Goal: Task Accomplishment & Management: Manage account settings

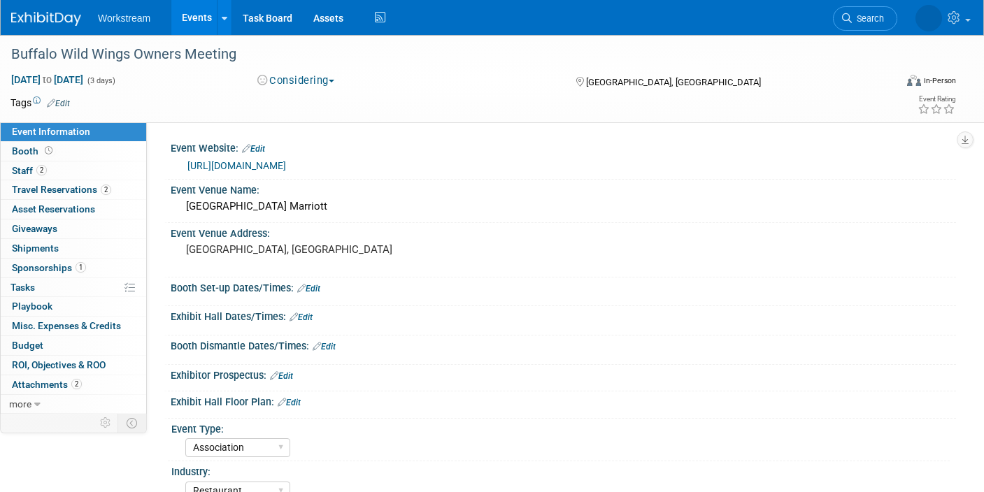
select select "Association"
select select "Restaurant"
select select "No"
select select "[PERSON_NAME]"
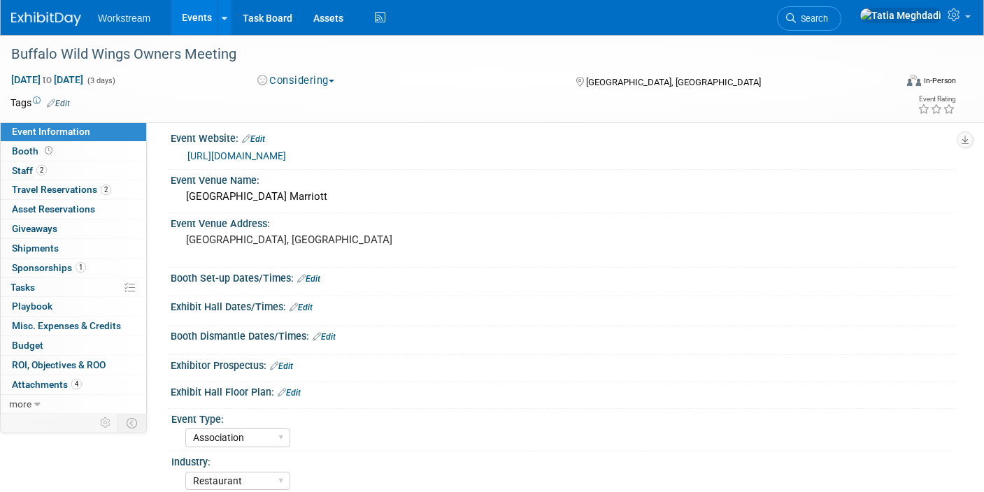
click at [204, 18] on link "Events" at bounding box center [196, 17] width 51 height 35
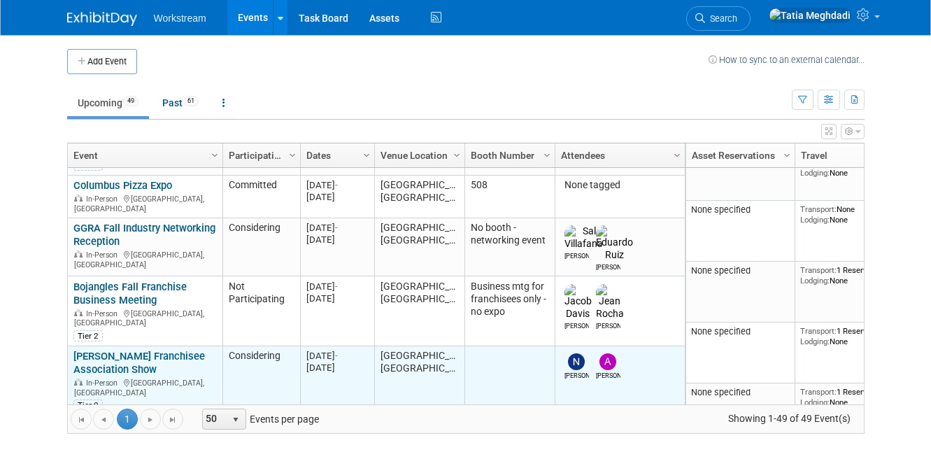
click at [119, 350] on div "Denny's Franchisee Association Show In-Person Arlington, TX Tier 2" at bounding box center [144, 380] width 143 height 61
click at [115, 350] on div "Denny's Franchisee Association Show In-Person Arlington, TX Tier 2" at bounding box center [144, 380] width 143 height 61
click at [118, 350] on link "[PERSON_NAME] Franchisee Association Show" at bounding box center [139, 363] width 132 height 26
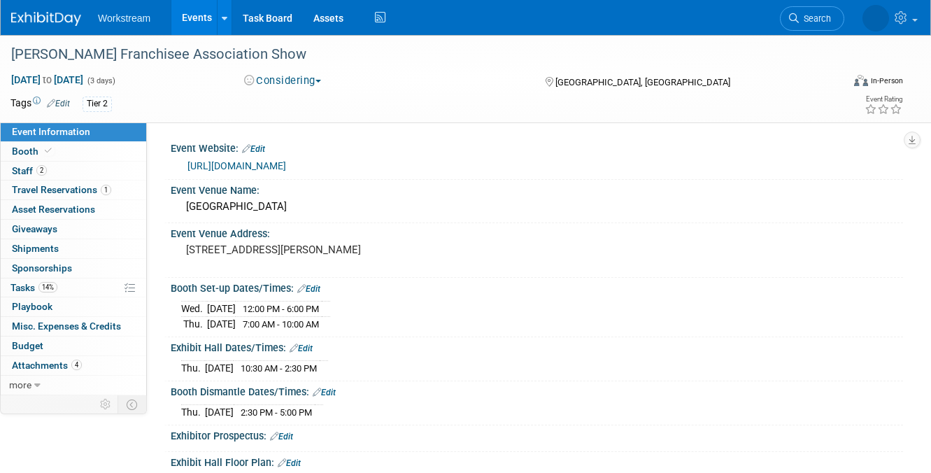
select select "Franchise"
select select "Restaurant"
select select "No"
select select "[PERSON_NAME]"
select select "Franchise"
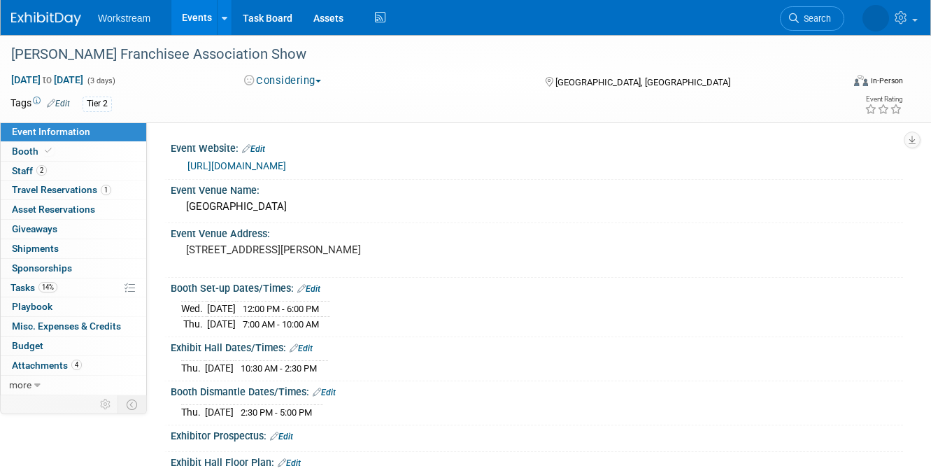
select select "Restaurant"
select select "No"
select select "[PERSON_NAME]"
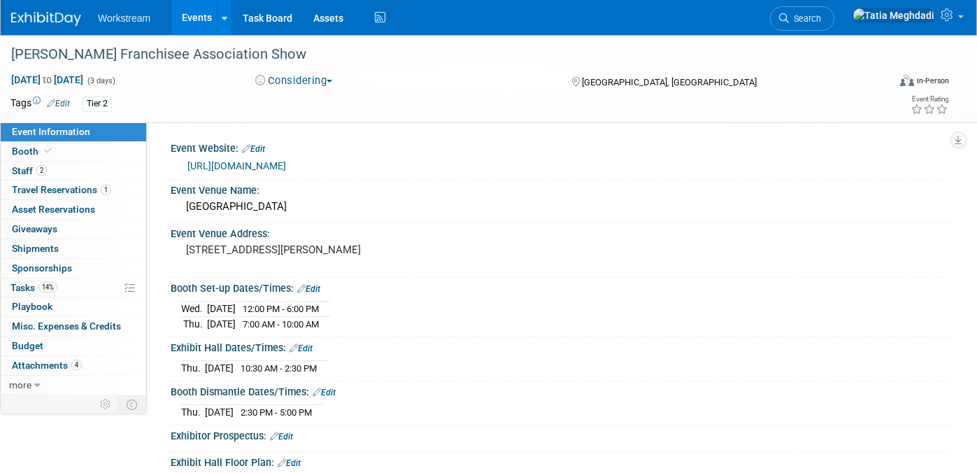
click at [186, 20] on link "Events" at bounding box center [196, 17] width 51 height 35
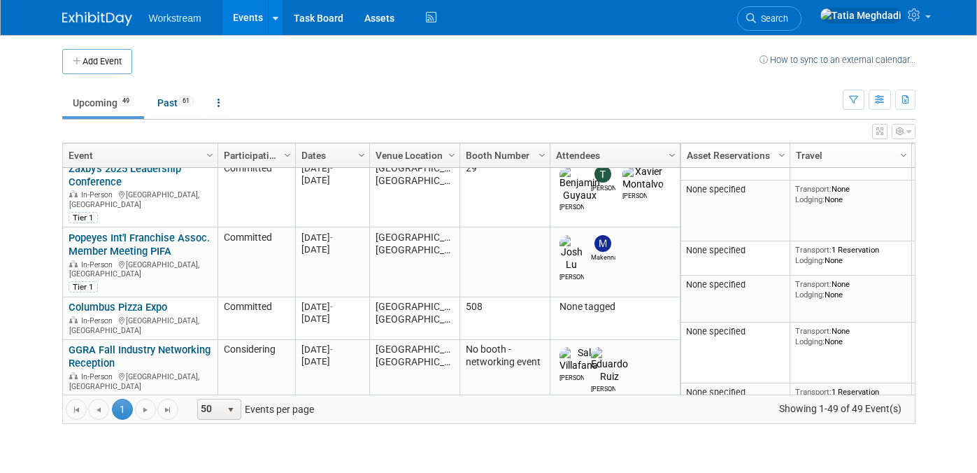
scroll to position [313, 0]
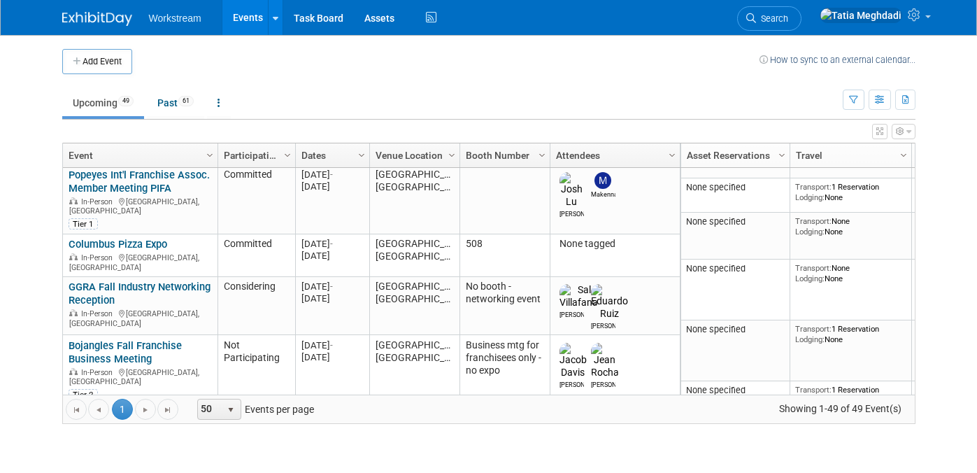
click at [124, 409] on link "[PERSON_NAME] Franchisee Association Show" at bounding box center [135, 422] width 132 height 26
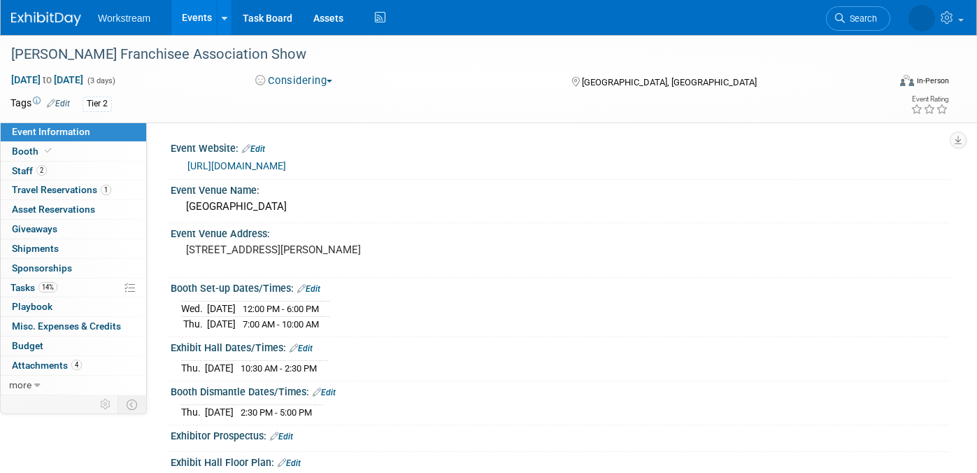
select select "Franchise"
select select "Restaurant"
select select "No"
select select "[PERSON_NAME]"
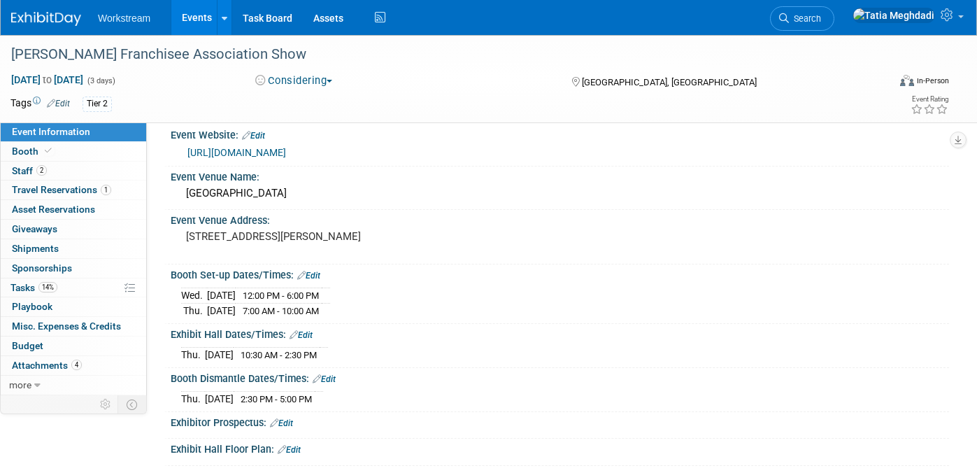
scroll to position [82, 0]
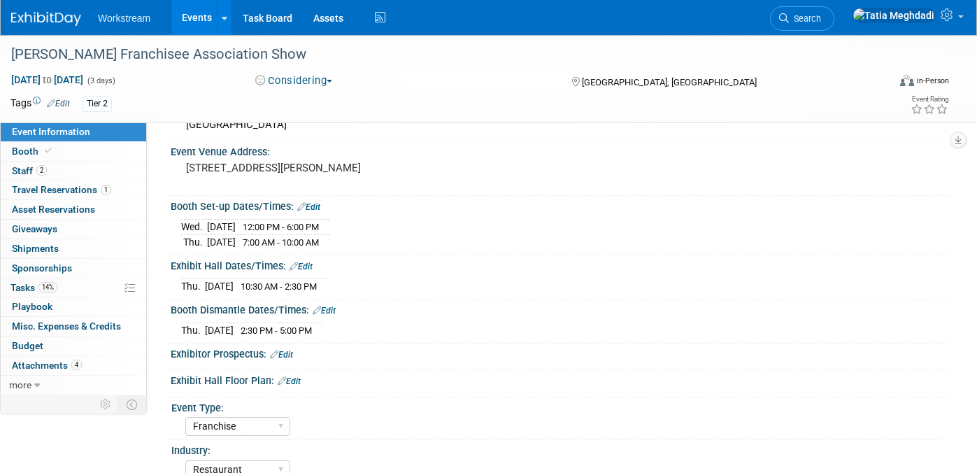
click at [297, 381] on link "Edit" at bounding box center [289, 381] width 23 height 10
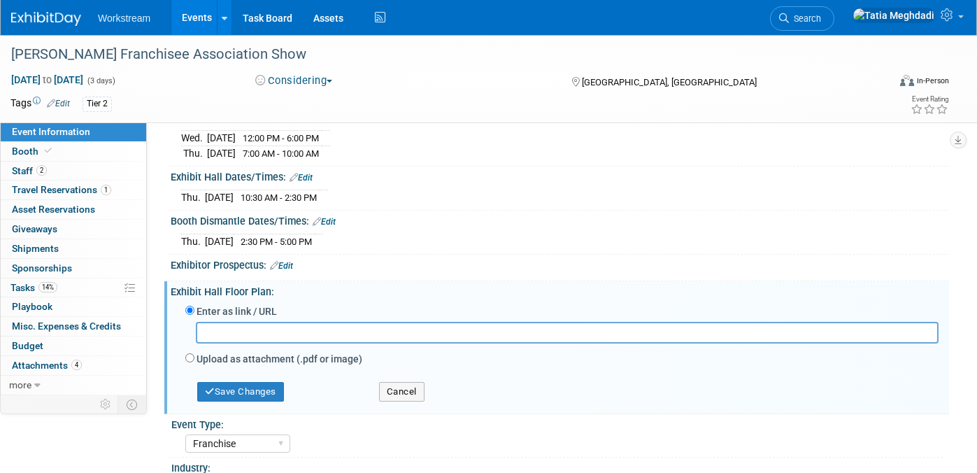
scroll to position [184, 0]
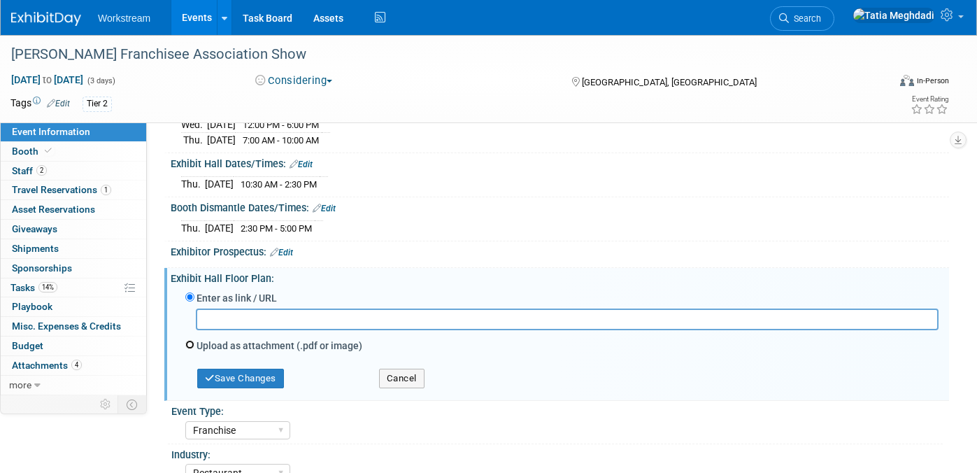
click at [189, 341] on input "Upload as attachment (.pdf or image)" at bounding box center [189, 344] width 9 height 9
radio input "true"
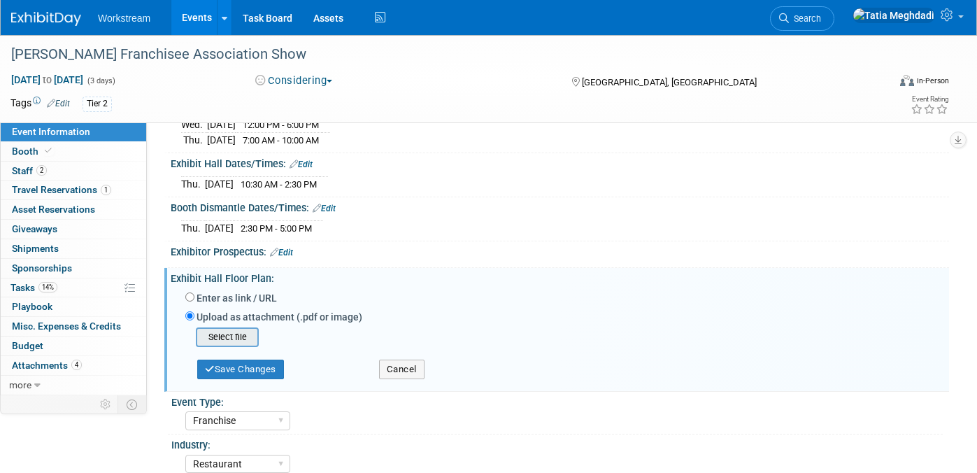
click at [242, 337] on input "file" at bounding box center [174, 337] width 166 height 17
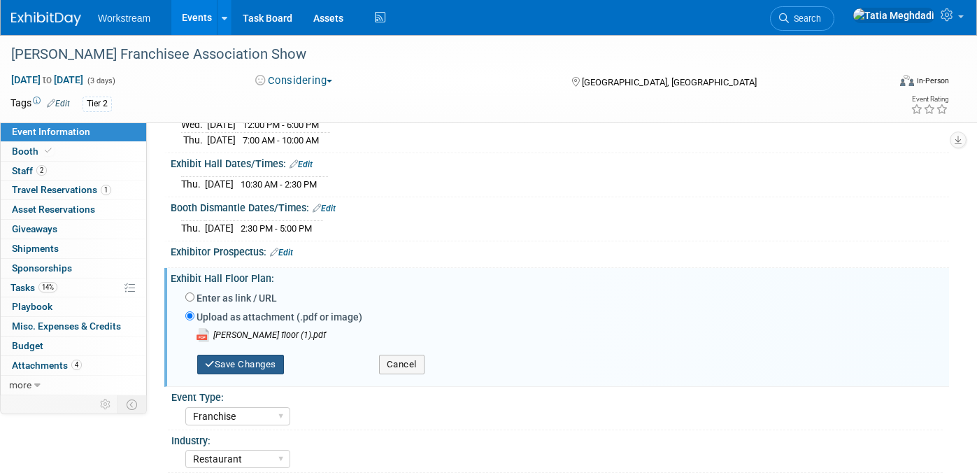
click at [264, 356] on button "Save Changes" at bounding box center [240, 365] width 87 height 20
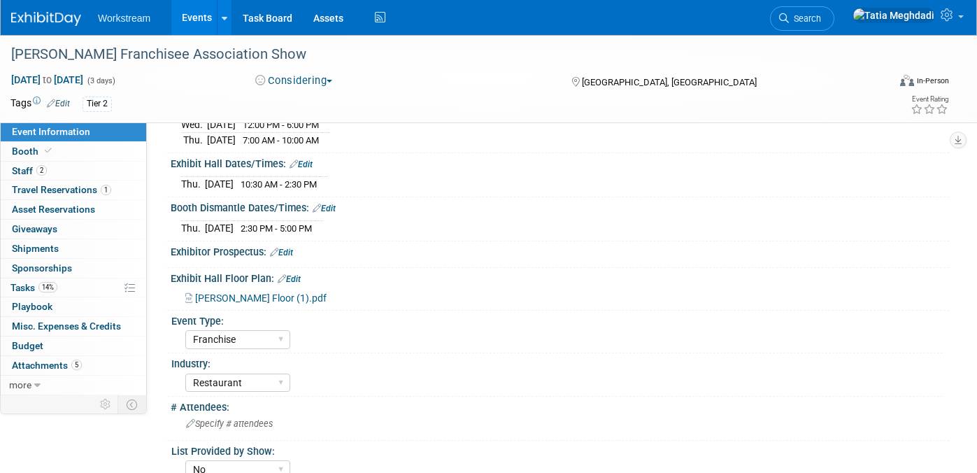
scroll to position [0, 0]
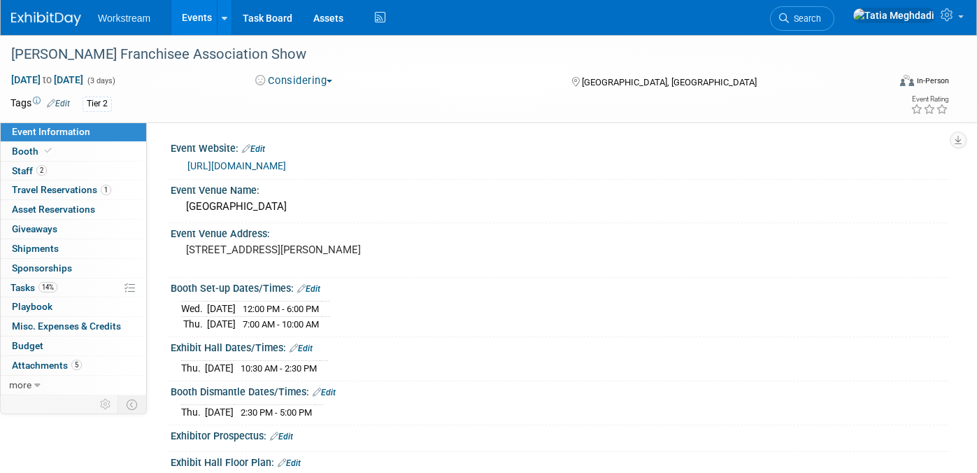
click at [206, 15] on link "Events" at bounding box center [196, 17] width 51 height 35
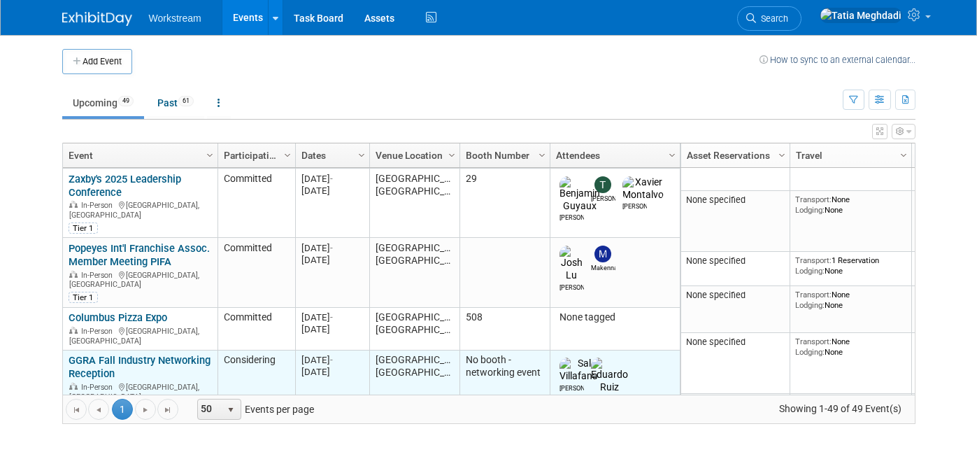
click at [113, 354] on link "GGRA Fall Industry Networking Reception" at bounding box center [140, 367] width 142 height 26
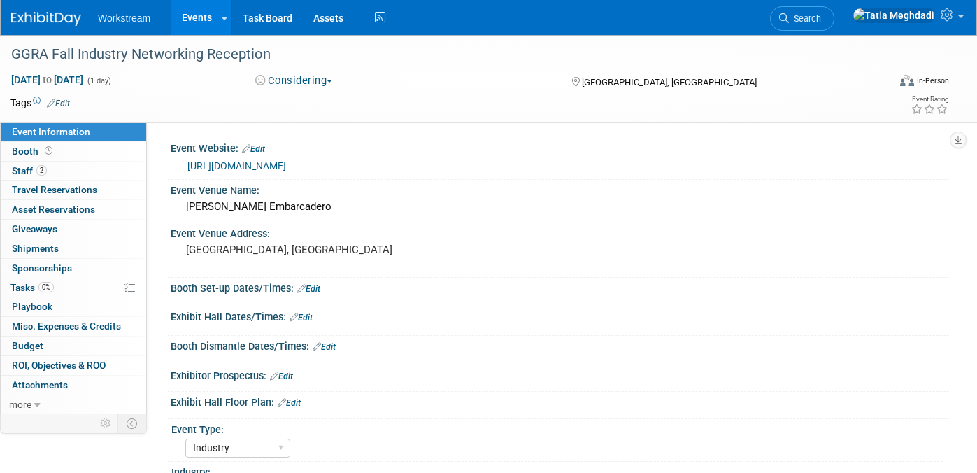
select select "Industry"
select select "[PERSON_NAME]"
click at [960, 18] on span at bounding box center [961, 16] width 6 height 3
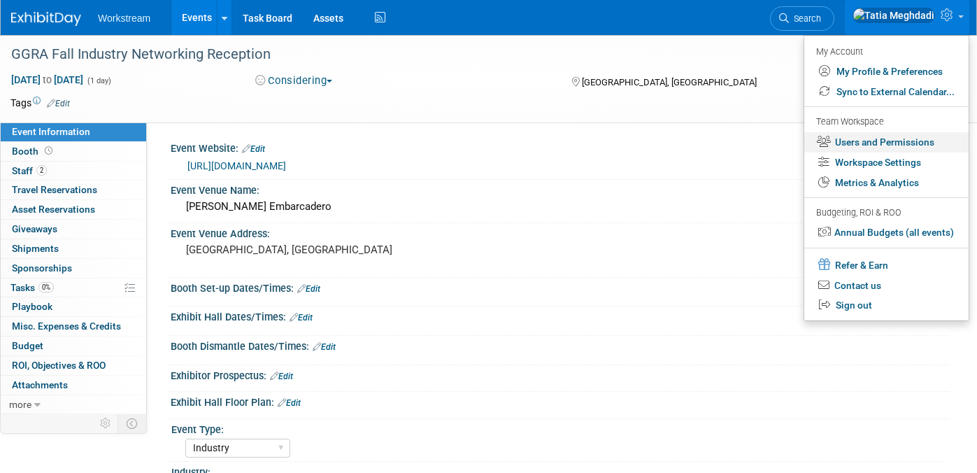
click at [902, 139] on link "Users and Permissions" at bounding box center [886, 142] width 164 height 20
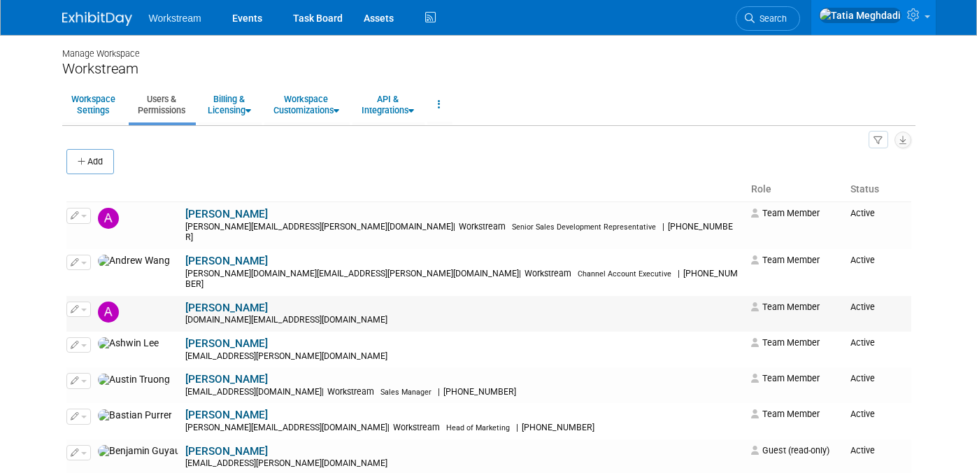
click at [185, 302] on link "[PERSON_NAME]" at bounding box center [226, 308] width 83 height 13
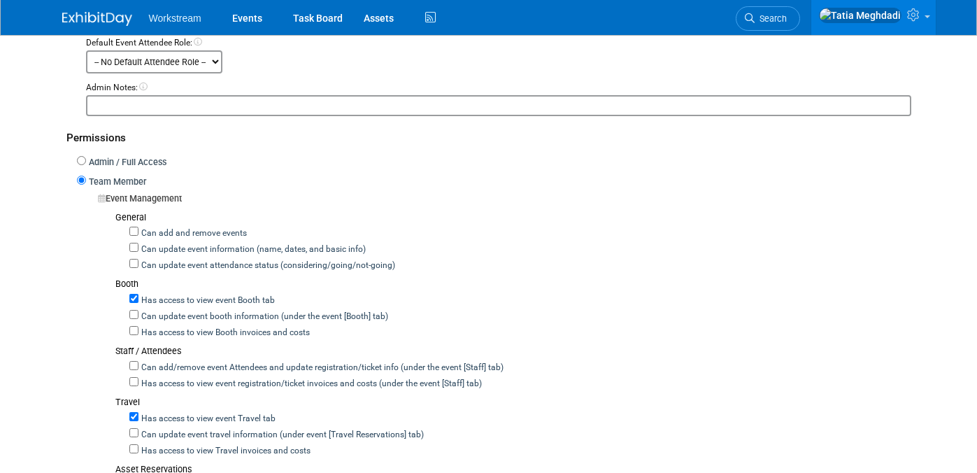
scroll to position [274, 0]
click at [137, 246] on input "Can update event information (name, dates, and basic info)" at bounding box center [133, 245] width 9 height 9
checkbox input "true"
click at [136, 261] on input "Can update event attendance status (considering/going/not-going)" at bounding box center [133, 261] width 9 height 9
checkbox input "true"
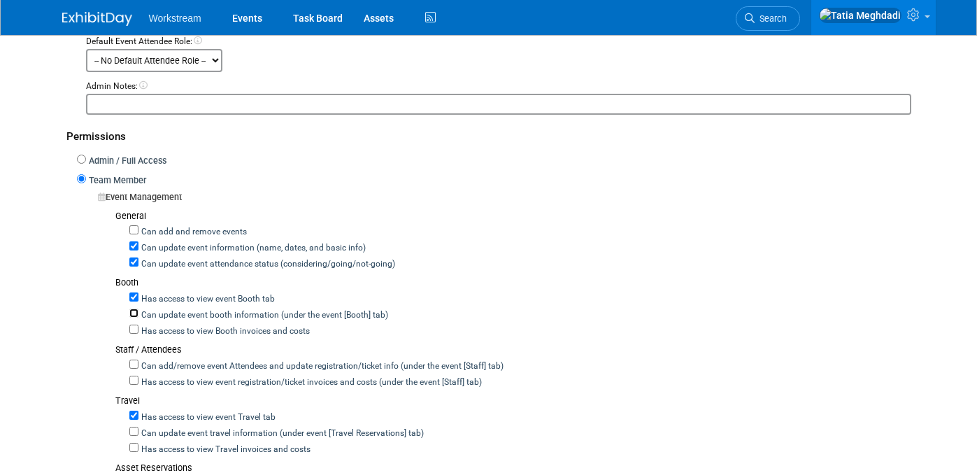
click at [136, 308] on input "Can update event booth information (under the event [Booth] tab)" at bounding box center [133, 312] width 9 height 9
checkbox input "true"
click at [137, 326] on input "Has access to upload/view Booth invoices and costs" at bounding box center [133, 329] width 9 height 9
checkbox input "true"
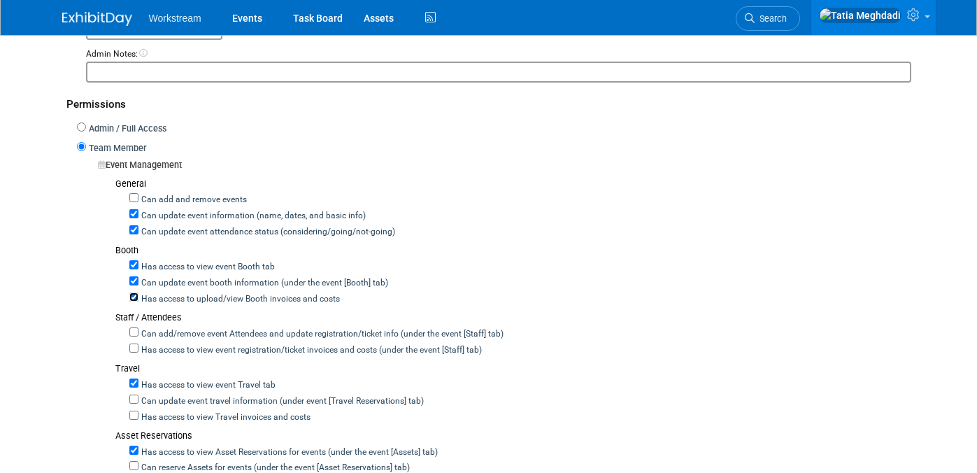
scroll to position [312, 0]
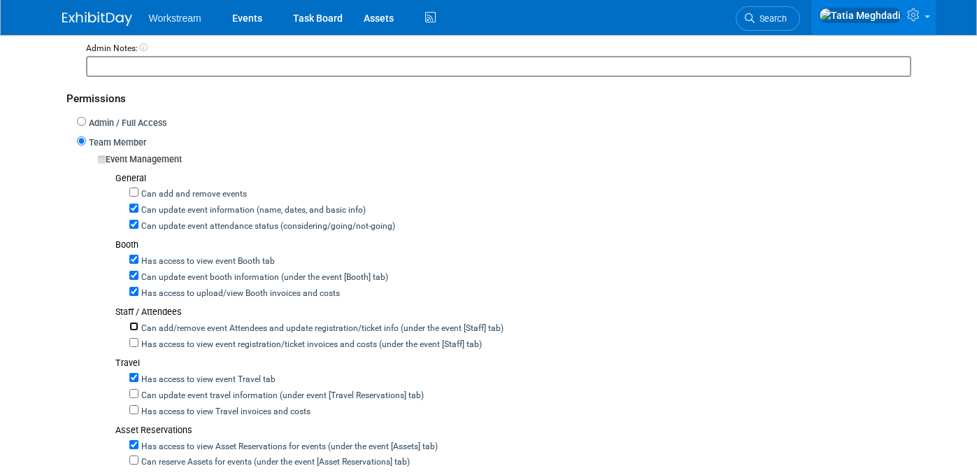
click at [134, 324] on input "Can add/remove event Attendees and update registration/ticket info (under the e…" at bounding box center [133, 326] width 9 height 9
checkbox input "true"
click at [136, 340] on input "Has access to upload/view event registration/ticket invoices and costs (under t…" at bounding box center [133, 342] width 9 height 9
checkbox input "true"
click at [135, 192] on input "Can add and remove events" at bounding box center [133, 191] width 9 height 9
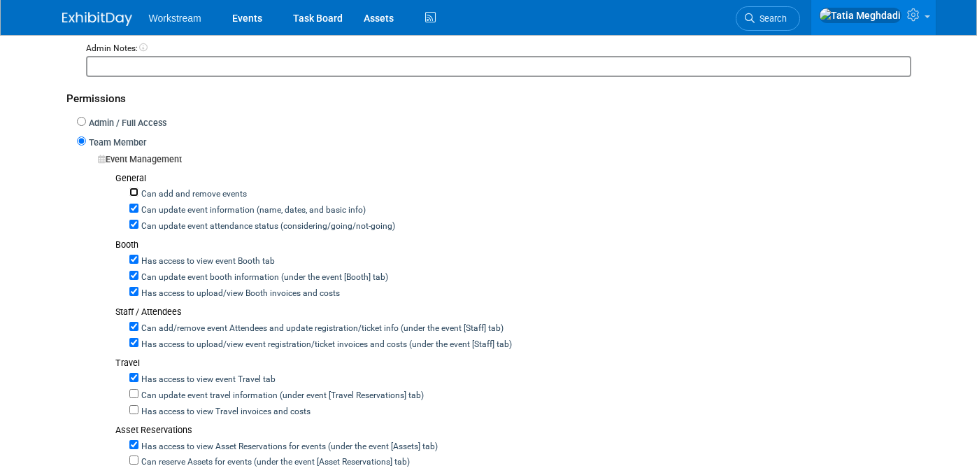
checkbox input "true"
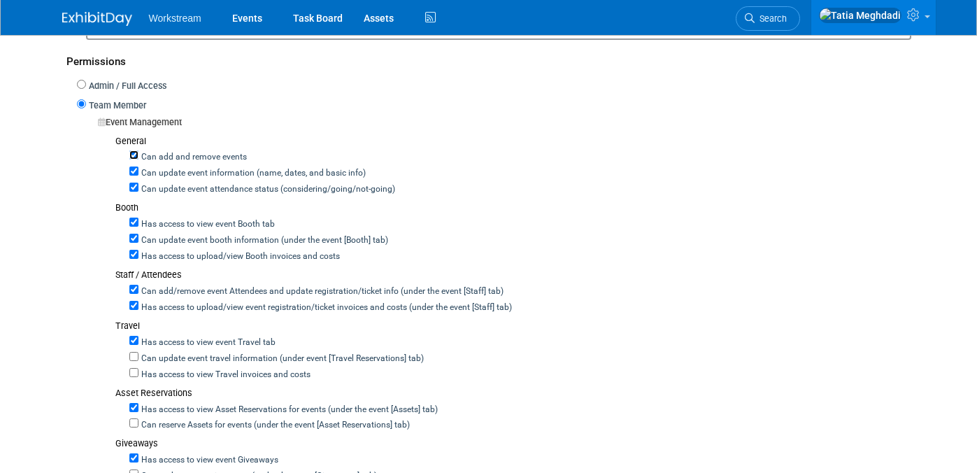
scroll to position [353, 0]
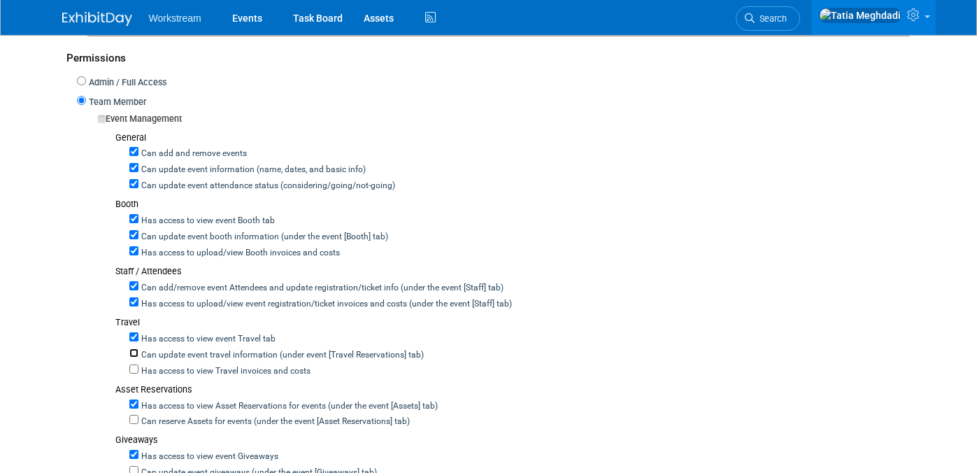
click at [134, 349] on input "Can update event travel information (under event [Travel Reservations] tab)" at bounding box center [133, 352] width 9 height 9
checkbox input "true"
click at [137, 364] on input "Has access to upload/view Travel invoices and costs" at bounding box center [133, 368] width 9 height 9
checkbox input "true"
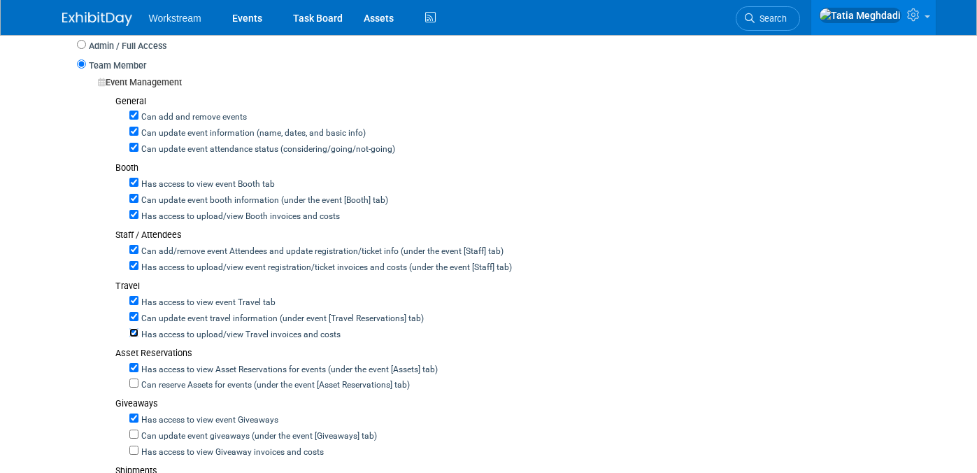
scroll to position [407, 0]
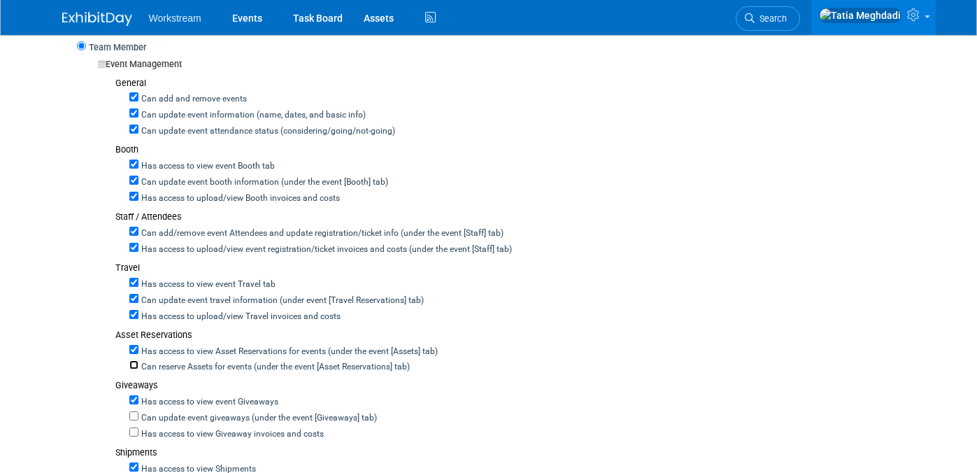
click at [131, 360] on input "Can reserve Assets for events (under the event [Asset Reservations] tab)" at bounding box center [133, 364] width 9 height 9
checkbox input "true"
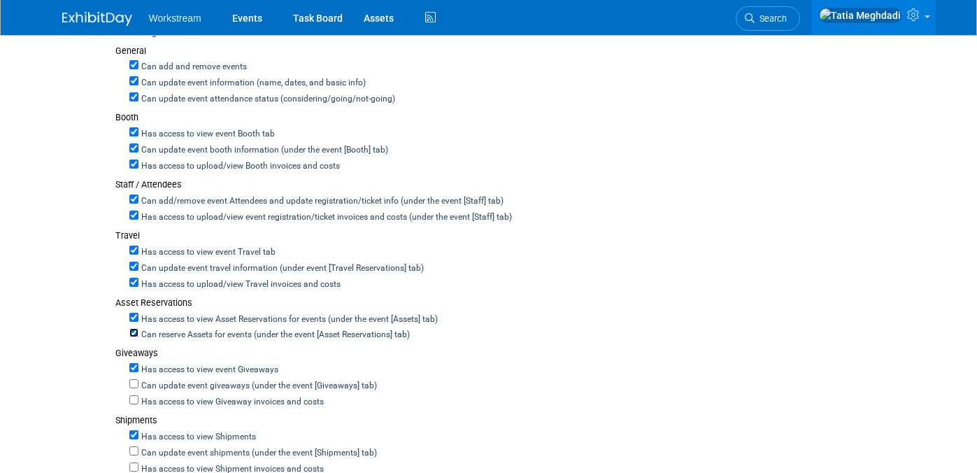
scroll to position [453, 0]
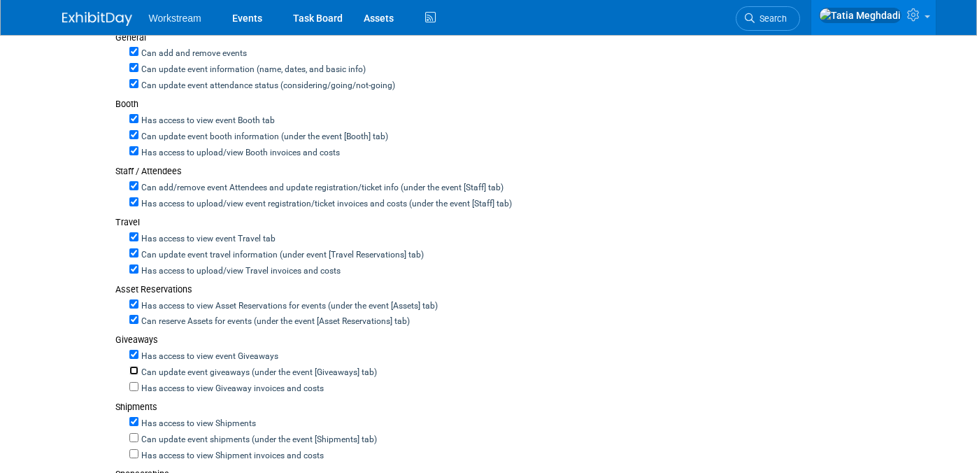
click at [134, 366] on input "Can update event giveaways (under the event [Giveaways] tab)" at bounding box center [133, 370] width 9 height 9
checkbox input "true"
click at [134, 383] on input "Has access to upload/view Giveaway invoices and costs" at bounding box center [133, 386] width 9 height 9
checkbox input "true"
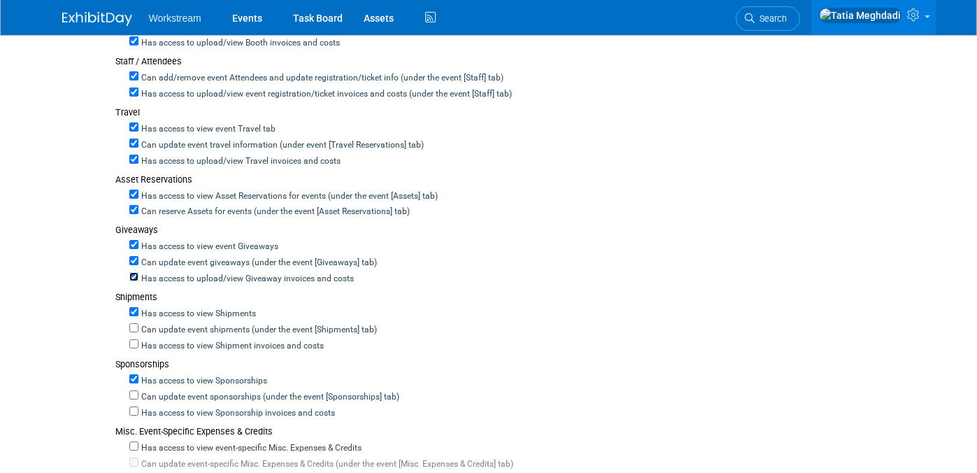
scroll to position [574, 0]
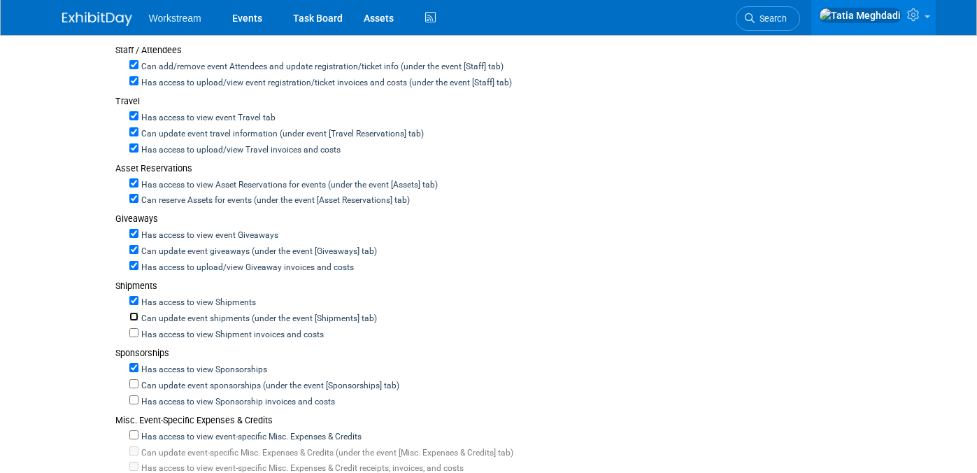
click at [133, 314] on input "Can update event shipments (under the event [Shipments] tab)" at bounding box center [133, 316] width 9 height 9
checkbox input "true"
click at [134, 329] on input "Has access to upload/view Shipment invoices and costs" at bounding box center [133, 332] width 9 height 9
checkbox input "true"
click at [135, 379] on input "Can update event sponsorships (under the event [Sponsorships] tab)" at bounding box center [133, 383] width 9 height 9
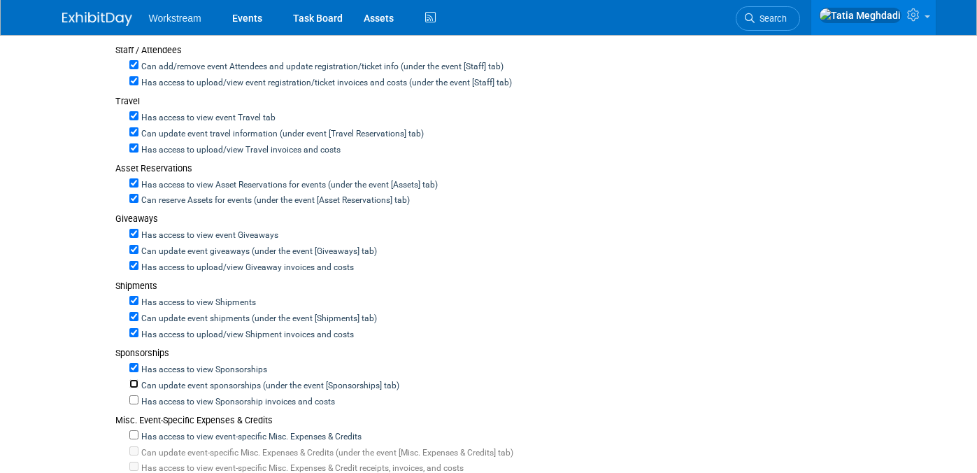
checkbox input "true"
click at [135, 395] on input "Has access to upload/view Sponsorship invoices and costs" at bounding box center [133, 399] width 9 height 9
checkbox input "true"
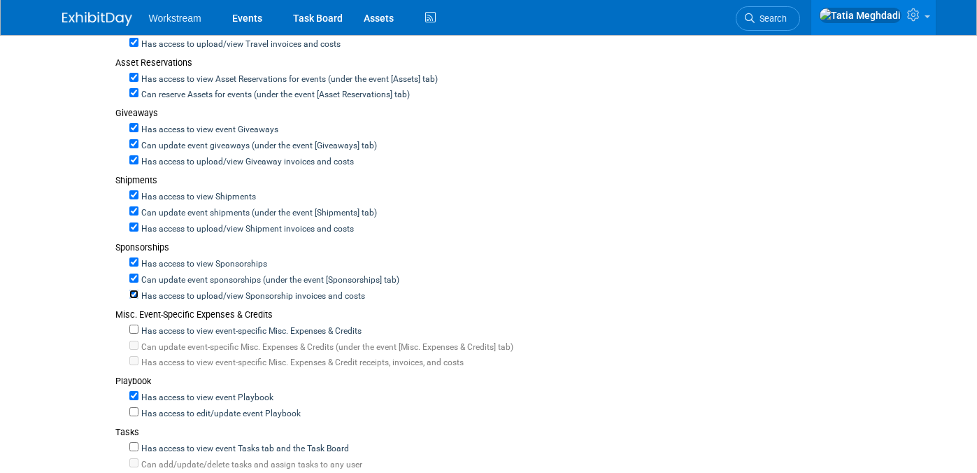
scroll to position [697, 0]
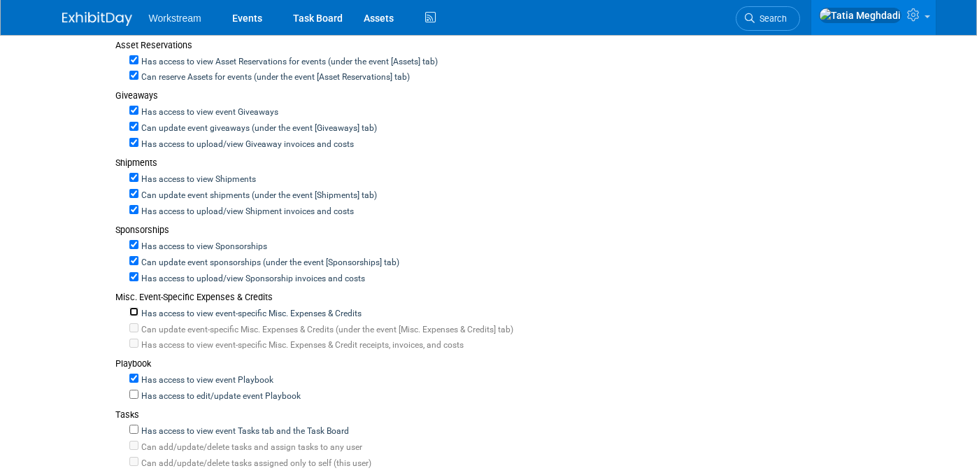
click at [134, 307] on input "Has access to view event-specific Misc. Expenses & Credits" at bounding box center [133, 311] width 9 height 9
checkbox input "true"
click at [133, 425] on input "Has access to view event Tasks tab and the Task Board" at bounding box center [133, 429] width 9 height 9
checkbox input "true"
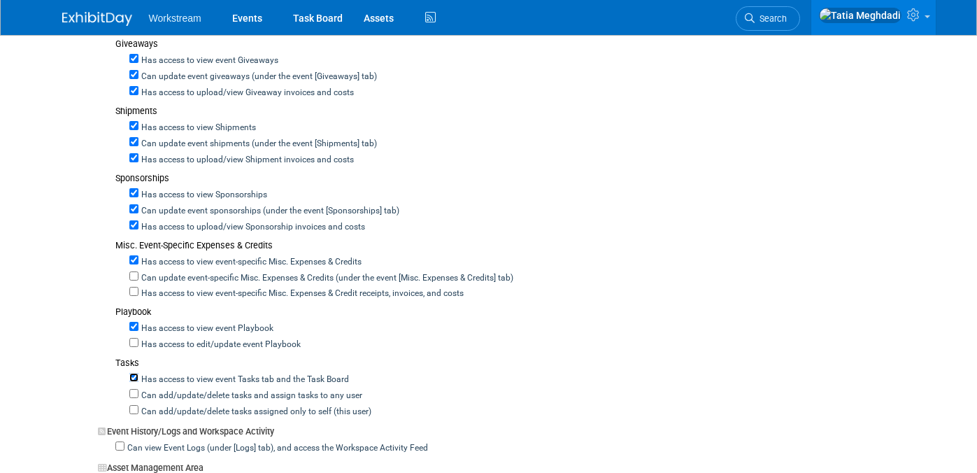
scroll to position [755, 0]
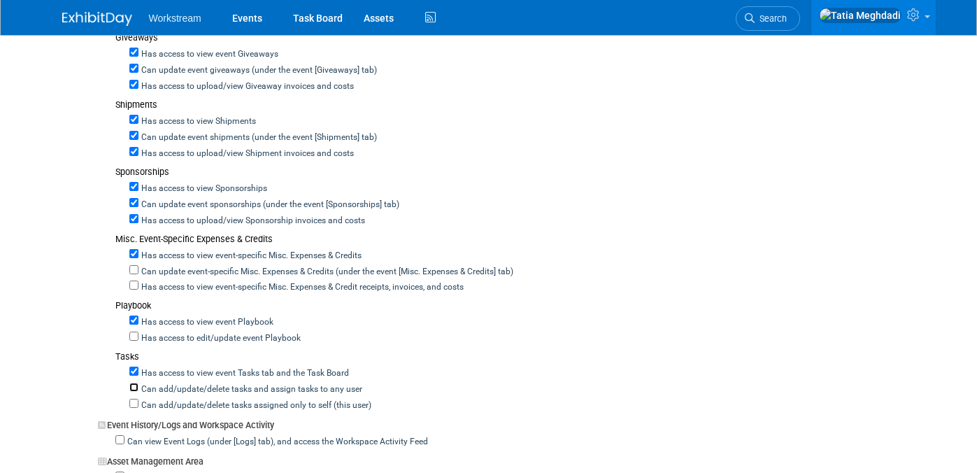
click at [134, 383] on input "Can add/update/delete tasks and assign tasks to any user" at bounding box center [133, 387] width 9 height 9
checkbox input "true"
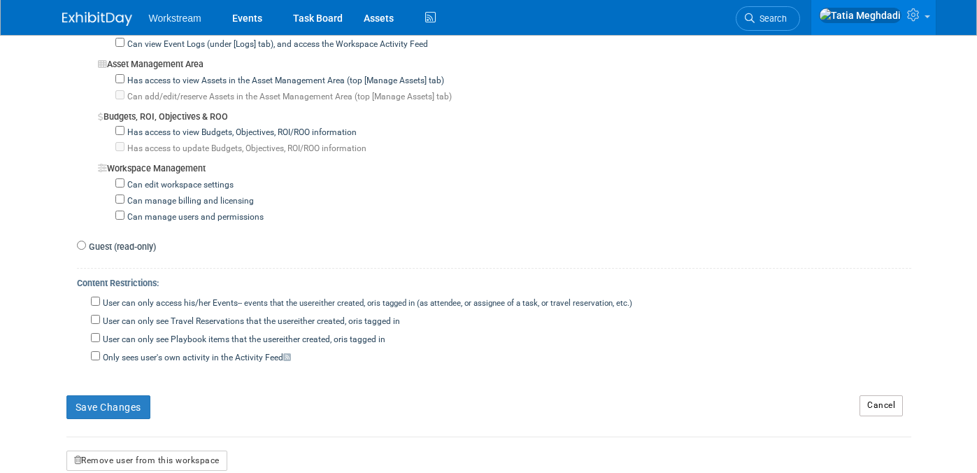
scroll to position [1151, 0]
click at [101, 397] on button "Save Changes" at bounding box center [108, 409] width 84 height 24
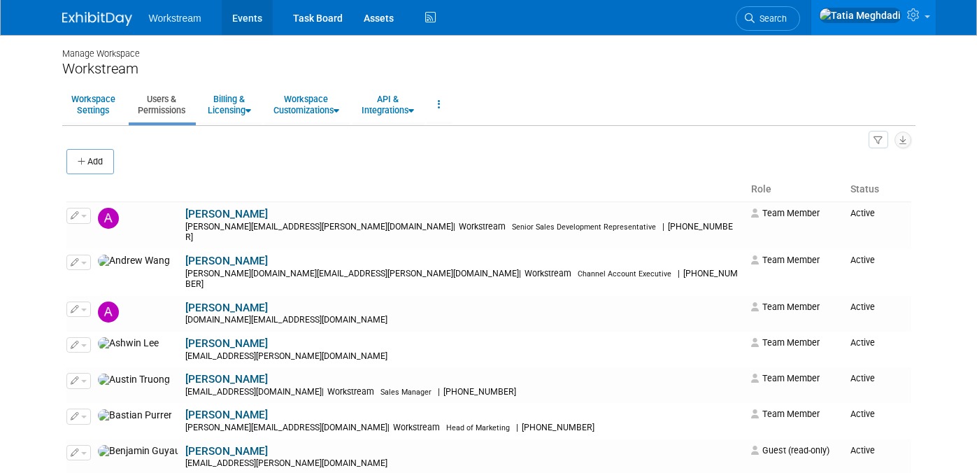
click at [243, 27] on link "Events" at bounding box center [247, 17] width 51 height 35
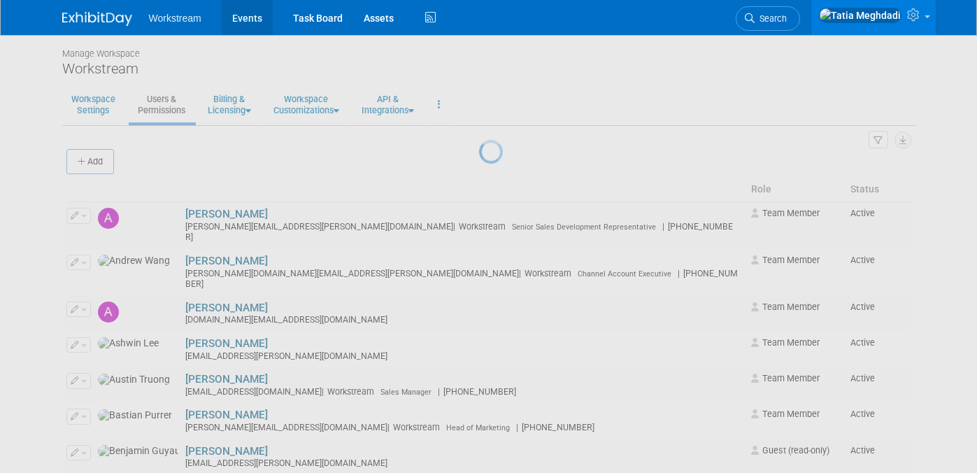
click at [241, 22] on link "Events" at bounding box center [247, 17] width 51 height 35
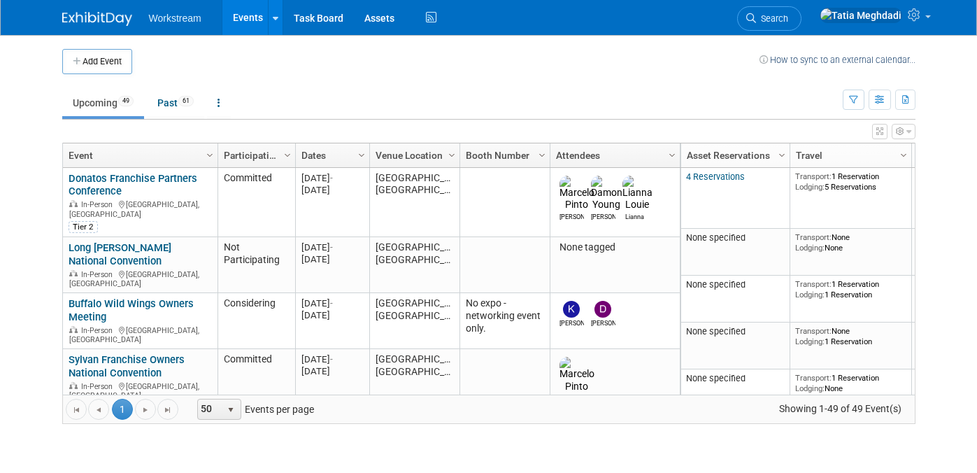
click at [316, 106] on ul "Upcoming 49 Past 61 All Events 110 Past and Upcoming Grouped Annually Events gr…" at bounding box center [452, 103] width 781 height 31
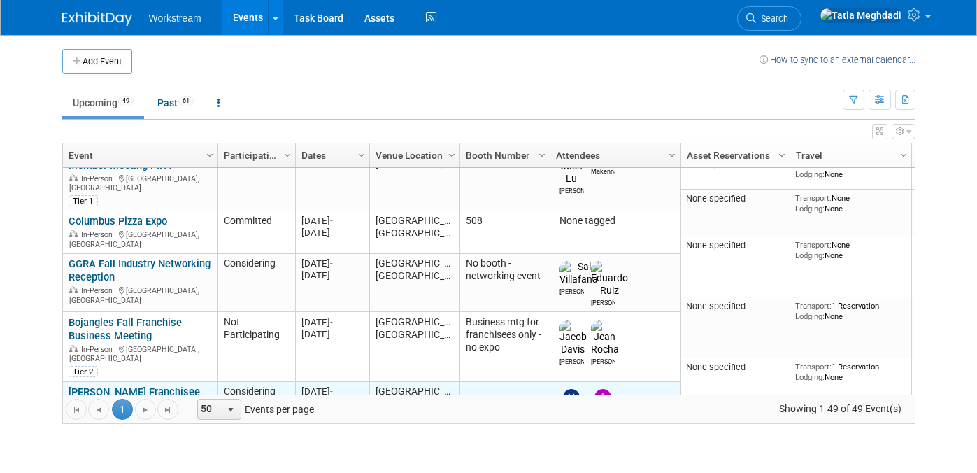
click at [111, 385] on link "[PERSON_NAME] Franchisee Association Show" at bounding box center [135, 398] width 132 height 26
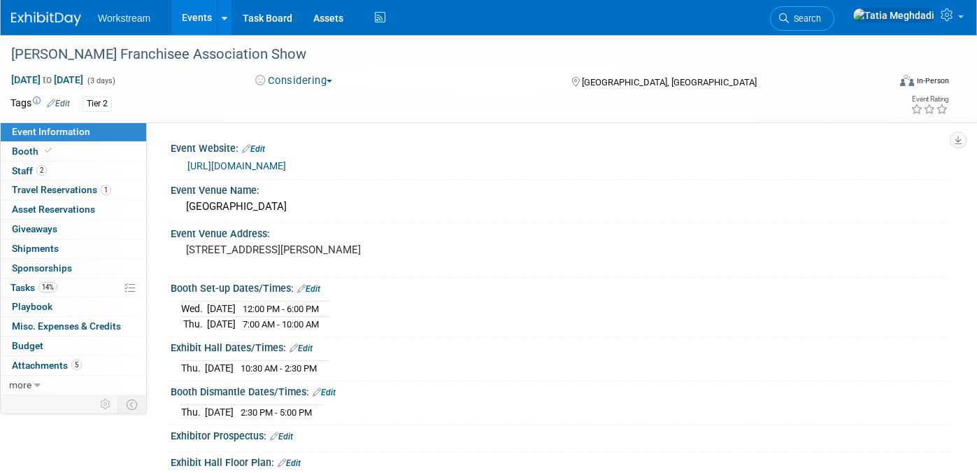
select select "Franchise"
select select "Restaurant"
select select "No"
select select "[PERSON_NAME]"
click at [267, 167] on link "[URL][DOMAIN_NAME]" at bounding box center [236, 165] width 99 height 11
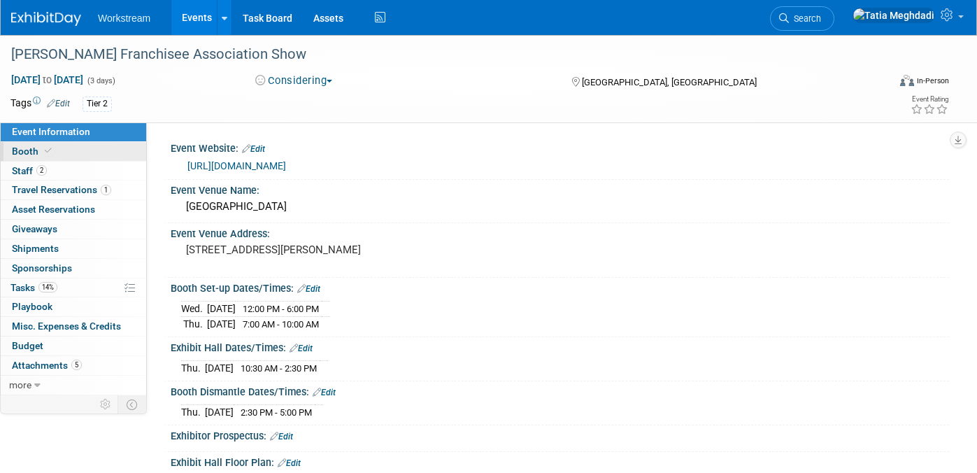
click at [22, 148] on span "Booth" at bounding box center [33, 151] width 43 height 11
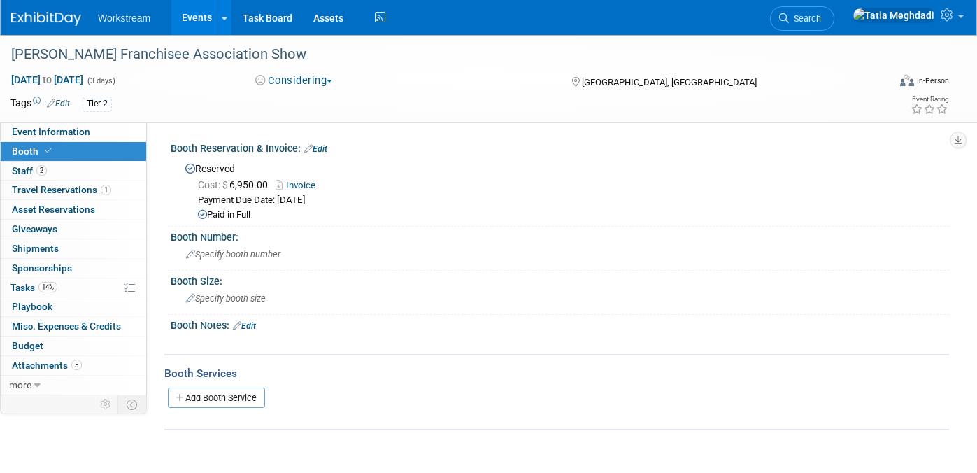
click at [309, 183] on link "Invoice" at bounding box center [299, 185] width 47 height 10
click at [232, 262] on div "Specify booth number" at bounding box center [560, 254] width 758 height 22
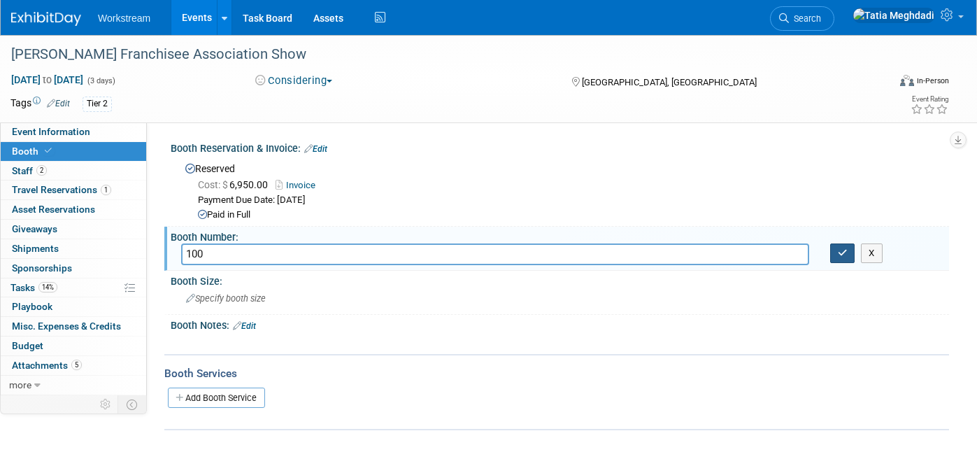
type input "100"
click at [843, 246] on button "button" at bounding box center [842, 253] width 25 height 20
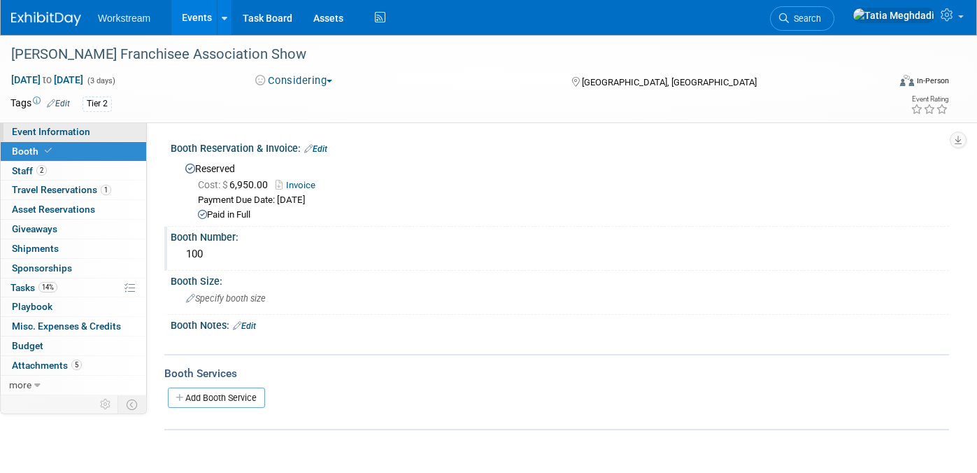
click at [55, 127] on span "Event Information" at bounding box center [51, 131] width 78 height 11
select select "Franchise"
select select "Restaurant"
select select "No"
select select "[PERSON_NAME]"
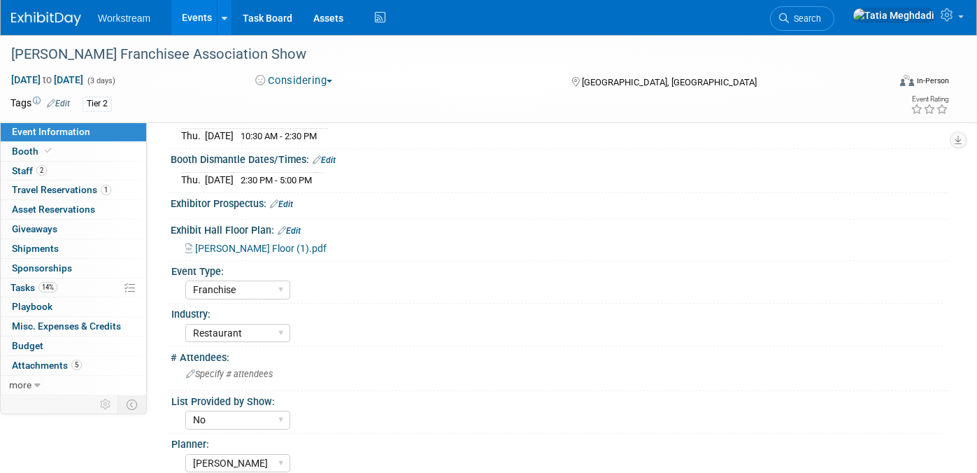
scroll to position [235, 0]
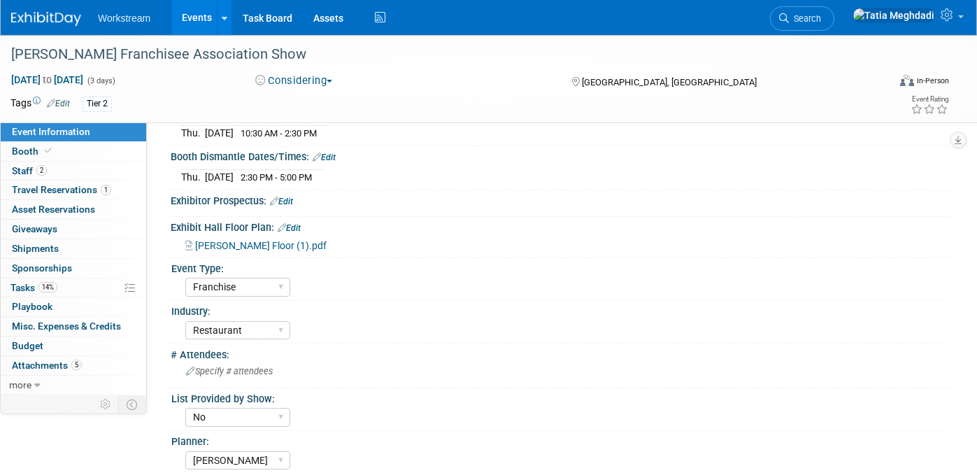
click at [248, 241] on span "Denny's Floor (1).pdf" at bounding box center [261, 245] width 132 height 11
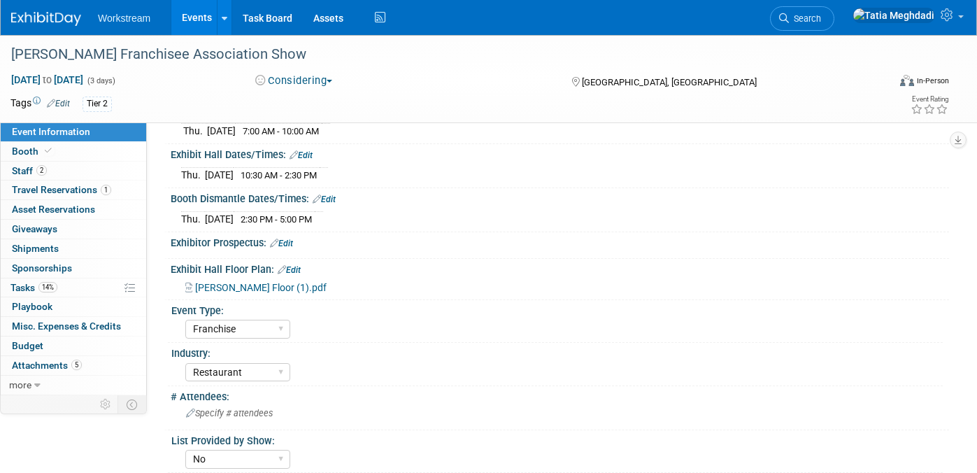
scroll to position [91, 0]
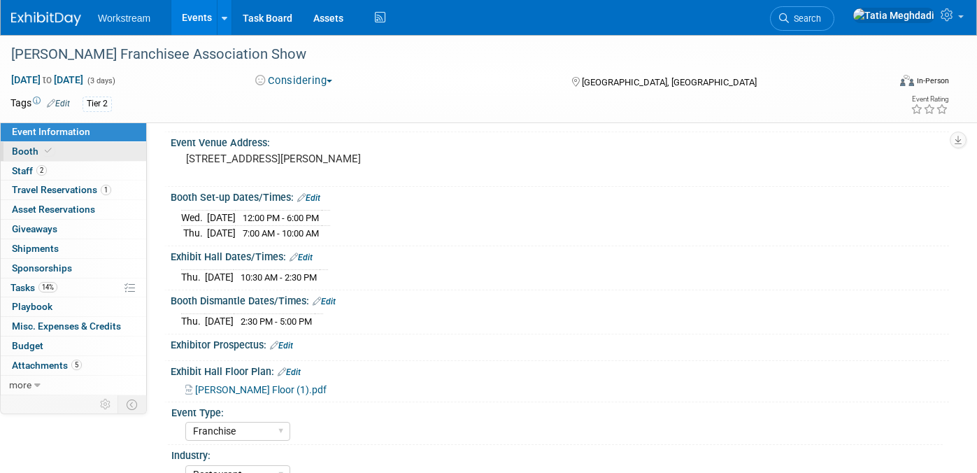
click at [34, 148] on span "Booth" at bounding box center [33, 151] width 43 height 11
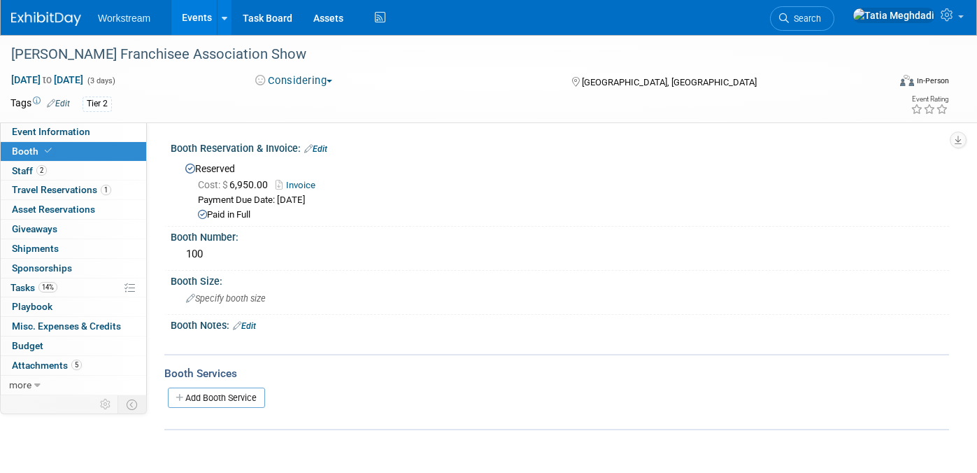
click at [307, 180] on link "Invoice" at bounding box center [299, 185] width 47 height 10
click at [223, 298] on span "Specify booth size" at bounding box center [226, 298] width 80 height 10
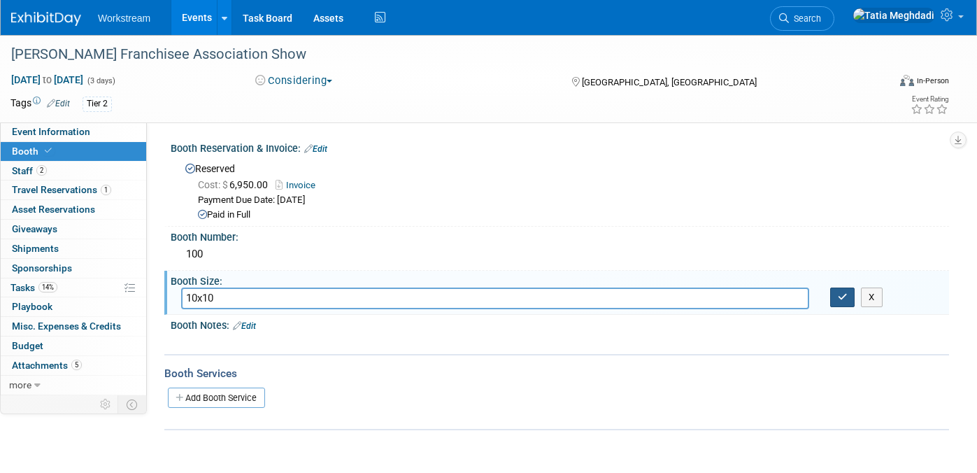
type input "10x10"
click at [851, 295] on button "button" at bounding box center [842, 298] width 25 height 20
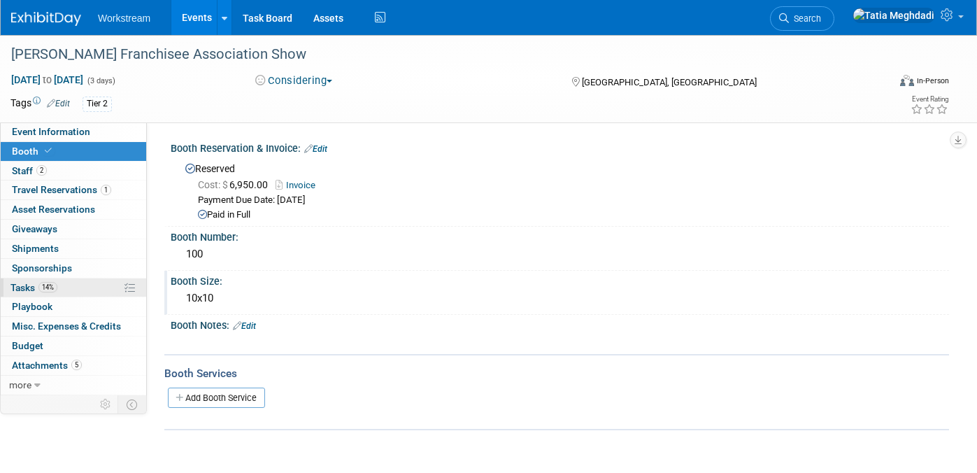
click at [28, 282] on span "Tasks 14%" at bounding box center [33, 287] width 47 height 11
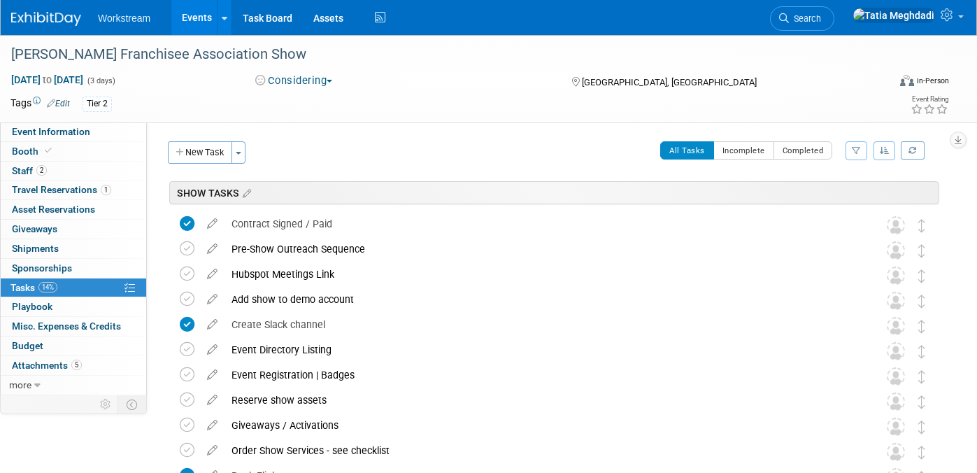
click at [197, 15] on link "Events" at bounding box center [196, 17] width 51 height 35
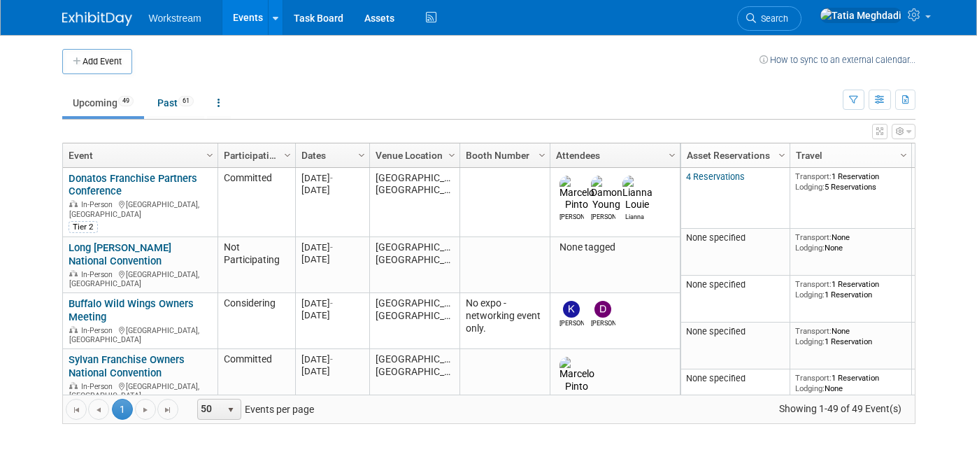
click at [407, 67] on td at bounding box center [445, 61] width 627 height 25
click at [237, 443] on div "Add Event How to sync to an external calendar... New Event Duplicate Event Warn…" at bounding box center [489, 243] width 874 height 417
click at [237, 22] on link "Events" at bounding box center [247, 17] width 51 height 35
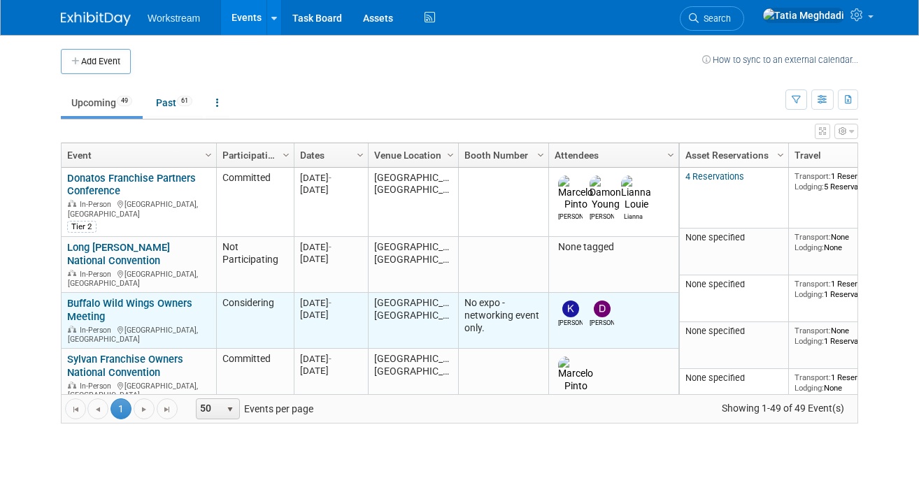
click at [602, 301] on img at bounding box center [602, 309] width 17 height 17
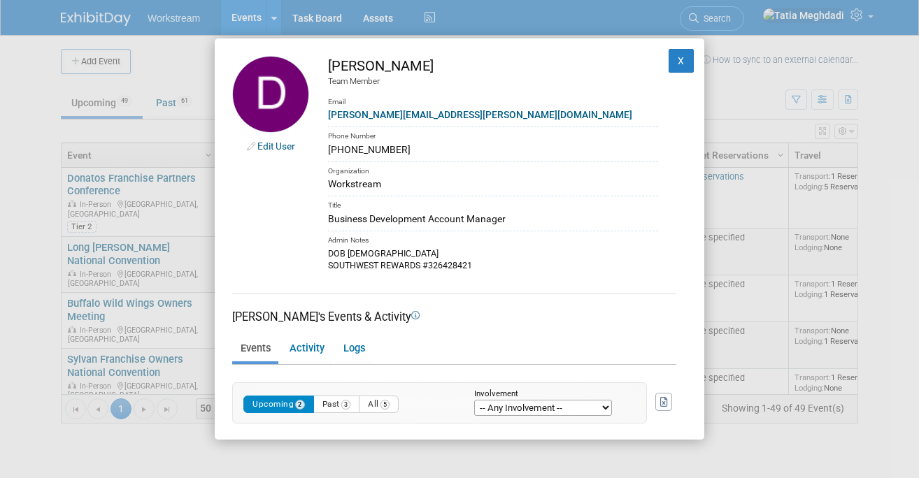
drag, startPoint x: 322, startPoint y: 152, endPoint x: 404, endPoint y: 150, distance: 82.6
click at [404, 150] on td "Dwight Smith Team Member Email dwight.smith@workstream.is Phone Number 510-282-…" at bounding box center [483, 164] width 349 height 217
copy div "510-282-8910"
click at [683, 58] on button "X" at bounding box center [681, 61] width 25 height 24
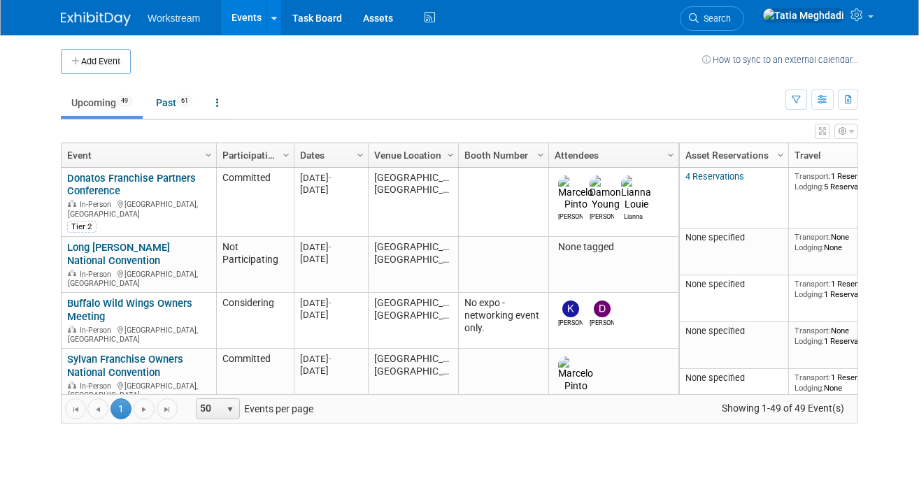
click at [395, 74] on td "Upcoming 49 Past 61 All Events 110 Past and Upcoming Grouped Annually Events gr…" at bounding box center [423, 96] width 725 height 45
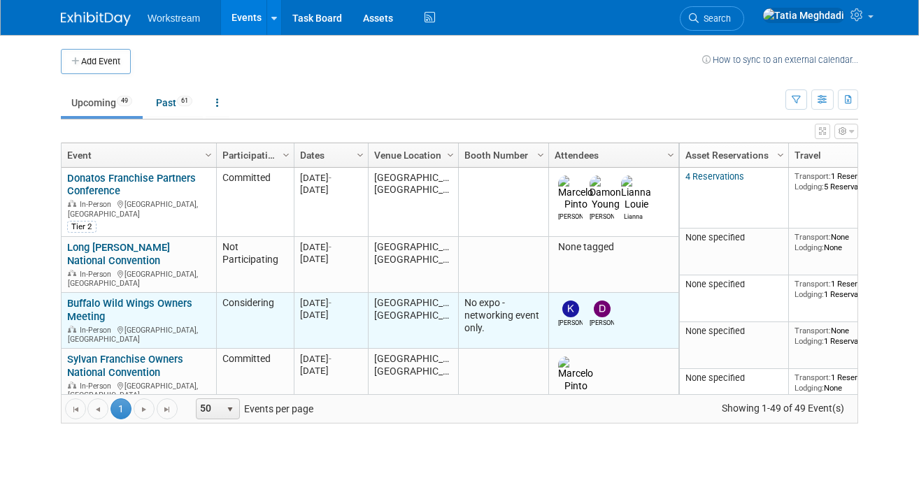
click at [124, 297] on link "Buffalo Wild Wings Owners Meeting" at bounding box center [129, 310] width 125 height 26
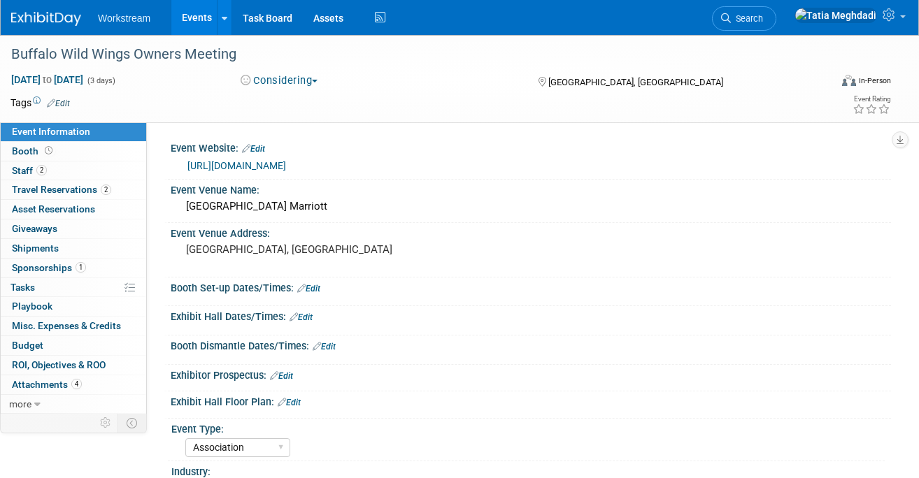
select select "Association"
select select "Restaurant"
select select "No"
select select "[PERSON_NAME]"
click at [24, 169] on span "Staff 2" at bounding box center [29, 170] width 35 height 11
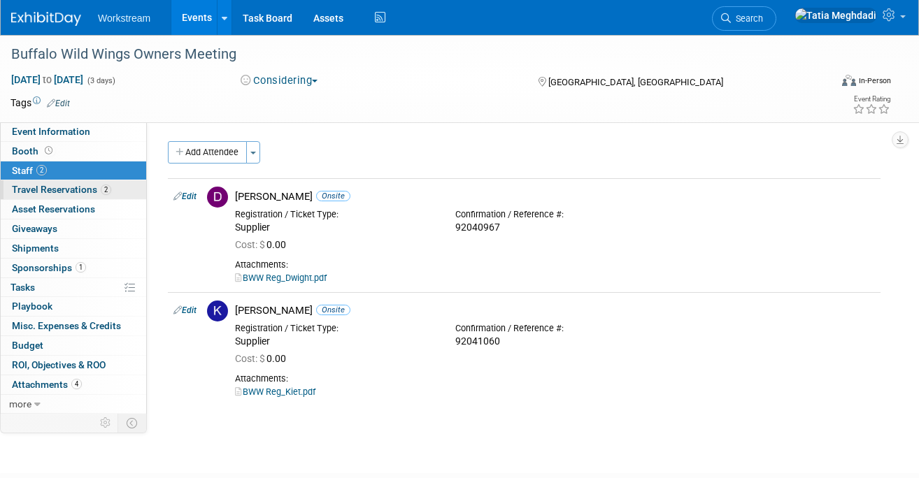
click at [34, 191] on span "Travel Reservations 2" at bounding box center [61, 189] width 99 height 11
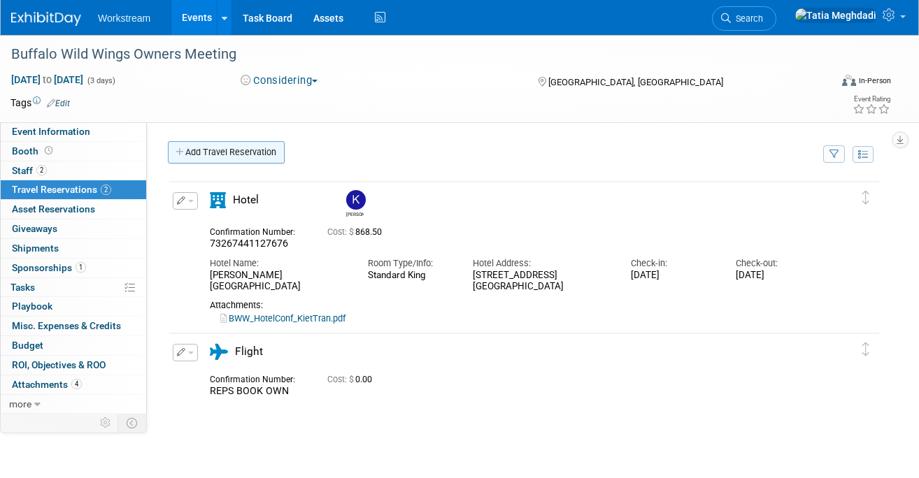
click at [226, 150] on link "Add Travel Reservation" at bounding box center [226, 152] width 117 height 22
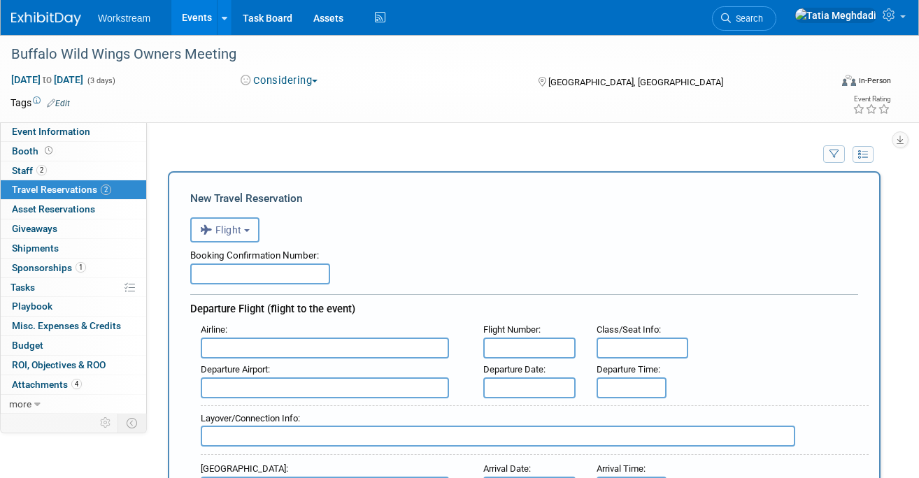
click at [219, 228] on span "Flight" at bounding box center [221, 230] width 42 height 11
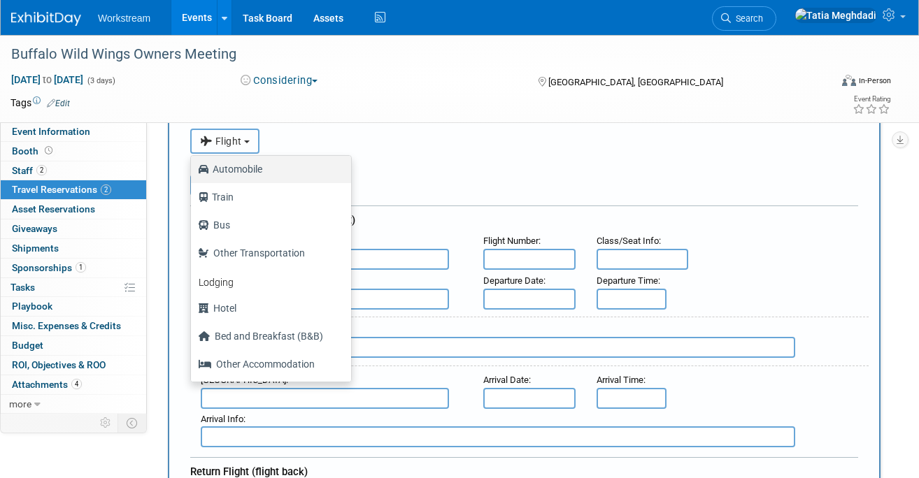
scroll to position [125, 0]
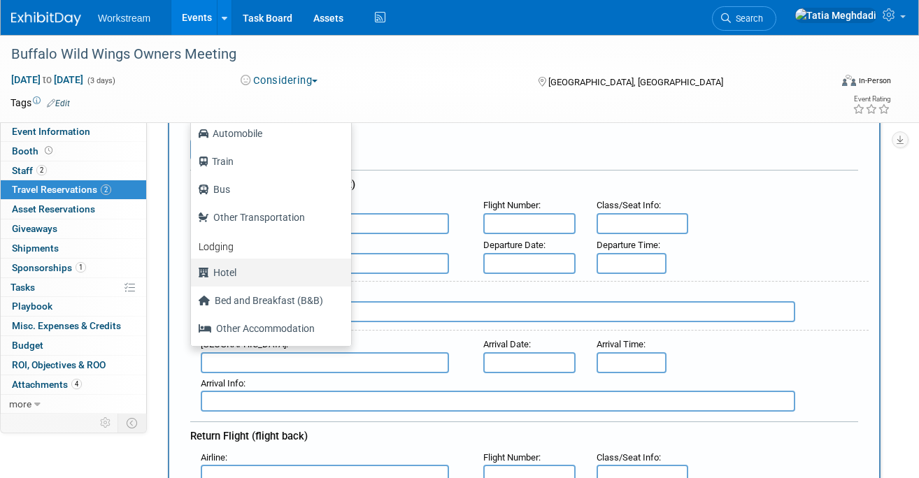
click at [227, 278] on label "Hotel" at bounding box center [267, 273] width 139 height 22
click at [193, 276] on input "Hotel" at bounding box center [188, 271] width 9 height 9
select select "6"
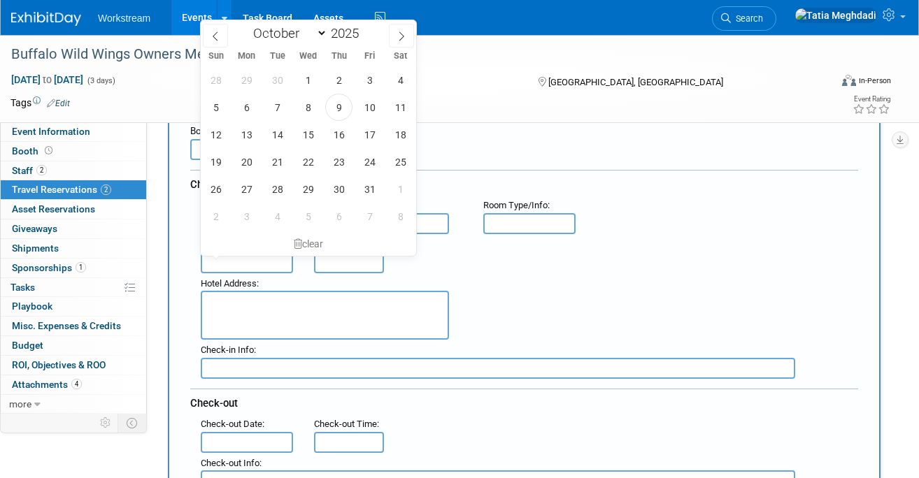
click at [232, 256] on input "text" at bounding box center [247, 263] width 92 height 21
click at [211, 134] on span "12" at bounding box center [215, 134] width 27 height 27
type input "[DATE]"
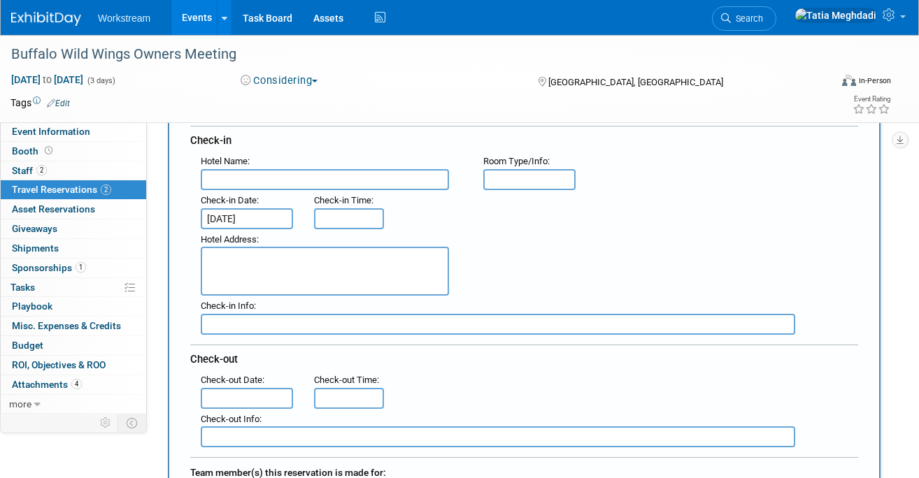
scroll to position [170, 0]
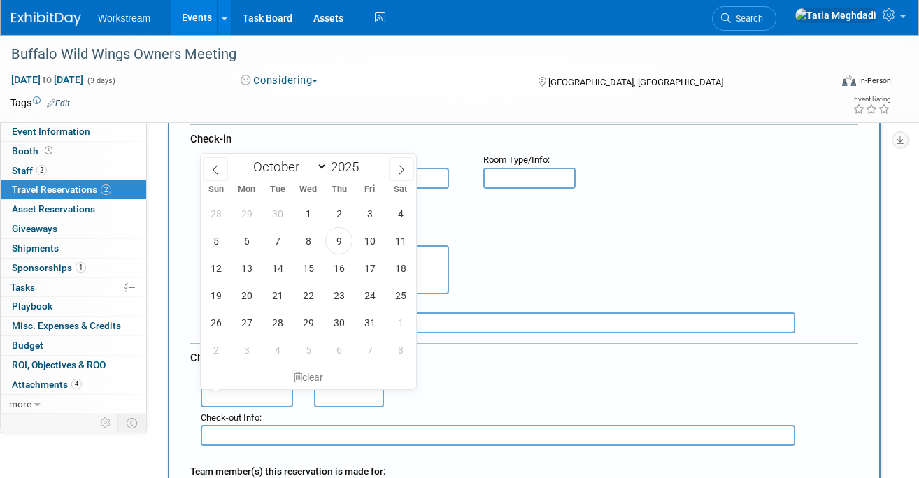
click at [261, 393] on input "text" at bounding box center [247, 397] width 92 height 21
click at [309, 268] on span "15" at bounding box center [308, 268] width 27 height 27
type input "Oct 15, 2025"
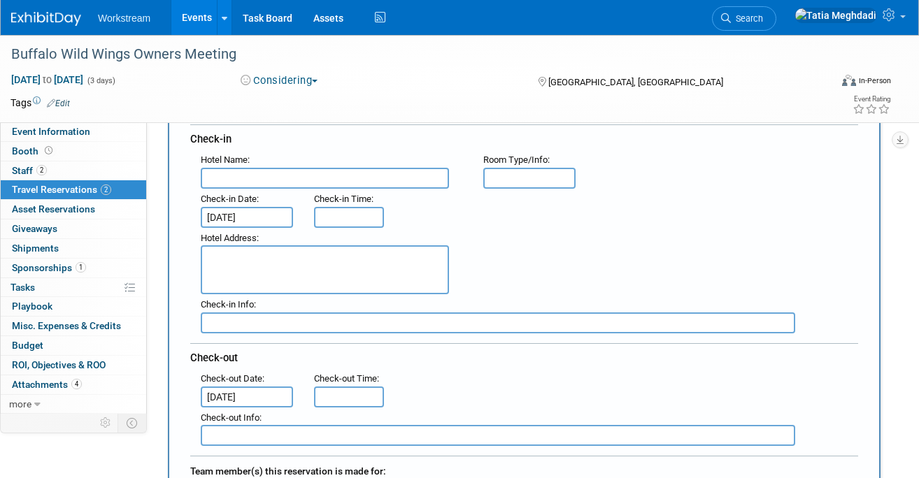
click at [236, 180] on input "text" at bounding box center [325, 178] width 248 height 21
type input "Orlando Marriott World Center"
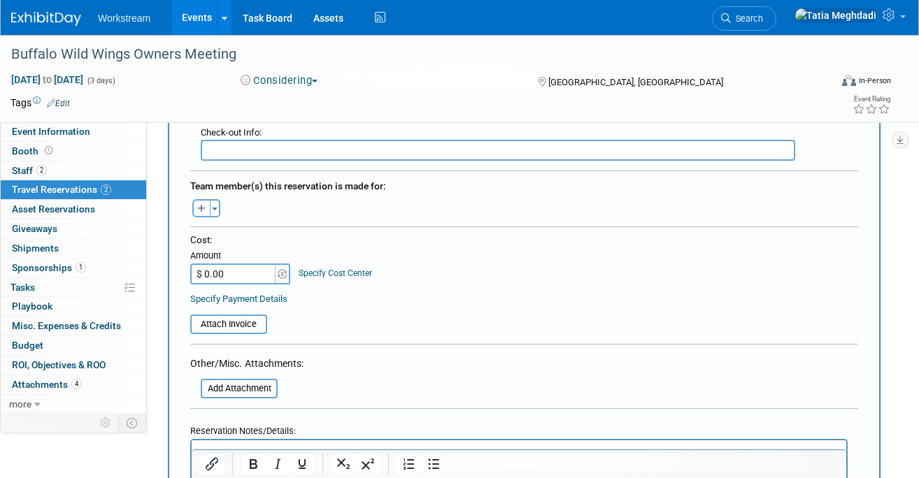
scroll to position [456, 0]
click at [232, 327] on input "file" at bounding box center [182, 323] width 166 height 17
click at [237, 390] on input "file" at bounding box center [193, 388] width 166 height 17
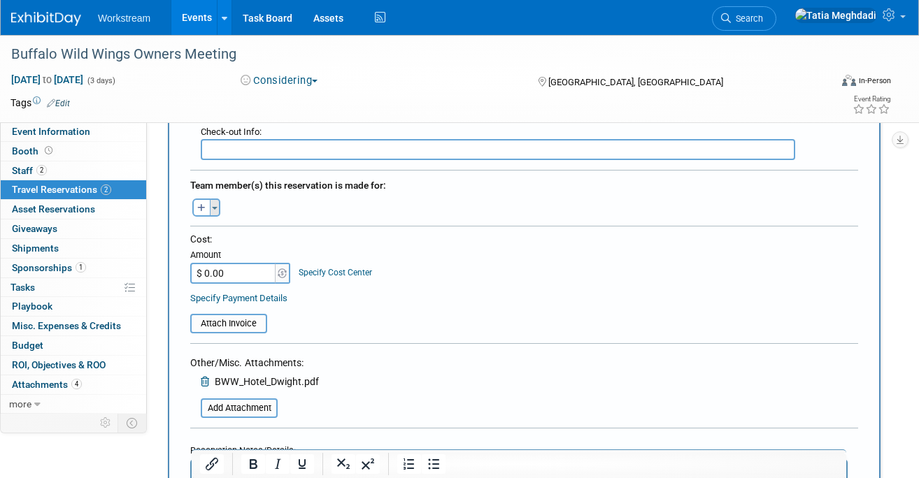
click at [220, 204] on button "Toggle Dropdown" at bounding box center [215, 208] width 10 height 18
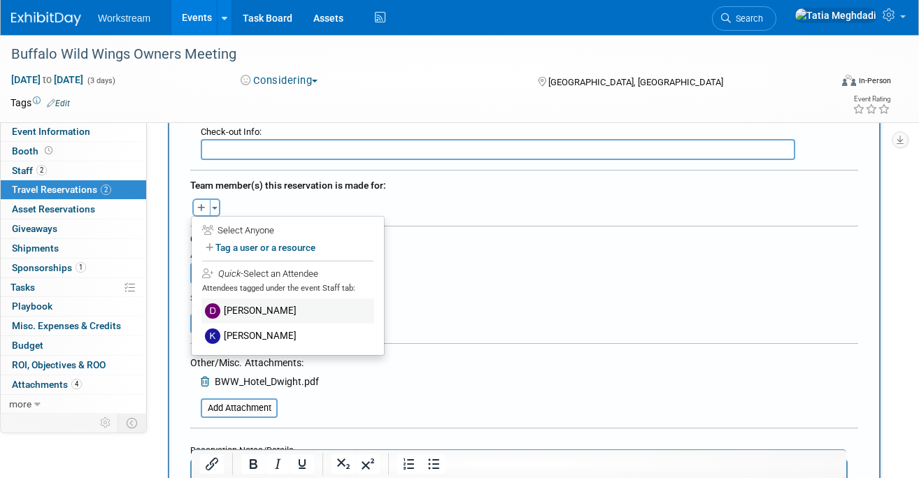
click at [268, 309] on label "Dwight Smith" at bounding box center [287, 311] width 173 height 25
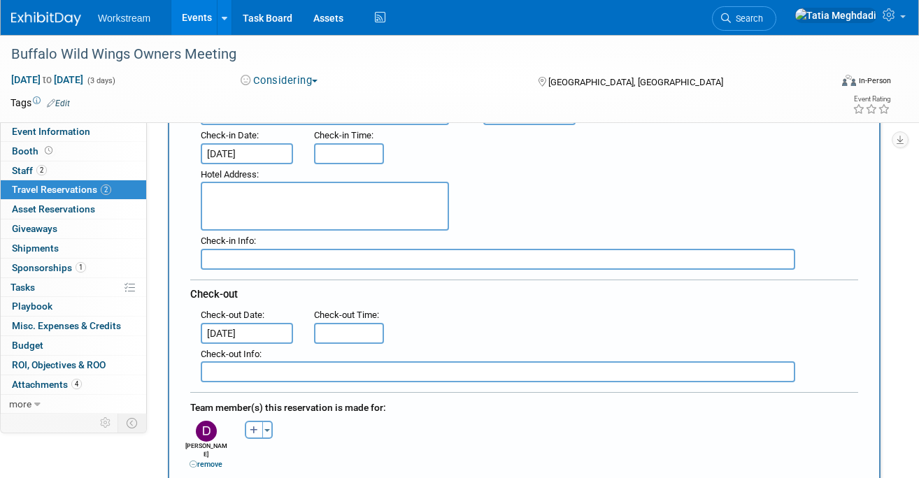
scroll to position [0, 0]
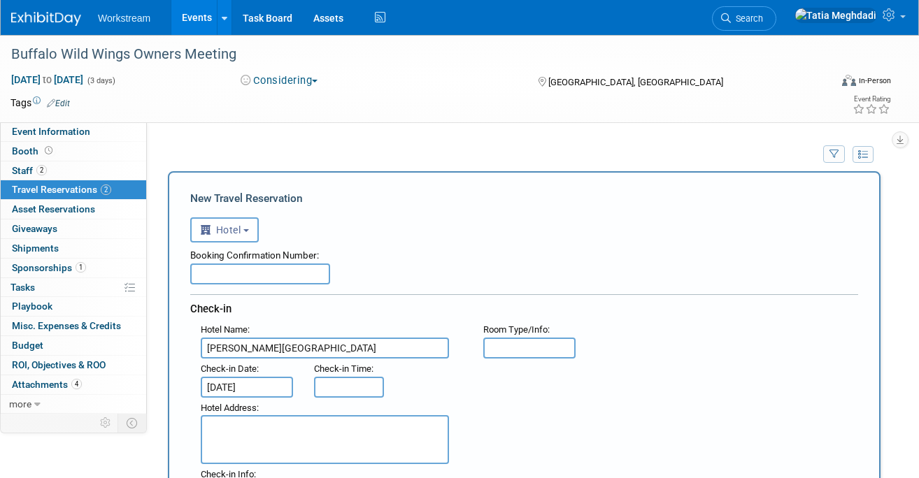
click at [253, 278] on input "text" at bounding box center [260, 274] width 140 height 21
paste input "73268414783600"
type input "73268414783600"
click at [458, 227] on div "<i class="fas fa-plane" style="padding: 6px 4px 6px 1px;"></i> Flight <i class=…" at bounding box center [524, 228] width 668 height 29
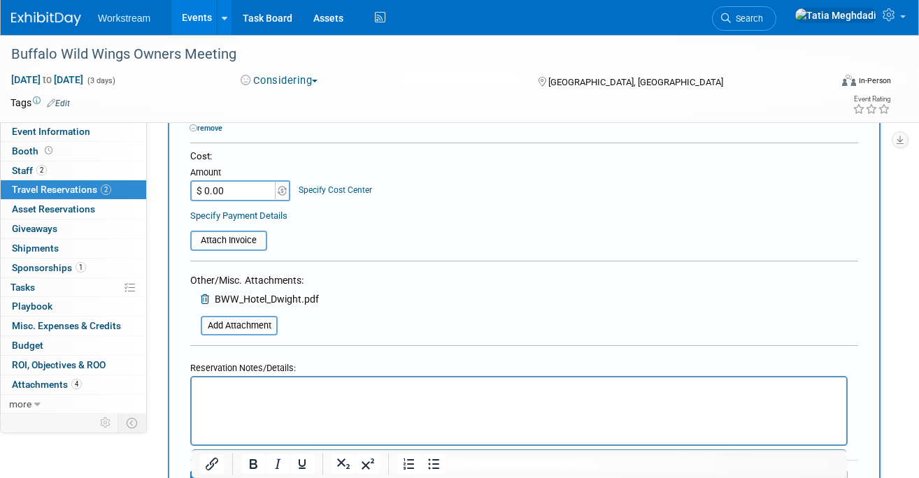
scroll to position [582, 0]
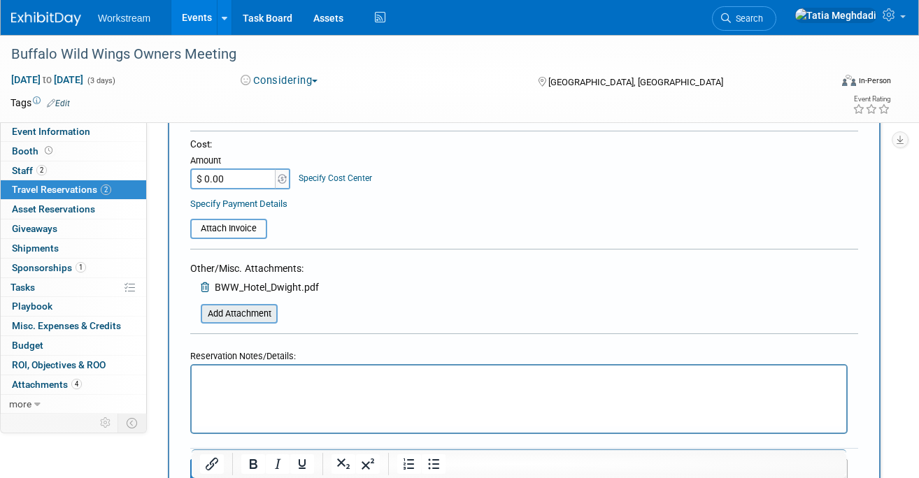
click at [242, 306] on input "file" at bounding box center [193, 314] width 166 height 17
click at [247, 220] on input "file" at bounding box center [182, 228] width 166 height 17
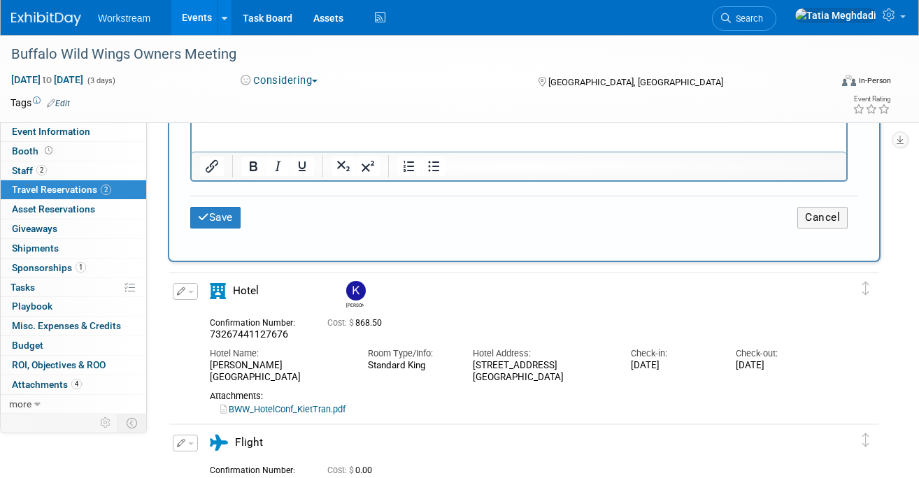
scroll to position [893, 0]
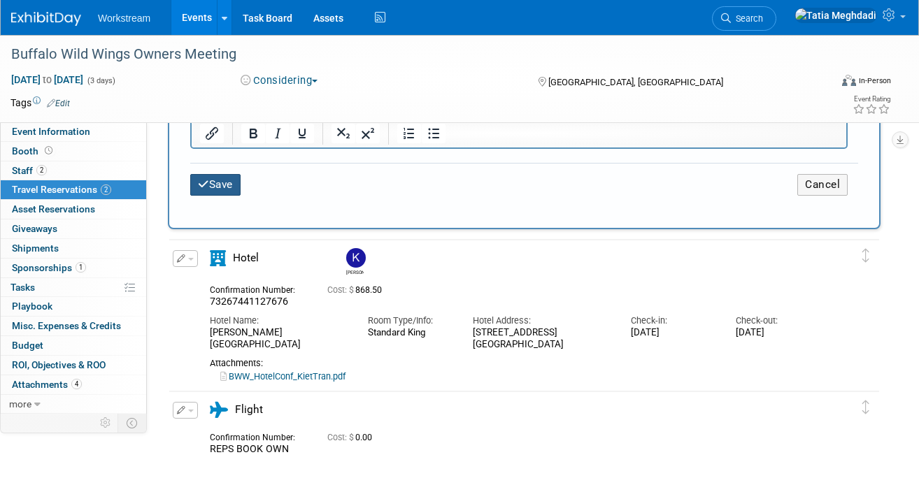
click at [228, 176] on button "Save" at bounding box center [215, 185] width 50 height 22
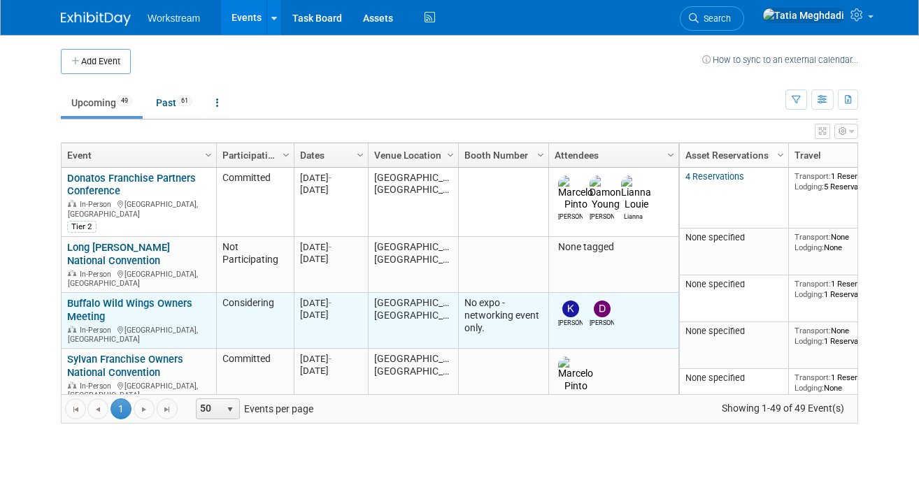
click at [122, 297] on link "Buffalo Wild Wings Owners Meeting" at bounding box center [129, 310] width 125 height 26
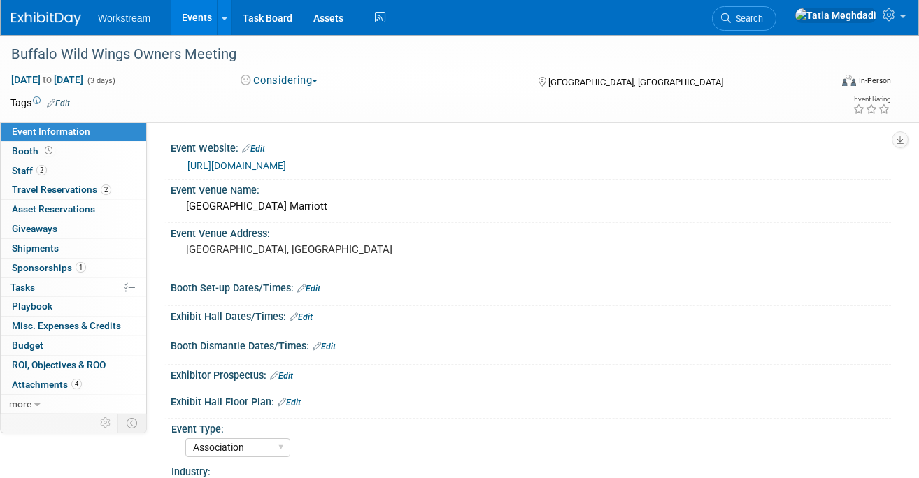
select select "Association"
select select "Restaurant"
select select "No"
select select "[PERSON_NAME]"
click at [274, 73] on div "Considering Committed Considering Not Going Canceled Not Participating" at bounding box center [376, 80] width 280 height 15
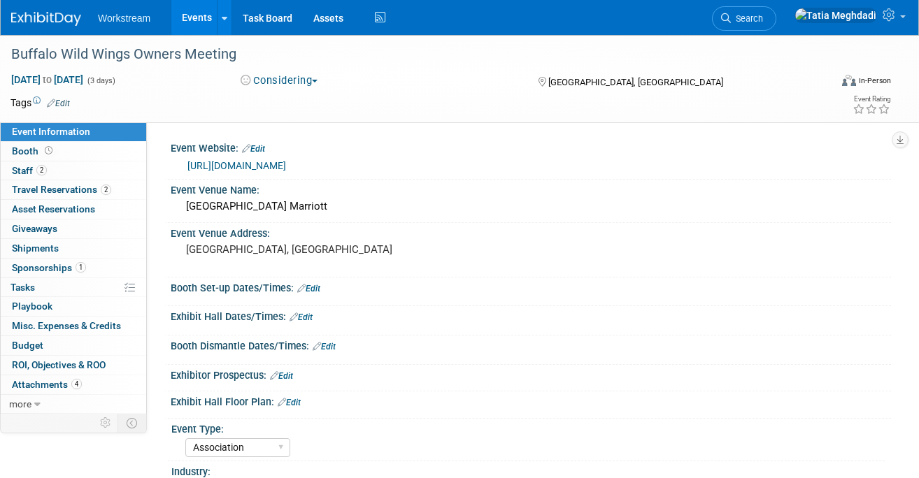
click at [274, 83] on button "Considering" at bounding box center [279, 80] width 87 height 15
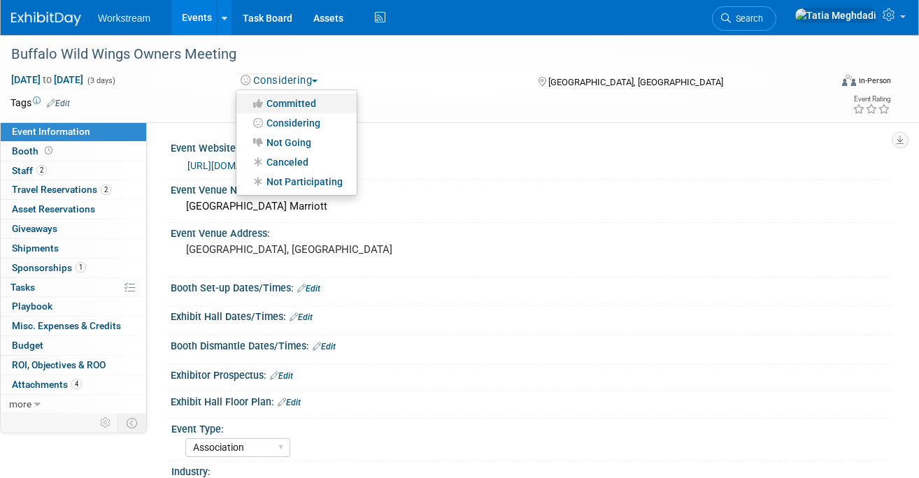
click at [290, 101] on link "Committed" at bounding box center [296, 104] width 120 height 20
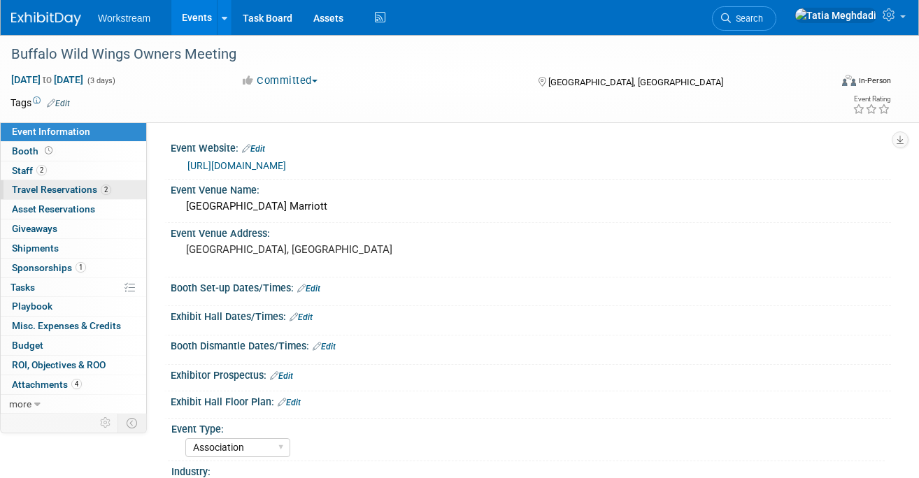
click at [46, 190] on span "Travel Reservations 2" at bounding box center [61, 189] width 99 height 11
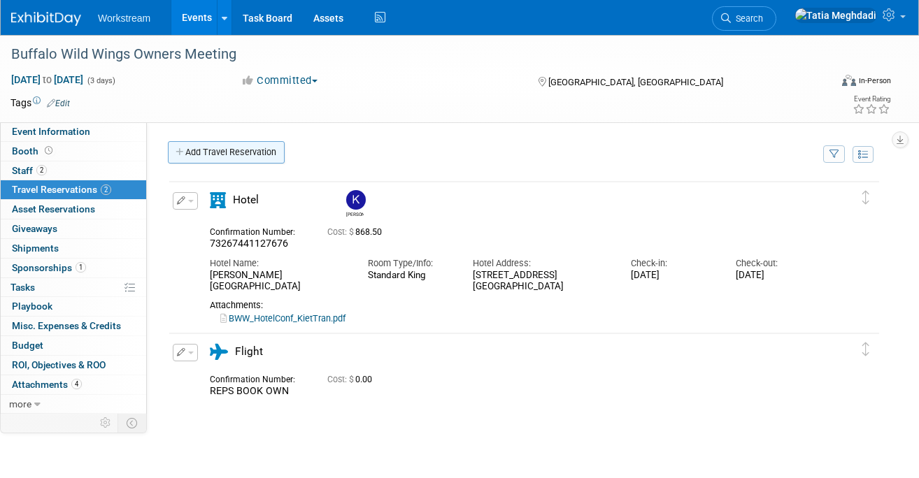
click at [211, 150] on link "Add Travel Reservation" at bounding box center [226, 152] width 117 height 22
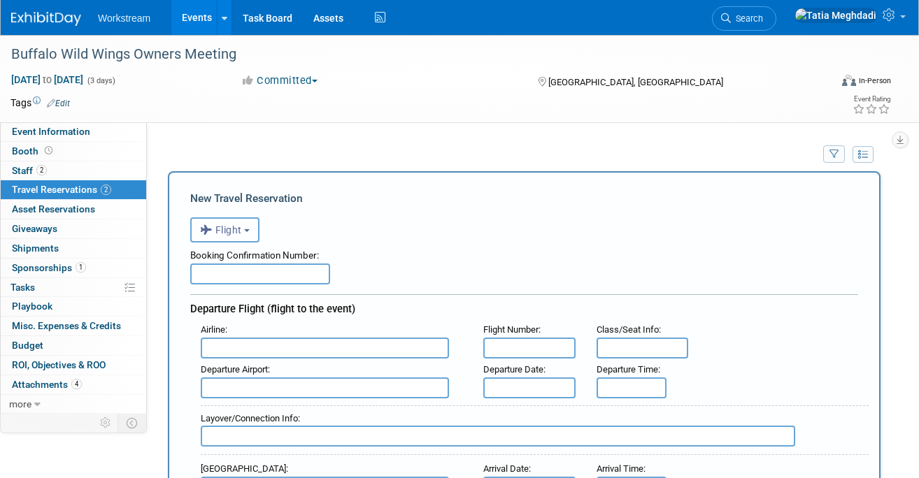
click at [232, 229] on span "Flight" at bounding box center [221, 230] width 42 height 11
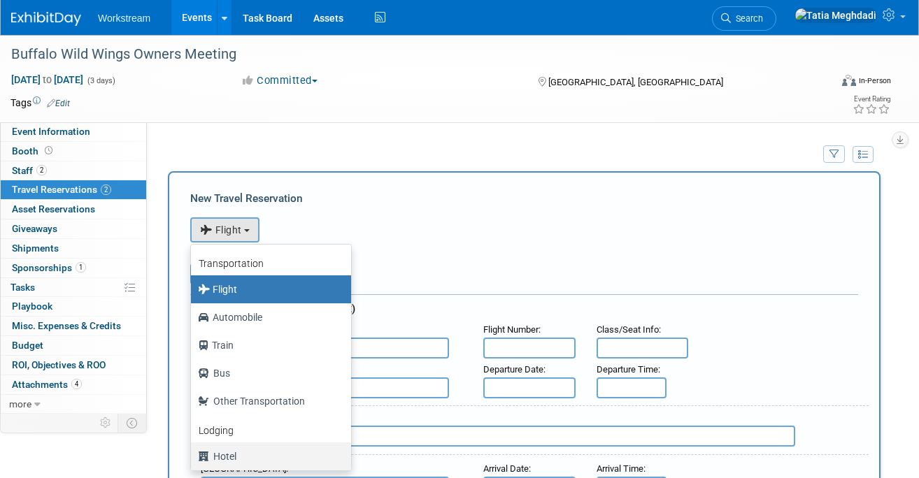
click at [232, 458] on label "Hotel" at bounding box center [267, 457] width 139 height 22
click at [193, 458] on input "Hotel" at bounding box center [188, 455] width 9 height 9
select select "6"
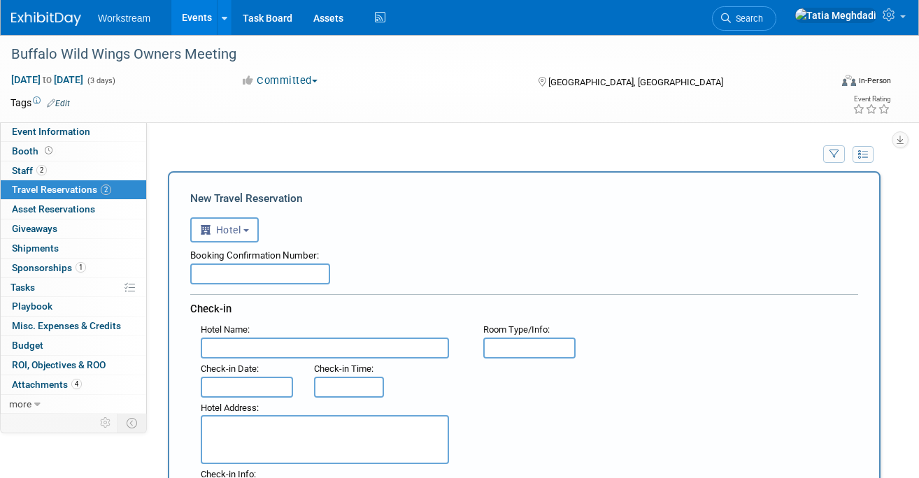
click at [277, 270] on input "text" at bounding box center [260, 274] width 140 height 21
paste input "73268414783600"
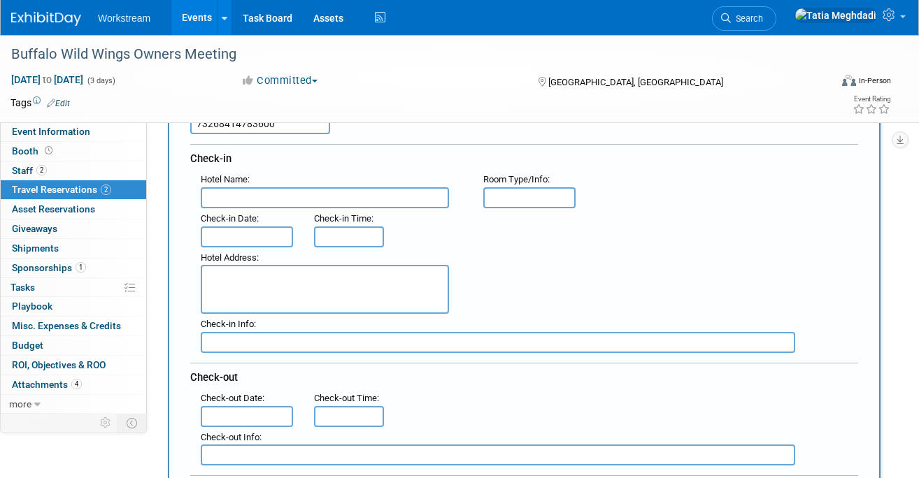
scroll to position [157, 0]
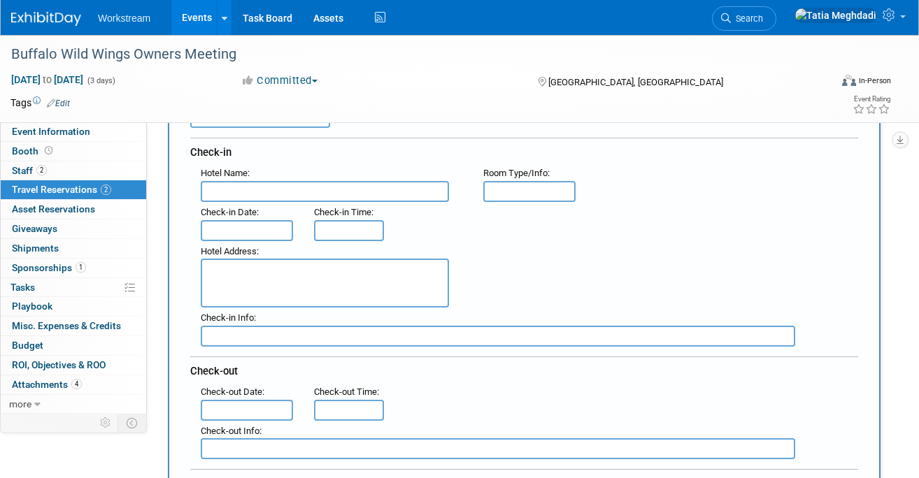
type input "73268414783600"
click at [297, 195] on input "text" at bounding box center [325, 191] width 248 height 21
type input "Orlando Marriott World Center"
click at [522, 193] on input "text" at bounding box center [529, 191] width 92 height 21
type input "Standard King"
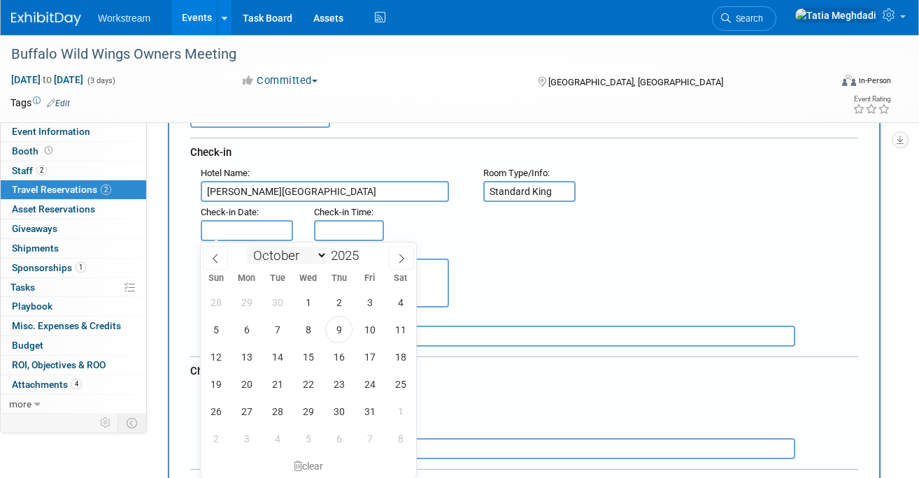
click at [250, 237] on input "text" at bounding box center [247, 230] width 92 height 21
click at [222, 353] on span "12" at bounding box center [215, 356] width 27 height 27
type input "[DATE]"
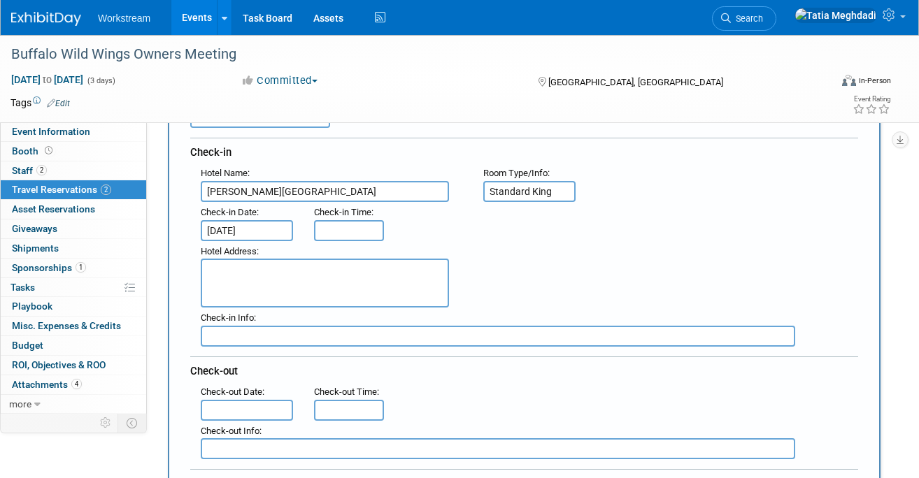
click at [242, 405] on input "text" at bounding box center [247, 410] width 92 height 21
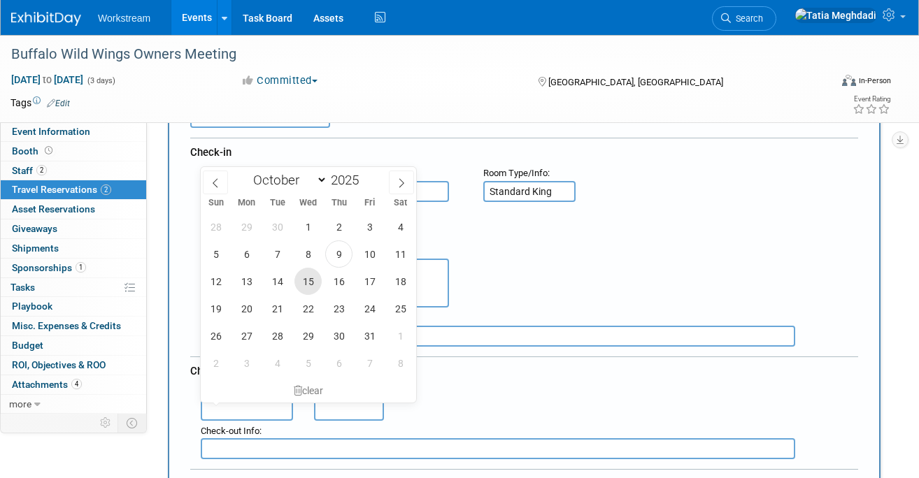
click at [314, 280] on span "15" at bounding box center [308, 281] width 27 height 27
type input "[DATE]"
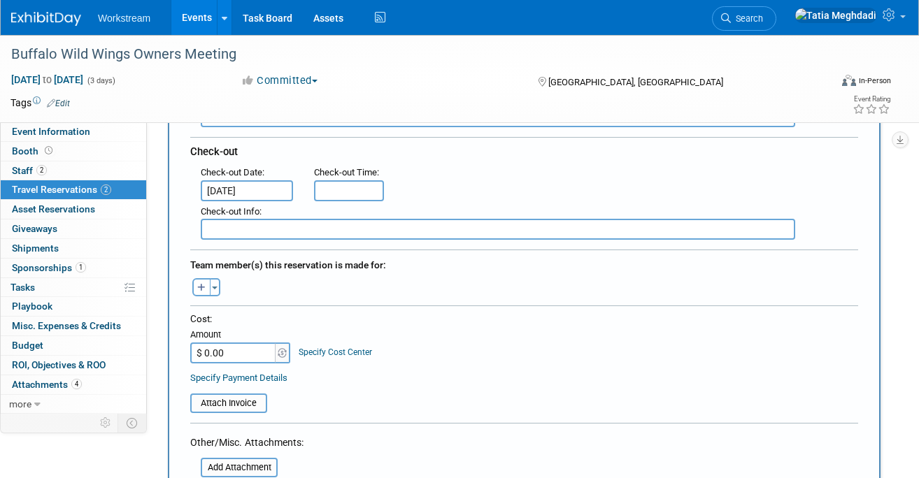
scroll to position [379, 0]
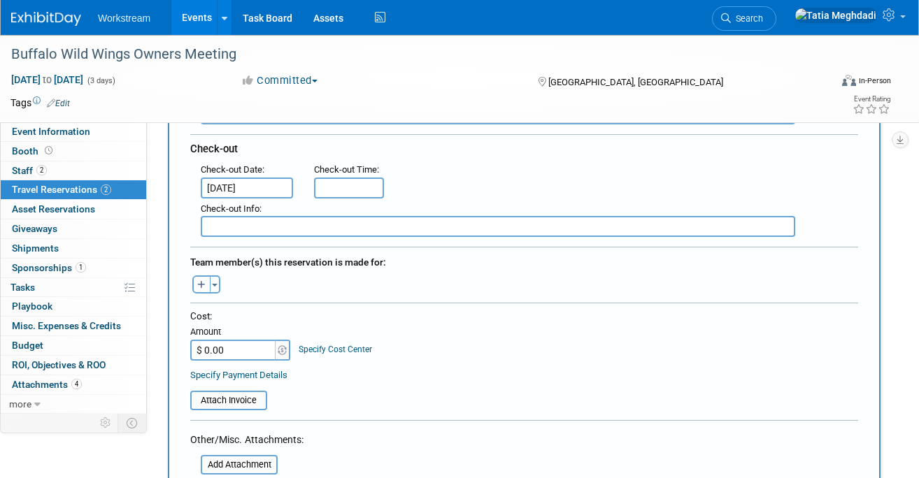
click at [221, 281] on div "Toggle Dropdown Select Anyone Tag a user or a resource Quick -- Select -- (me)" at bounding box center [206, 285] width 52 height 18
click at [220, 281] on div "Toggle Dropdown Select Anyone Tag a user or a resource Quick -- Select -- (me)" at bounding box center [206, 285] width 52 height 18
click at [219, 283] on button "Toggle Dropdown" at bounding box center [215, 285] width 10 height 18
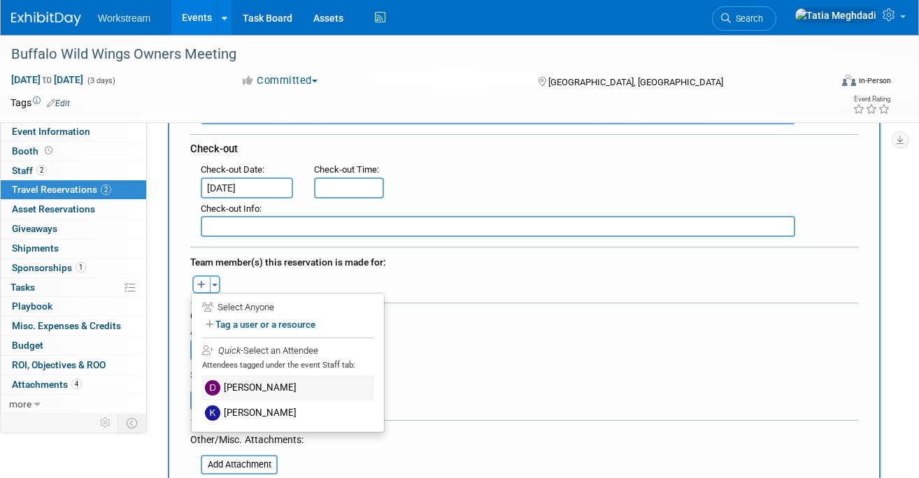
click at [262, 381] on label "[PERSON_NAME]" at bounding box center [287, 388] width 173 height 25
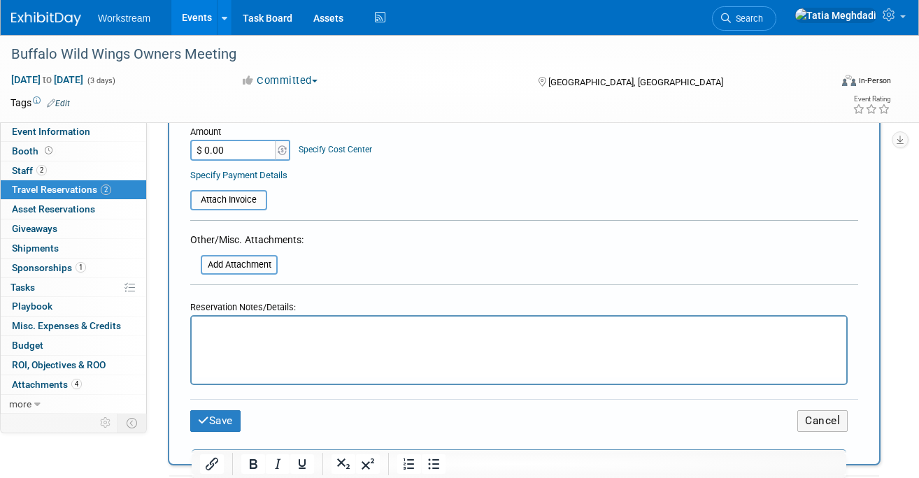
scroll to position [622, 0]
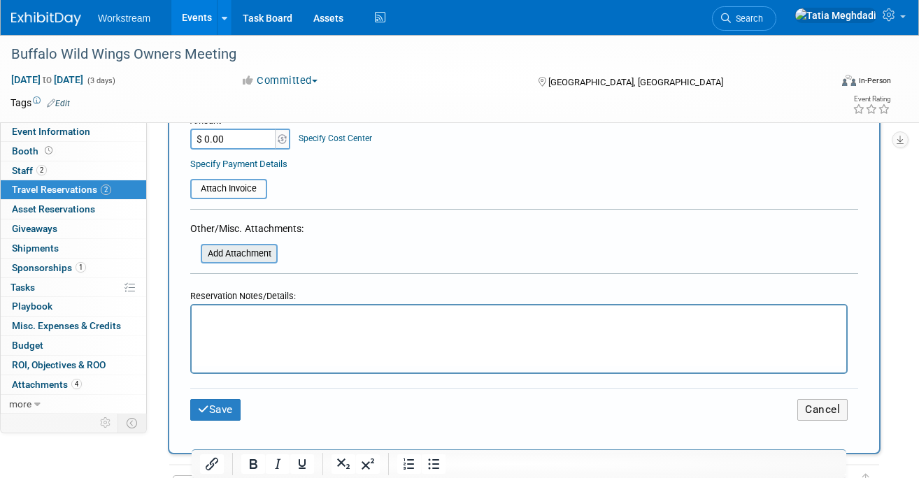
click at [239, 248] on input "file" at bounding box center [193, 254] width 166 height 17
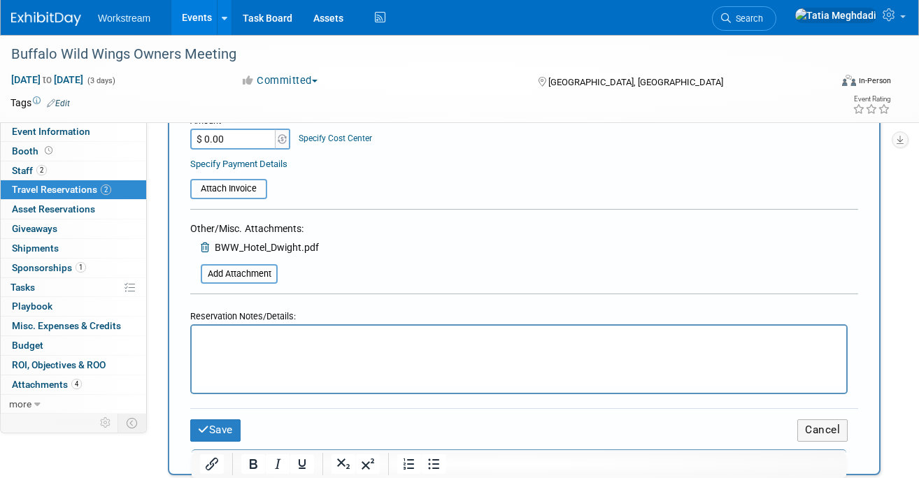
click at [299, 242] on span "BWW_Hotel_Dwight.pdf" at bounding box center [267, 247] width 104 height 11
click at [225, 420] on button "Save" at bounding box center [215, 431] width 50 height 22
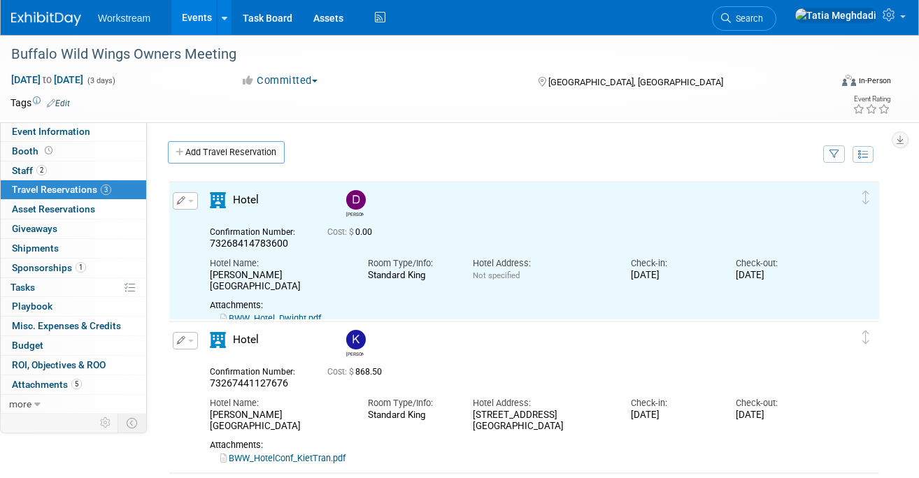
scroll to position [0, 0]
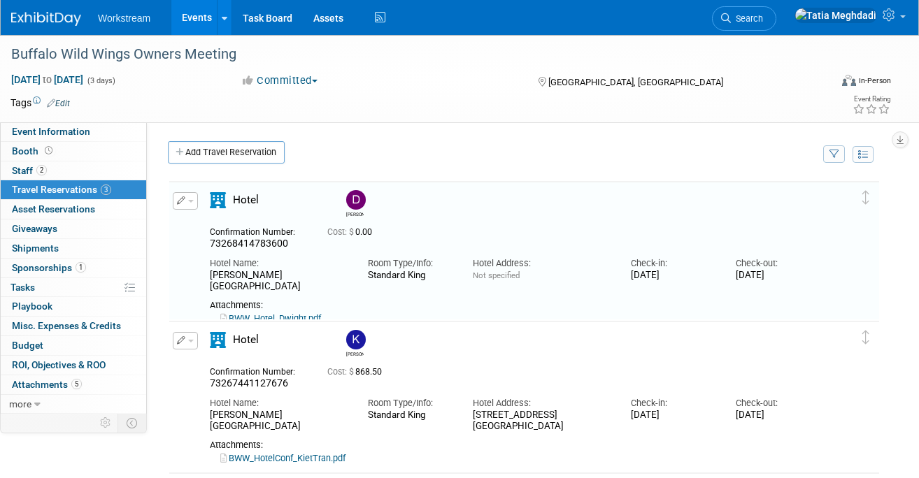
click at [274, 313] on link "BWW_Hotel_Dwight.pdf" at bounding box center [270, 318] width 101 height 10
drag, startPoint x: 551, startPoint y: 426, endPoint x: 466, endPoint y: 418, distance: 85.1
click at [466, 418] on div "Hotel Address: 8701 World Center Drive Orlando, FL 32821" at bounding box center [541, 411] width 158 height 43
copy div "8701 World Center Drive Orlando, FL 32821"
click at [366, 172] on div "Delete Reservation Dwight 73268414783600 Cost: $" at bounding box center [524, 386] width 734 height 430
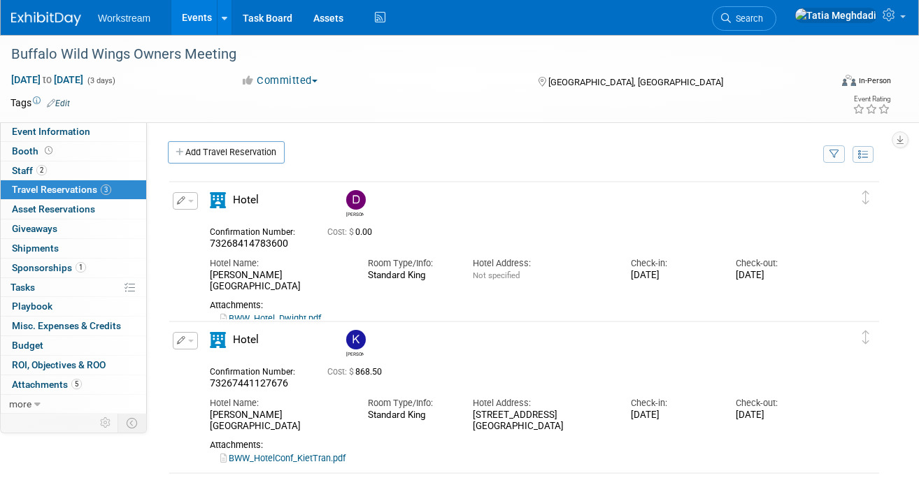
click at [190, 204] on button "button" at bounding box center [185, 200] width 25 height 17
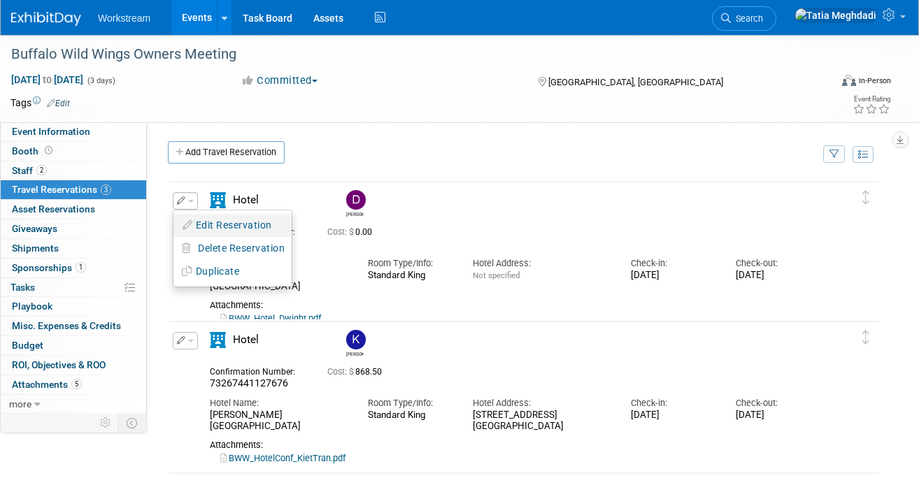
click at [216, 224] on button "Edit Reservation" at bounding box center [232, 225] width 118 height 20
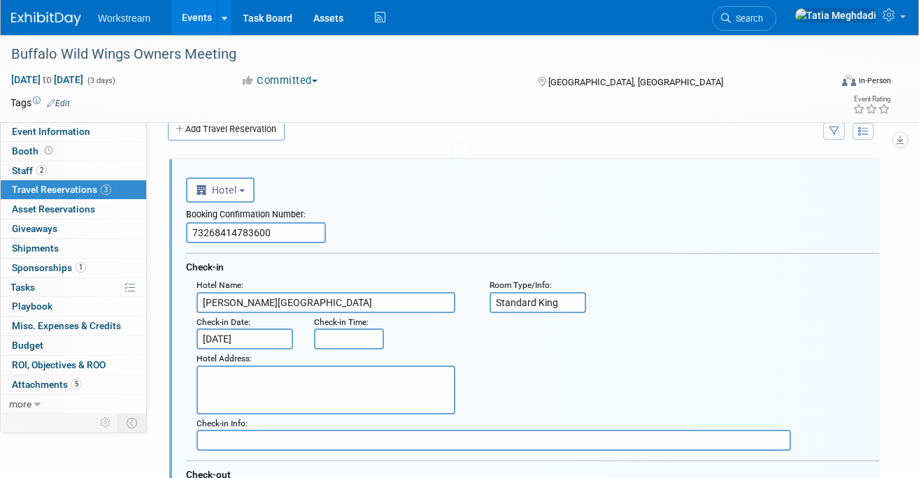
scroll to position [24, 0]
click at [273, 383] on textarea at bounding box center [326, 389] width 259 height 49
paste textarea "8701 World Center Drive Orlando, FL 32821"
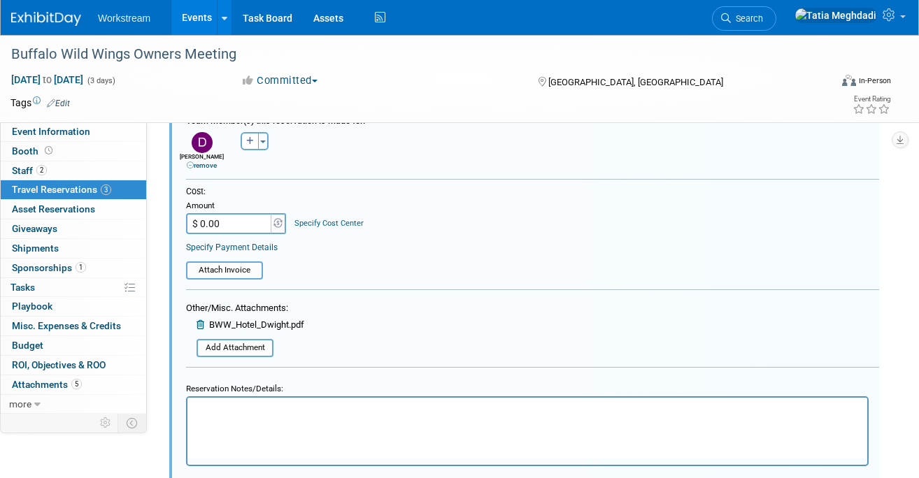
scroll to position [488, 0]
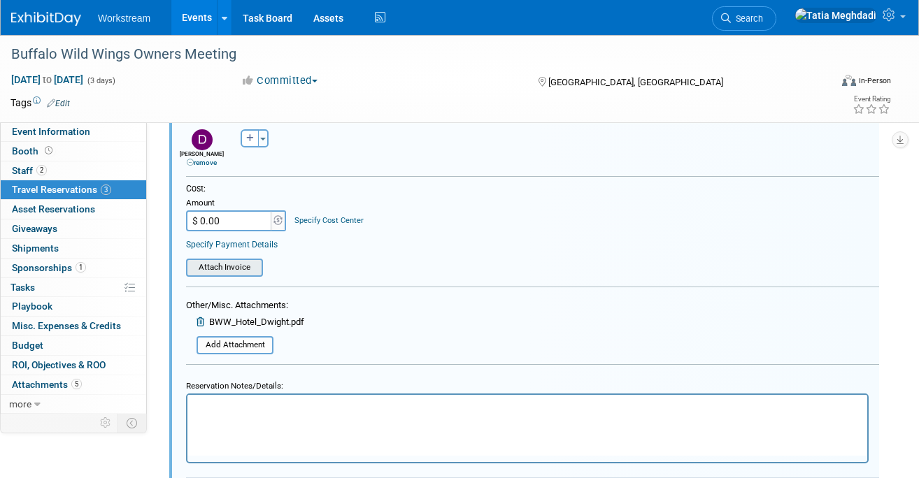
type textarea "8701 World Center Drive Orlando, FL 32821"
click at [246, 269] on input "file" at bounding box center [178, 267] width 166 height 15
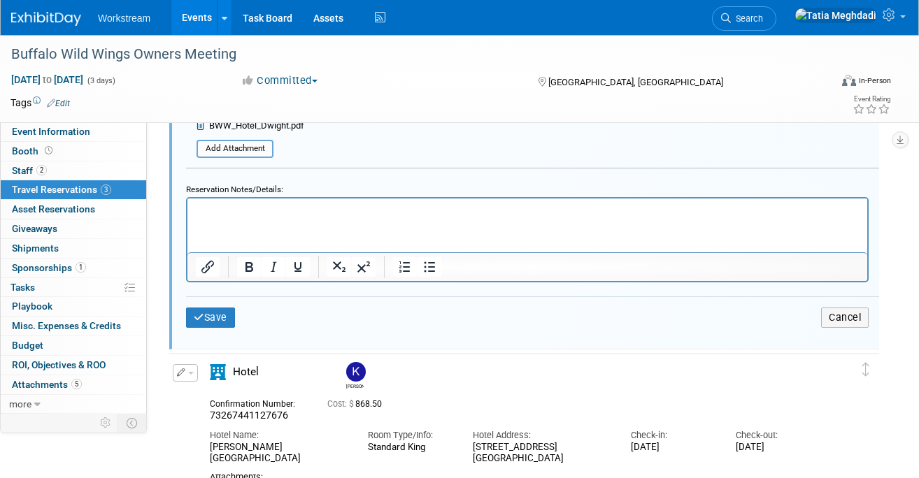
scroll to position [829, 0]
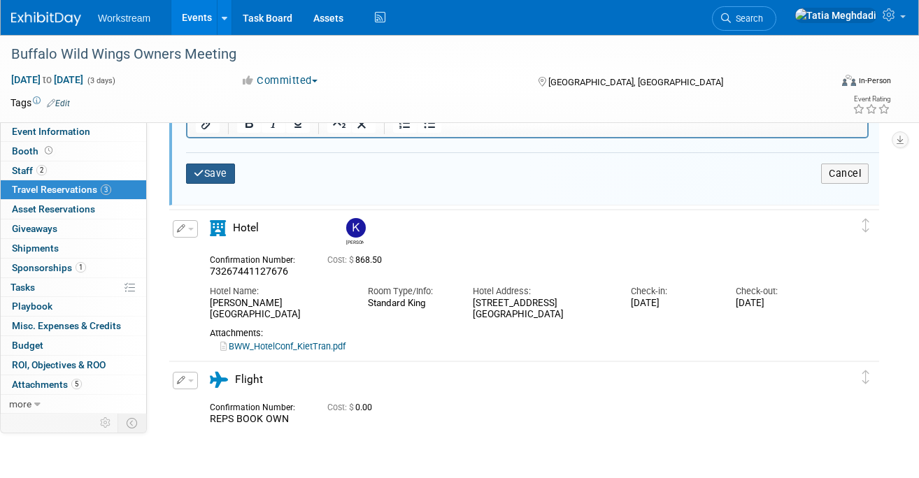
click at [224, 175] on button "Save" at bounding box center [210, 174] width 49 height 20
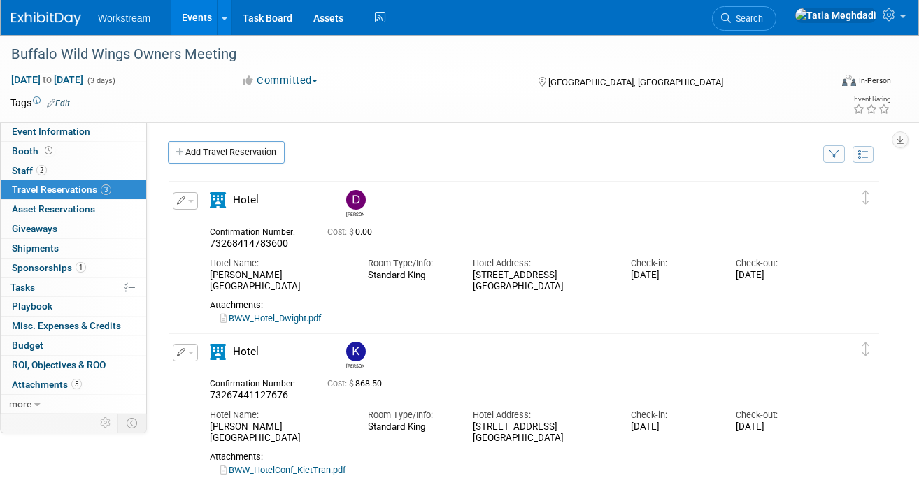
scroll to position [6, 0]
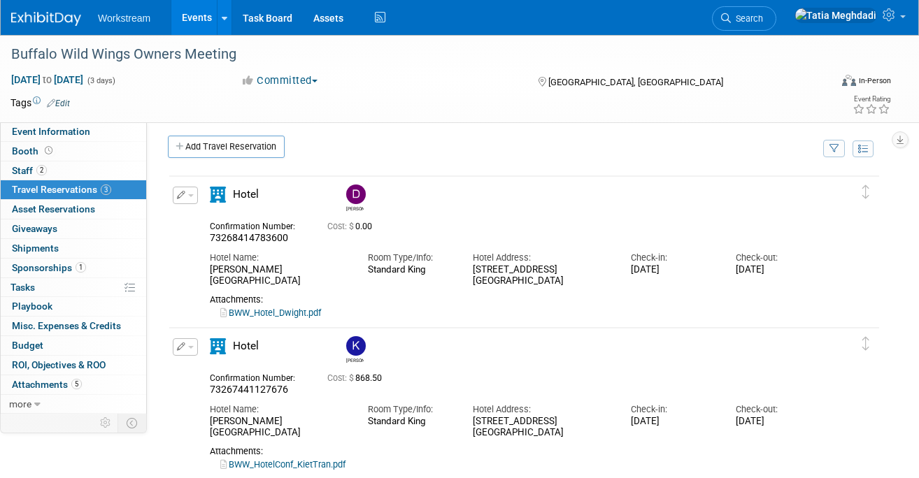
click at [191, 198] on button "button" at bounding box center [185, 195] width 25 height 17
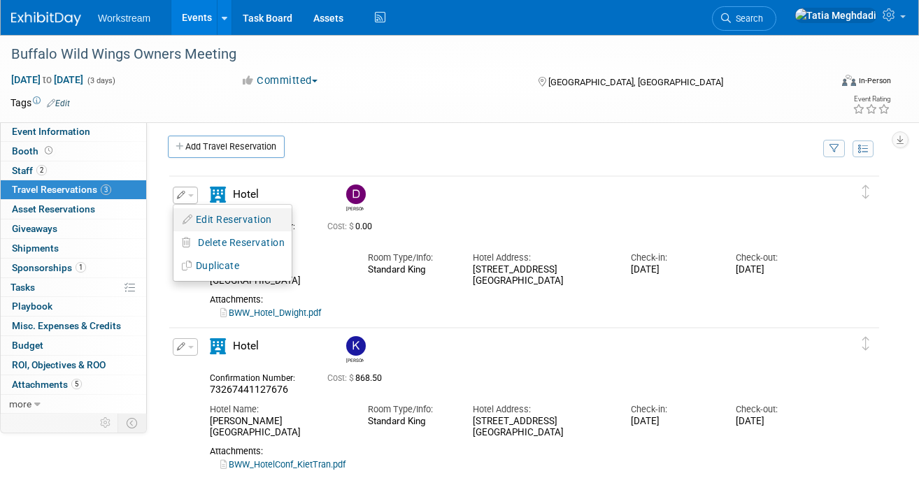
click at [217, 213] on button "Edit Reservation" at bounding box center [232, 220] width 118 height 20
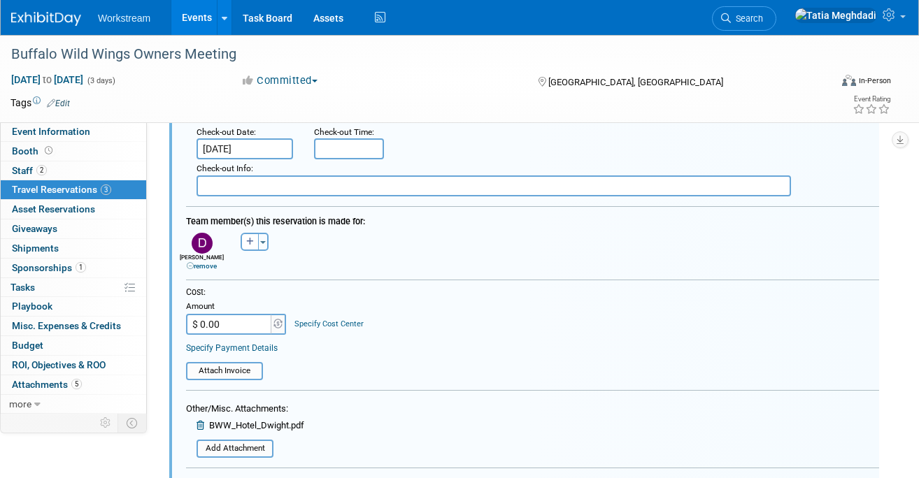
scroll to position [386, 0]
click at [243, 371] on input "file" at bounding box center [178, 369] width 166 height 15
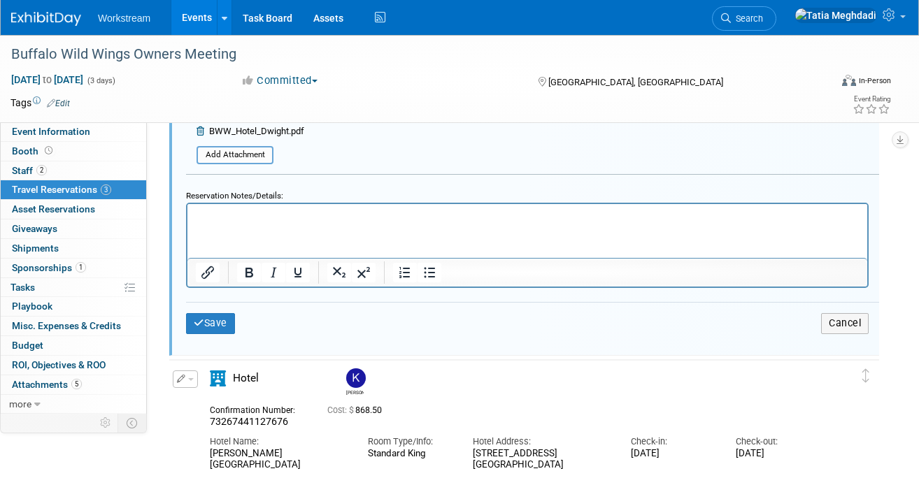
scroll to position [736, 0]
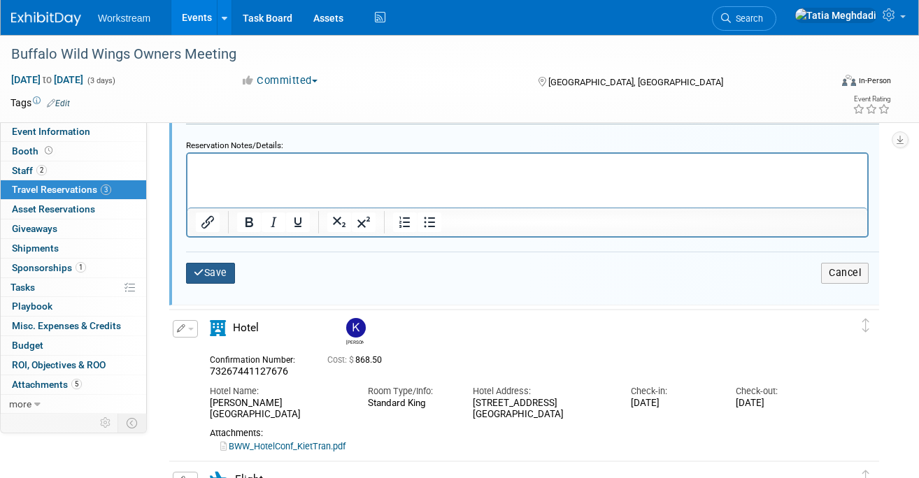
click at [216, 279] on button "Save" at bounding box center [210, 273] width 49 height 20
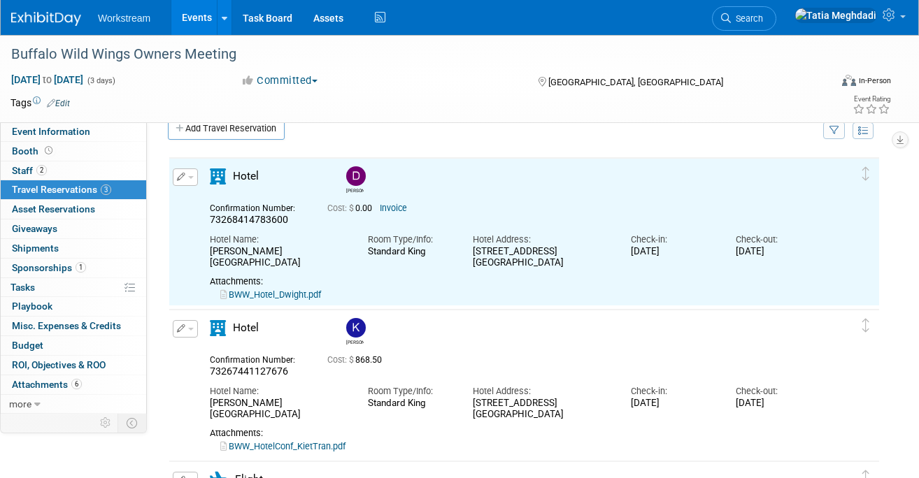
scroll to position [0, 0]
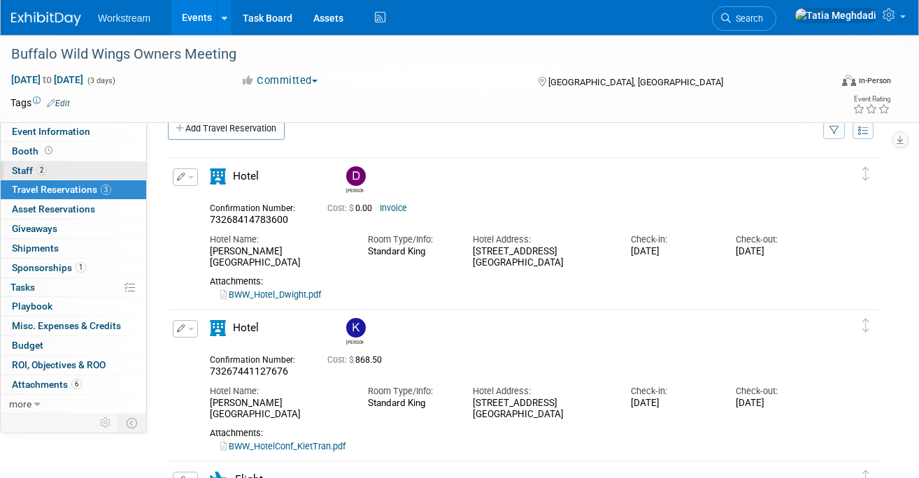
click at [27, 171] on span "Staff 2" at bounding box center [29, 170] width 35 height 11
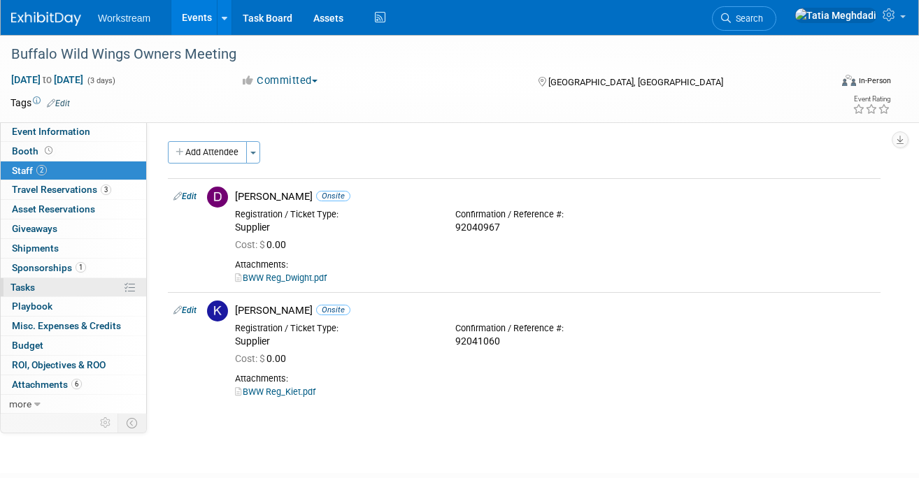
click at [41, 284] on link "0% Tasks 0%" at bounding box center [74, 287] width 146 height 19
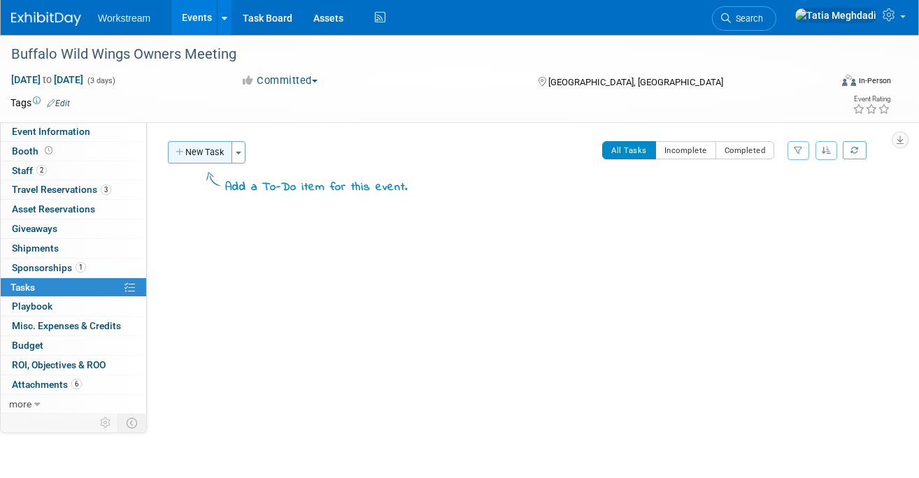
click at [196, 155] on button "New Task" at bounding box center [200, 152] width 64 height 22
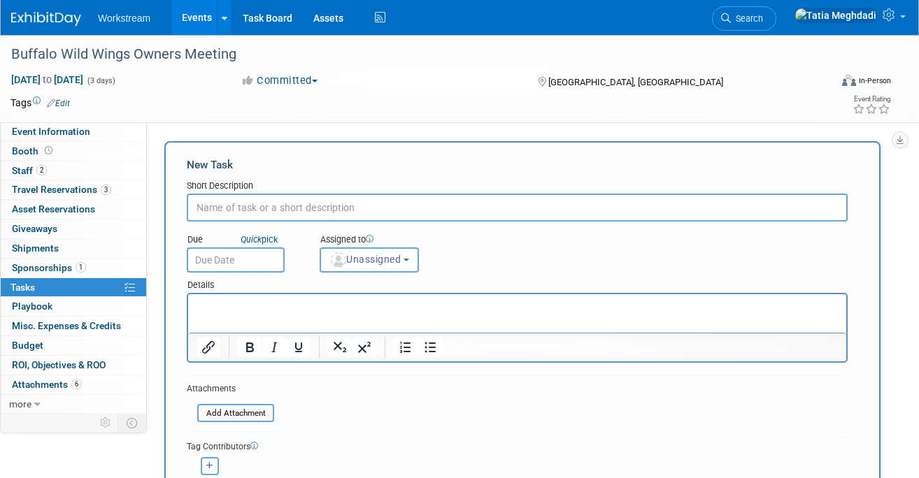
click at [186, 22] on link "Events" at bounding box center [196, 17] width 51 height 35
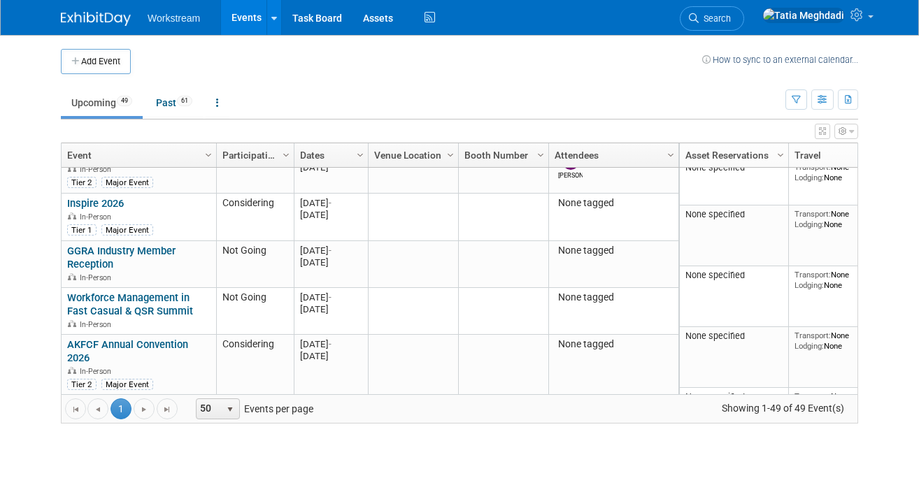
scroll to position [831, 0]
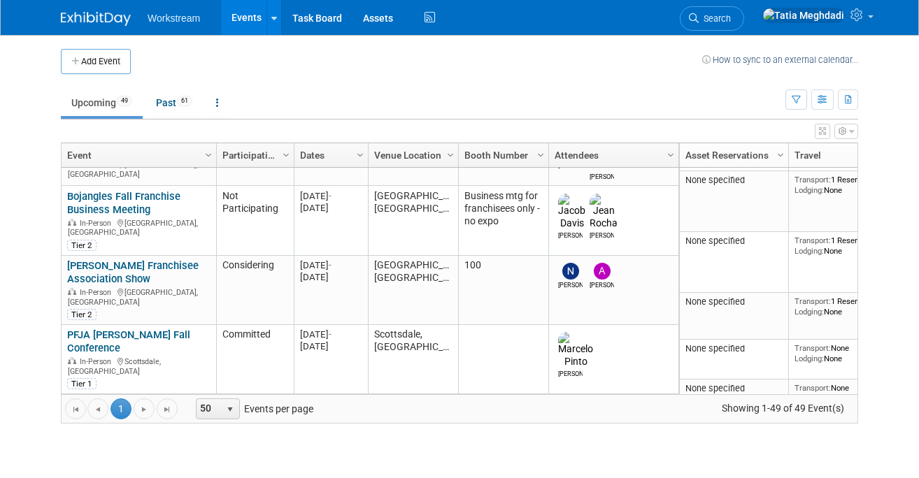
click at [129, 399] on link "AMOA Symposium - McDonalds" at bounding box center [114, 412] width 94 height 26
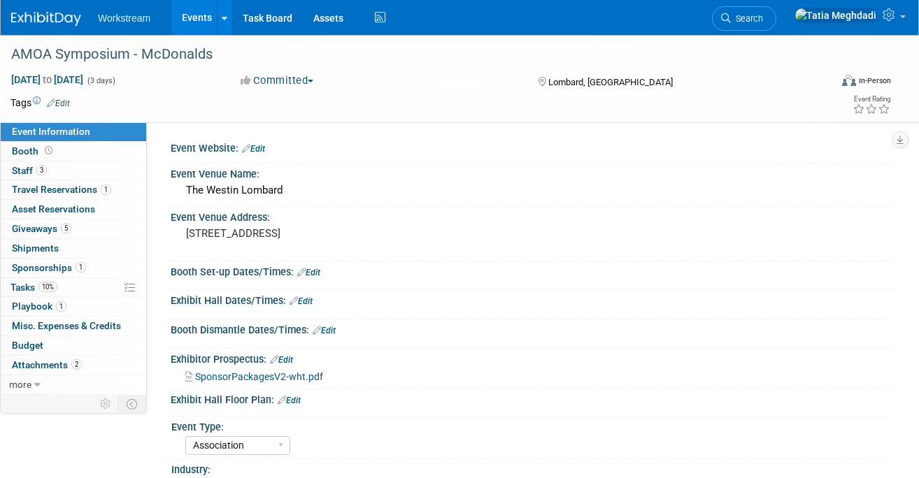
select select "Association"
select select "Restaurant"
select select "No"
select select "[PERSON_NAME]"
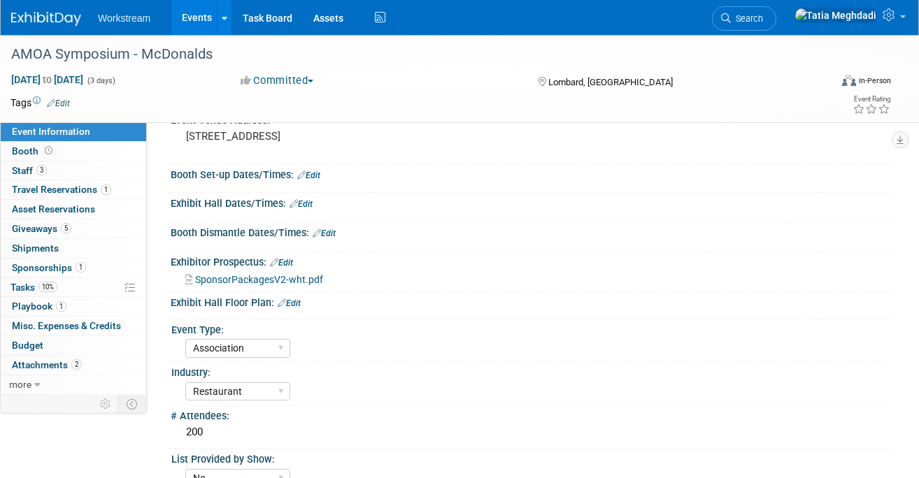
scroll to position [97, 0]
click at [197, 23] on link "Events" at bounding box center [196, 17] width 51 height 35
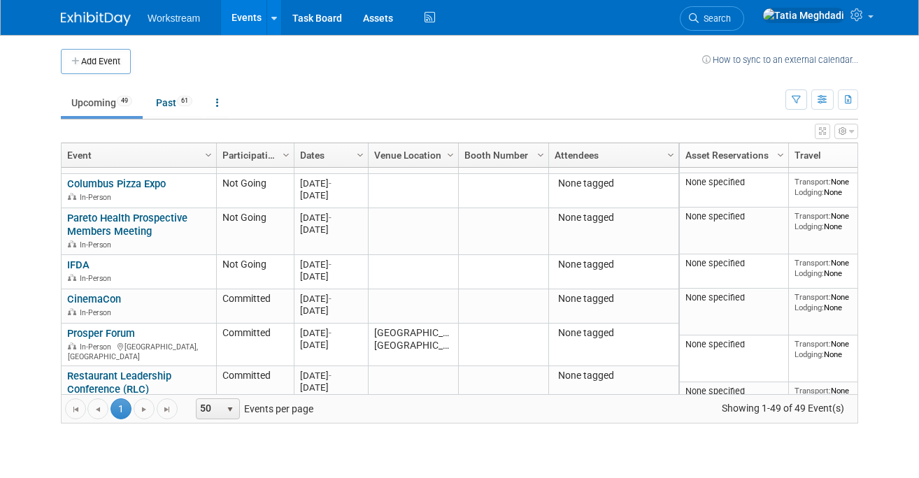
scroll to position [1631, 0]
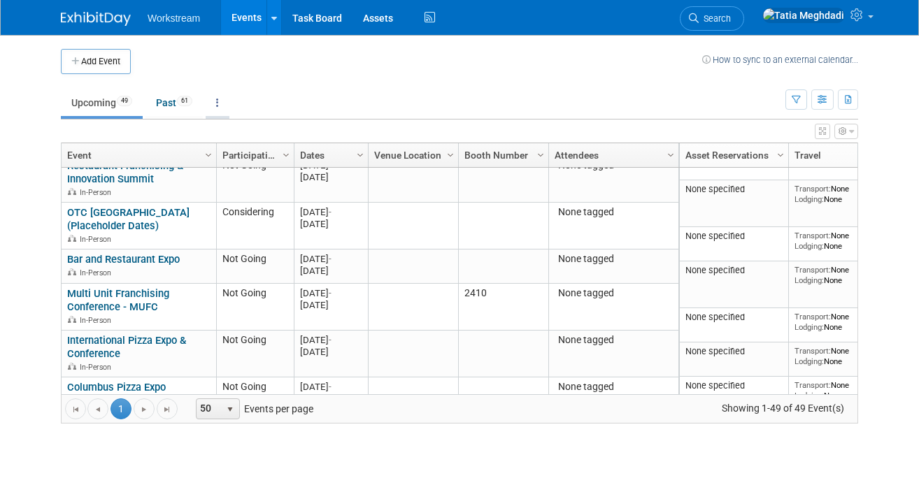
click at [224, 105] on link at bounding box center [218, 103] width 24 height 27
click at [254, 159] on link "Grouped Annually Events grouped by year" at bounding box center [261, 165] width 111 height 31
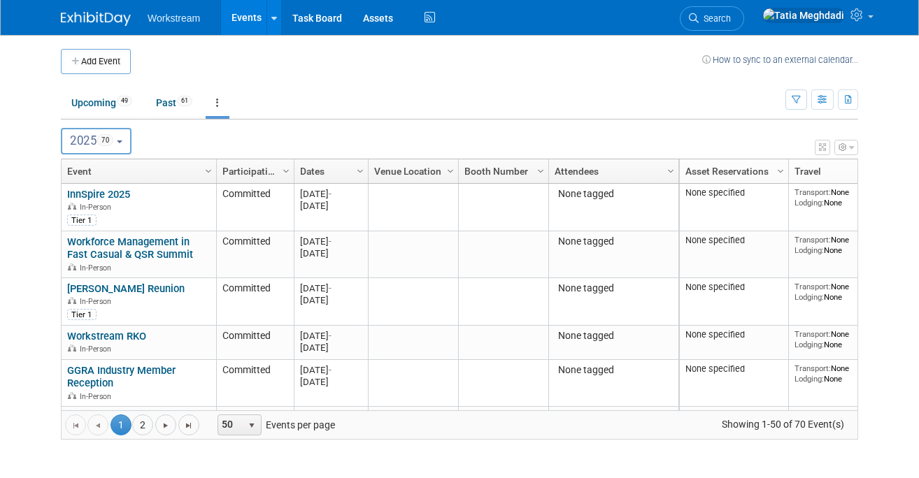
click at [91, 149] on button "2025 70" at bounding box center [96, 141] width 71 height 27
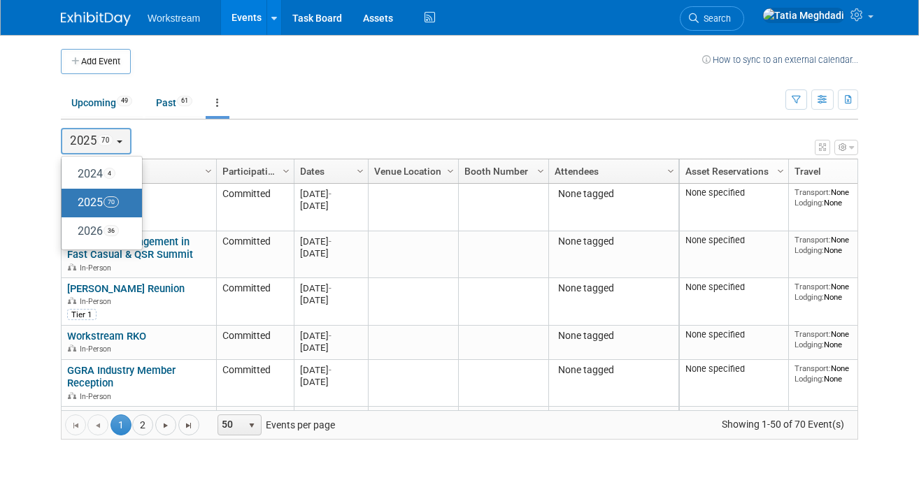
click at [390, 93] on ul "Upcoming 49 Past 61 All Events 110 Past and Upcoming Grouped Annually Events gr…" at bounding box center [423, 103] width 725 height 31
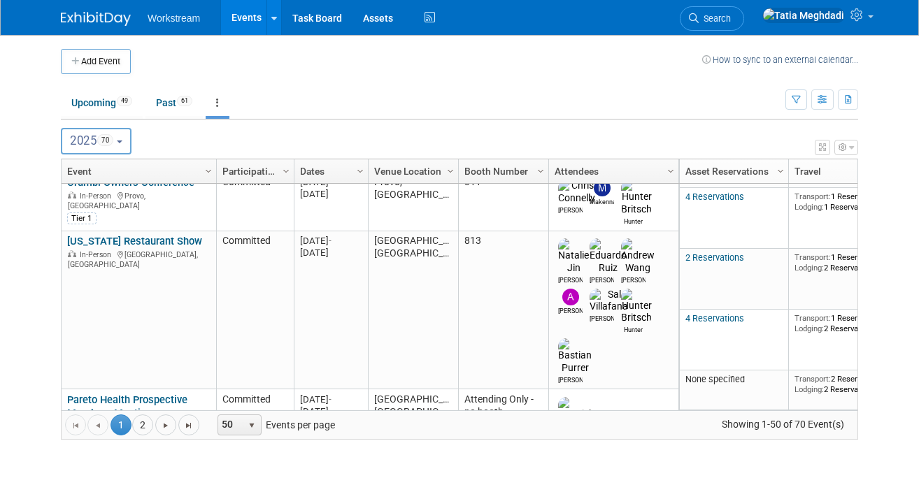
scroll to position [2390, 0]
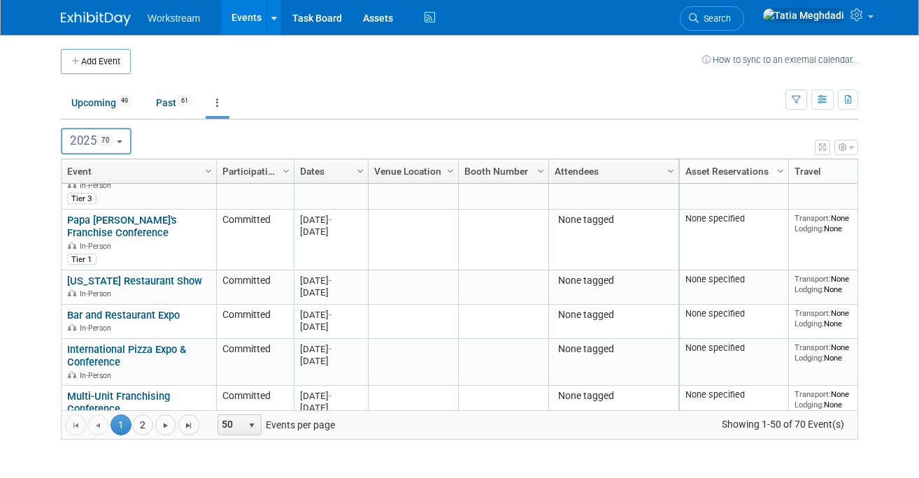
click at [359, 173] on span "Column Settings" at bounding box center [360, 171] width 11 height 11
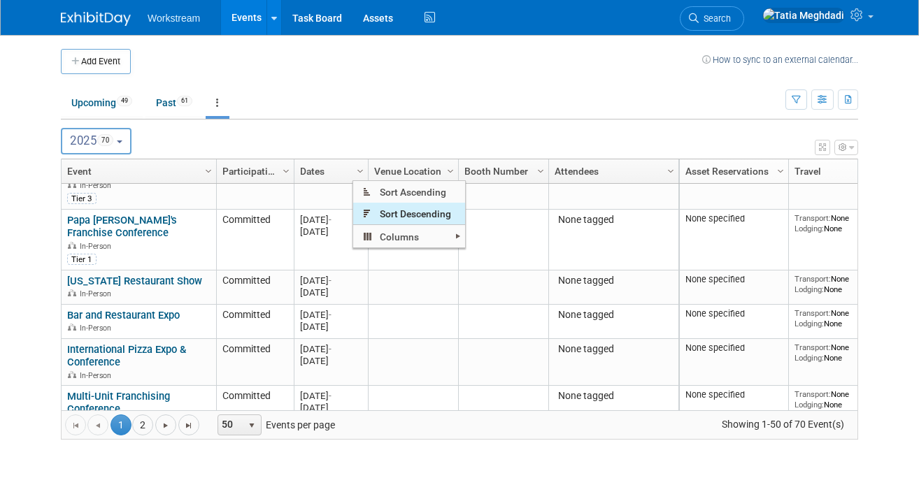
click at [404, 212] on span "Sort Descending" at bounding box center [409, 214] width 112 height 22
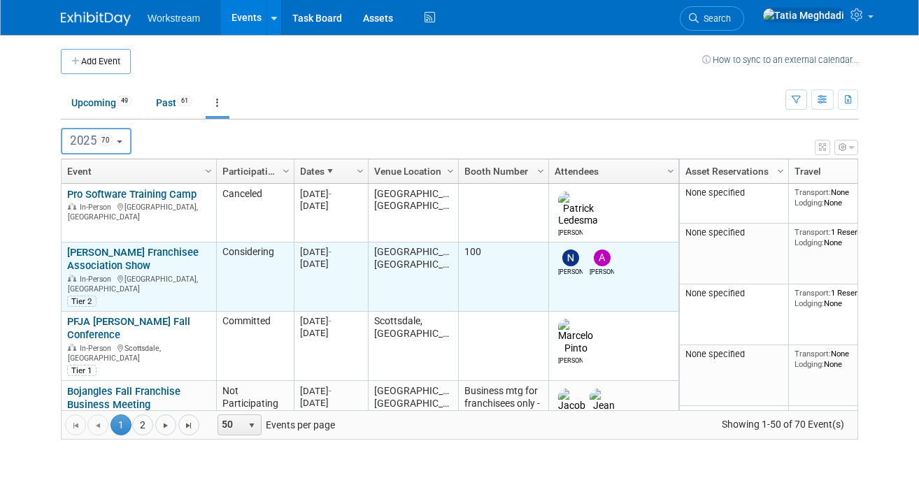
scroll to position [2, 0]
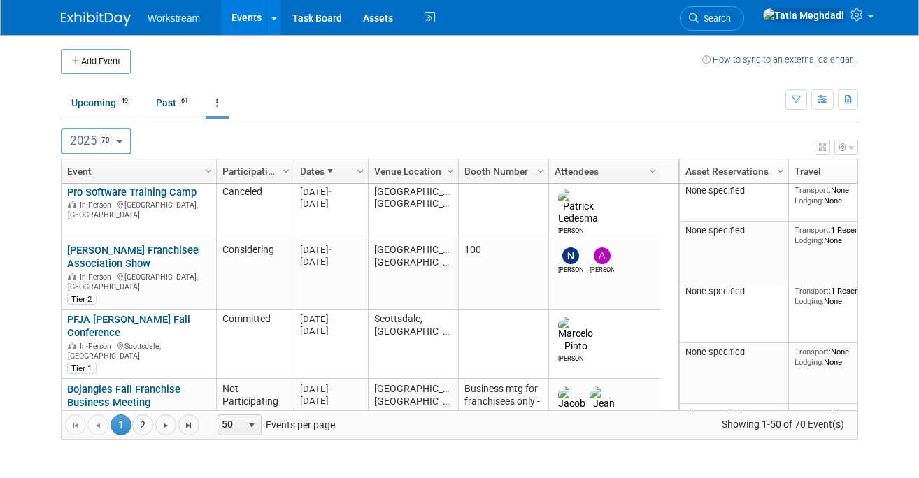
drag, startPoint x: 677, startPoint y: 163, endPoint x: 653, endPoint y: 165, distance: 24.6
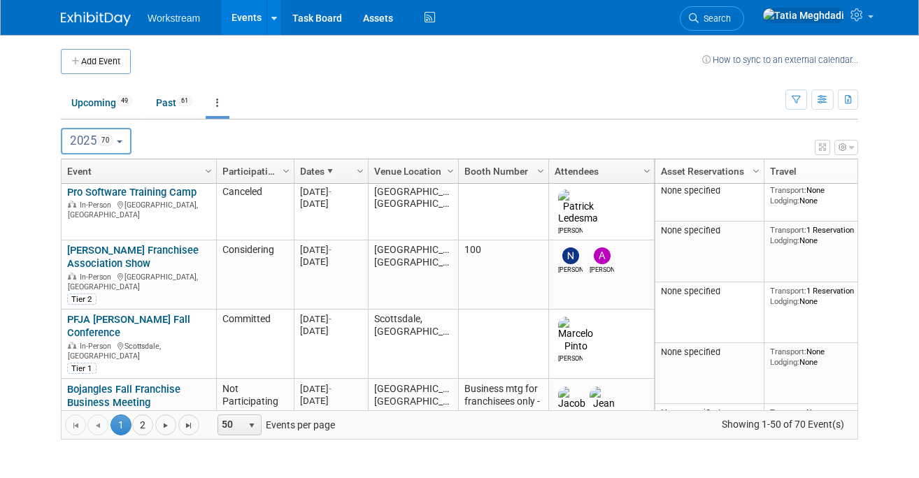
click at [654, 166] on div "Column Settings Asset Reservations Column Settings Travel Column Settings Tasks…" at bounding box center [756, 171] width 204 height 24
drag, startPoint x: 653, startPoint y: 173, endPoint x: 634, endPoint y: 177, distance: 19.3
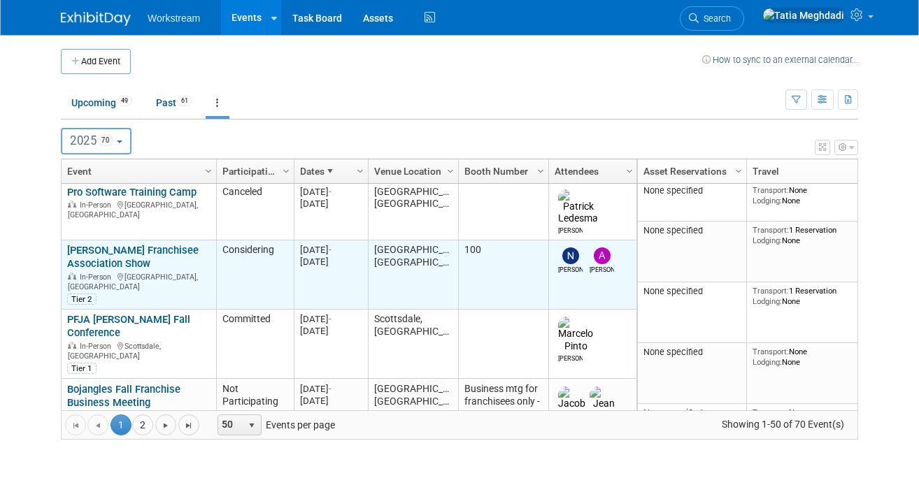
scroll to position [0, 0]
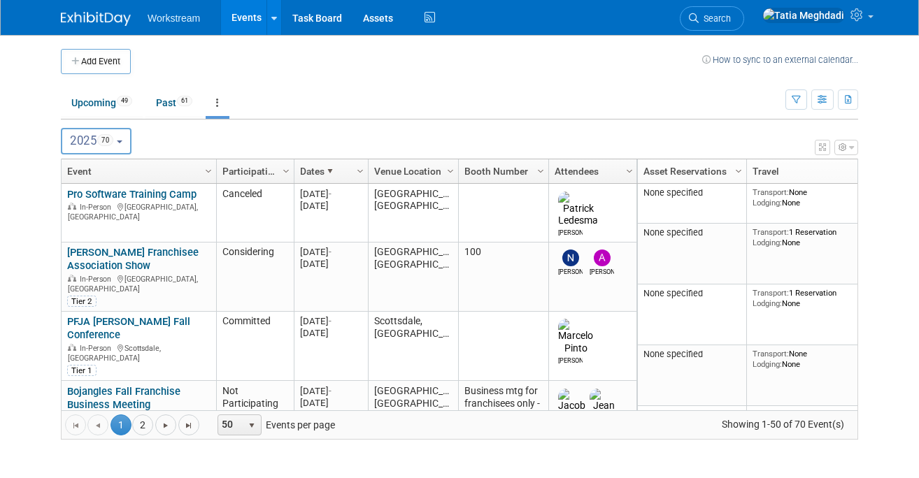
click at [279, 113] on ul "Upcoming 49 Past 61 All Events 110 Past and Upcoming Grouped Annually Events gr…" at bounding box center [423, 103] width 725 height 31
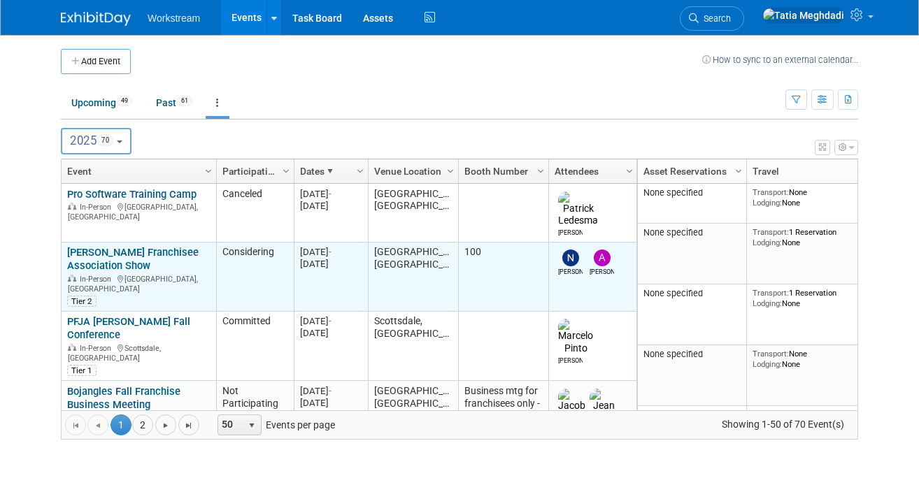
click at [101, 246] on link "[PERSON_NAME] Franchisee Association Show" at bounding box center [133, 259] width 132 height 26
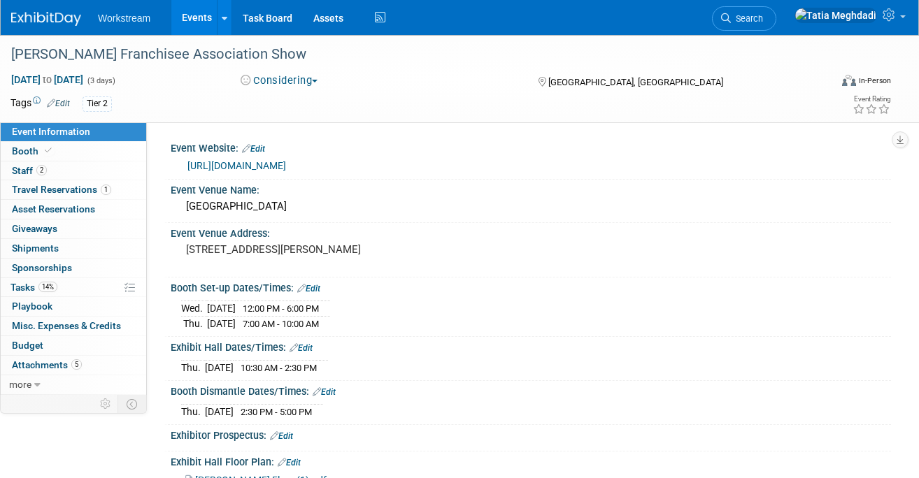
select select "Franchise"
select select "Restaurant"
select select "No"
select select "[PERSON_NAME]"
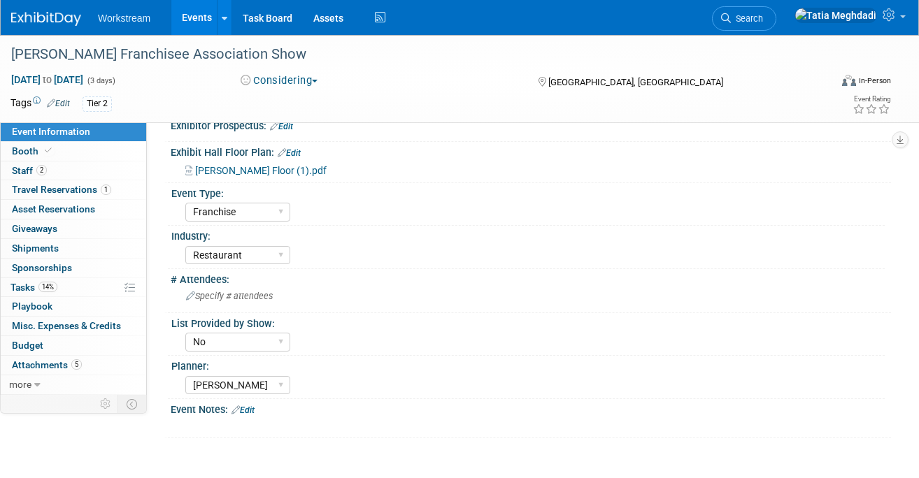
scroll to position [341, 0]
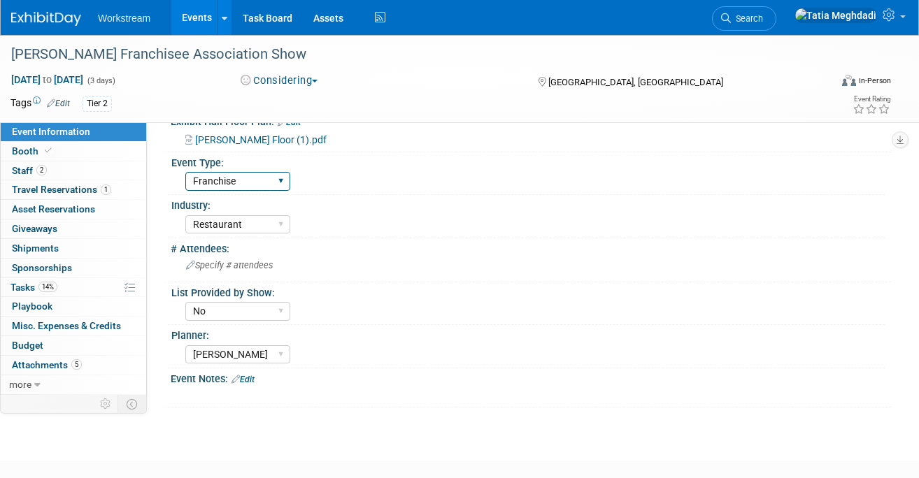
click at [219, 184] on select "Hosted Franchise Association Industry OTC" at bounding box center [237, 181] width 105 height 19
click at [192, 14] on link "Events" at bounding box center [196, 17] width 51 height 35
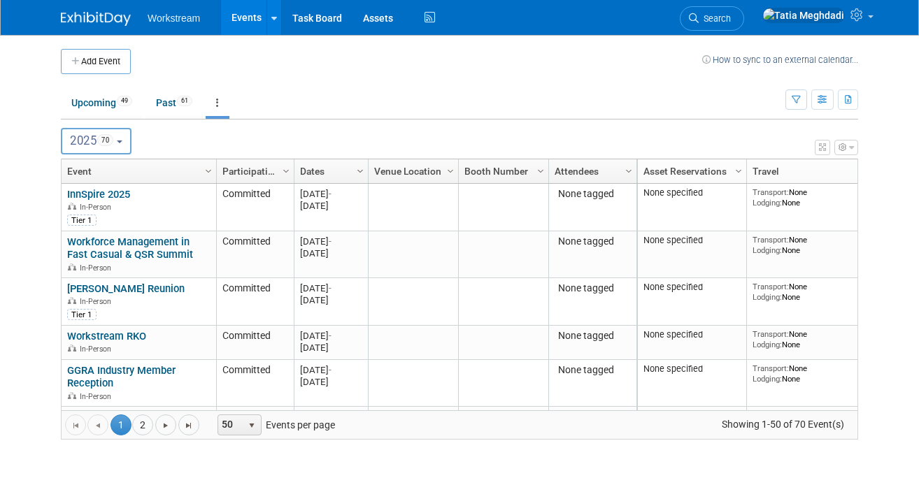
click at [362, 173] on span "Column Settings" at bounding box center [360, 171] width 11 height 11
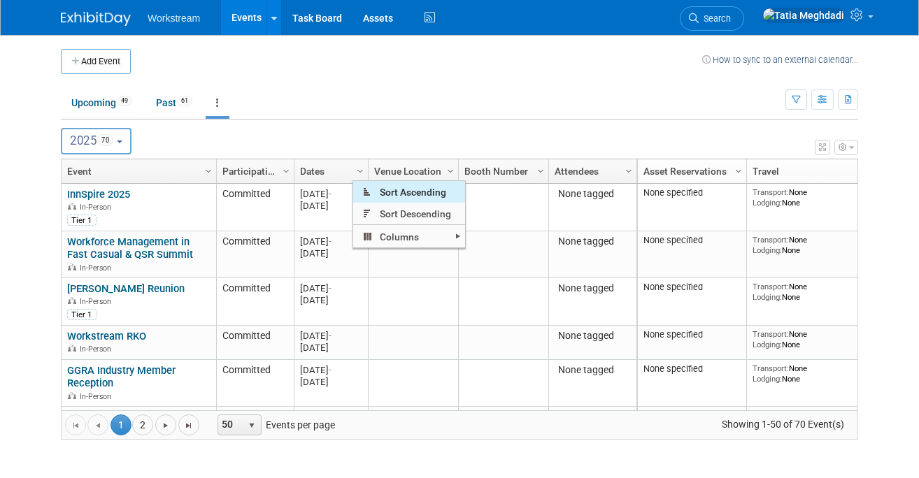
click at [393, 191] on span "Sort Ascending" at bounding box center [409, 192] width 112 height 22
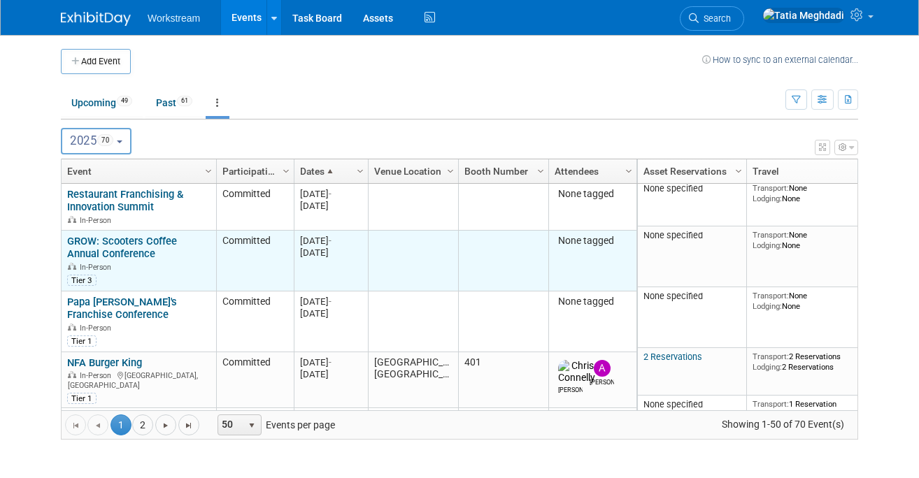
scroll to position [4, 0]
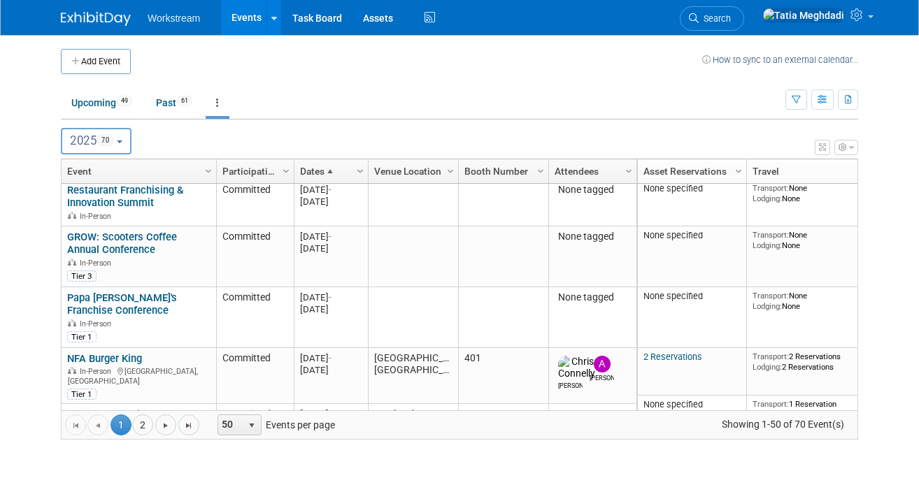
click at [359, 169] on span "Column Settings" at bounding box center [360, 171] width 11 height 11
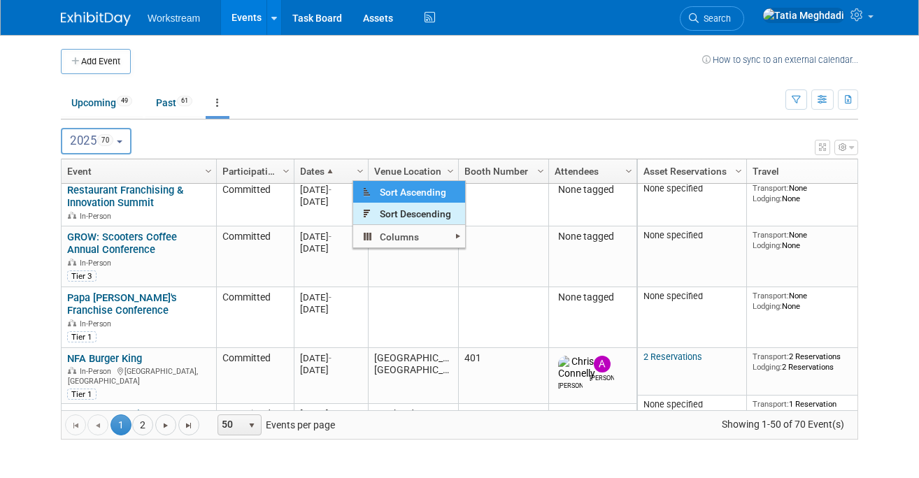
click at [393, 210] on span "Sort Descending" at bounding box center [409, 214] width 112 height 22
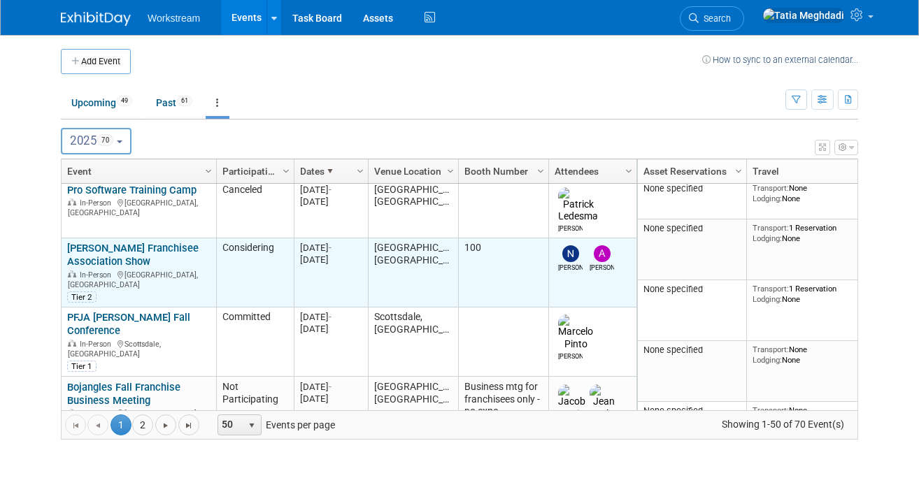
scroll to position [0, 0]
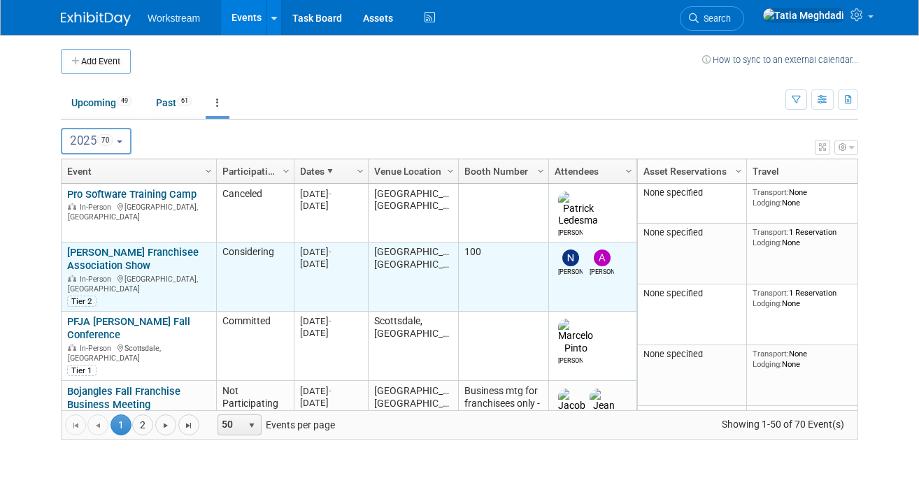
click at [233, 282] on td "Considering" at bounding box center [255, 277] width 78 height 69
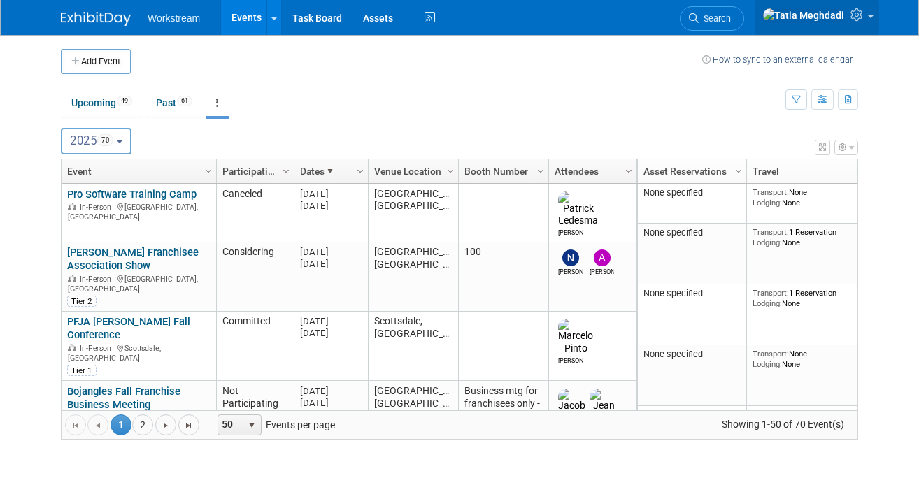
click at [870, 21] on link at bounding box center [817, 17] width 125 height 35
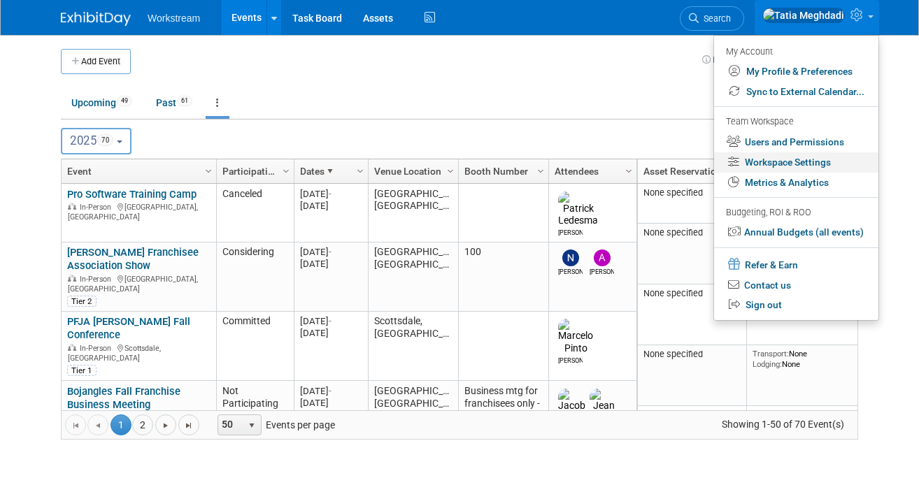
click at [802, 162] on link "Workspace Settings" at bounding box center [796, 163] width 164 height 20
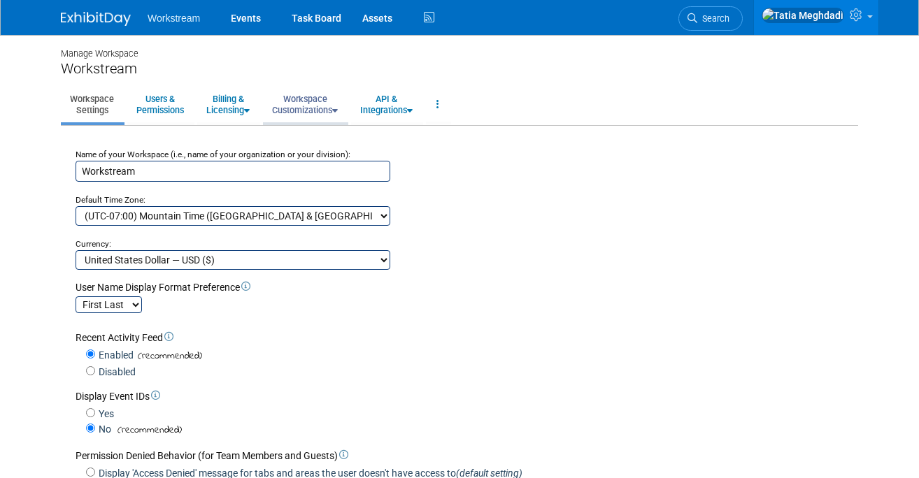
click at [293, 101] on link "Workspace Customizations" at bounding box center [305, 104] width 84 height 34
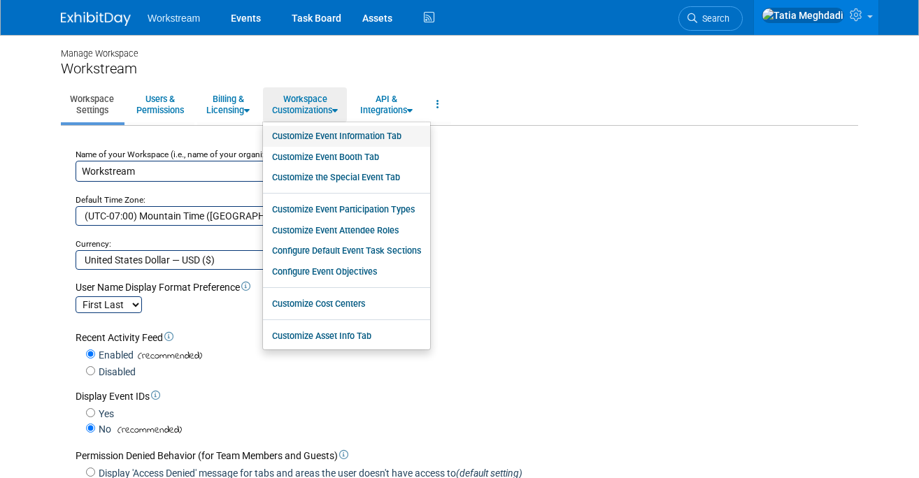
click at [313, 139] on link "Customize Event Information Tab" at bounding box center [346, 136] width 167 height 21
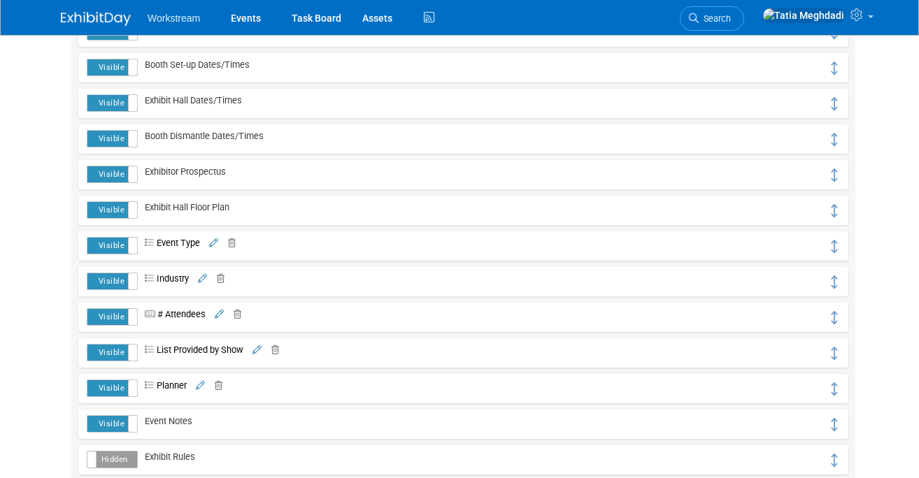
scroll to position [343, 0]
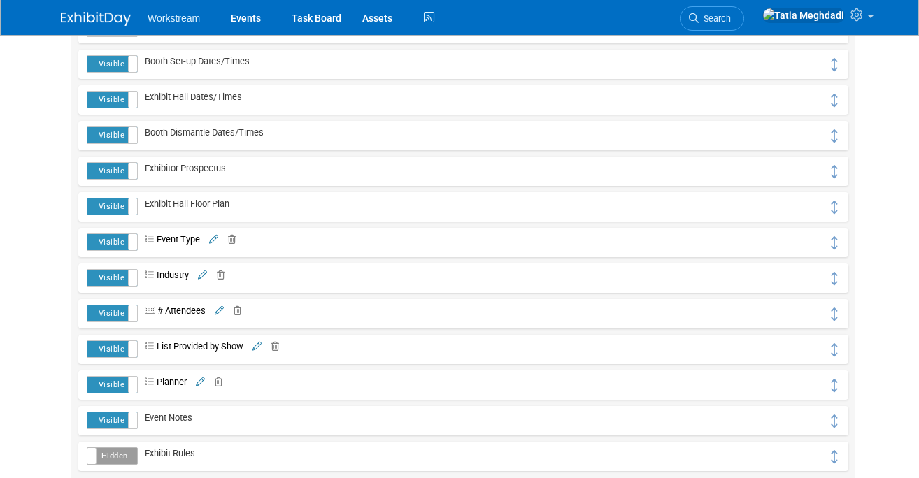
click at [183, 238] on span "Event Type" at bounding box center [169, 239] width 62 height 10
click at [215, 236] on icon at bounding box center [213, 240] width 9 height 9
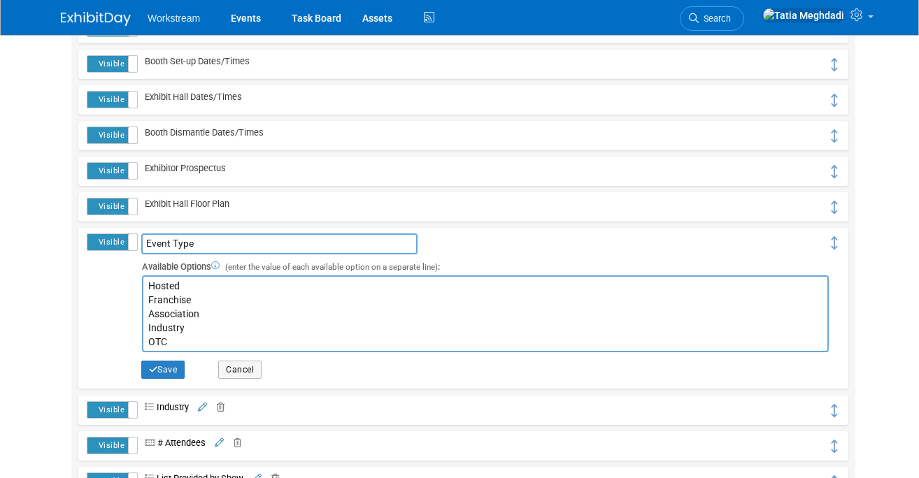
drag, startPoint x: 171, startPoint y: 344, endPoint x: 142, endPoint y: 343, distance: 28.7
click at [142, 343] on textarea "Hosted Franchise Association Industry OTC" at bounding box center [485, 314] width 687 height 77
click at [201, 336] on textarea "Hosted Franchise Association Industry OTC" at bounding box center [485, 314] width 687 height 77
click at [192, 329] on textarea "Hosted Franchise Association Industry OTC" at bounding box center [485, 314] width 687 height 77
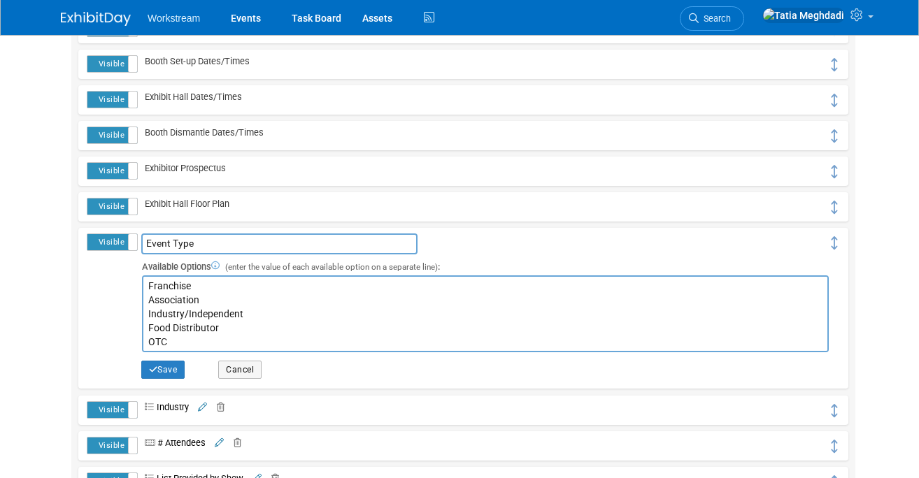
drag, startPoint x: 178, startPoint y: 349, endPoint x: 126, endPoint y: 342, distance: 52.2
click at [126, 342] on tr "Visible Hidden Event Type Event Type Save Cancel hide Yes Cancel" at bounding box center [463, 309] width 753 height 150
type textarea "Hosted Franchise Association Industry/Independent Food Distributor"
click at [169, 372] on button "Save" at bounding box center [163, 370] width 44 height 18
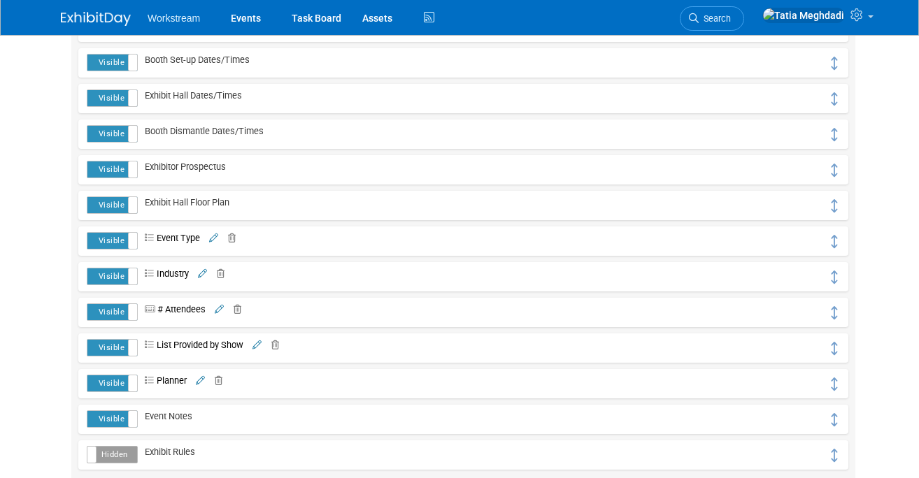
scroll to position [497, 0]
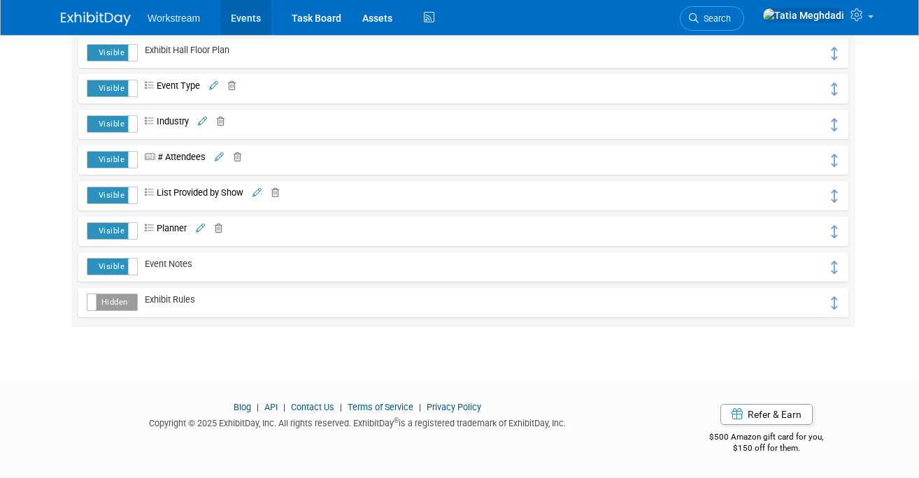
click at [250, 17] on link "Events" at bounding box center [245, 17] width 51 height 35
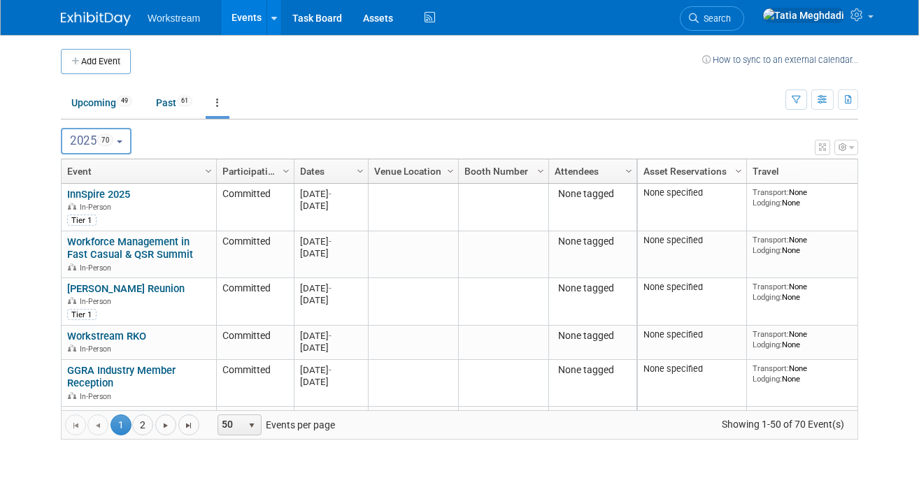
click at [88, 136] on span "2025 70" at bounding box center [91, 141] width 43 height 14
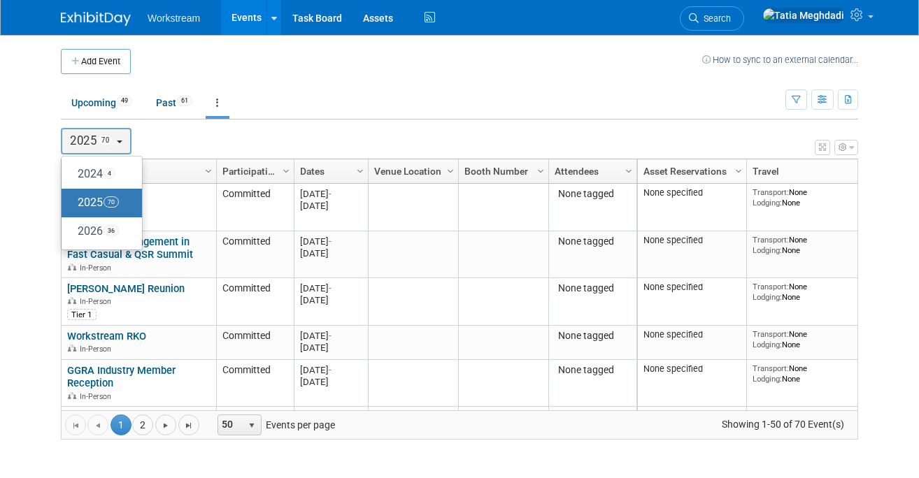
click at [315, 122] on div "2024 <span class="tabBadge yearBadge" >4</span> 2025 <span class="tabBadge year…" at bounding box center [459, 140] width 797 height 41
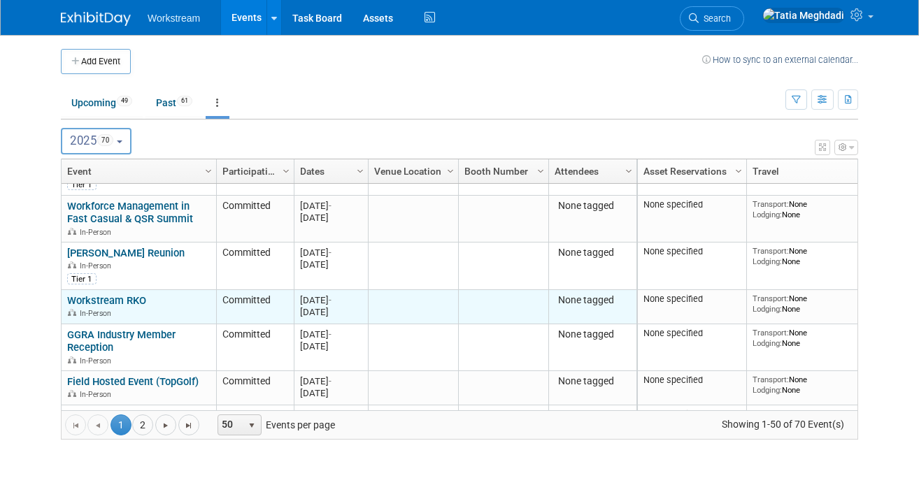
scroll to position [52, 0]
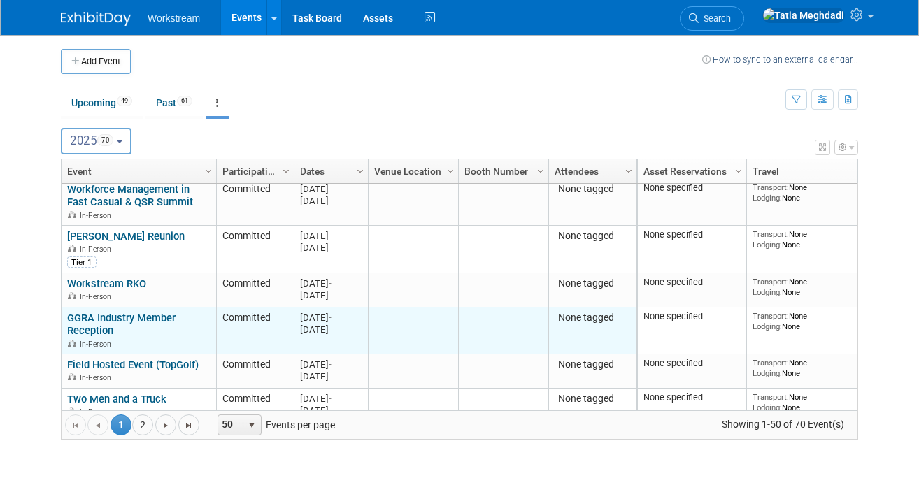
click at [88, 318] on link "GGRA Industry Member Reception" at bounding box center [121, 325] width 108 height 26
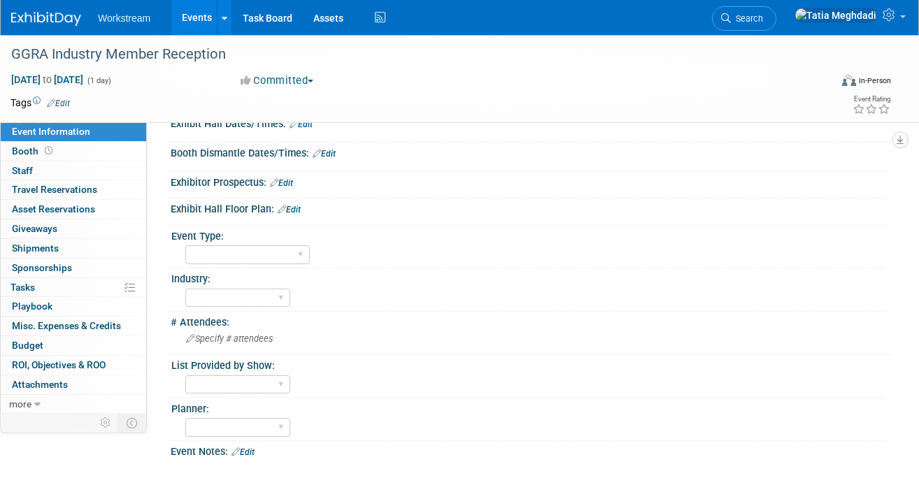
scroll to position [174, 0]
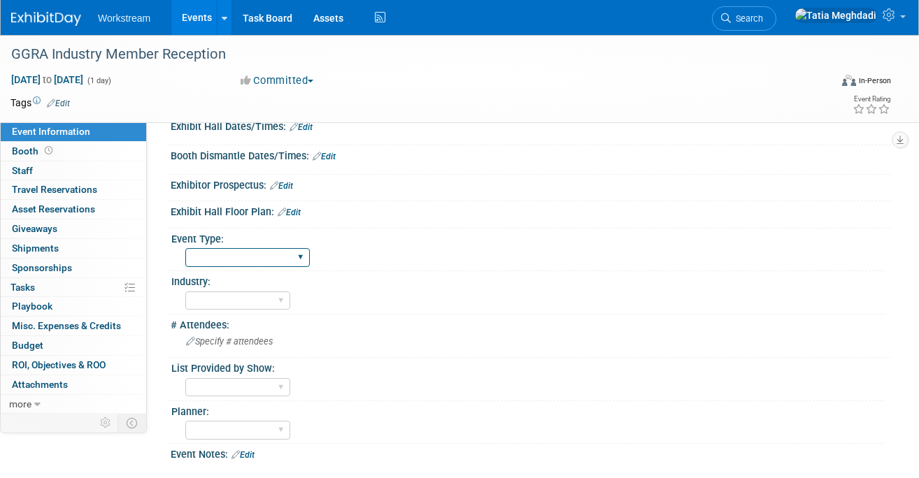
click at [239, 248] on select "Hosted Franchise Association Industry/Independent Food Distributor" at bounding box center [247, 257] width 125 height 19
select select "Association"
click at [185, 248] on select "Hosted Franchise Association Industry/Independent Food Distributor" at bounding box center [247, 257] width 125 height 19
click at [452, 274] on div "Industry:" at bounding box center [528, 279] width 714 height 17
click at [222, 250] on select "Hosted Franchise Association Industry/Independent Food Distributor" at bounding box center [247, 257] width 125 height 19
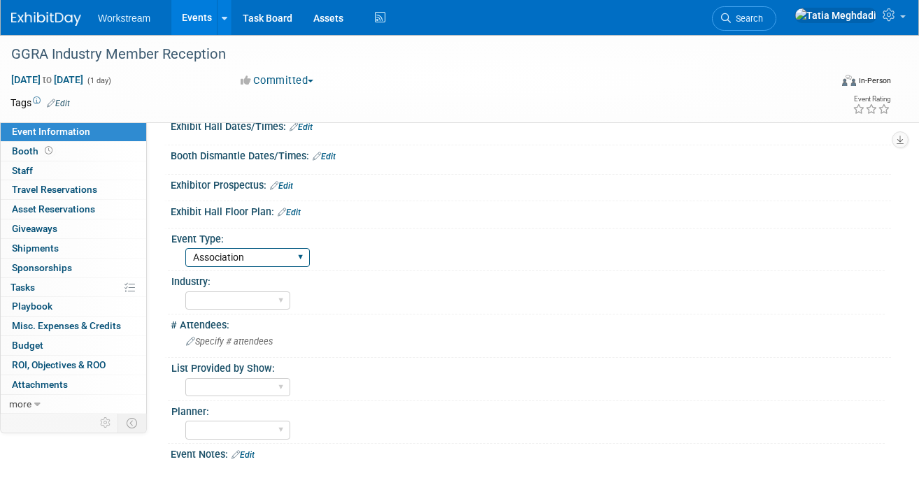
select select
click at [185, 248] on select "Hosted Franchise Association Industry/Independent Food Distributor" at bounding box center [247, 257] width 125 height 19
click at [187, 15] on link "Events" at bounding box center [196, 17] width 51 height 35
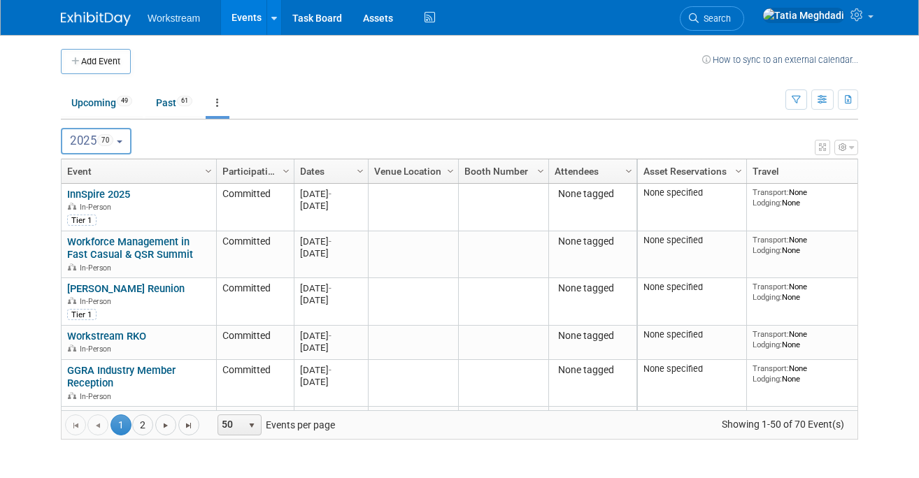
click at [85, 133] on button "2025 70" at bounding box center [96, 141] width 71 height 27
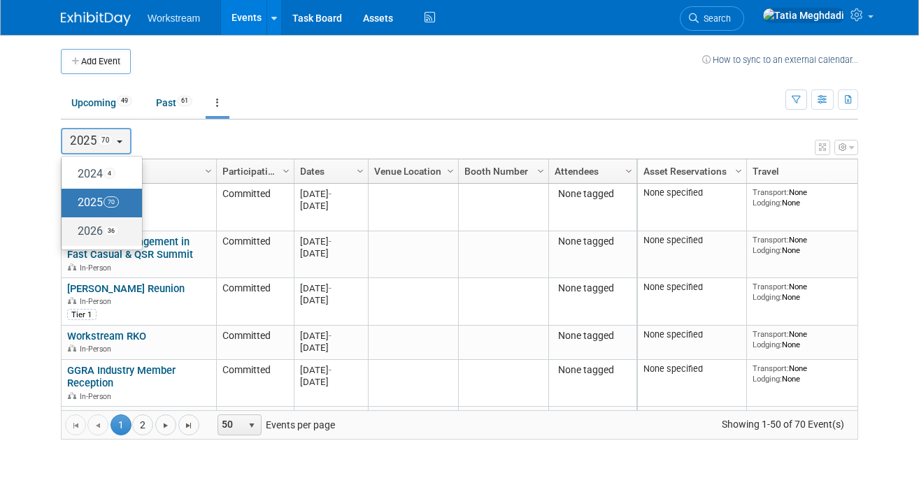
click at [92, 234] on label "2026 36" at bounding box center [98, 231] width 59 height 23
click at [73, 234] on input "2026 36" at bounding box center [68, 231] width 9 height 9
select select "2026"
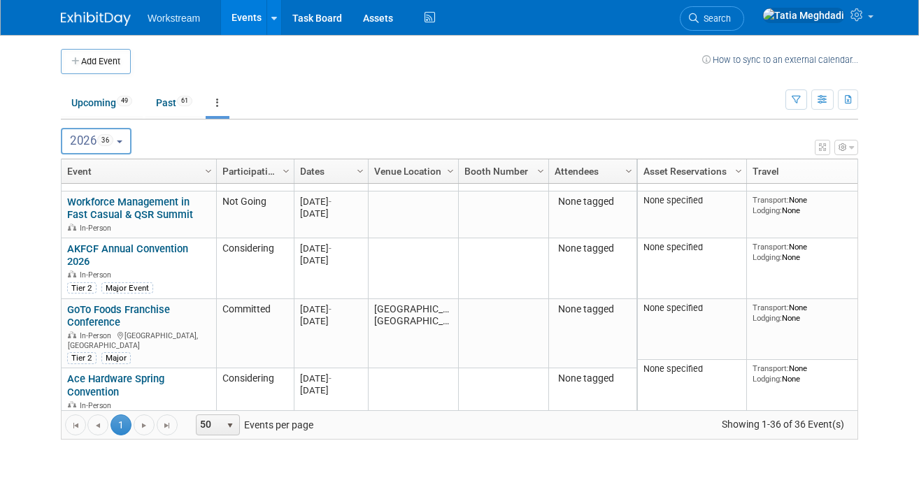
scroll to position [164, 0]
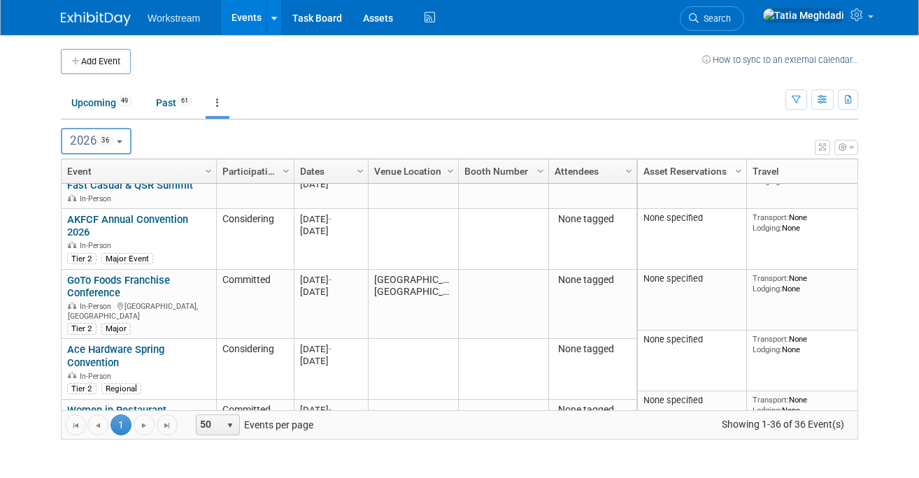
click at [91, 150] on button "2026 36" at bounding box center [96, 141] width 71 height 27
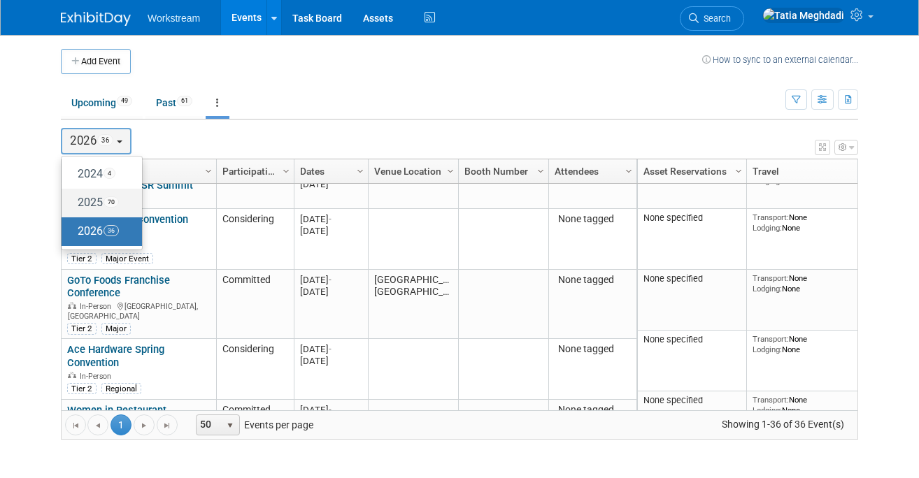
click at [91, 205] on label "2025 70" at bounding box center [98, 203] width 59 height 23
click at [73, 205] on input "2025 70" at bounding box center [68, 202] width 9 height 9
select select "2025"
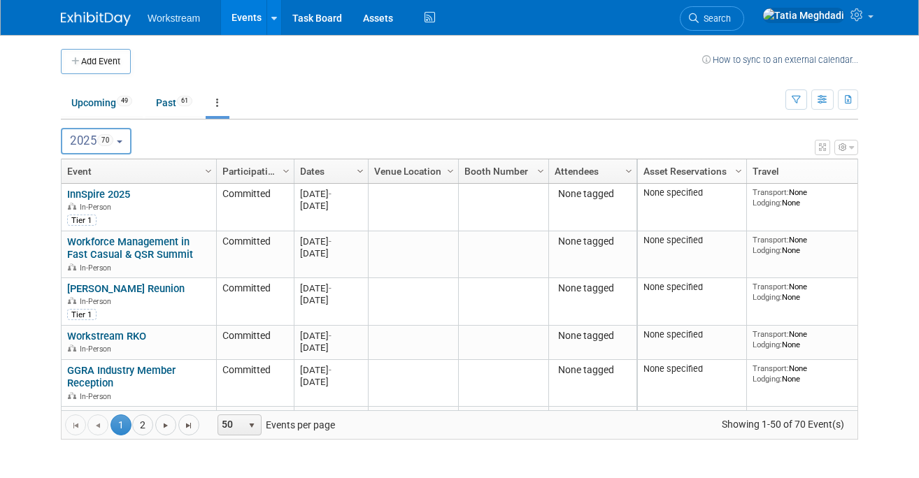
click at [364, 169] on span "Column Settings" at bounding box center [360, 171] width 11 height 11
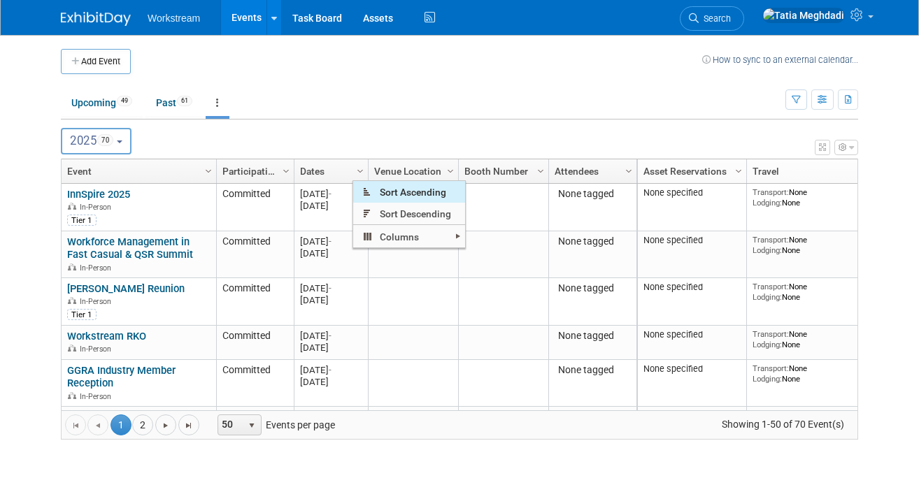
click at [392, 193] on span "Sort Ascending" at bounding box center [409, 192] width 112 height 22
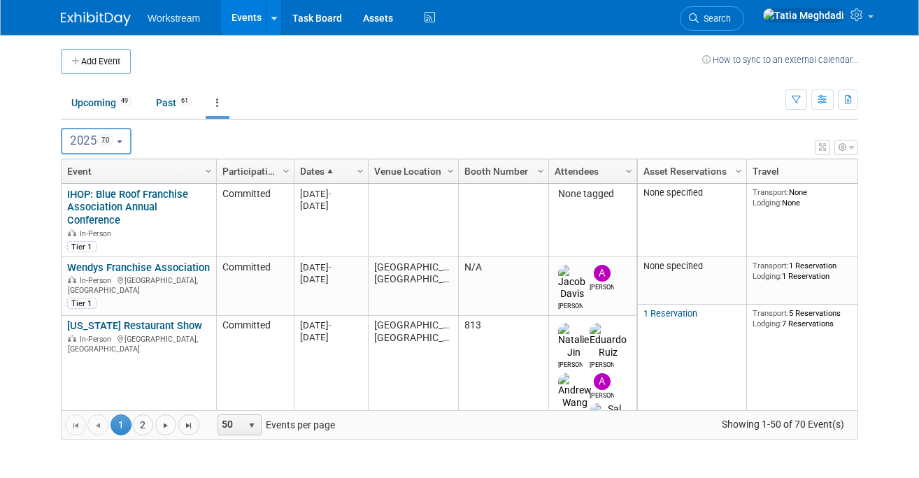
click at [334, 170] on span at bounding box center [330, 171] width 11 height 11
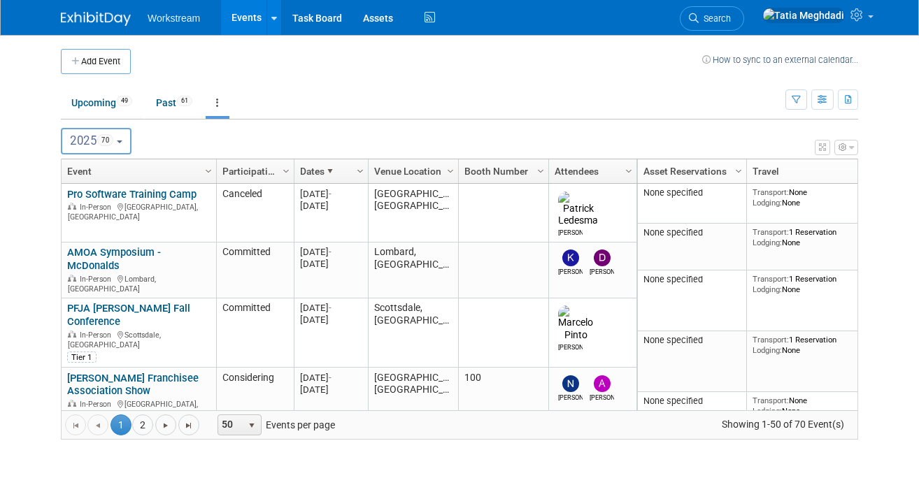
click at [357, 170] on span "Column Settings" at bounding box center [360, 171] width 11 height 11
click at [355, 132] on div "2024 <span class="tabBadge yearBadge" >4</span> 2025 <span class="tabBadge year…" at bounding box center [459, 141] width 797 height 27
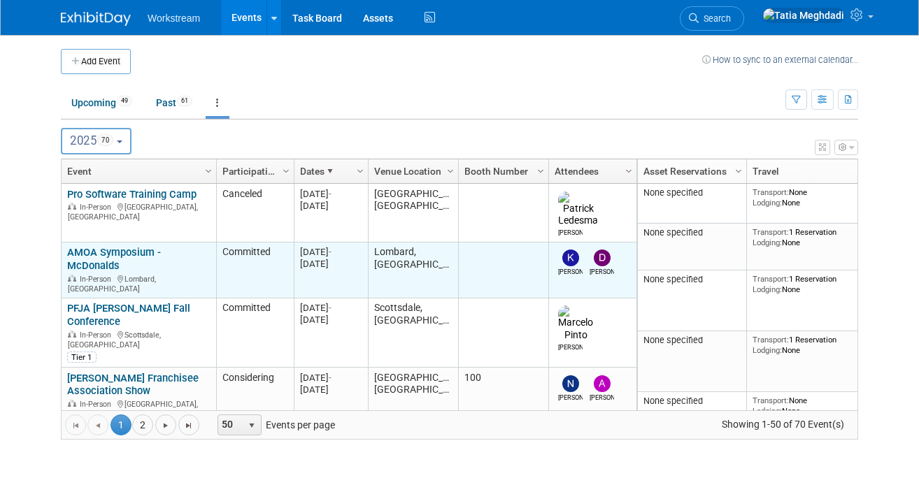
click at [103, 246] on link "AMOA Symposium - McDonalds" at bounding box center [114, 259] width 94 height 26
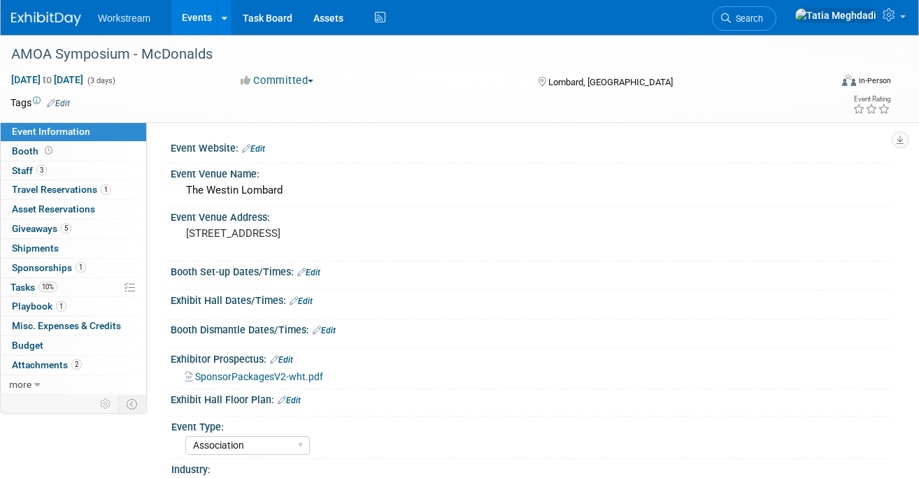
select select "Association"
select select "Restaurant"
select select "No"
select select "[PERSON_NAME]"
click at [203, 21] on link "Events" at bounding box center [196, 17] width 51 height 35
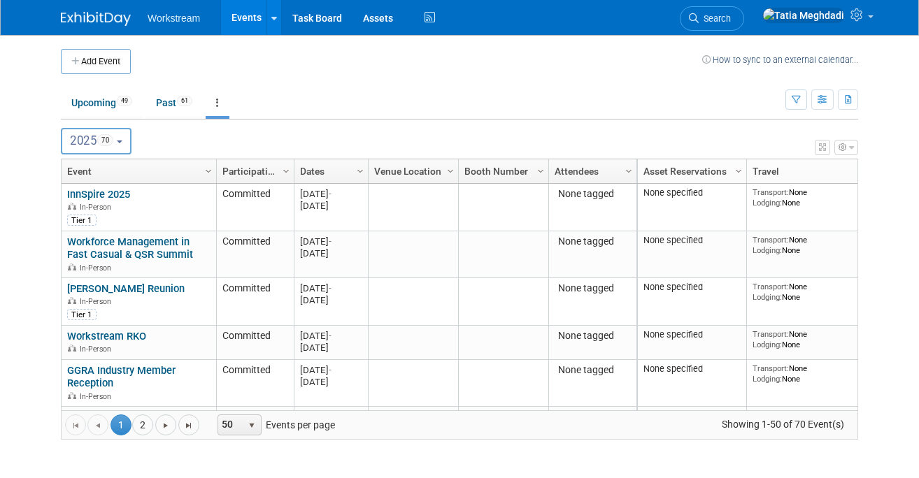
click at [83, 148] on button "2025 70" at bounding box center [96, 141] width 71 height 27
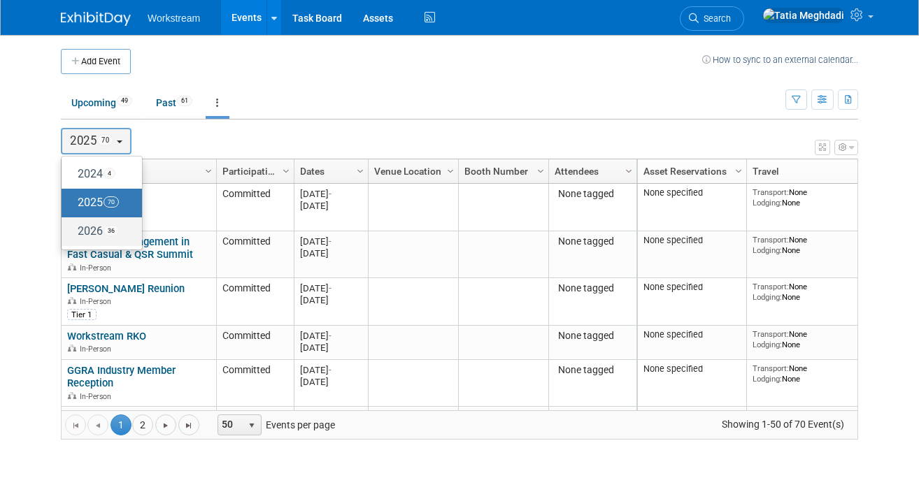
click at [96, 235] on label "2026 36" at bounding box center [98, 231] width 59 height 23
click at [73, 235] on input "2026 36" at bounding box center [68, 231] width 9 height 9
select select "2026"
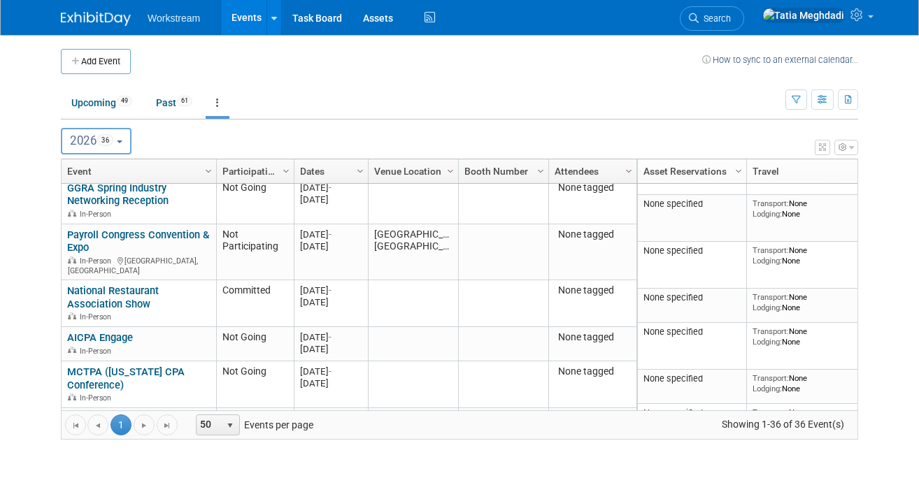
click at [99, 142] on span "2026 36" at bounding box center [91, 141] width 43 height 14
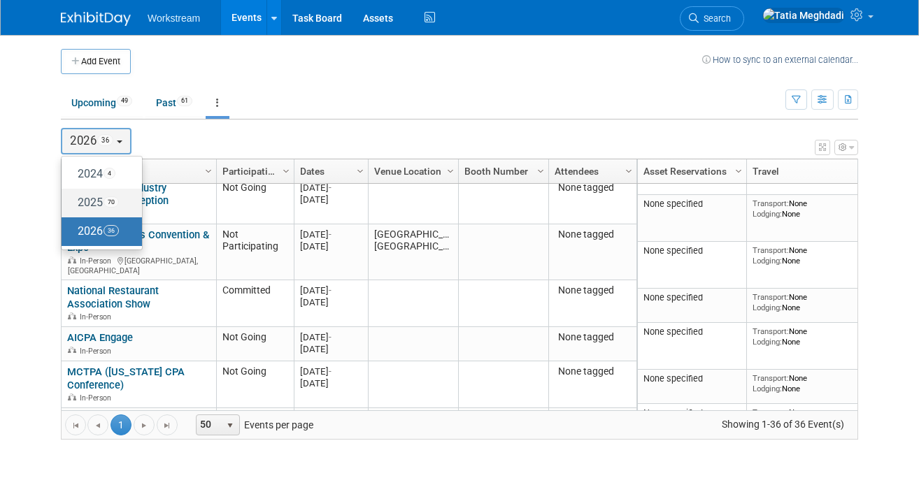
click at [108, 202] on span "70" at bounding box center [111, 202] width 15 height 11
click at [73, 202] on input "2025 70" at bounding box center [68, 202] width 9 height 9
select select "2025"
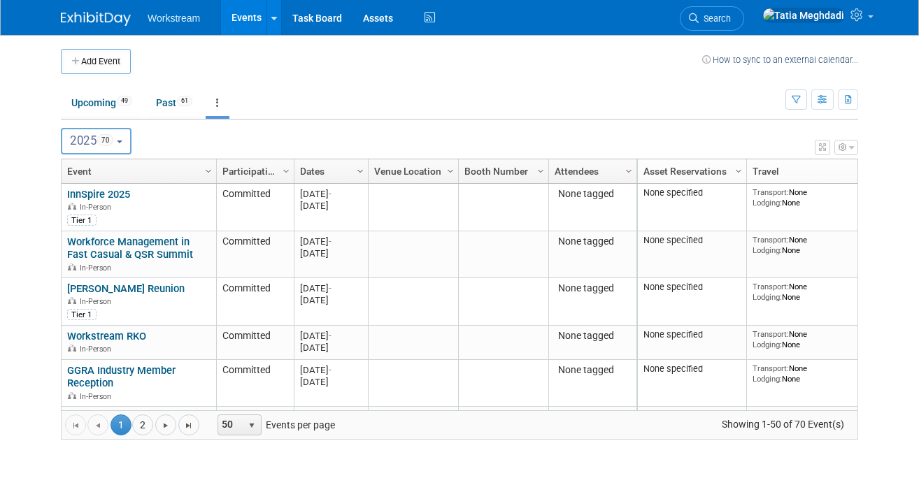
click at [359, 171] on span "Column Settings" at bounding box center [360, 171] width 11 height 11
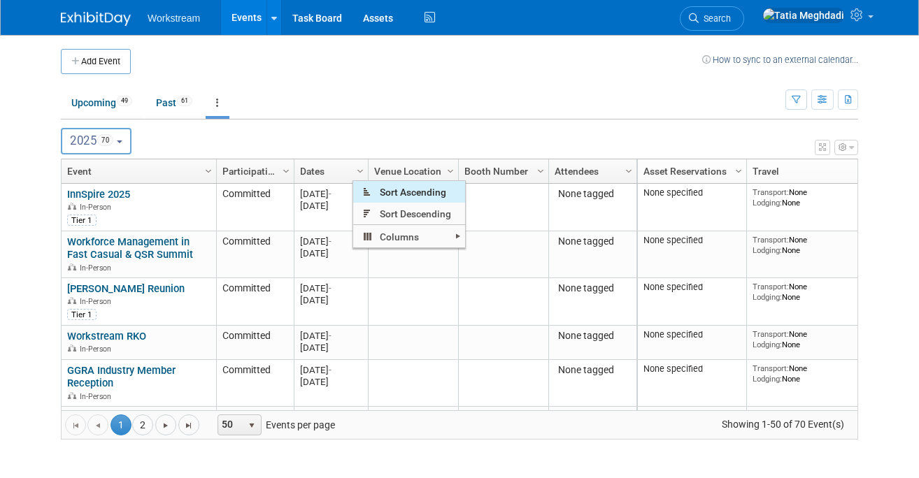
click at [405, 187] on span "Sort Ascending" at bounding box center [409, 192] width 112 height 22
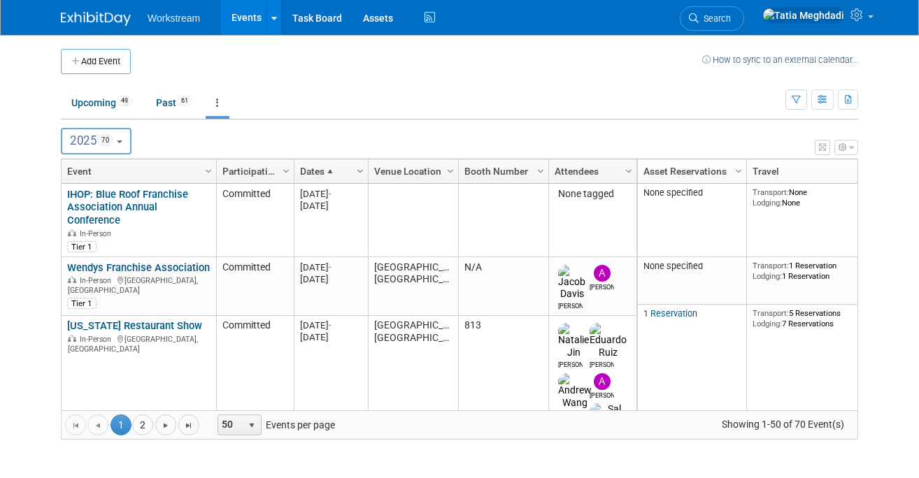
click at [355, 173] on span "Column Settings" at bounding box center [360, 171] width 11 height 11
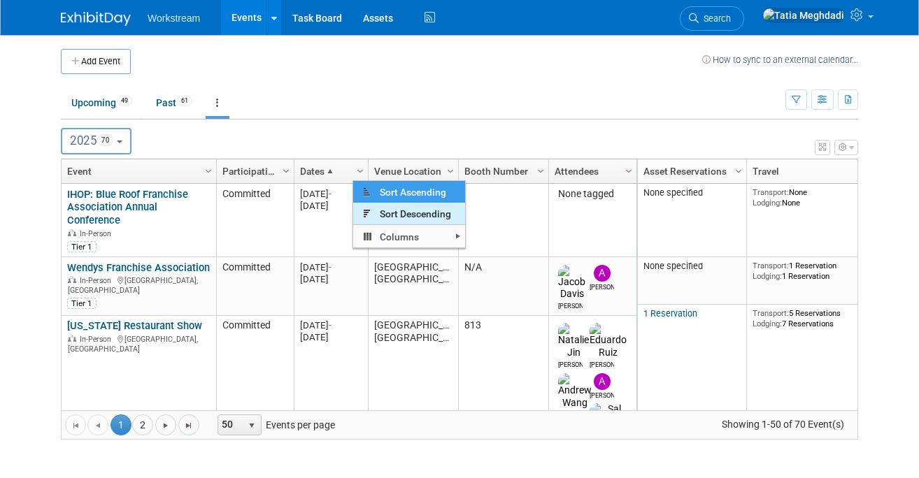
click at [381, 218] on span "Sort Descending" at bounding box center [409, 214] width 112 height 22
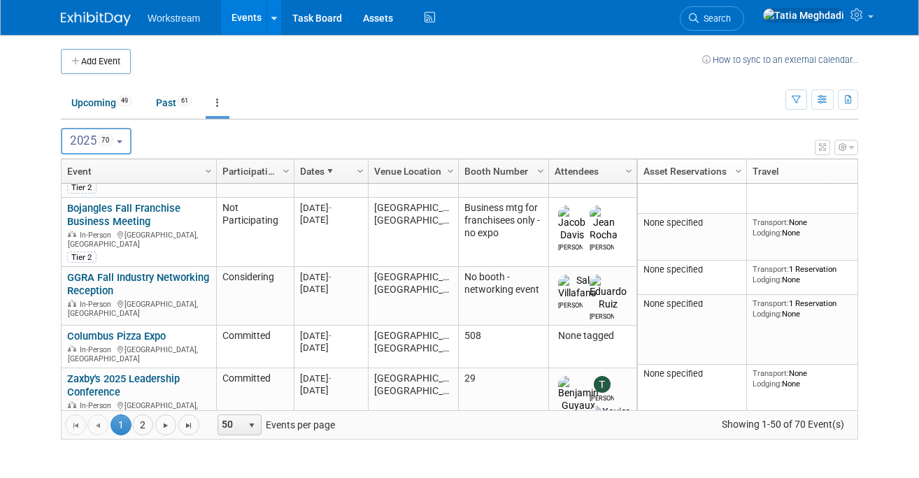
scroll to position [241, 0]
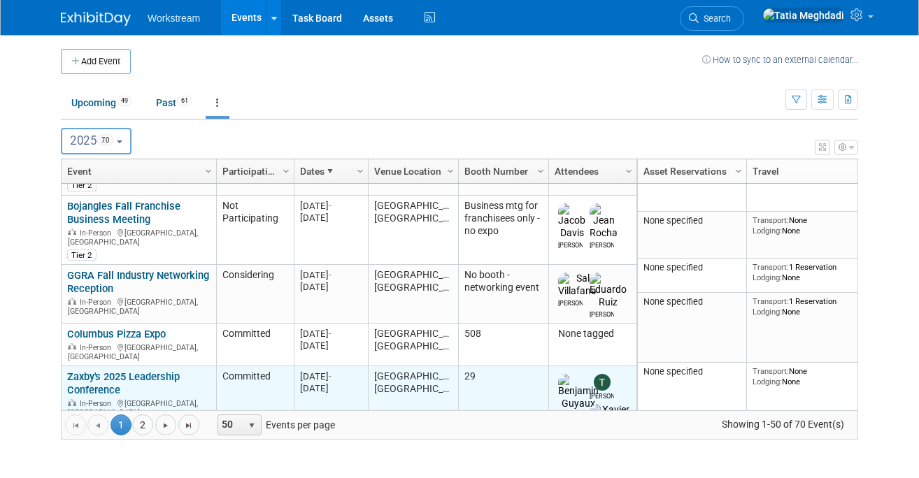
click at [101, 371] on div "Zaxby's 2025 Leadership Conference In-Person Phoenix, AZ Tier 1" at bounding box center [138, 401] width 143 height 61
click at [87, 371] on link "Zaxby's 2025 Leadership Conference" at bounding box center [123, 384] width 113 height 26
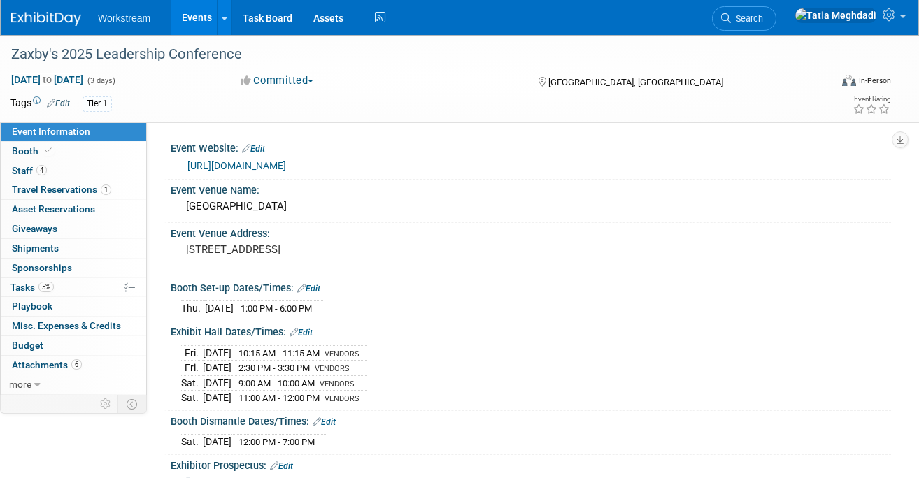
select select "Franchise"
select select "Restaurant"
select select "No"
click at [29, 192] on span "Travel Reservations 1" at bounding box center [61, 189] width 99 height 11
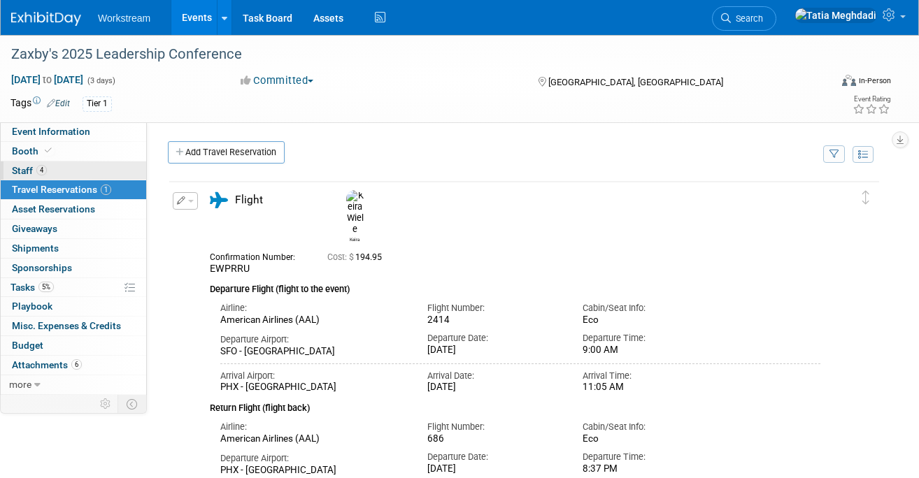
click at [26, 167] on span "Staff 4" at bounding box center [29, 170] width 35 height 11
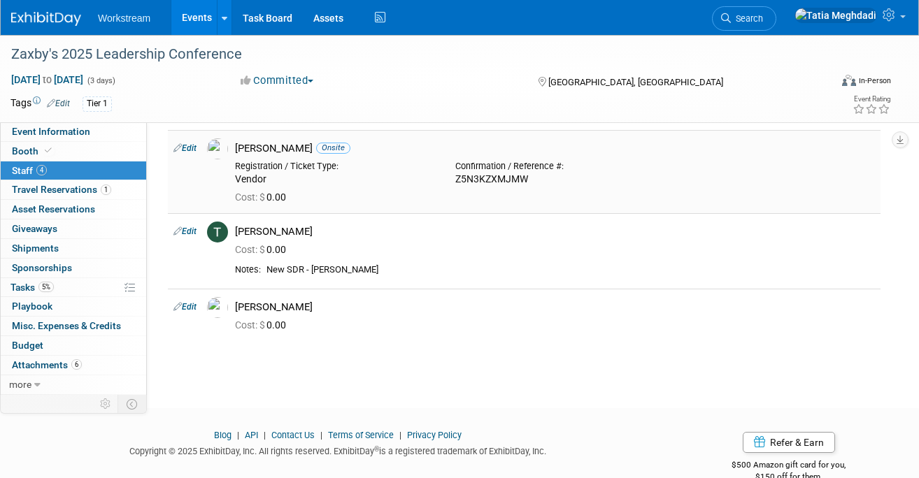
scroll to position [159, 0]
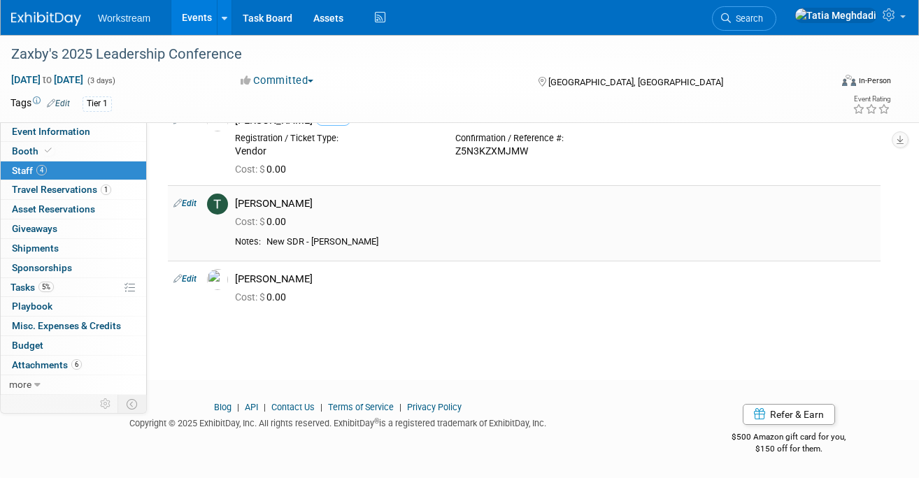
click at [197, 204] on link "Edit" at bounding box center [184, 204] width 23 height 10
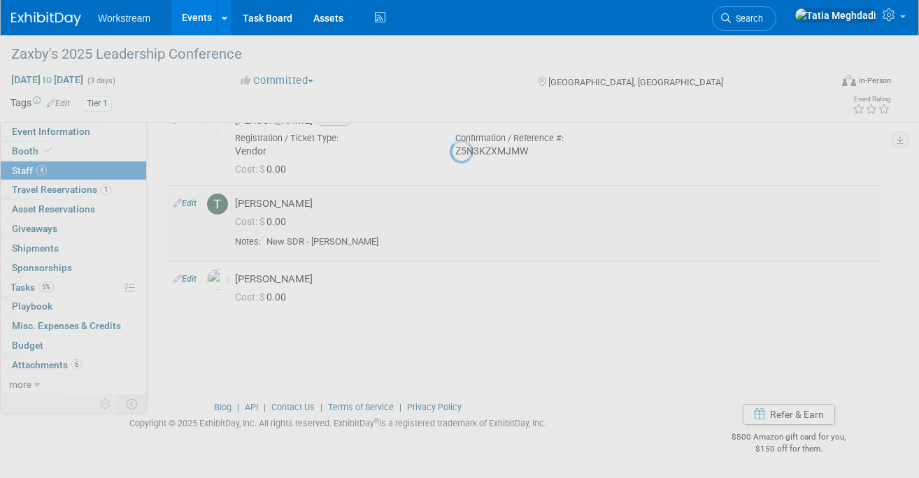
select select "a98e1031-a6fe-42e3-b469-32ec2a21cc90"
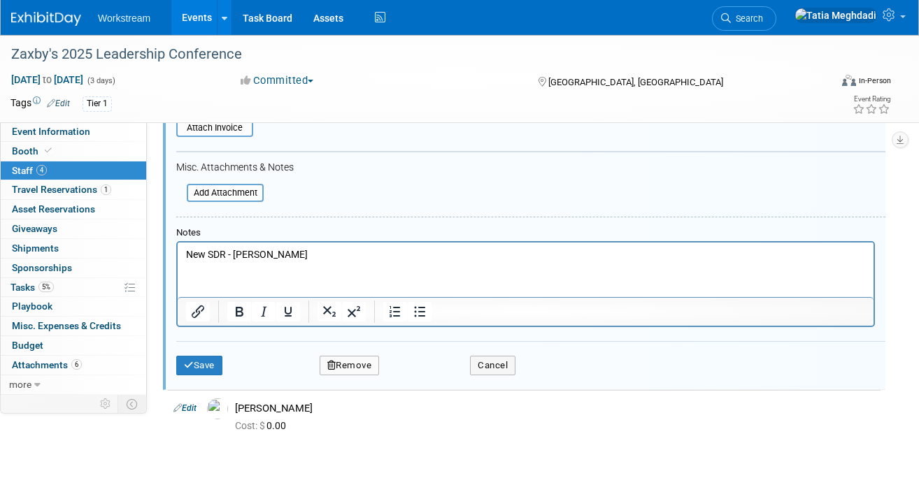
scroll to position [632, 0]
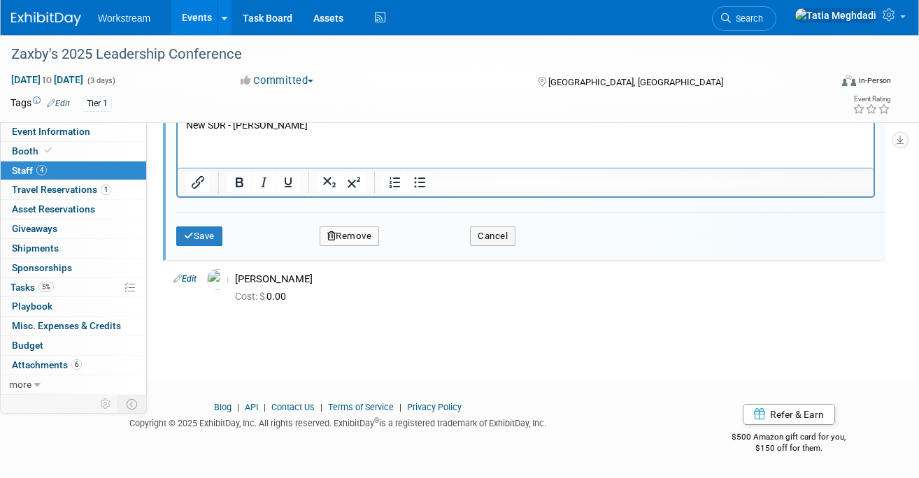
click at [349, 232] on button "Remove" at bounding box center [350, 237] width 60 height 20
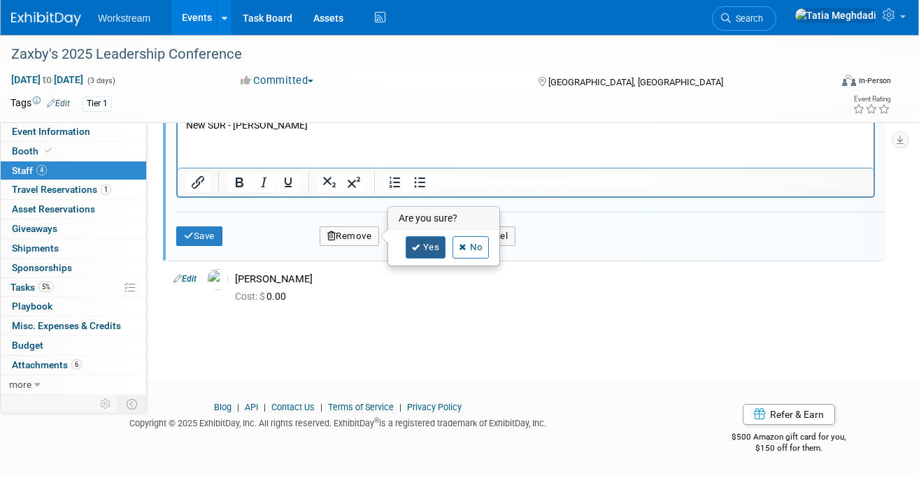
click at [436, 246] on link "Yes" at bounding box center [426, 247] width 41 height 22
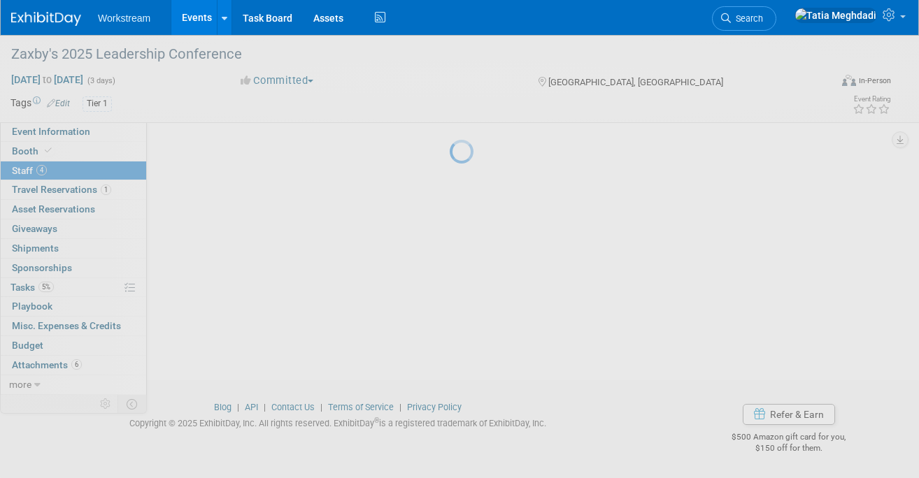
scroll to position [84, 0]
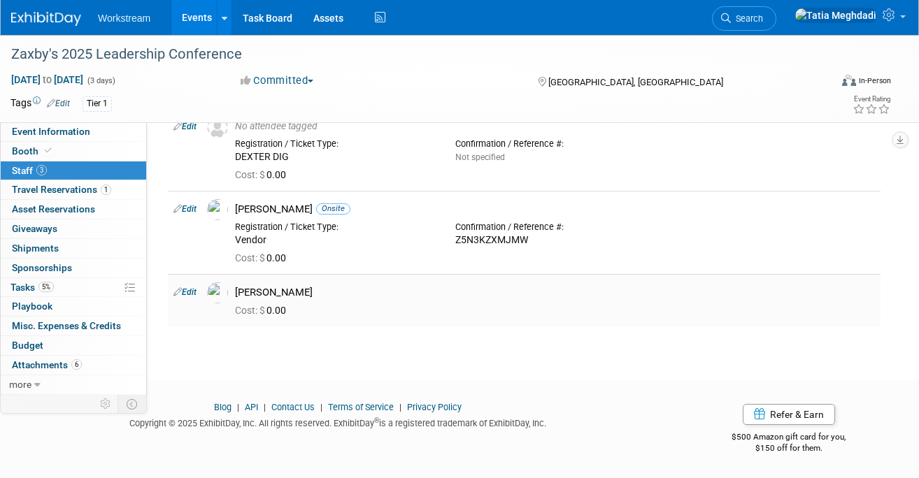
click at [192, 288] on link "Edit" at bounding box center [184, 293] width 23 height 10
select select "fcd7efd2-d7c1-4767-b7ad-3ac9584cf3b1"
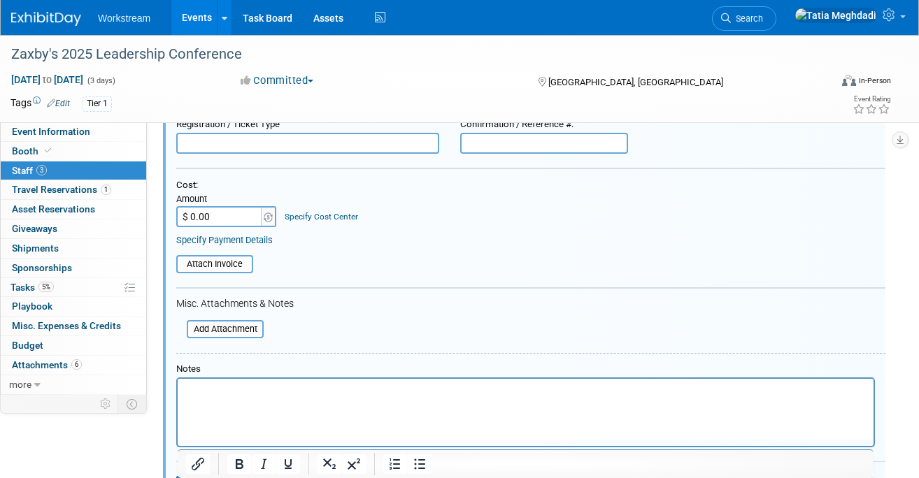
scroll to position [579, 0]
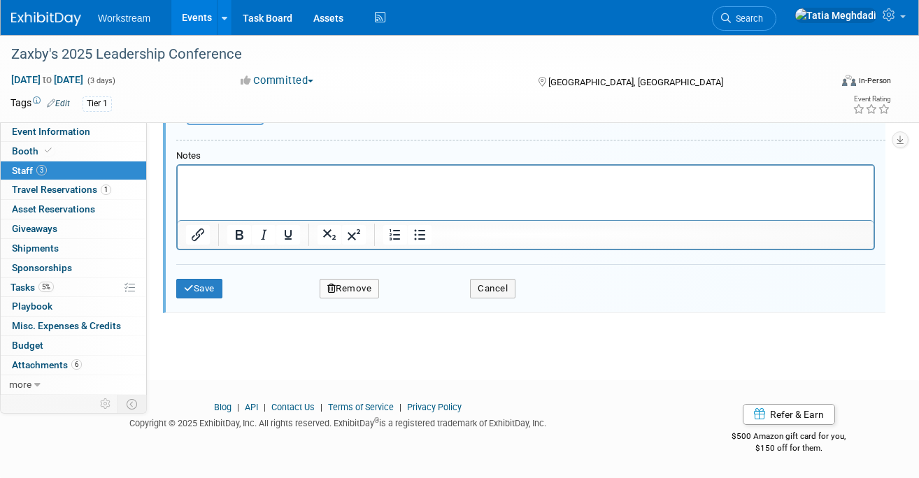
click at [353, 285] on button "Remove" at bounding box center [350, 289] width 60 height 20
click at [418, 299] on icon at bounding box center [416, 301] width 8 height 8
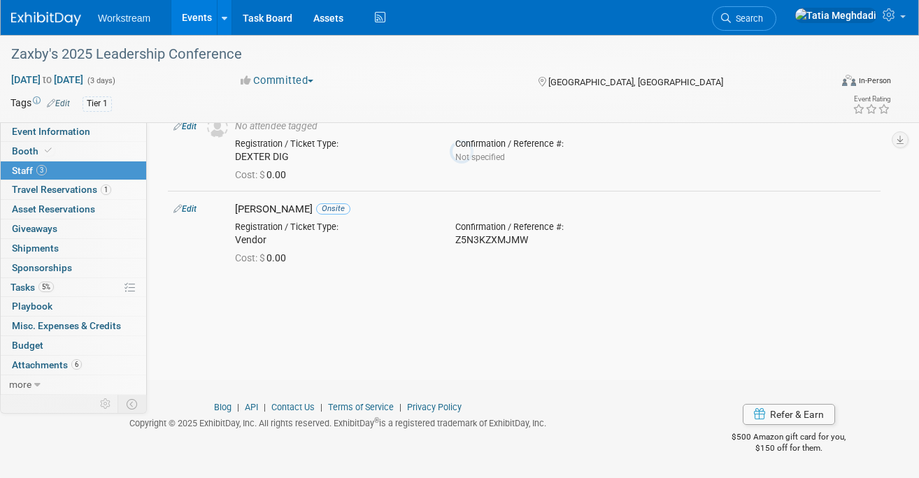
scroll to position [70, 0]
click at [49, 134] on span "Event Information" at bounding box center [51, 131] width 78 height 11
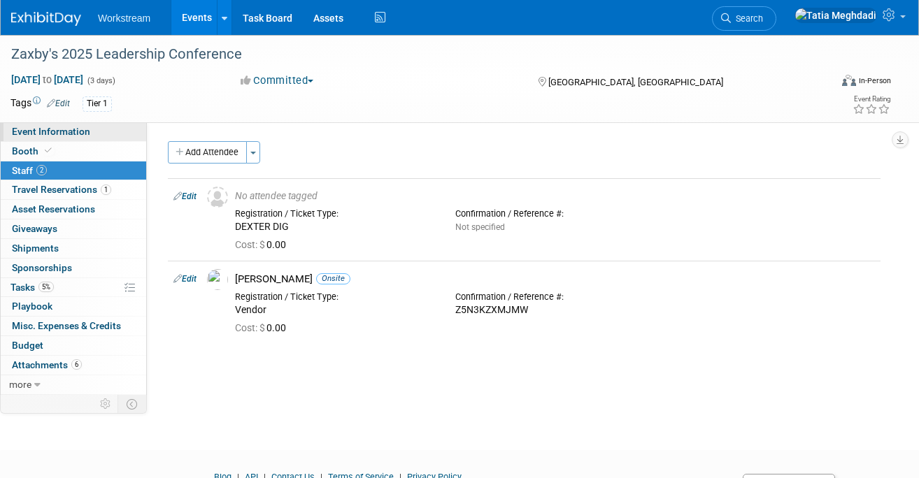
select select "Franchise"
select select "Restaurant"
select select "No"
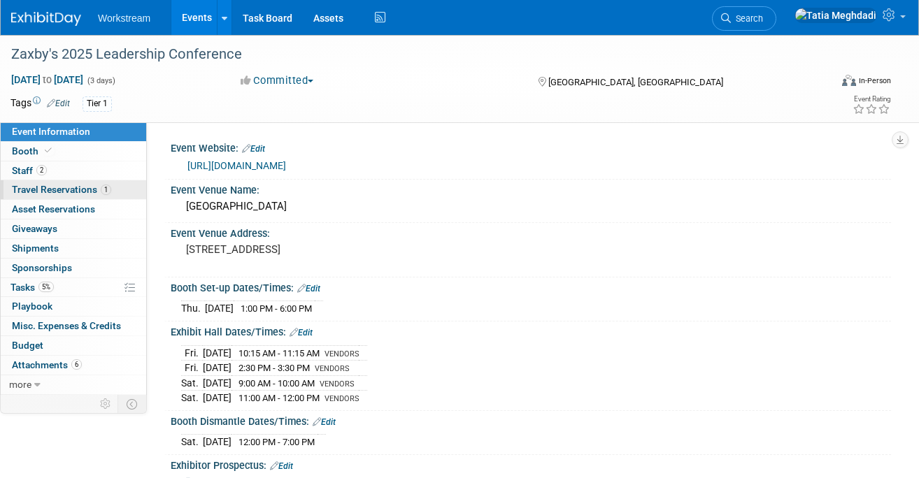
click at [72, 189] on span "Travel Reservations 1" at bounding box center [61, 189] width 99 height 11
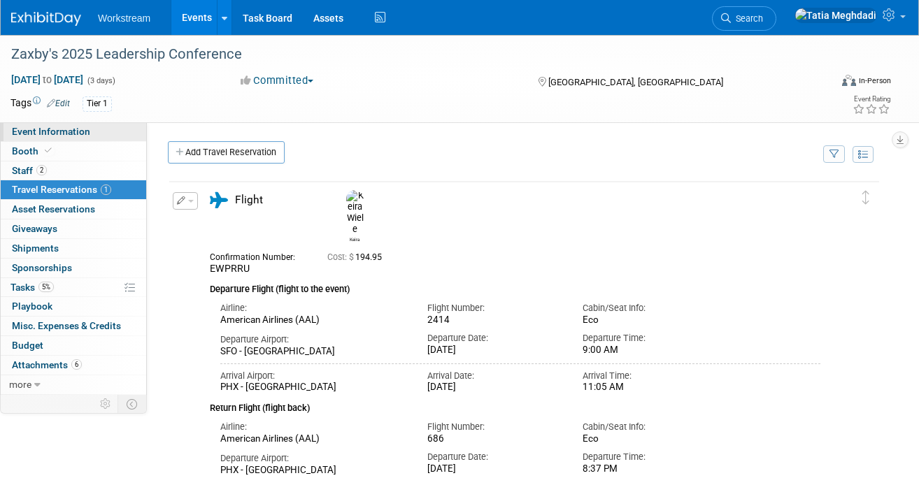
click at [31, 134] on span "Event Information" at bounding box center [51, 131] width 78 height 11
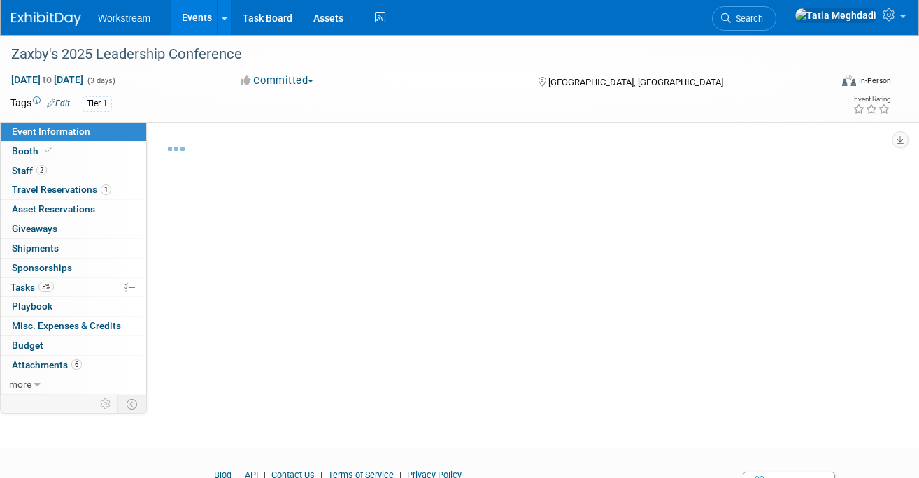
select select "Franchise"
select select "Restaurant"
select select "No"
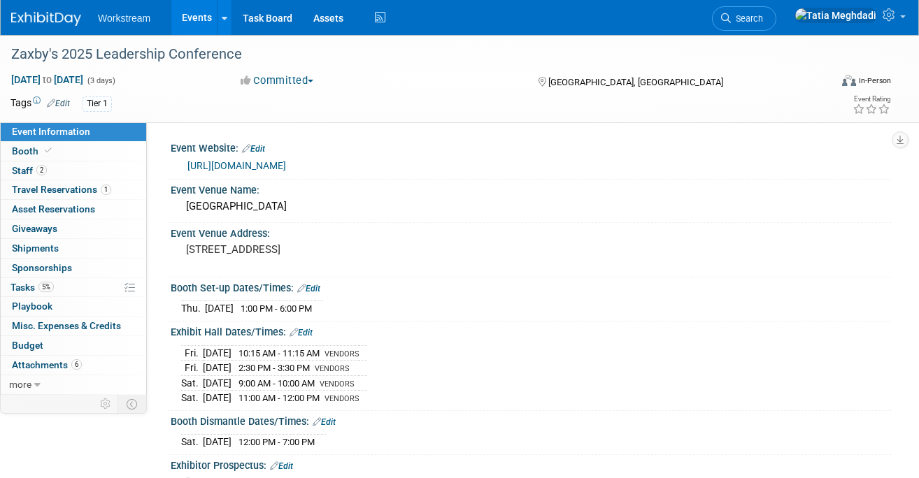
click at [31, 134] on span "Event Information" at bounding box center [51, 131] width 78 height 11
select select "Franchise"
select select "Restaurant"
select select "No"
click at [29, 142] on link "Booth" at bounding box center [74, 151] width 146 height 19
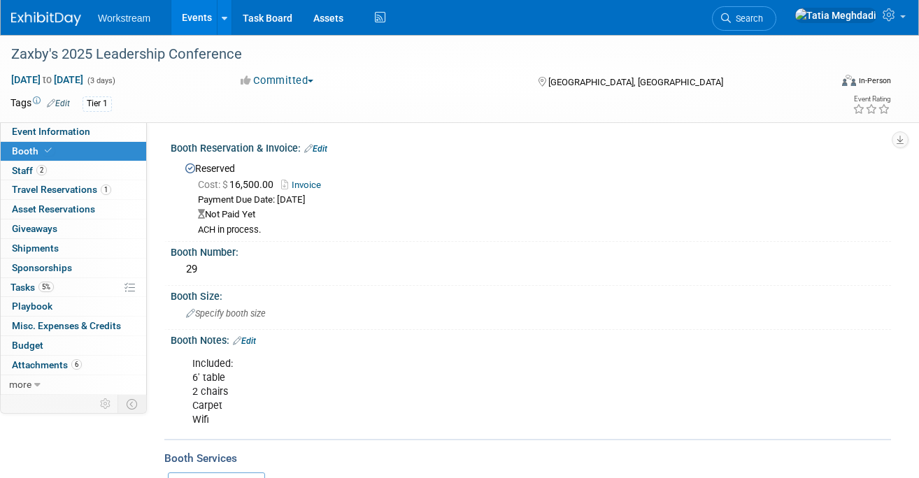
click at [326, 147] on link "Edit" at bounding box center [315, 149] width 23 height 10
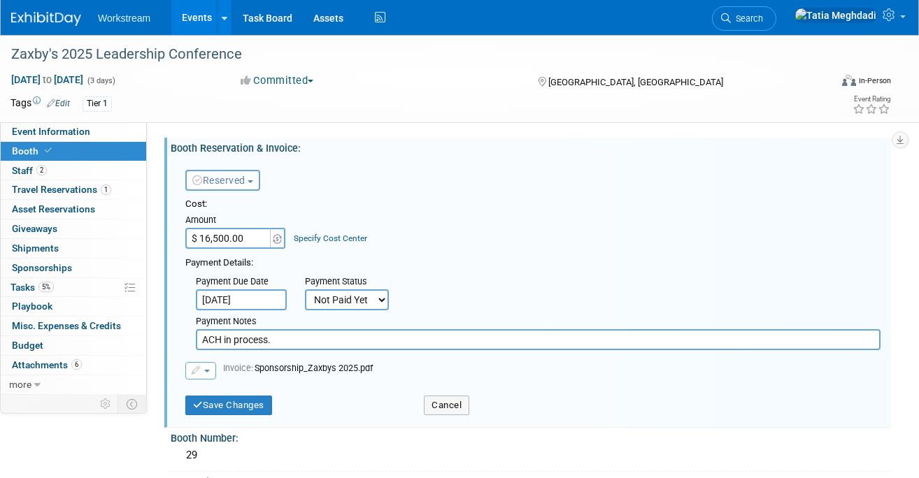
click at [339, 299] on select "Not Paid Yet Partially Paid Paid in Full" at bounding box center [347, 300] width 84 height 21
select select "1"
click at [305, 290] on select "Not Paid Yet Partially Paid Paid in Full" at bounding box center [347, 300] width 84 height 21
click at [215, 404] on button "Save Changes" at bounding box center [228, 406] width 87 height 20
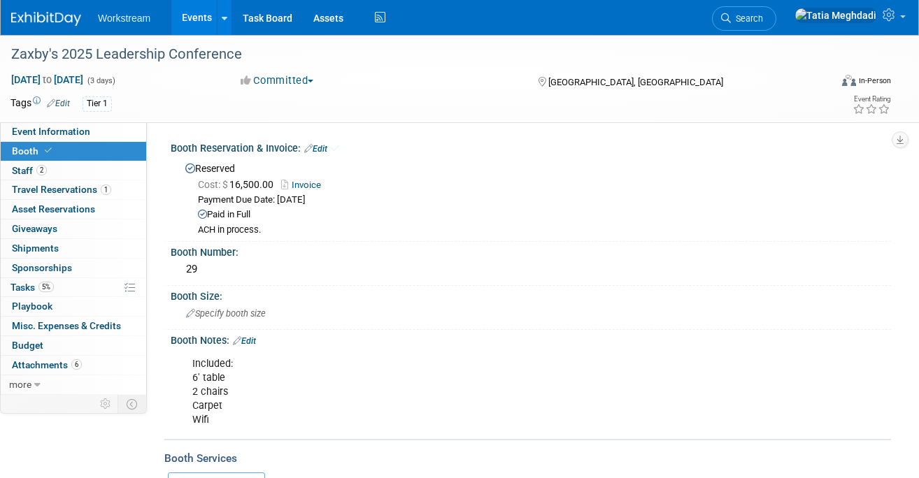
click at [326, 146] on link "Edit" at bounding box center [315, 149] width 23 height 10
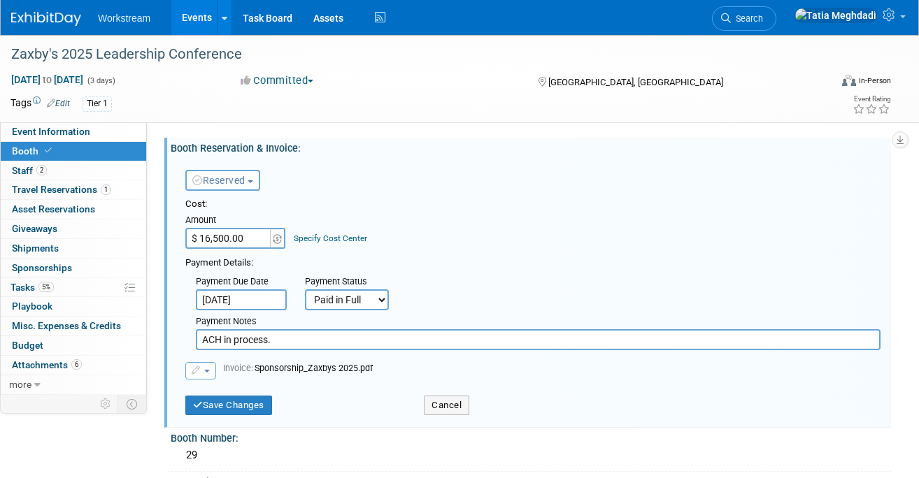
drag, startPoint x: 282, startPoint y: 343, endPoint x: 183, endPoint y: 339, distance: 99.5
click at [183, 339] on div "Payment Due Date Oct 10, 2025 Payment Status Not Paid Yet Partially Paid Paid i…" at bounding box center [533, 310] width 716 height 80
type input "Paid by ACH."
click at [251, 406] on button "Save Changes" at bounding box center [228, 406] width 87 height 20
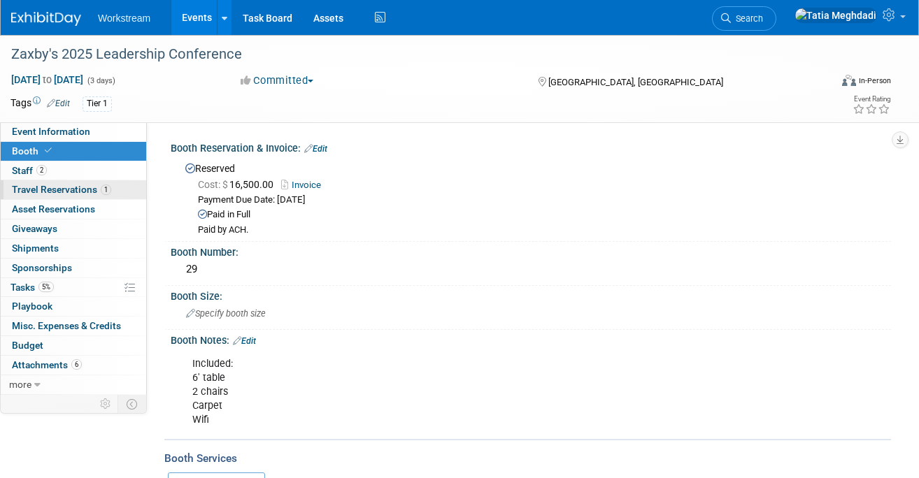
click at [83, 185] on span "Travel Reservations 1" at bounding box center [61, 189] width 99 height 11
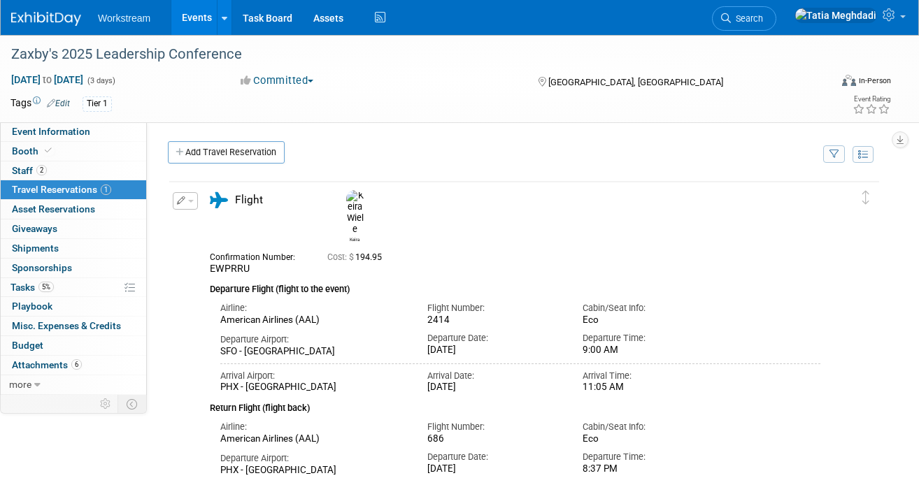
click at [192, 204] on button "button" at bounding box center [185, 200] width 25 height 17
click at [230, 250] on span "Delete Reservation" at bounding box center [241, 248] width 87 height 11
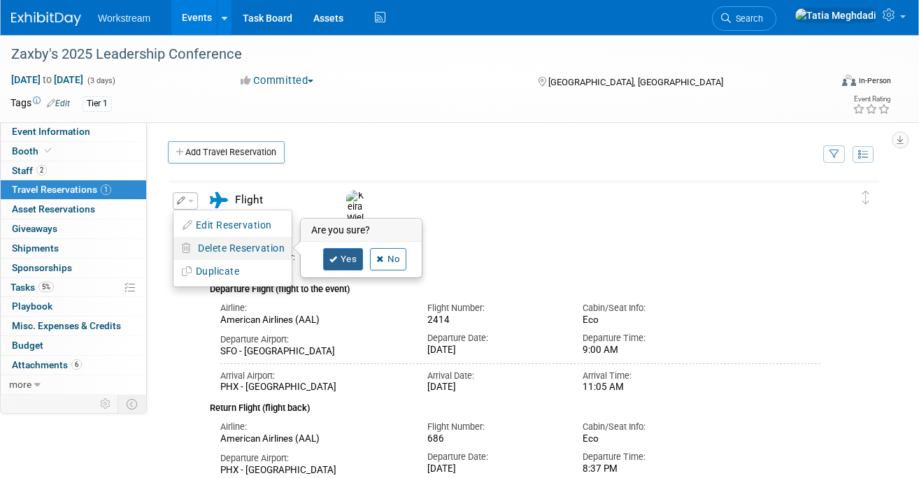
click at [354, 261] on link "Yes" at bounding box center [343, 259] width 41 height 22
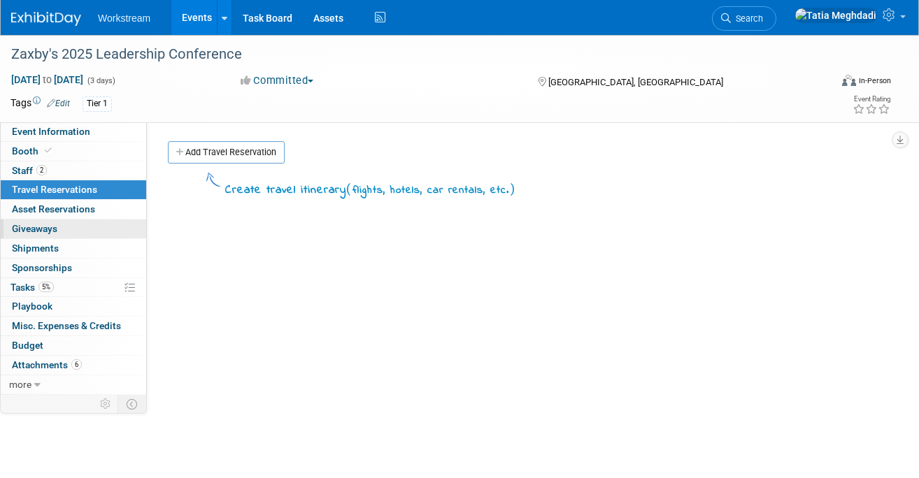
click at [35, 229] on span "Giveaways 0" at bounding box center [34, 228] width 45 height 11
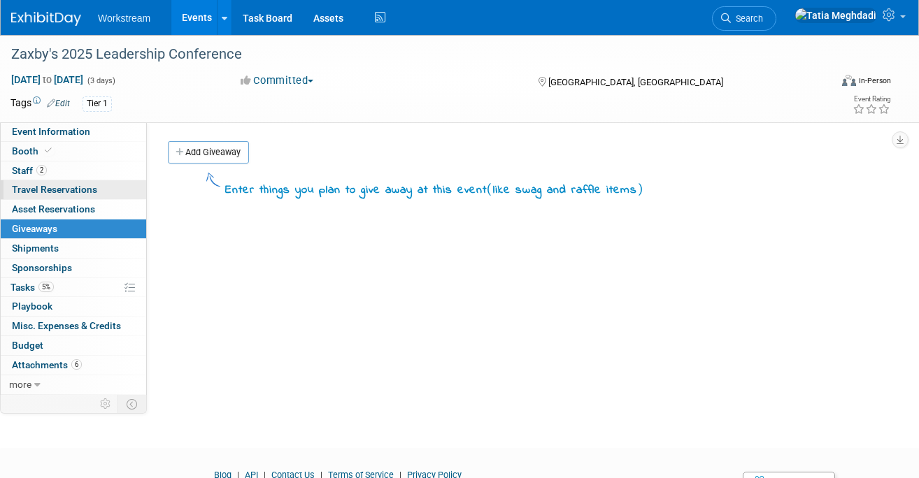
click at [31, 189] on span "Travel Reservations 1" at bounding box center [54, 189] width 85 height 11
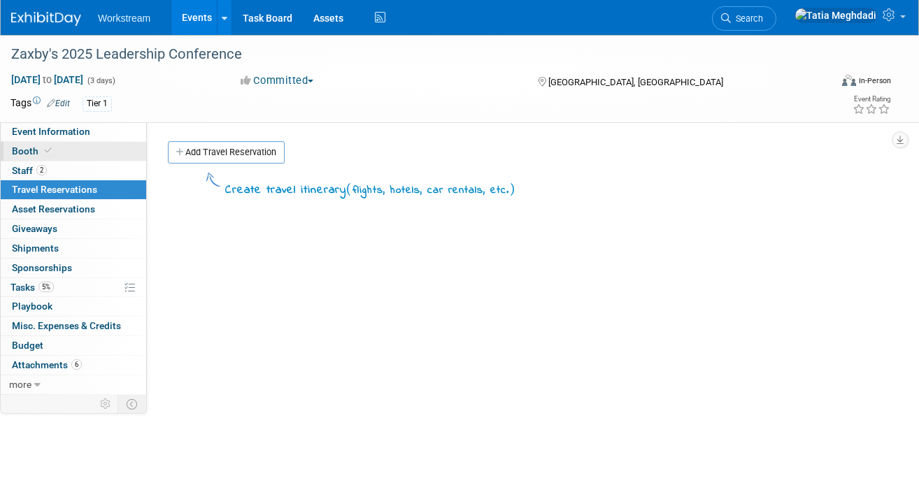
click at [28, 148] on span "Booth" at bounding box center [33, 151] width 43 height 11
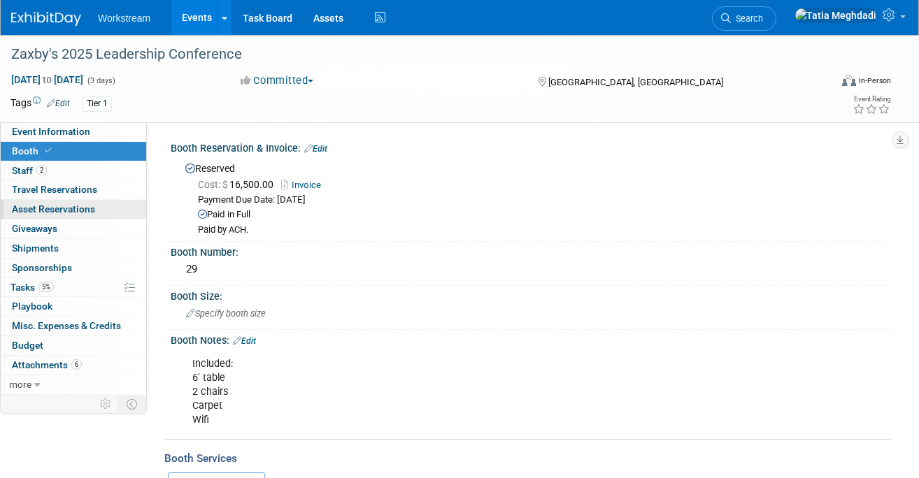
click at [48, 208] on span "Asset Reservations 0" at bounding box center [53, 209] width 83 height 11
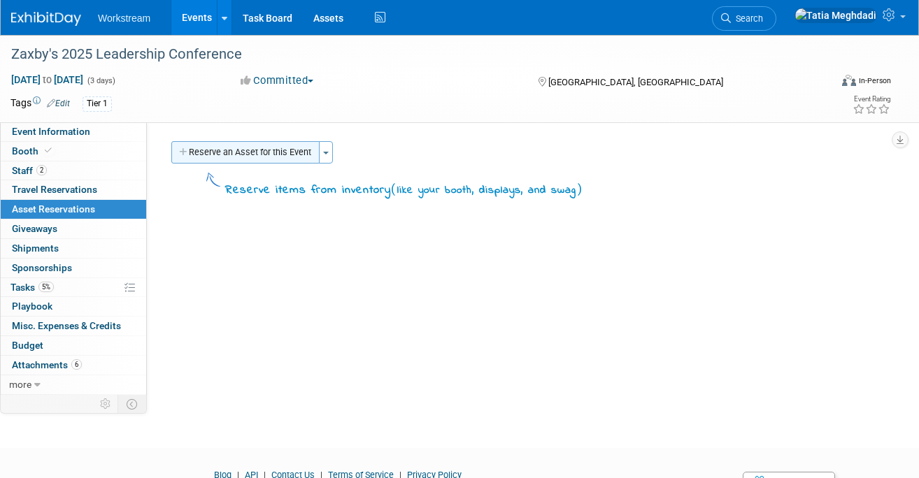
click at [211, 150] on button "Reserve an Asset for this Event" at bounding box center [245, 152] width 148 height 22
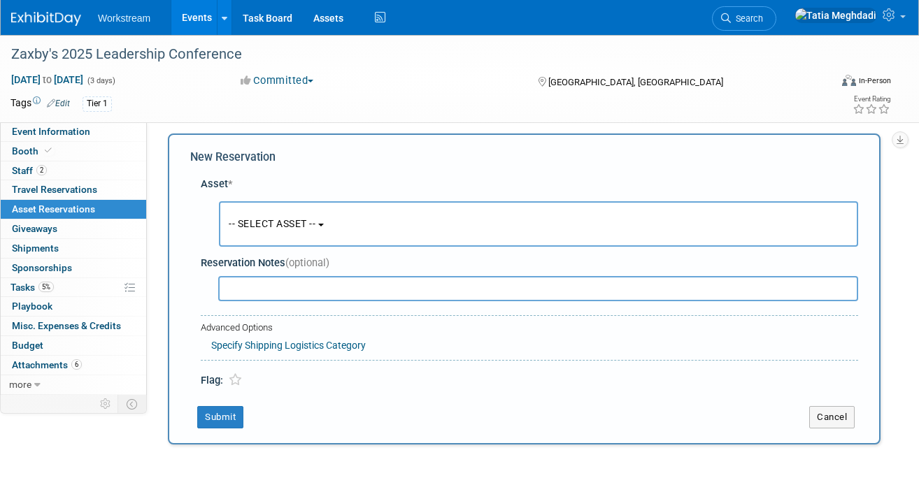
scroll to position [13, 0]
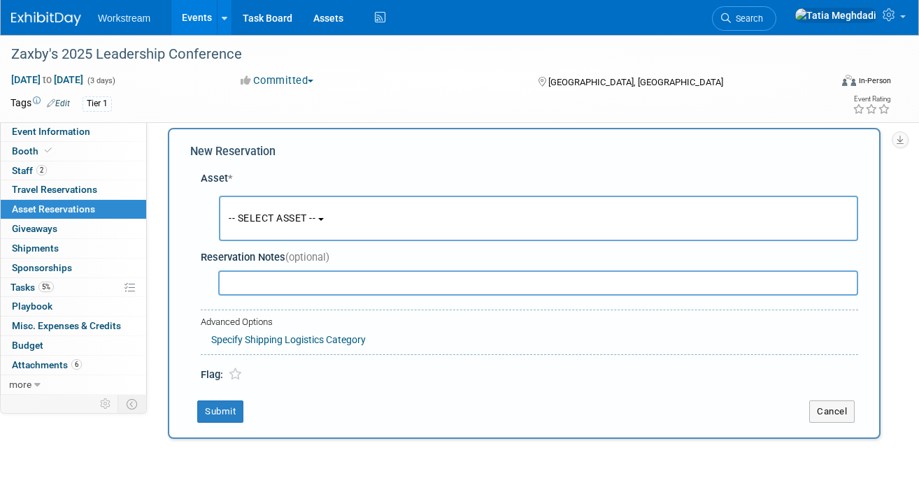
click at [269, 218] on span "-- SELECT ASSET --" at bounding box center [272, 218] width 87 height 11
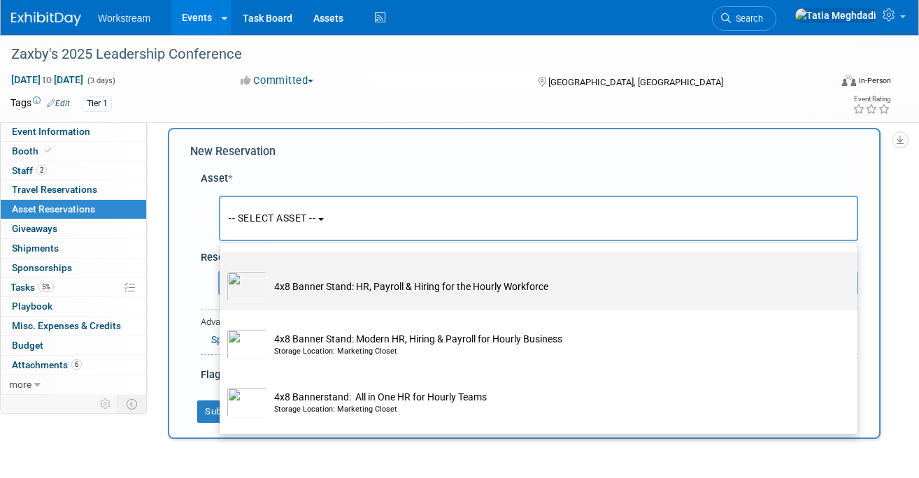
scroll to position [115, 0]
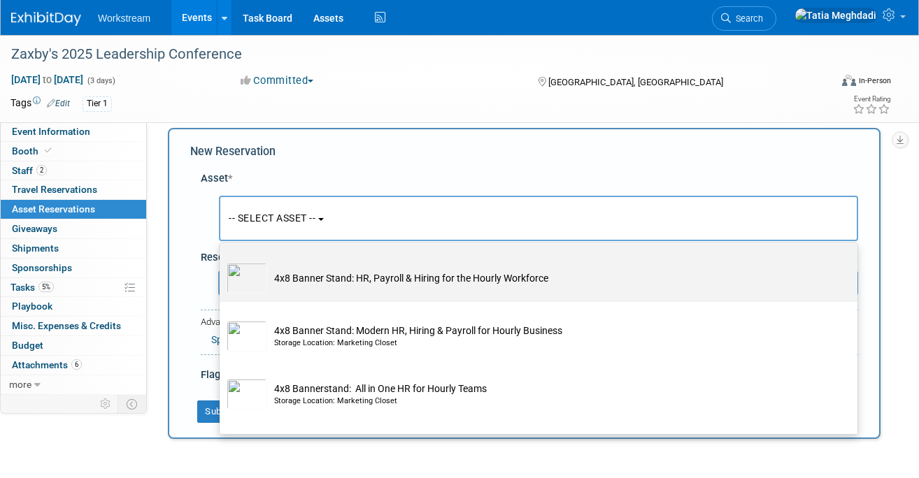
click at [353, 279] on td "4x8 Banner Stand: HR, Payroll & Hiring for the Hourly Workforce" at bounding box center [548, 278] width 562 height 31
click at [222, 261] on input "4x8 Banner Stand: HR, Payroll & Hiring for the Hourly Workforce" at bounding box center [217, 256] width 9 height 9
select select "10726090"
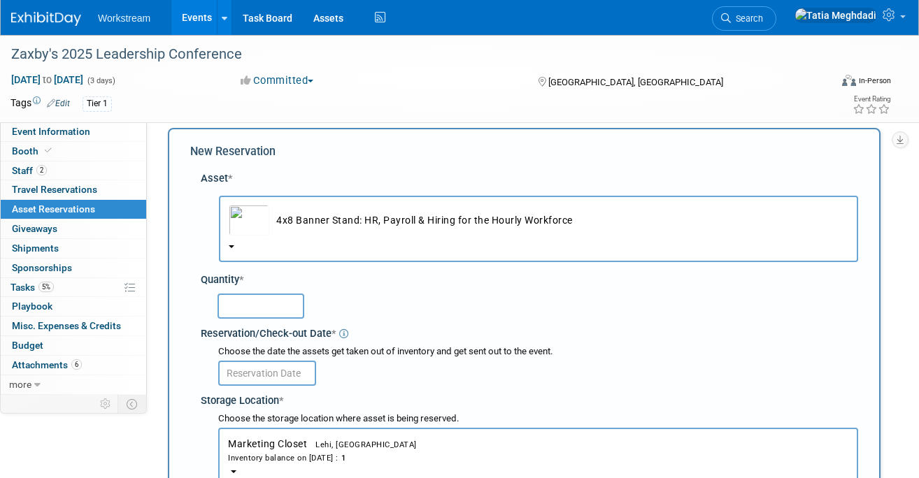
click at [267, 303] on input "text" at bounding box center [261, 306] width 87 height 25
type input "1"
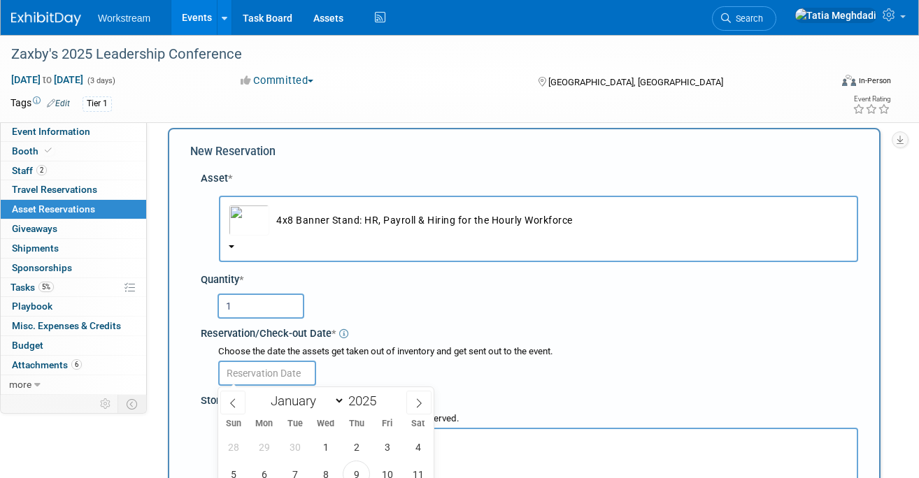
click at [241, 377] on input "text" at bounding box center [267, 373] width 98 height 25
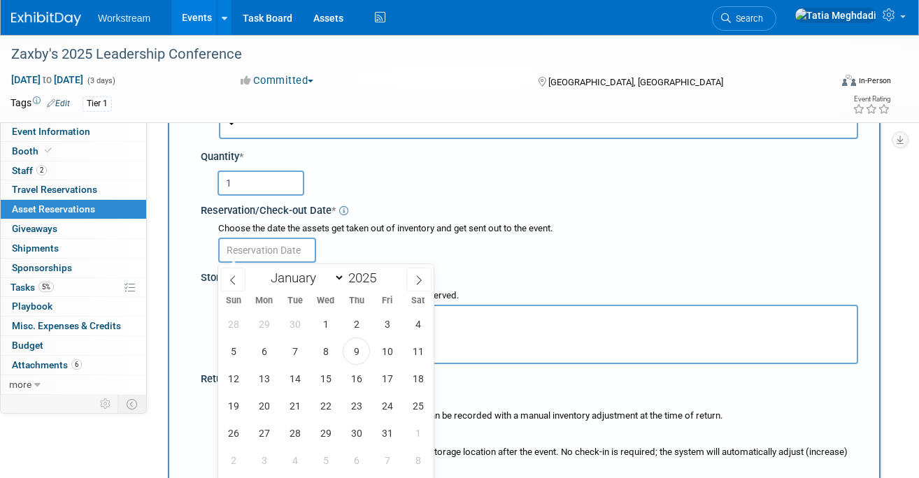
scroll to position [157, 0]
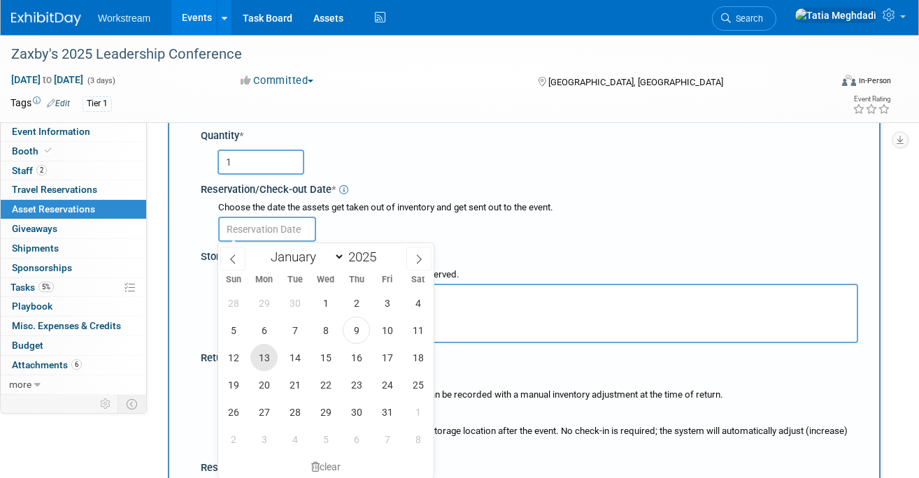
click at [264, 360] on span "13" at bounding box center [263, 357] width 27 height 27
type input "Oct 13, 2025"
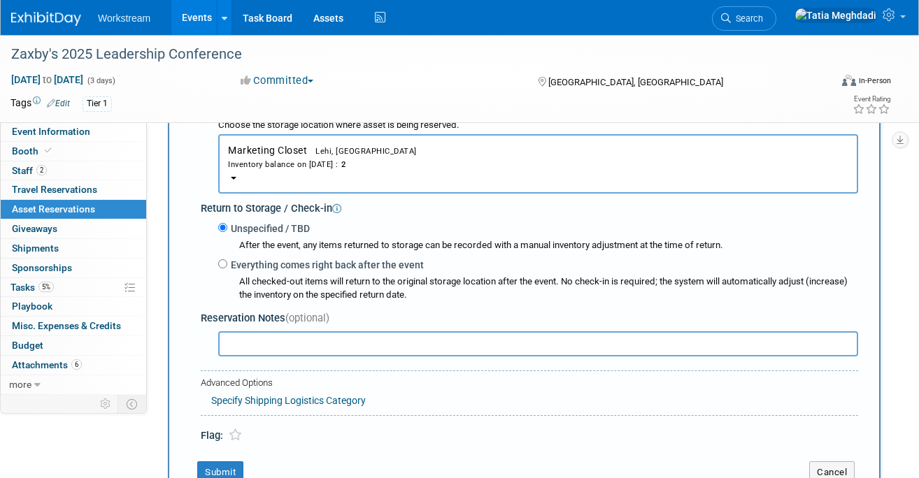
scroll to position [325, 0]
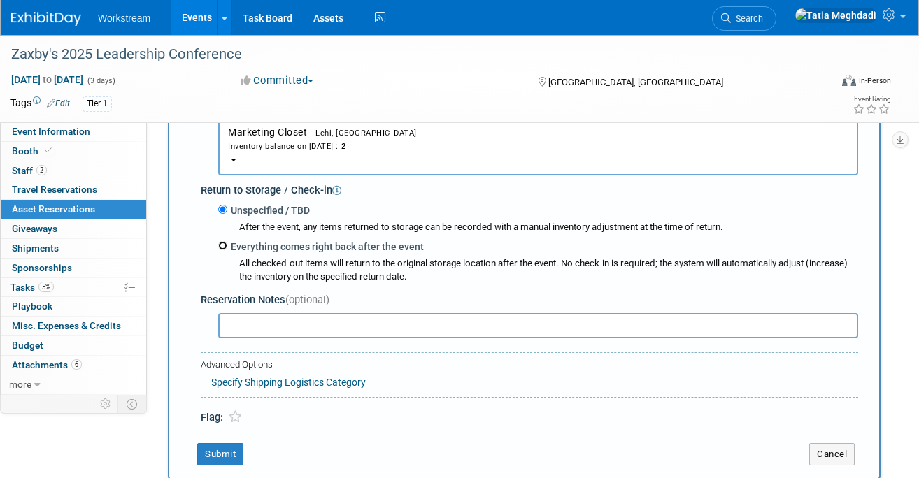
click at [225, 248] on input "Everything comes right back after the event" at bounding box center [222, 245] width 9 height 9
radio input "true"
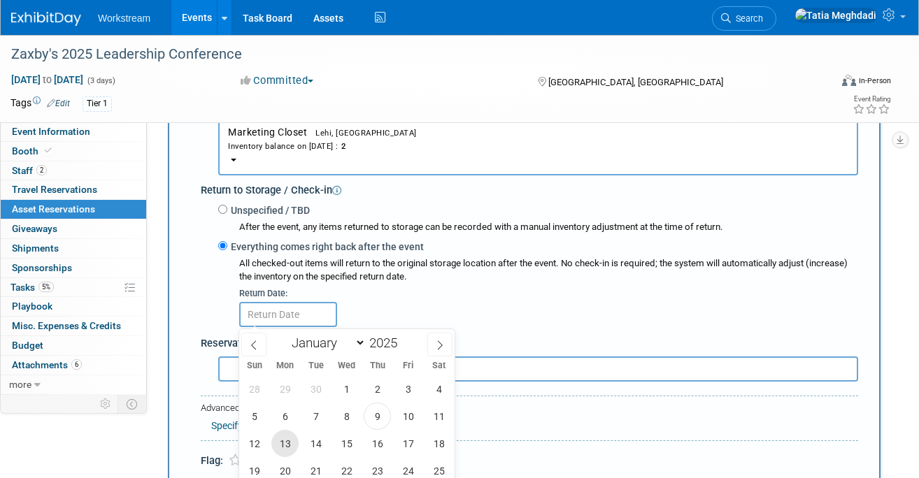
scroll to position [346, 0]
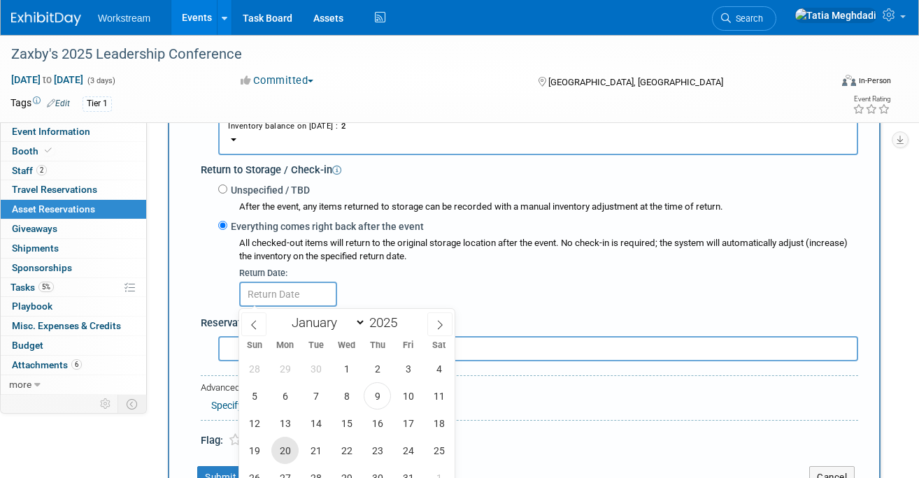
click at [283, 442] on span "20" at bounding box center [284, 450] width 27 height 27
type input "Oct 20, 2025"
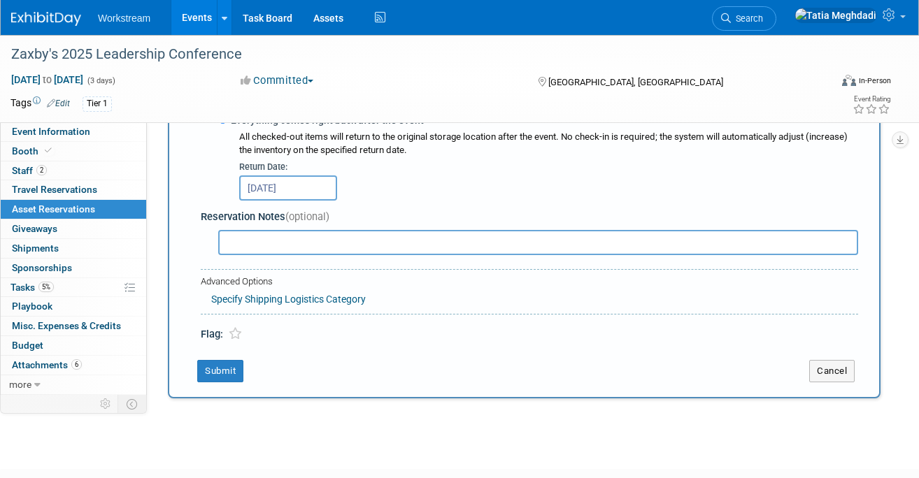
scroll to position [464, 0]
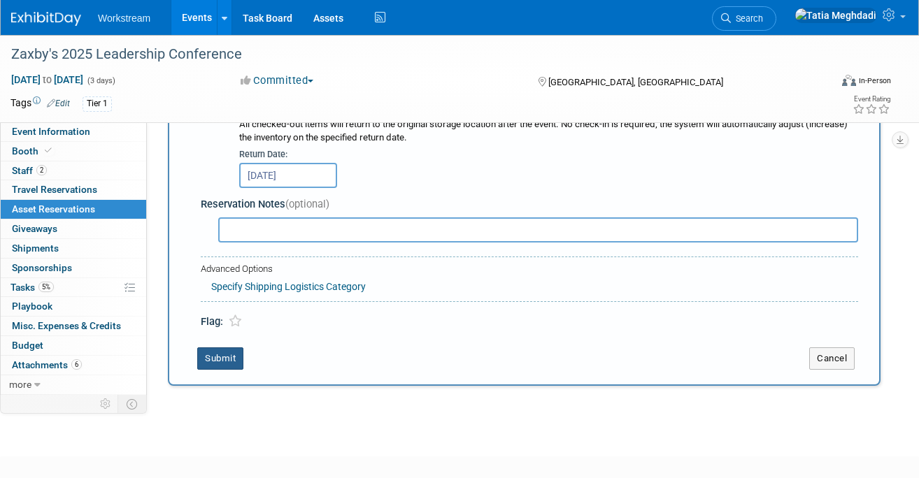
click at [214, 361] on button "Submit" at bounding box center [220, 359] width 46 height 22
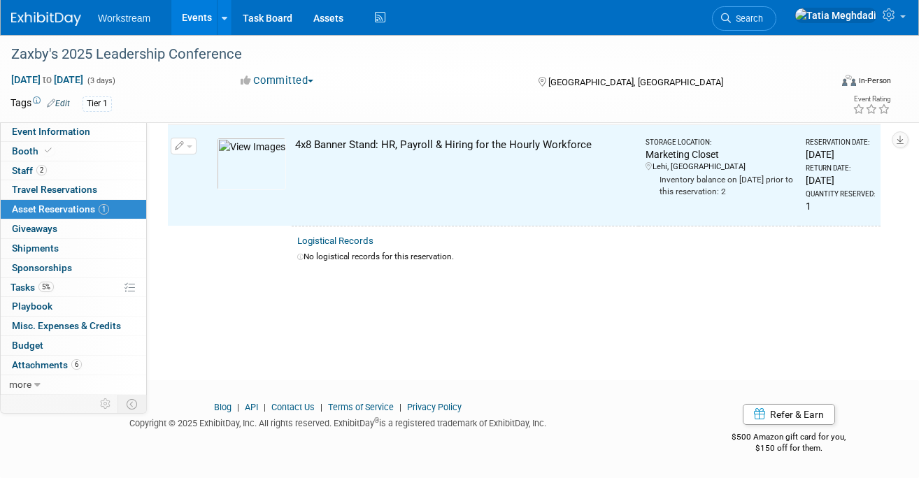
scroll to position [17, 0]
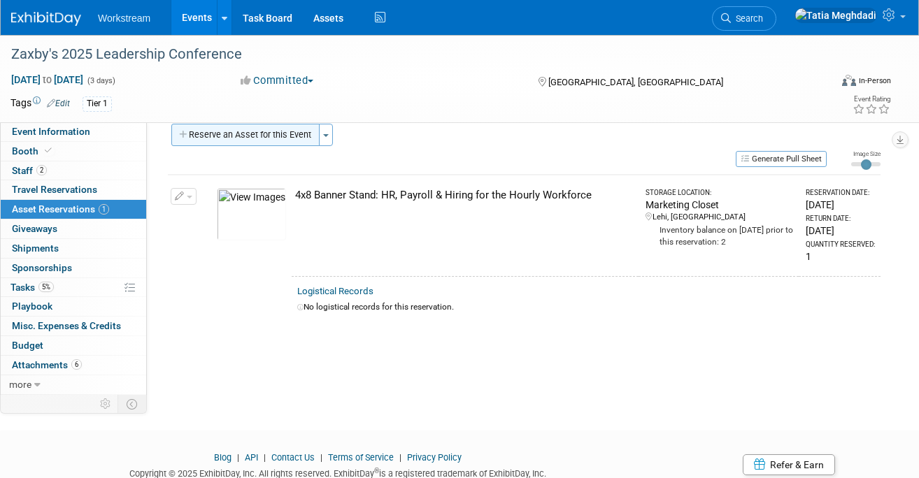
click at [224, 132] on button "Reserve an Asset for this Event" at bounding box center [245, 135] width 148 height 22
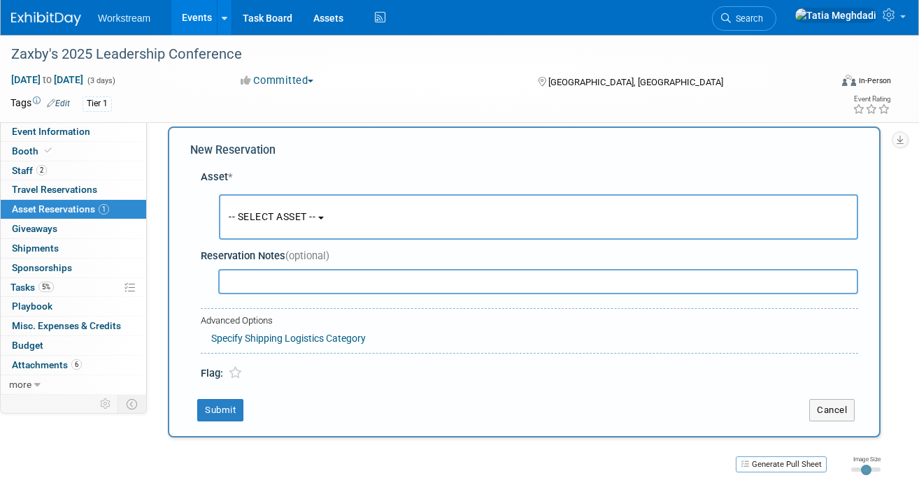
scroll to position [13, 0]
click at [276, 221] on span "-- SELECT ASSET --" at bounding box center [272, 218] width 87 height 11
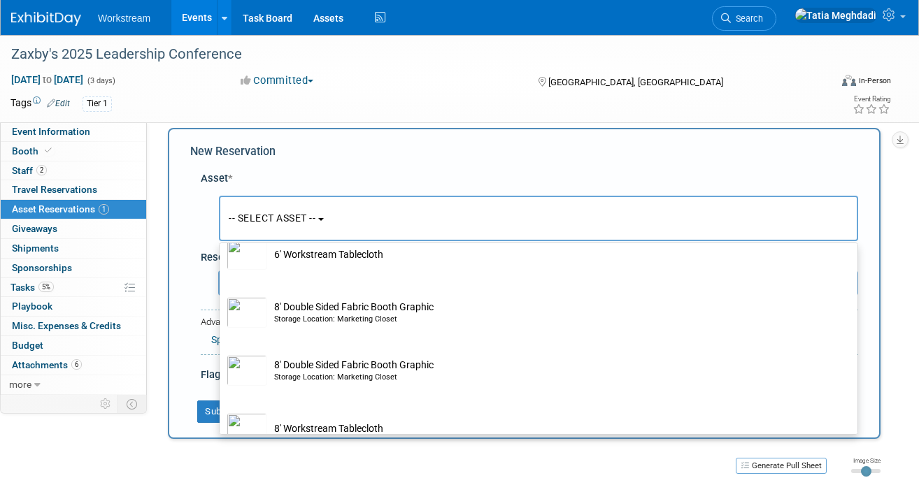
scroll to position [321, 0]
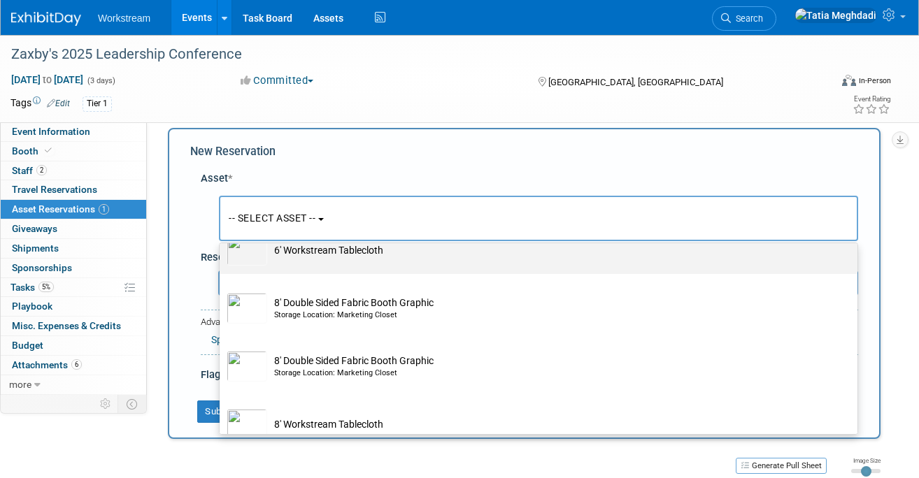
click at [304, 257] on td "6' Workstream Tablecloth" at bounding box center [548, 250] width 562 height 31
click at [222, 233] on input "6' Workstream Tablecloth" at bounding box center [217, 228] width 9 height 9
select select "10726023"
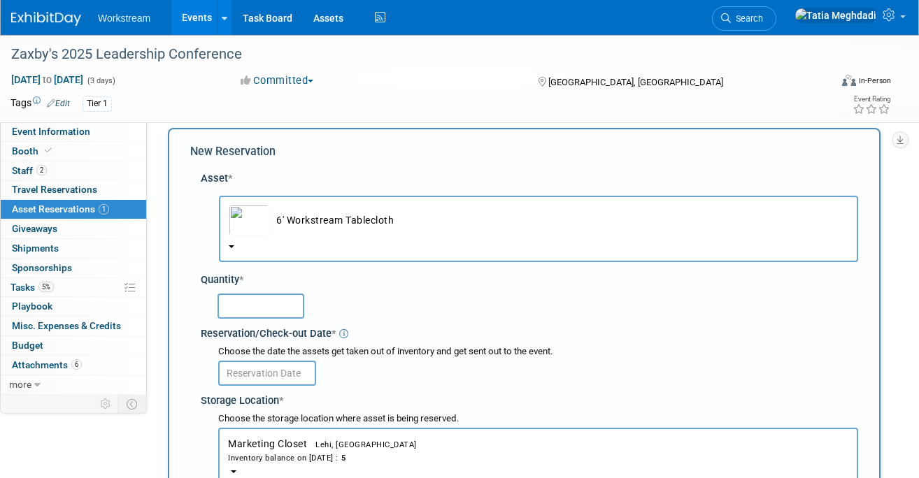
click at [278, 309] on input "text" at bounding box center [261, 306] width 87 height 25
type input "1"
click at [274, 378] on input "text" at bounding box center [267, 373] width 98 height 25
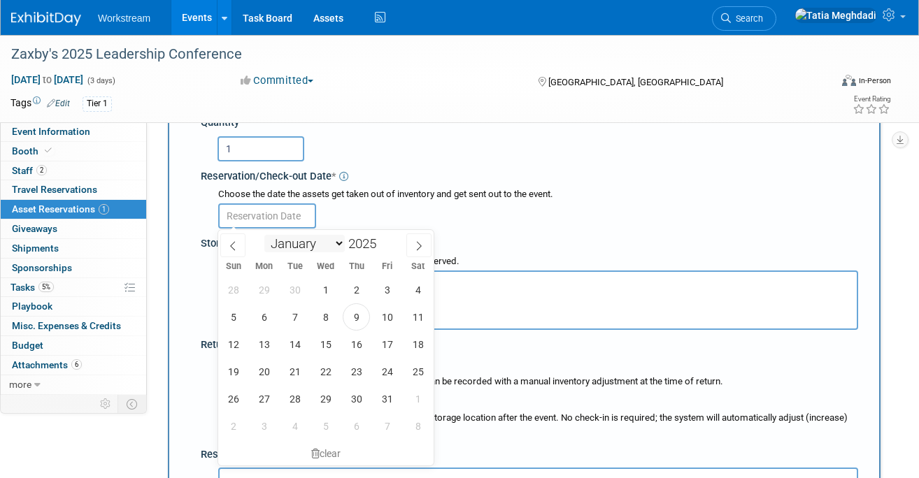
scroll to position [172, 0]
click at [266, 341] on span "13" at bounding box center [263, 342] width 27 height 27
type input "Oct 13, 2025"
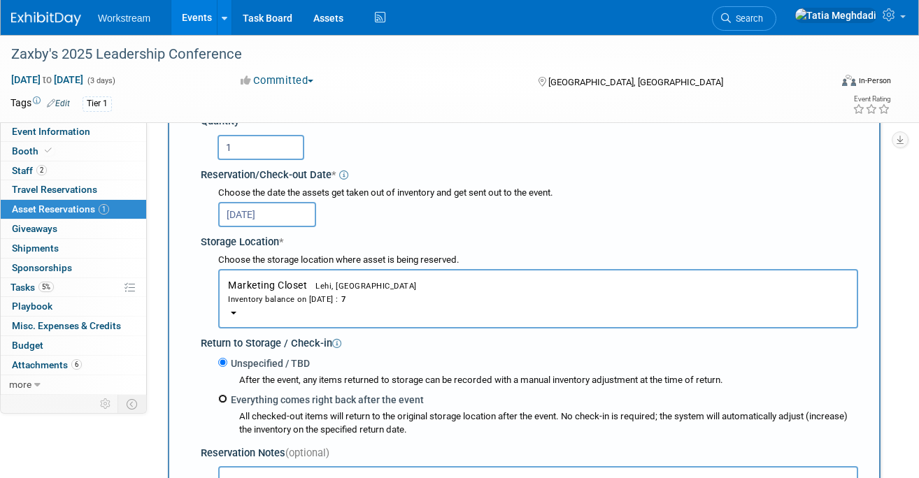
click at [226, 402] on input "Everything comes right back after the event" at bounding box center [222, 399] width 9 height 9
radio input "true"
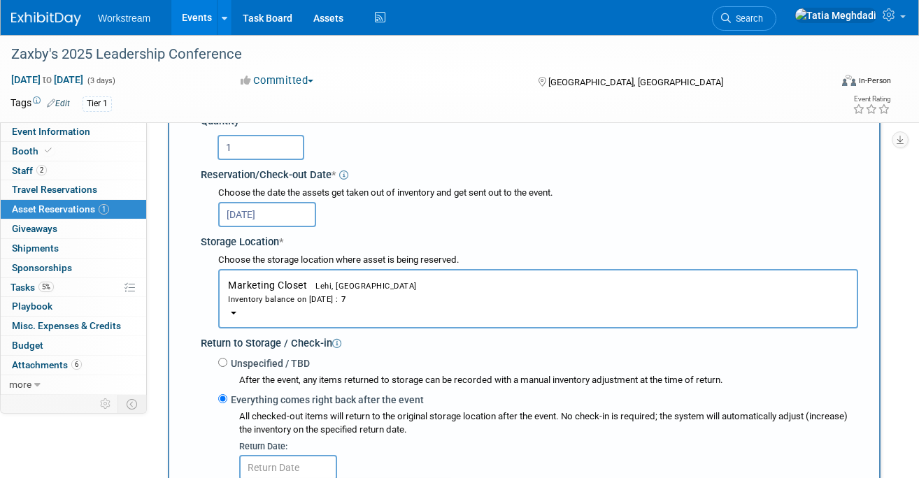
scroll to position [175, 0]
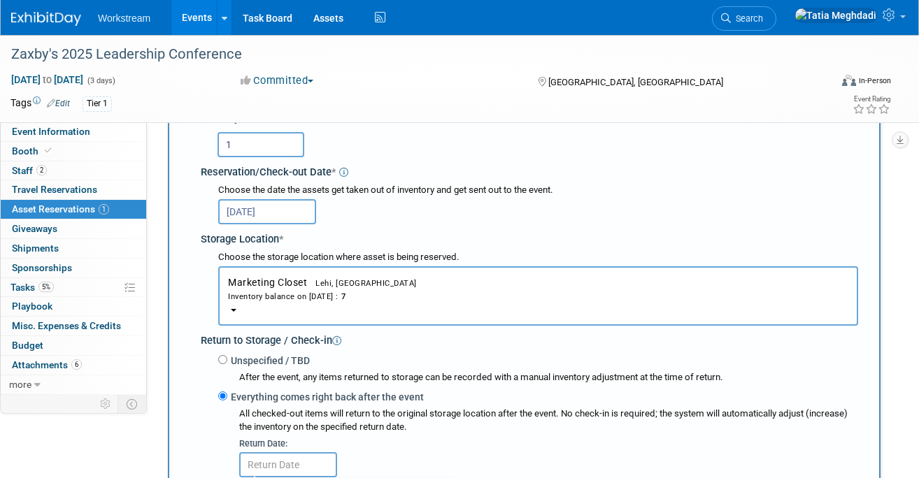
click at [287, 458] on input "text" at bounding box center [288, 465] width 98 height 25
click at [283, 468] on input "text" at bounding box center [288, 465] width 98 height 25
click at [286, 464] on input "text" at bounding box center [288, 465] width 98 height 25
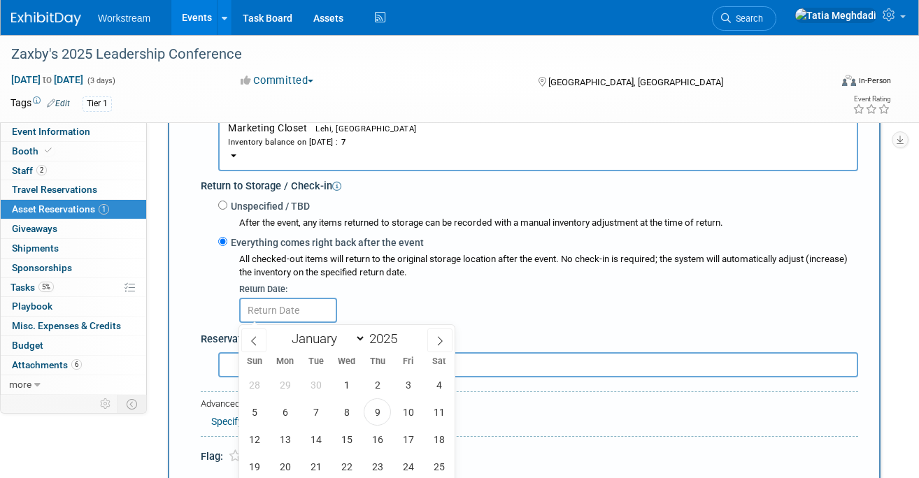
scroll to position [353, 0]
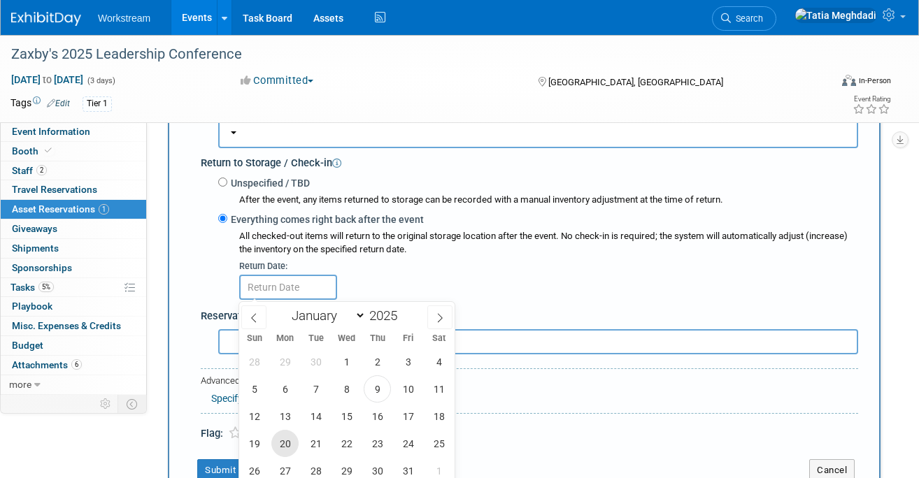
click at [288, 441] on span "20" at bounding box center [284, 443] width 27 height 27
type input "Oct 20, 2025"
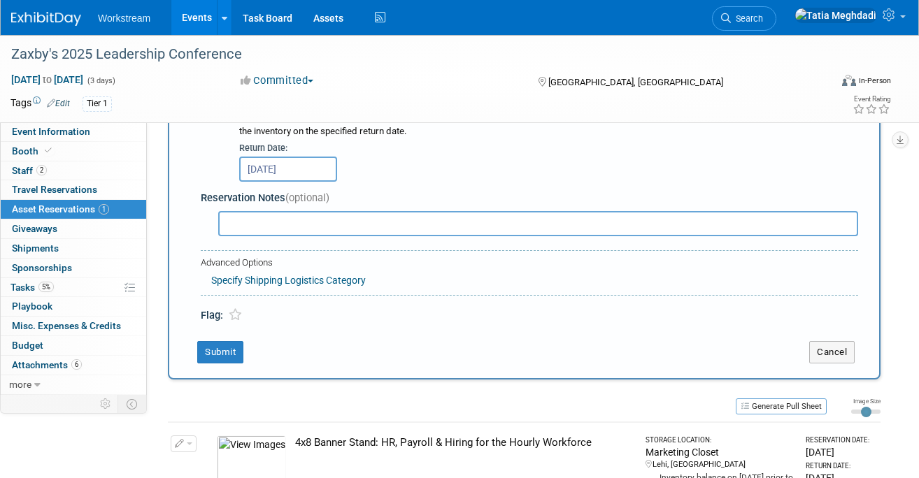
scroll to position [481, 0]
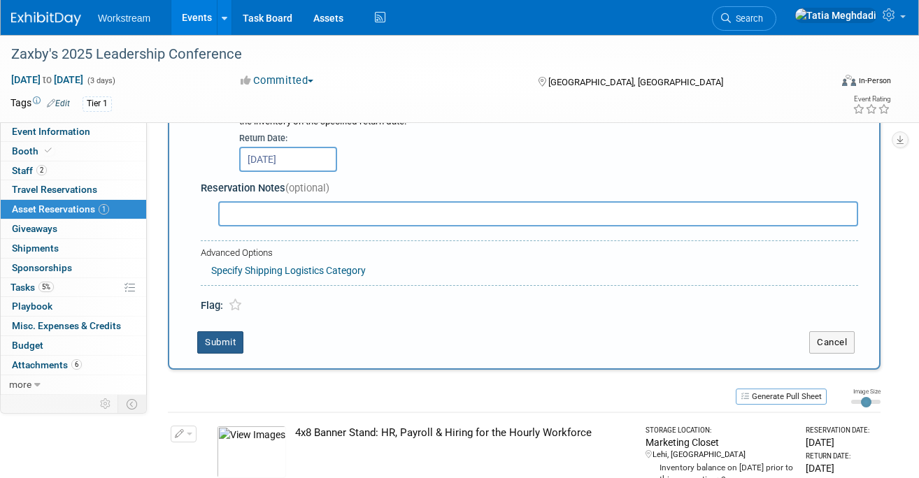
click at [221, 340] on button "Submit" at bounding box center [220, 343] width 46 height 22
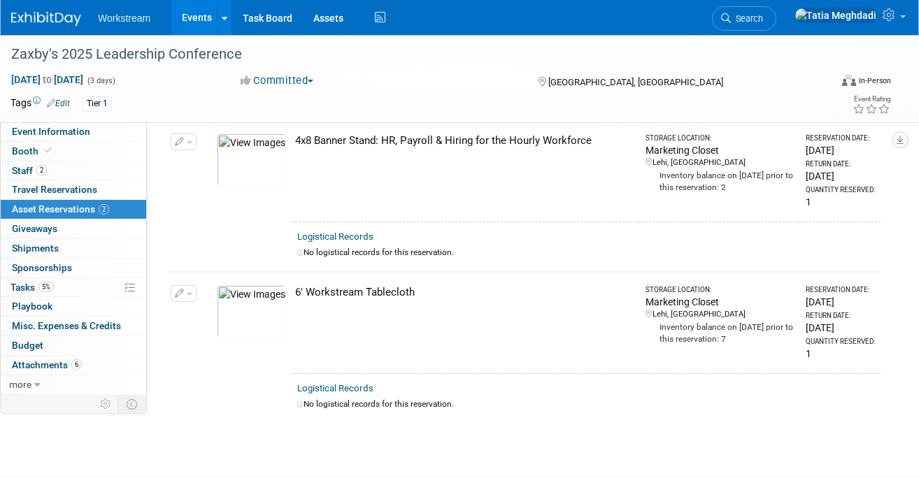
scroll to position [0, 0]
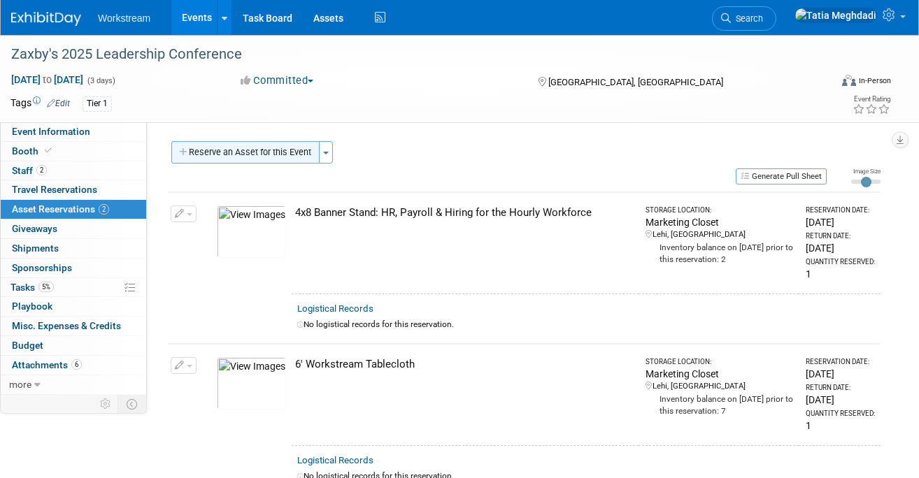
click at [220, 153] on button "Reserve an Asset for this Event" at bounding box center [245, 152] width 148 height 22
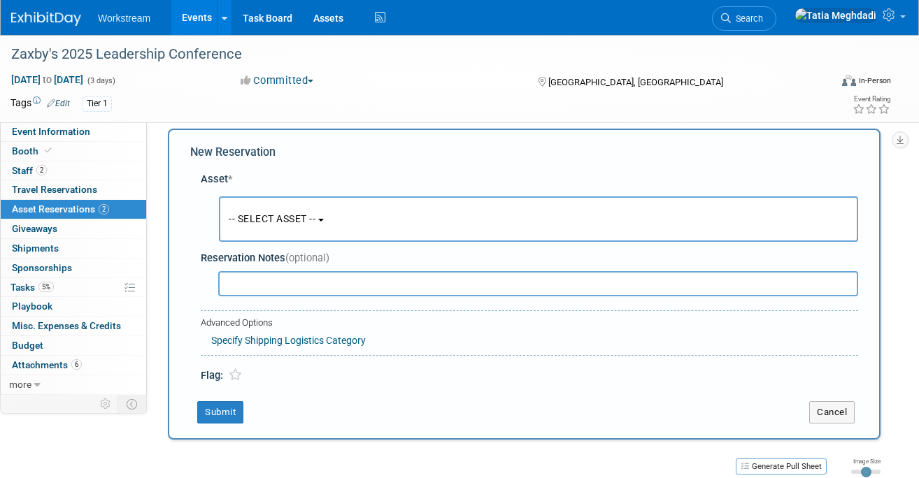
scroll to position [13, 0]
click at [270, 221] on span "-- SELECT ASSET --" at bounding box center [272, 218] width 87 height 11
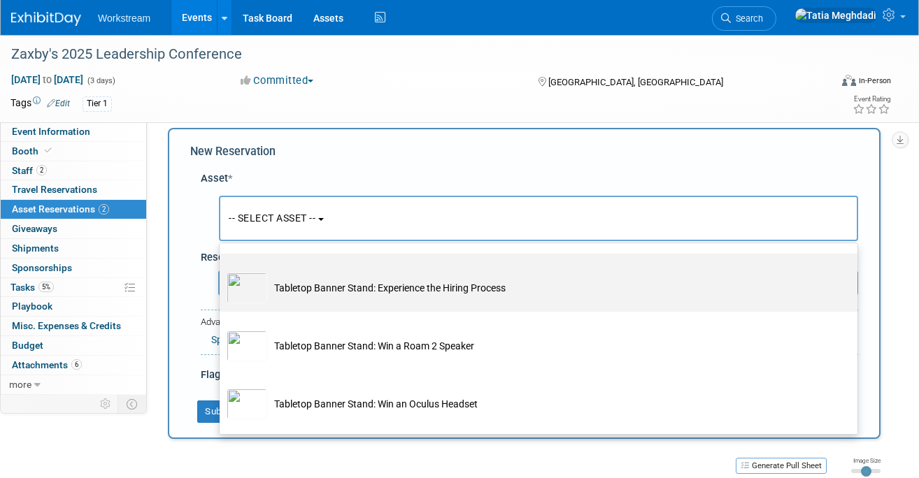
scroll to position [823, 0]
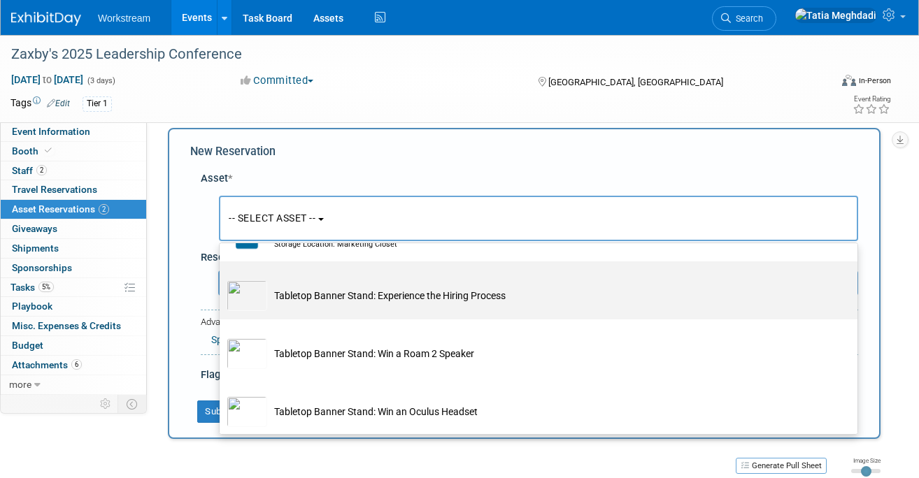
click at [312, 296] on td "Tabletop Banner Stand: Experience the Hiring Process" at bounding box center [548, 296] width 562 height 31
click at [222, 278] on input "Tabletop Banner Stand: Experience the Hiring Process" at bounding box center [217, 273] width 9 height 9
select select "10725980"
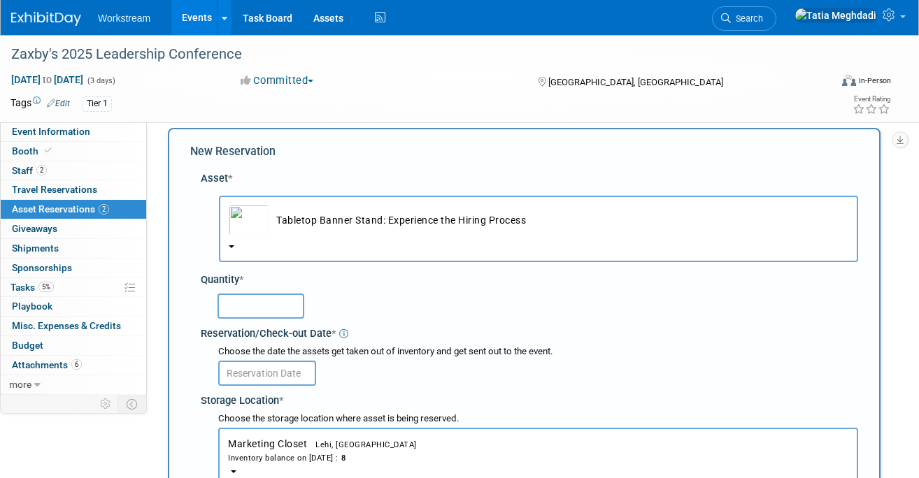
click at [283, 301] on input "text" at bounding box center [261, 306] width 87 height 25
type input "1"
click at [276, 369] on input "text" at bounding box center [267, 373] width 98 height 25
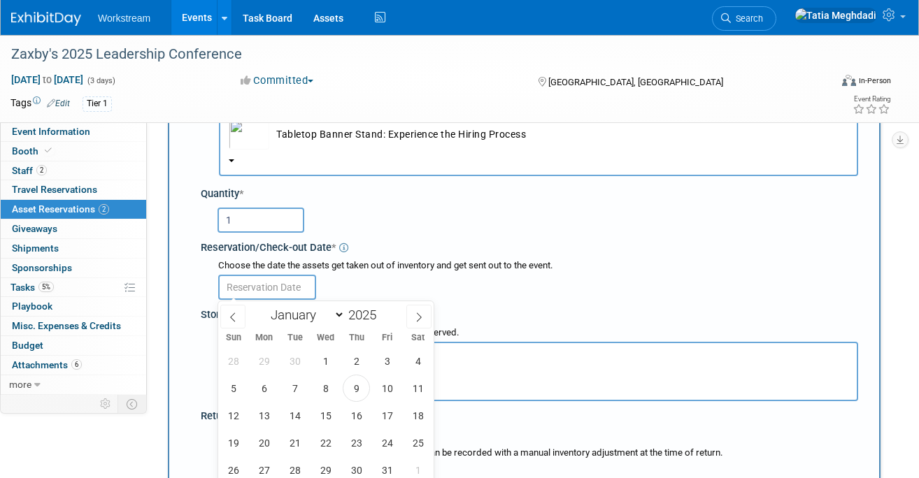
scroll to position [117, 0]
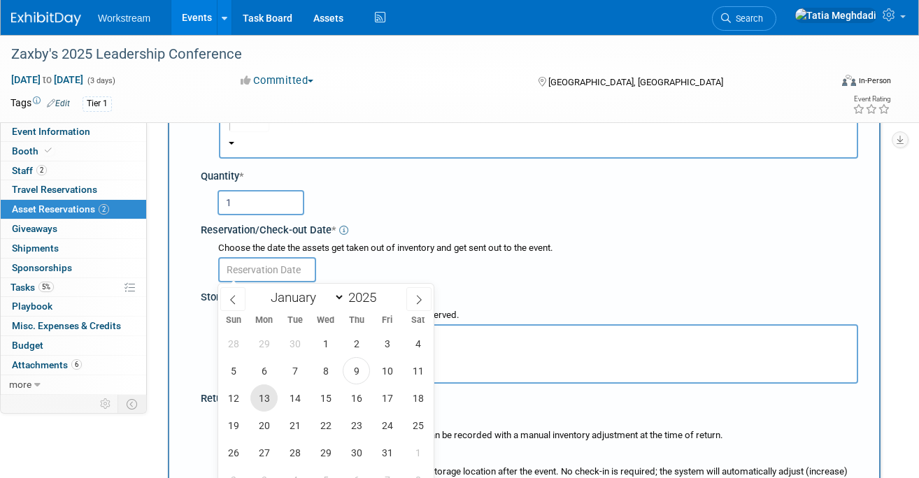
click at [262, 399] on span "13" at bounding box center [263, 398] width 27 height 27
type input "Oct 13, 2025"
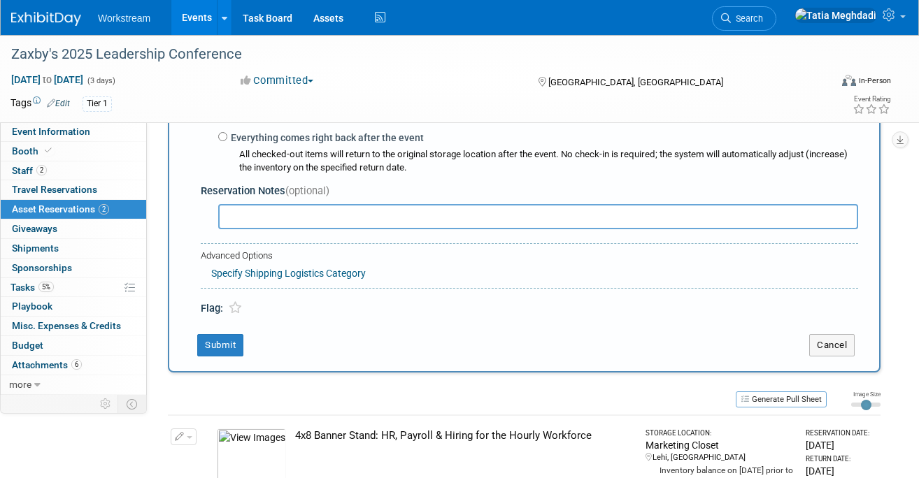
scroll to position [417, 0]
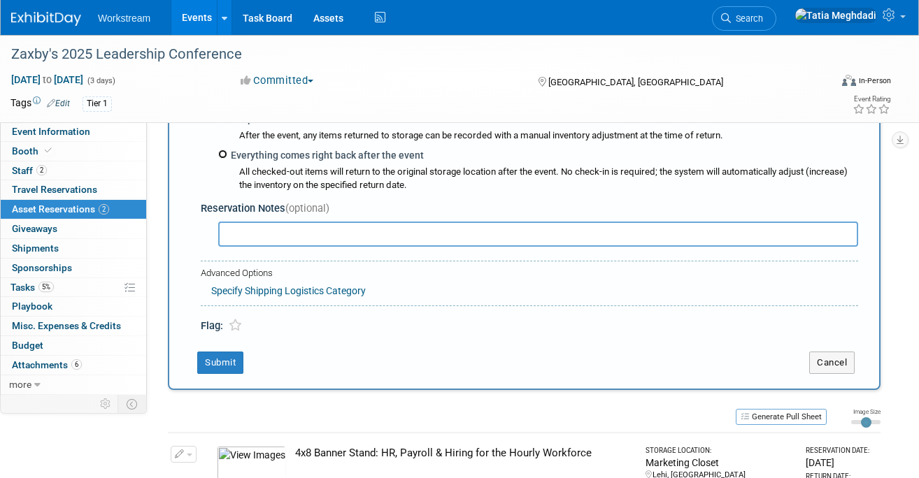
click at [225, 156] on input "Everything comes right back after the event" at bounding box center [222, 154] width 9 height 9
radio input "true"
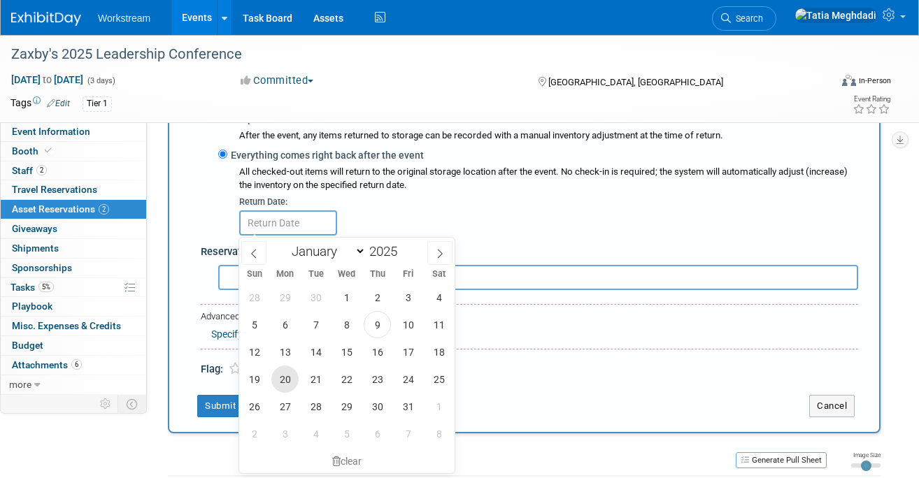
click at [289, 378] on span "20" at bounding box center [284, 379] width 27 height 27
type input "Oct 20, 2025"
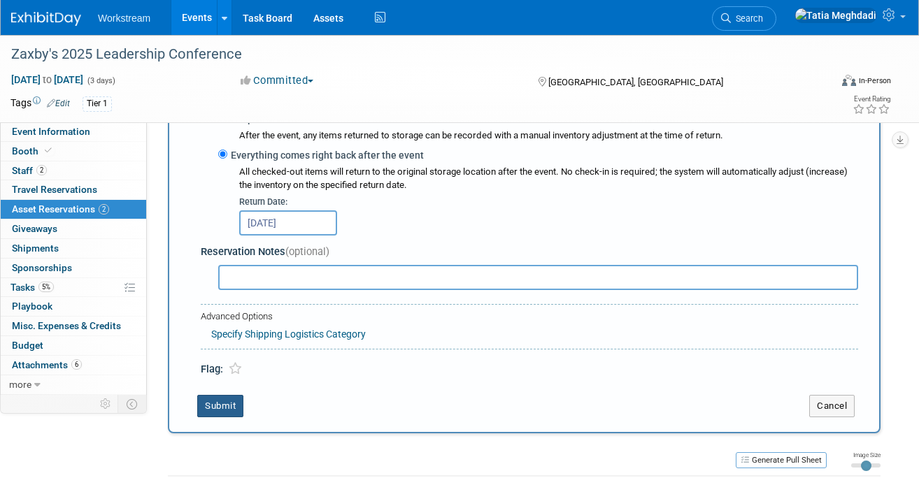
click at [217, 411] on button "Submit" at bounding box center [220, 406] width 46 height 22
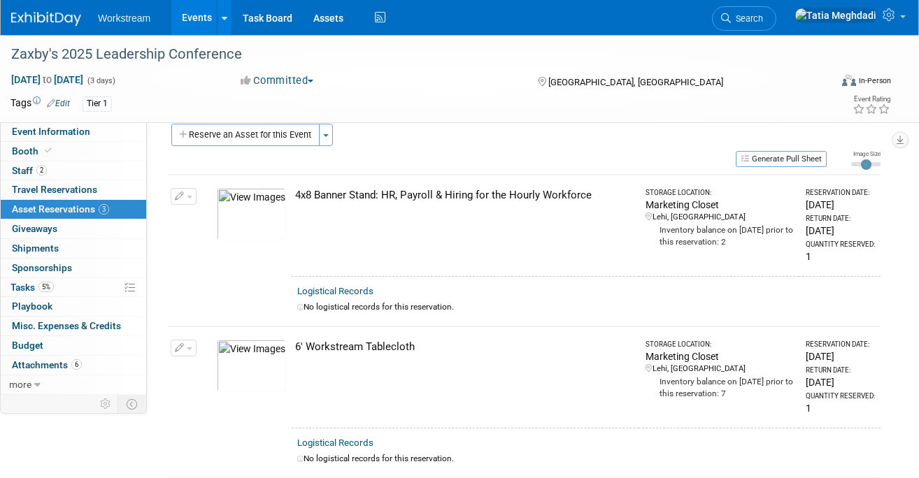
scroll to position [0, 0]
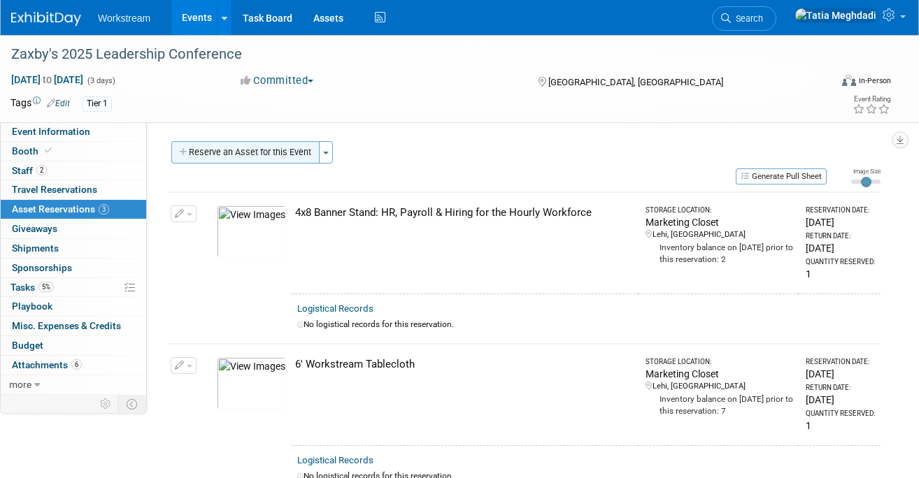
click at [232, 150] on button "Reserve an Asset for this Event" at bounding box center [245, 152] width 148 height 22
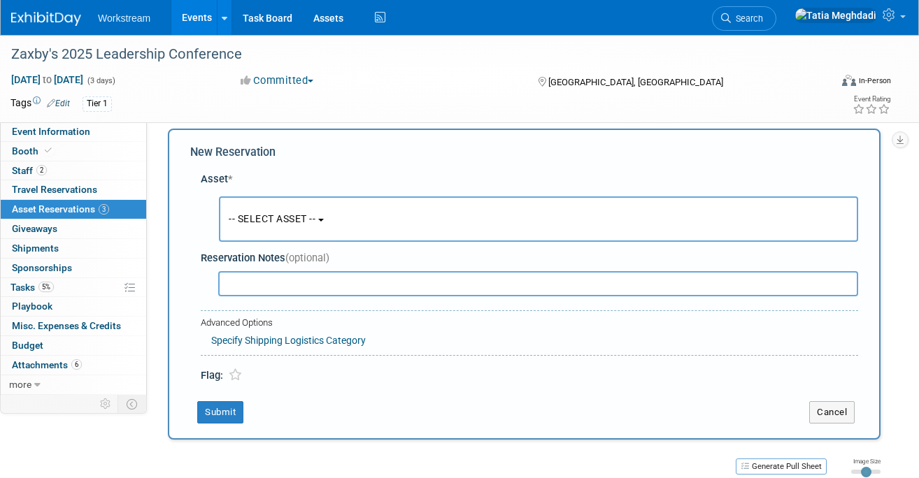
scroll to position [13, 0]
click at [273, 218] on span "-- SELECT ASSET --" at bounding box center [272, 218] width 87 height 11
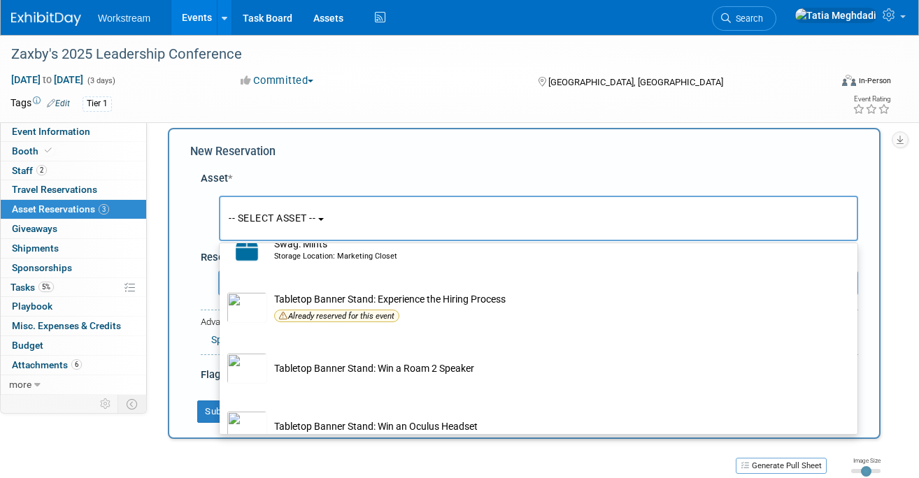
scroll to position [835, 0]
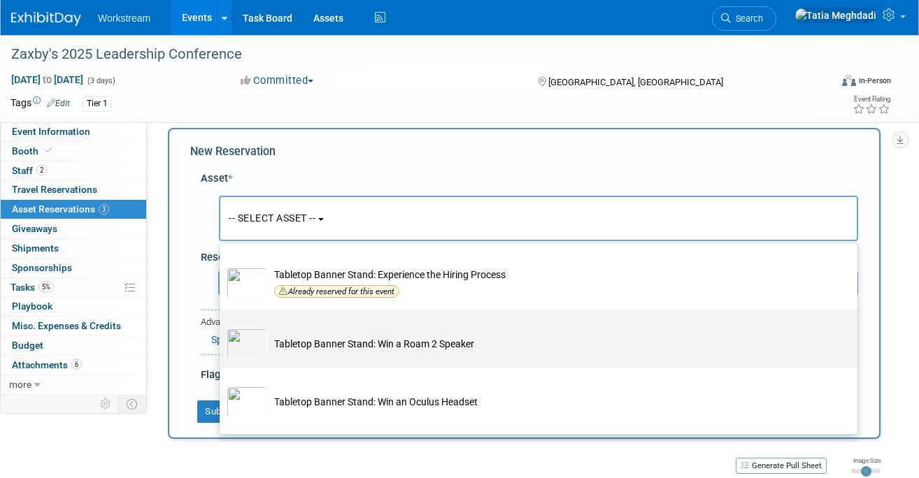
click at [251, 350] on img at bounding box center [247, 344] width 41 height 31
click at [222, 327] on input "Tabletop Banner Stand: Win a Roam 2 Speaker" at bounding box center [217, 322] width 9 height 9
select select "10725978"
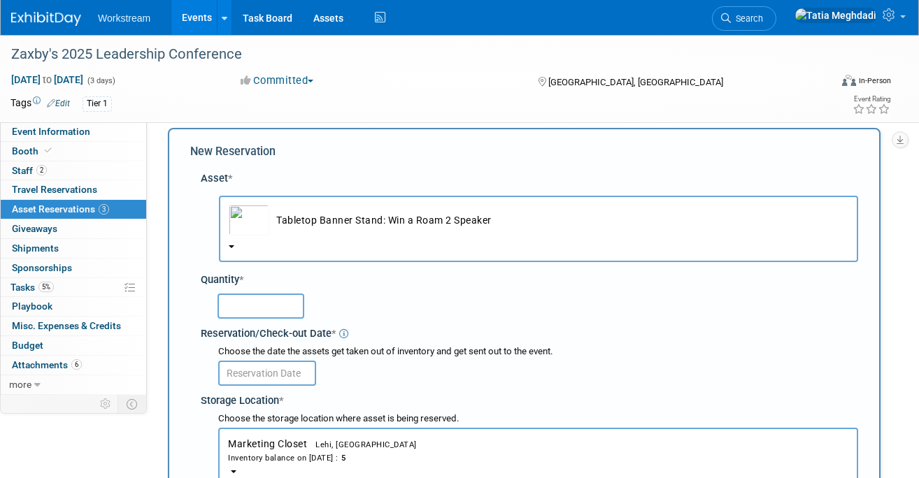
click at [250, 305] on input "text" at bounding box center [261, 306] width 87 height 25
type input "1"
click at [371, 287] on div "Quantity *" at bounding box center [530, 280] width 658 height 15
click at [256, 378] on input "text" at bounding box center [267, 373] width 98 height 25
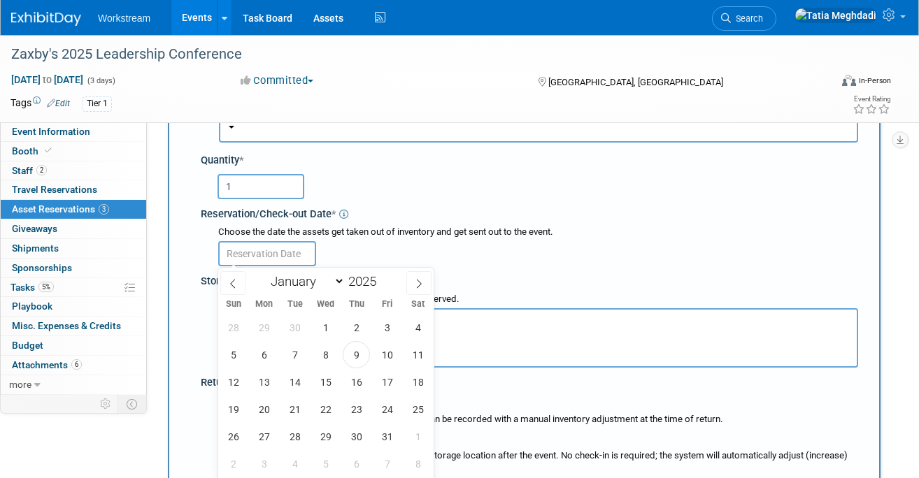
scroll to position [143, 0]
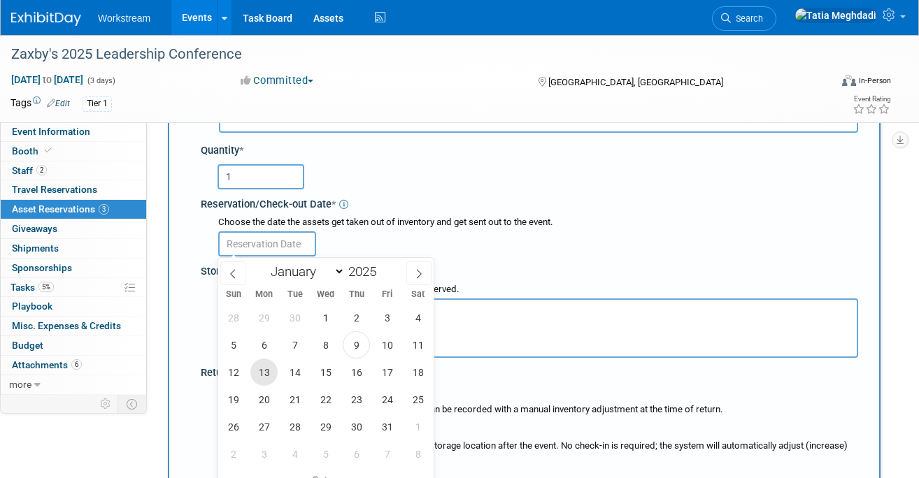
click at [264, 366] on span "13" at bounding box center [263, 372] width 27 height 27
type input "Oct 13, 2025"
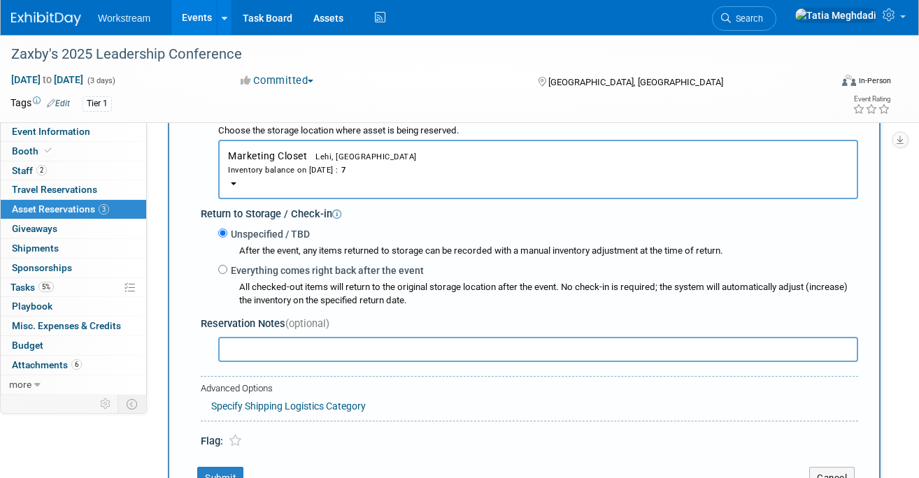
scroll to position [313, 0]
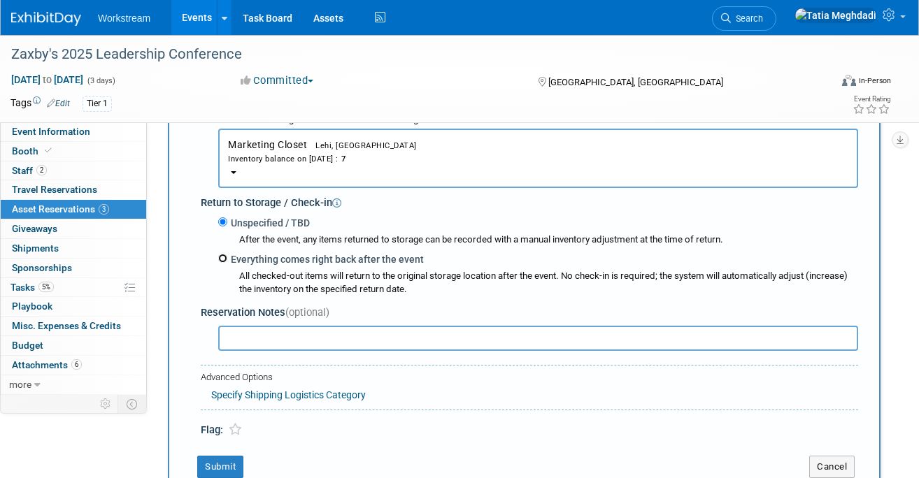
click at [226, 260] on input "Everything comes right back after the event" at bounding box center [222, 258] width 9 height 9
radio input "true"
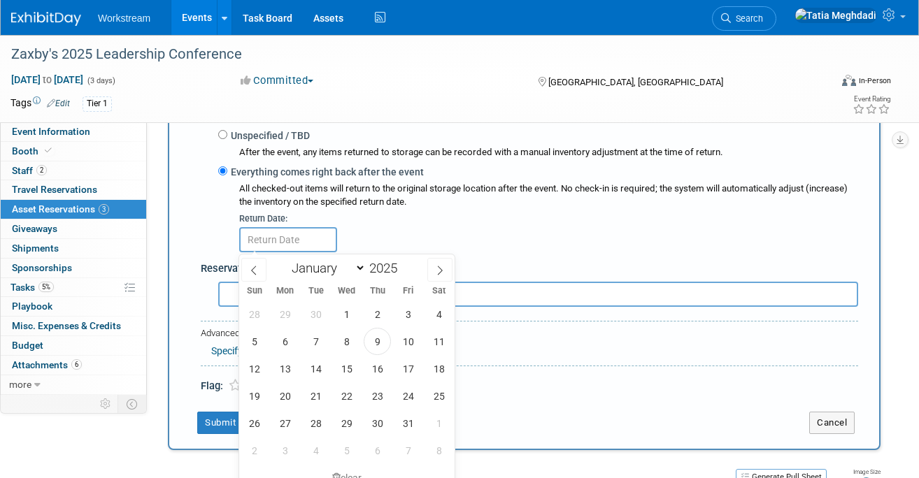
scroll to position [402, 0]
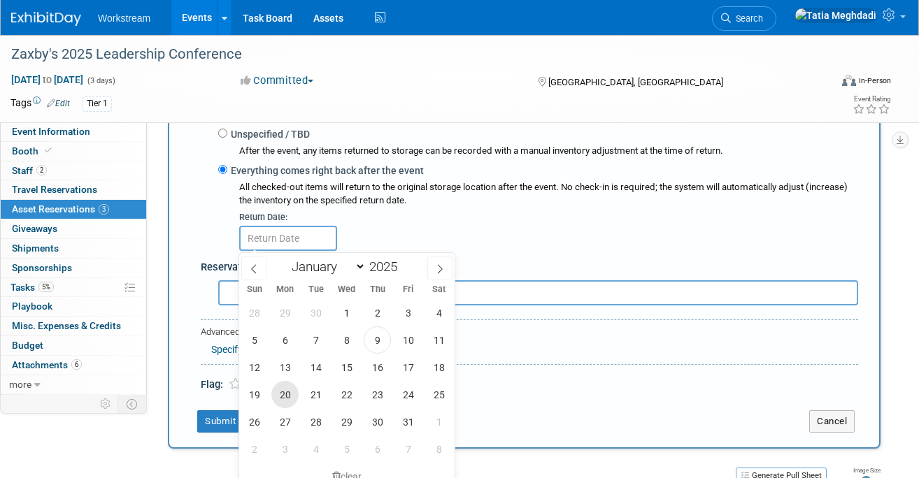
click at [285, 395] on span "20" at bounding box center [284, 394] width 27 height 27
type input "Oct 20, 2025"
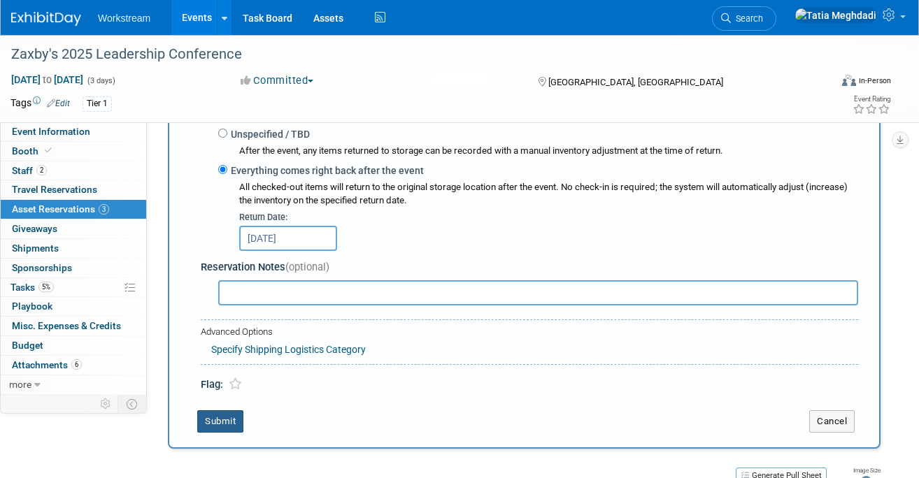
click at [225, 416] on button "Submit" at bounding box center [220, 422] width 46 height 22
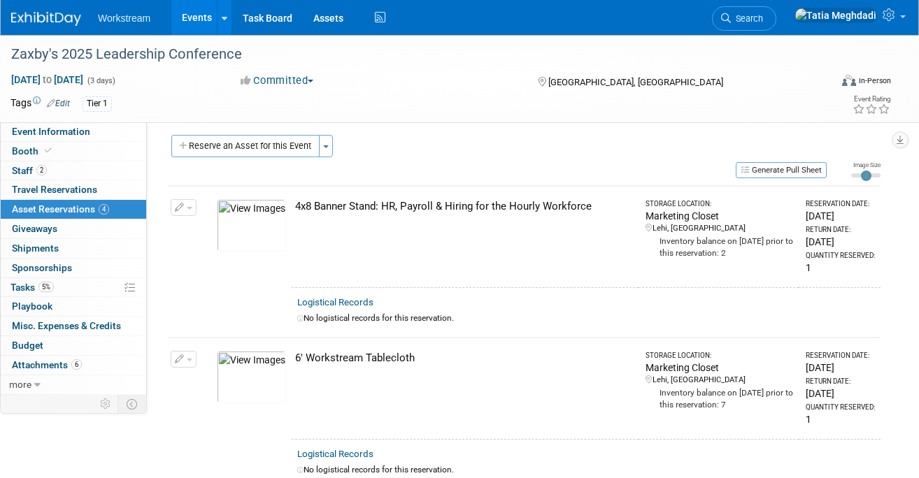
scroll to position [0, 0]
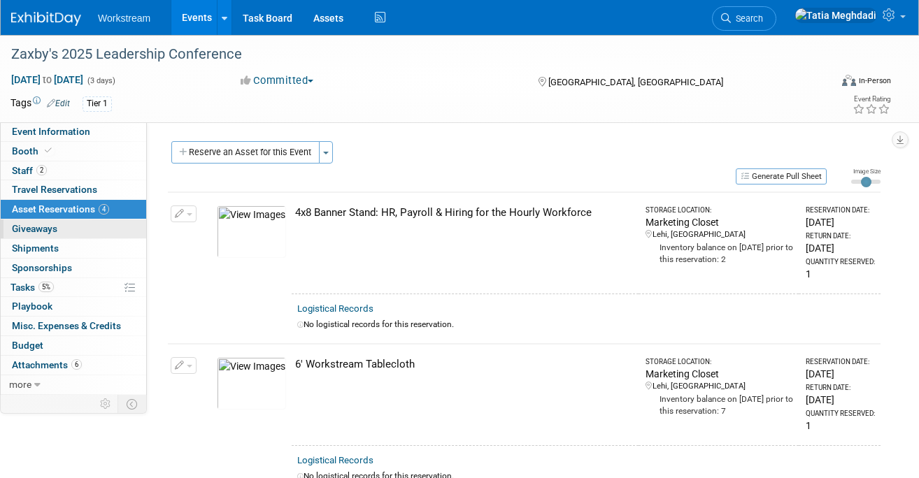
click at [42, 228] on span "Giveaways 0" at bounding box center [34, 228] width 45 height 11
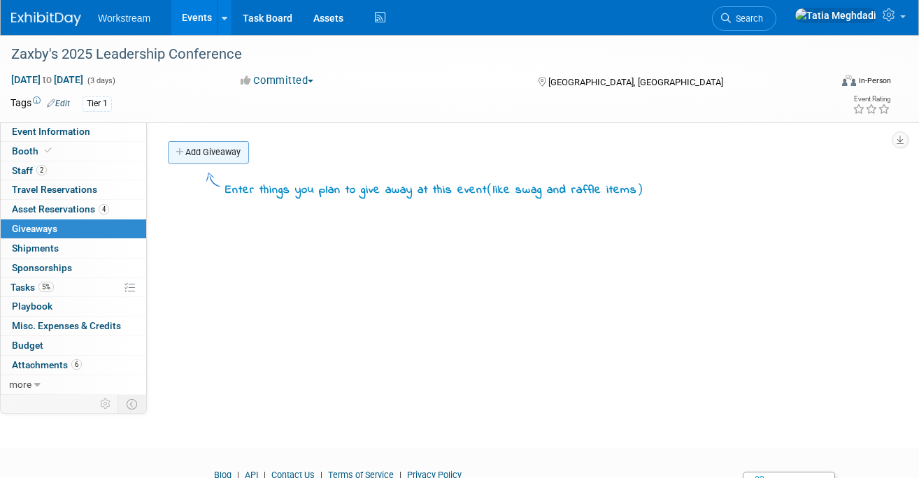
click at [211, 147] on link "Add Giveaway" at bounding box center [208, 152] width 81 height 22
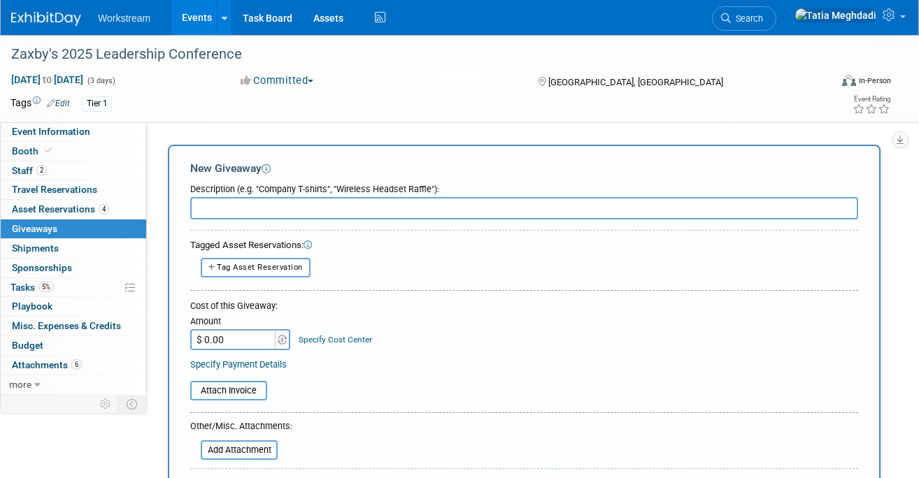
click at [243, 211] on input "text" at bounding box center [524, 208] width 668 height 22
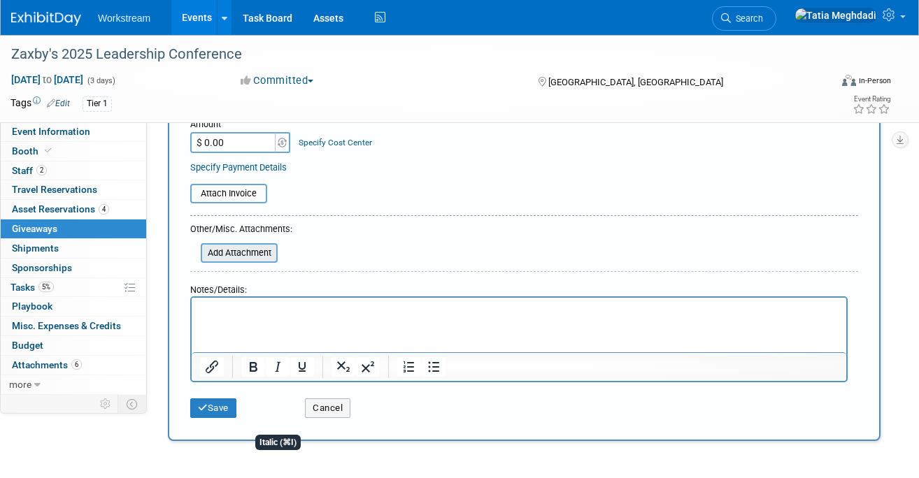
scroll to position [201, 0]
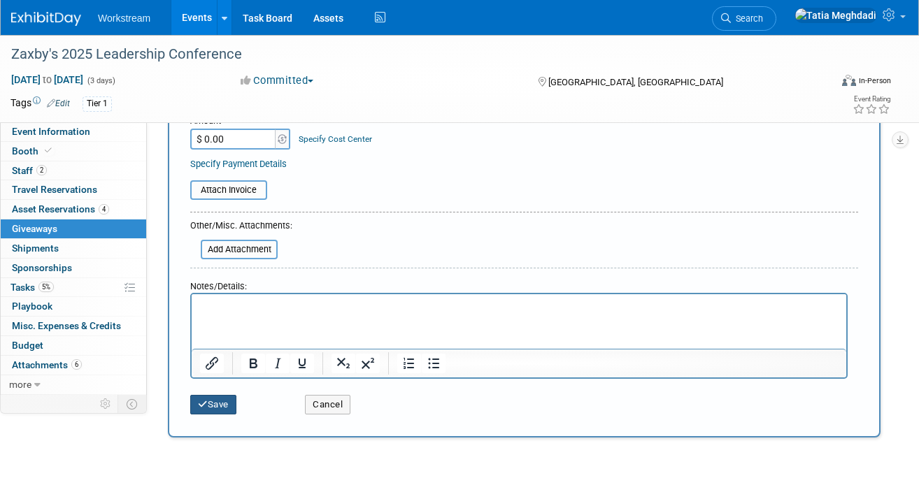
type input "Activation: Putt Putt Golf"
click at [225, 404] on button "Save" at bounding box center [213, 405] width 46 height 20
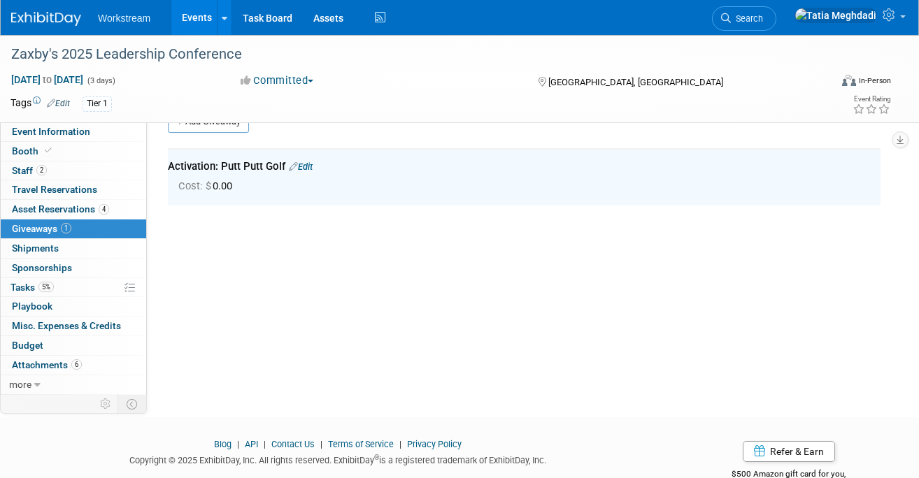
scroll to position [0, 0]
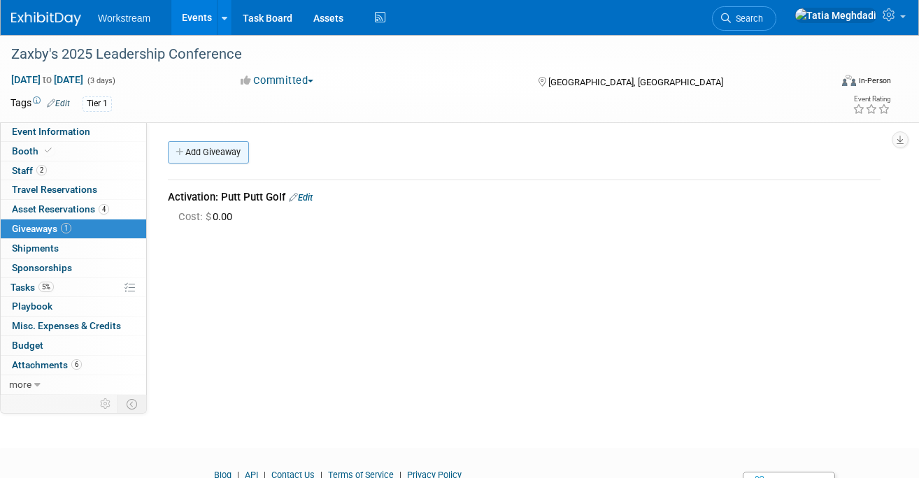
click at [200, 153] on link "Add Giveaway" at bounding box center [208, 152] width 81 height 22
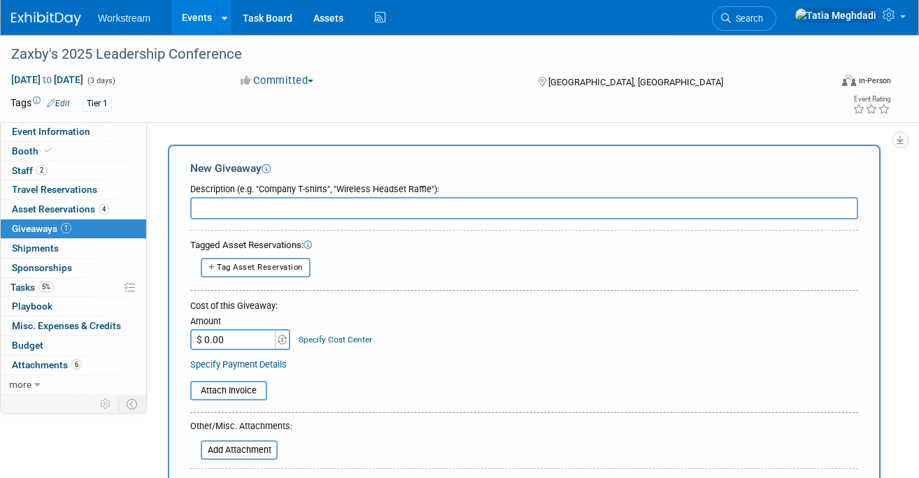
type input "M"
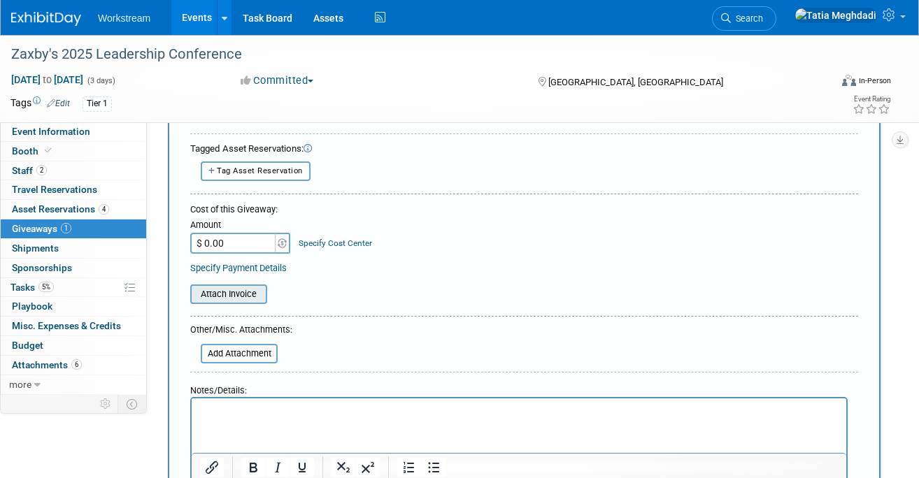
scroll to position [184, 0]
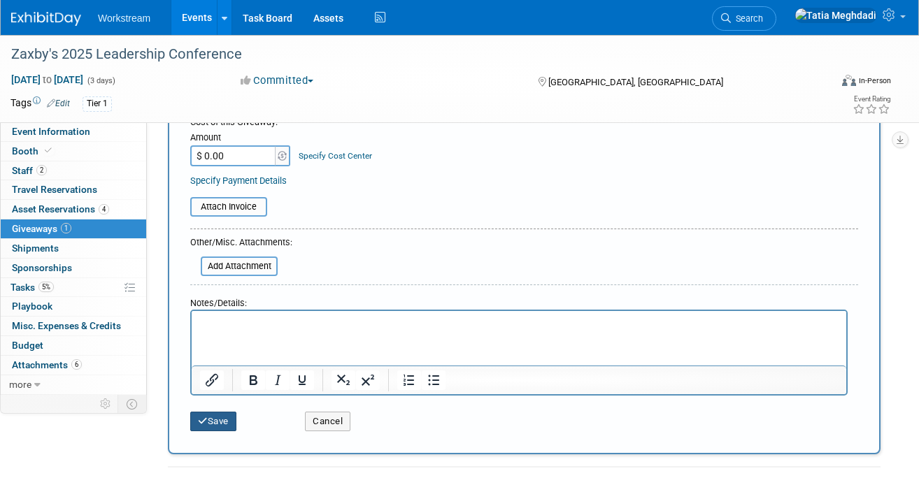
type input "Swag: phone fans, phone stands, stress balls, lip balm"
click at [212, 418] on button "Save" at bounding box center [213, 422] width 46 height 20
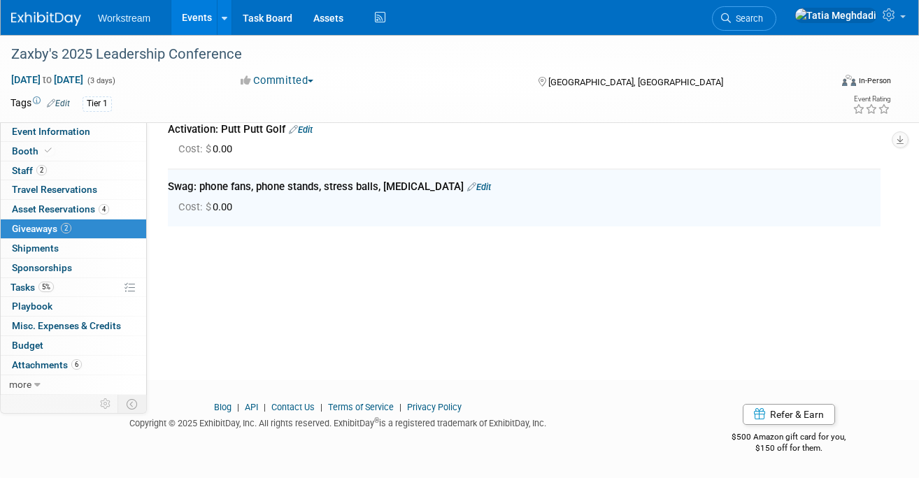
scroll to position [0, 0]
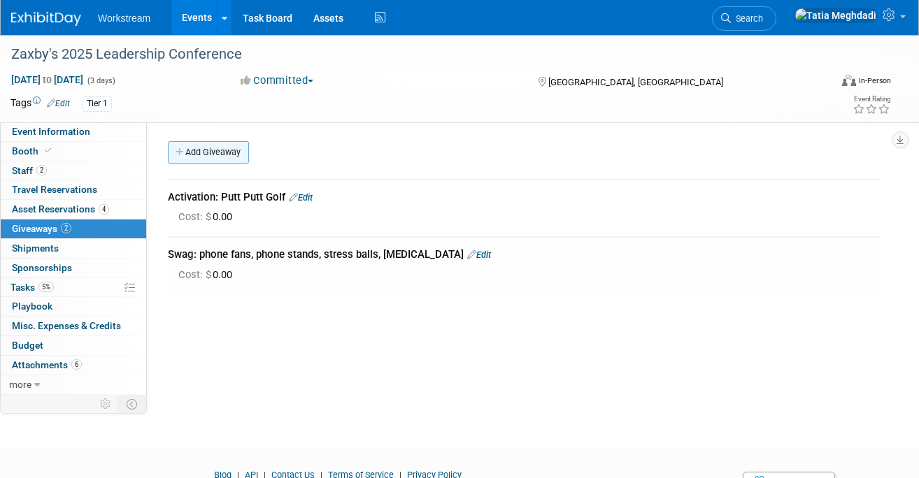
click at [202, 155] on link "Add Giveaway" at bounding box center [208, 152] width 81 height 22
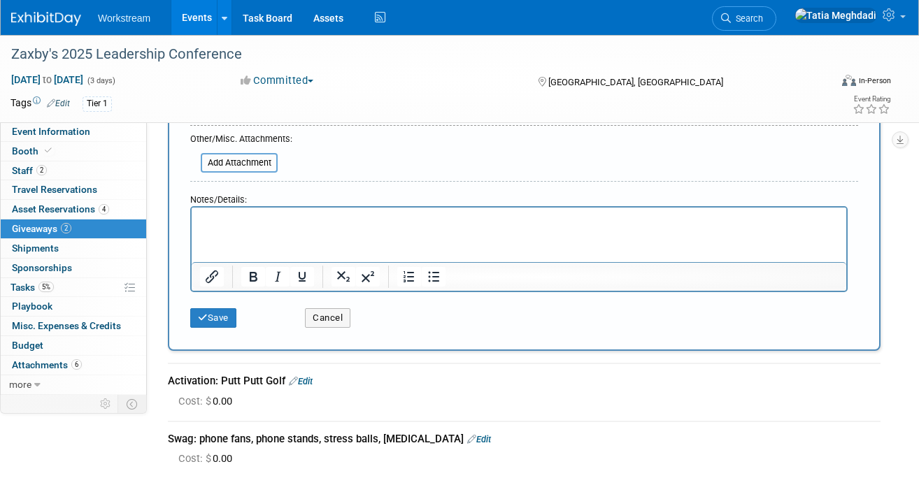
scroll to position [290, 0]
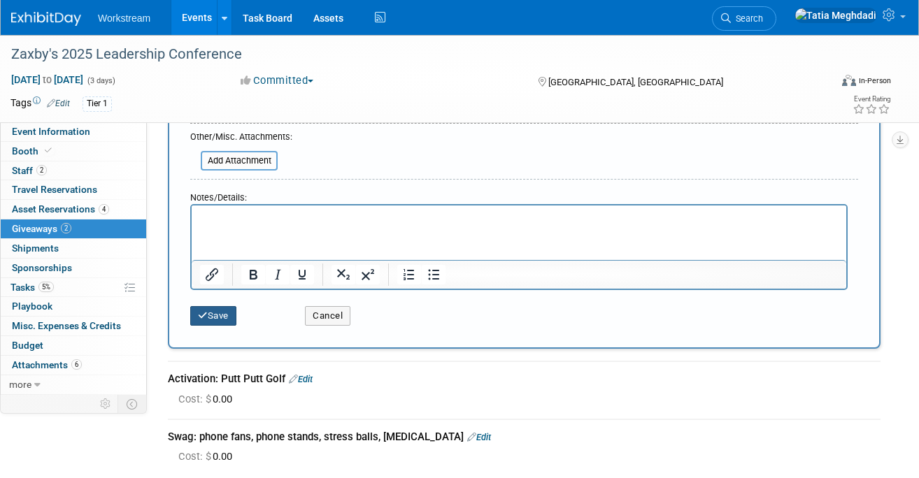
type input "Collateral: Postcard"
click at [209, 318] on button "Save" at bounding box center [213, 316] width 46 height 20
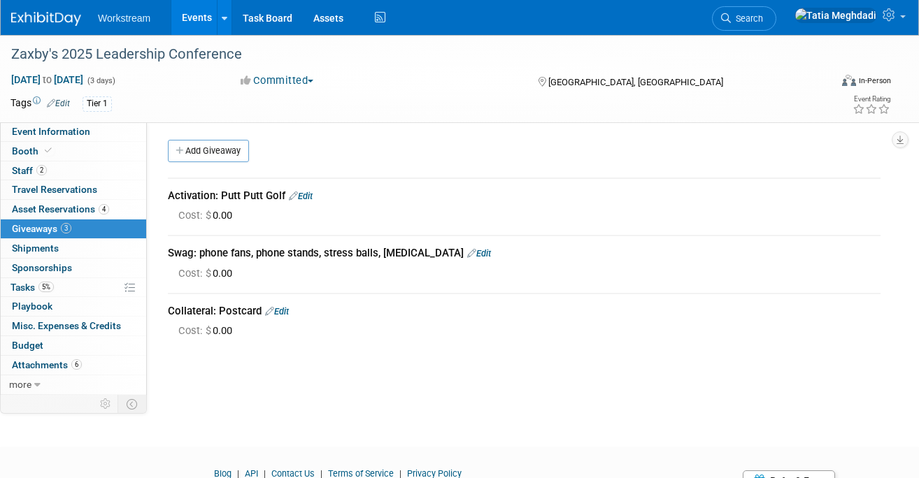
scroll to position [0, 0]
click at [212, 154] on link "Add Giveaway" at bounding box center [208, 152] width 81 height 22
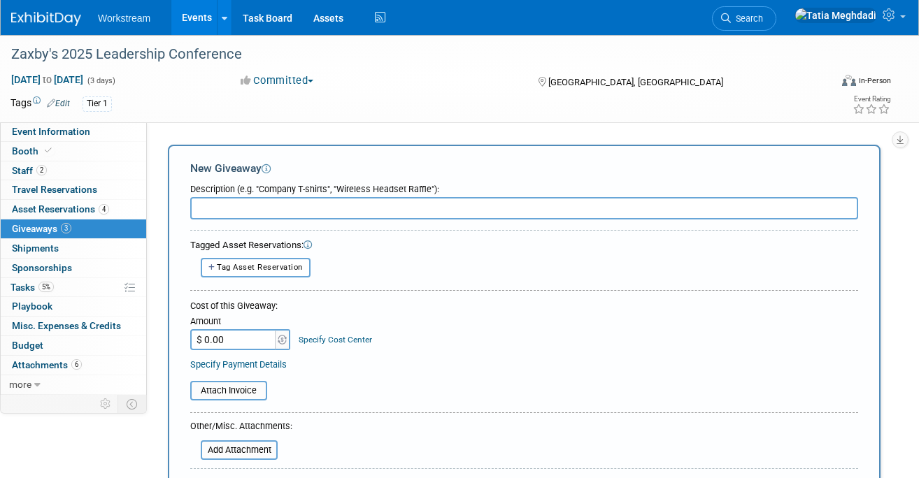
click at [241, 204] on input "text" at bounding box center [524, 208] width 668 height 22
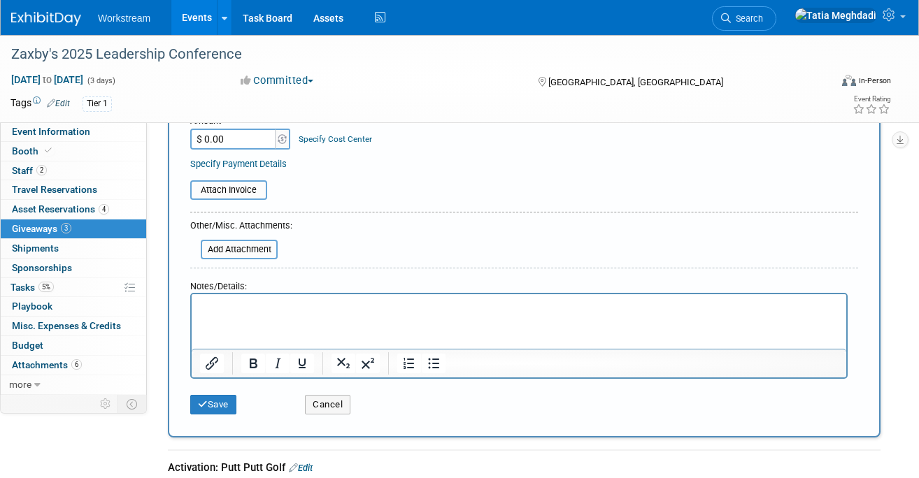
scroll to position [215, 0]
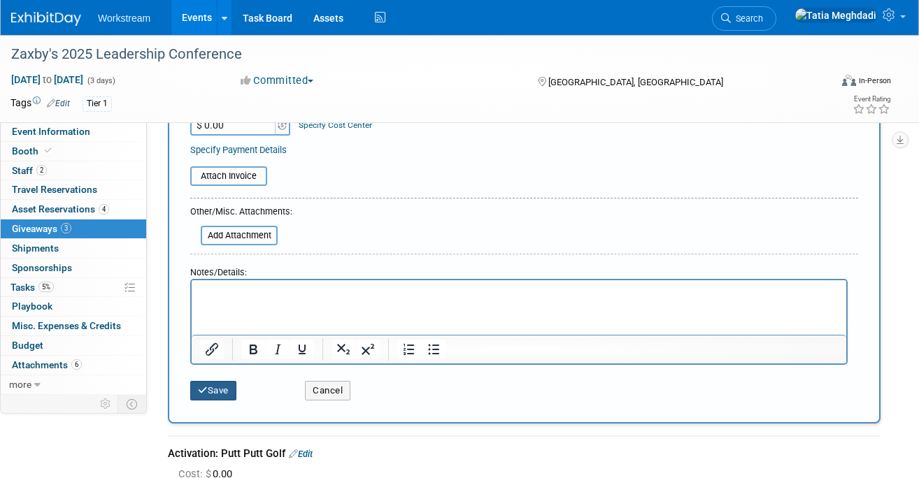
type input "Rep Incentive:"
click at [220, 395] on button "Save" at bounding box center [213, 391] width 46 height 20
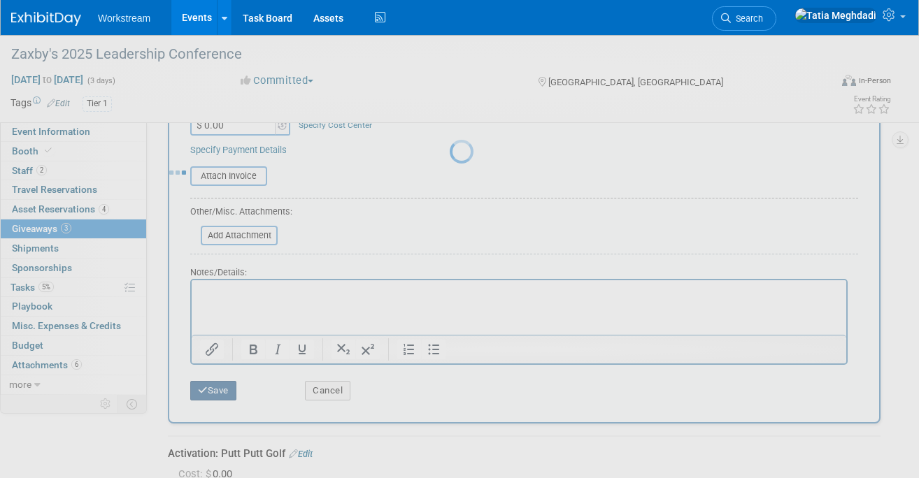
scroll to position [83, 0]
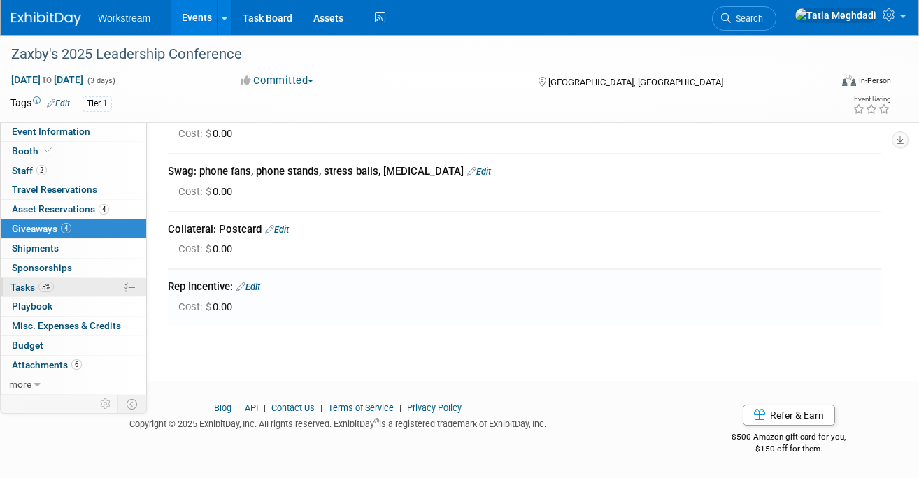
click at [29, 293] on link "5% Tasks 5%" at bounding box center [74, 287] width 146 height 19
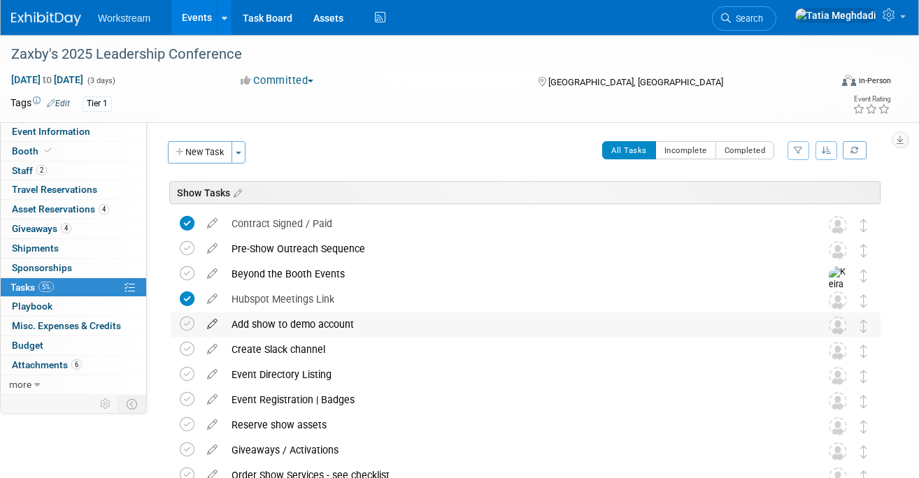
scroll to position [6, 0]
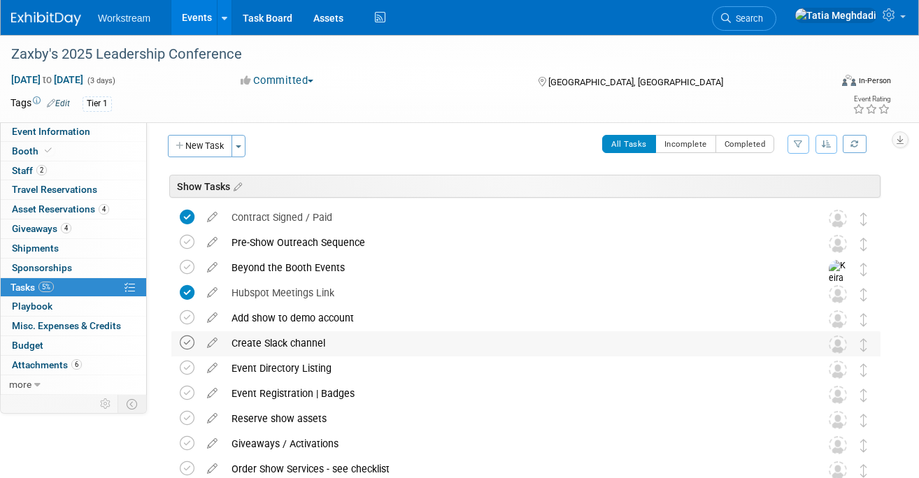
click at [185, 345] on icon at bounding box center [187, 343] width 15 height 15
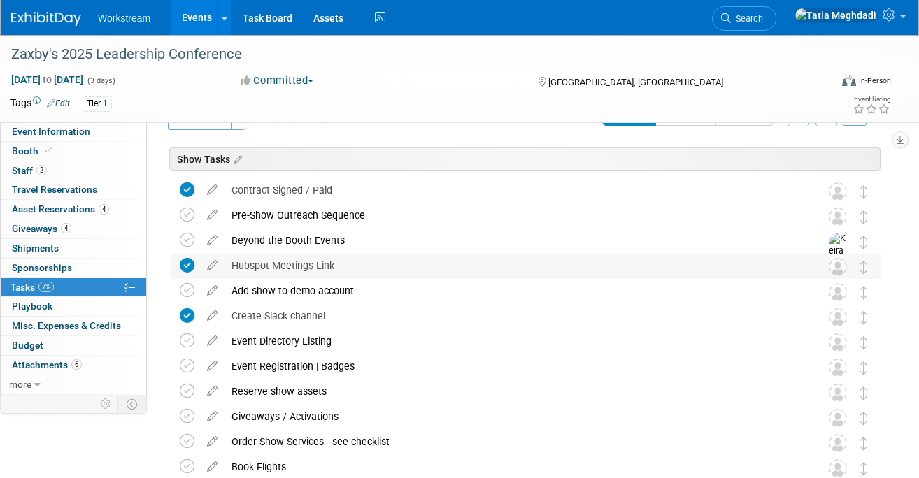
scroll to position [66, 0]
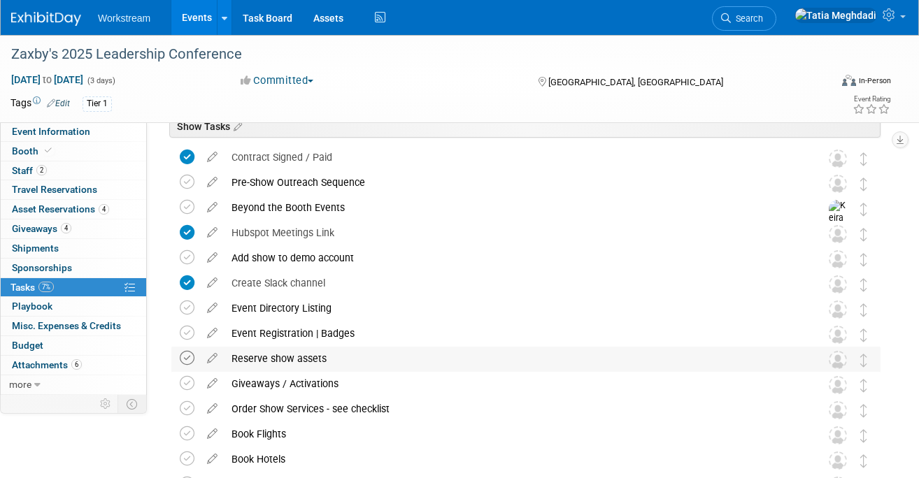
click at [185, 362] on icon at bounding box center [187, 358] width 15 height 15
click at [192, 385] on icon at bounding box center [187, 383] width 15 height 15
click at [187, 438] on icon at bounding box center [187, 434] width 15 height 15
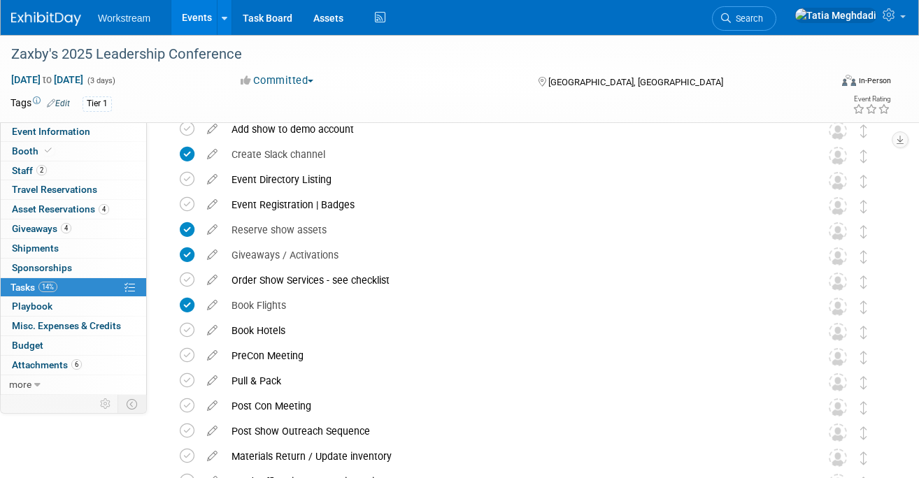
scroll to position [214, 0]
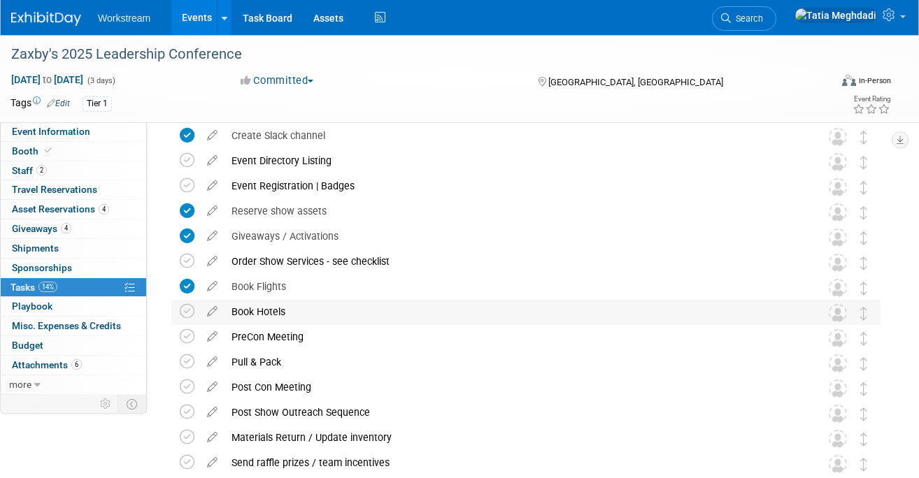
click at [249, 313] on div "Book Hotels" at bounding box center [513, 312] width 576 height 24
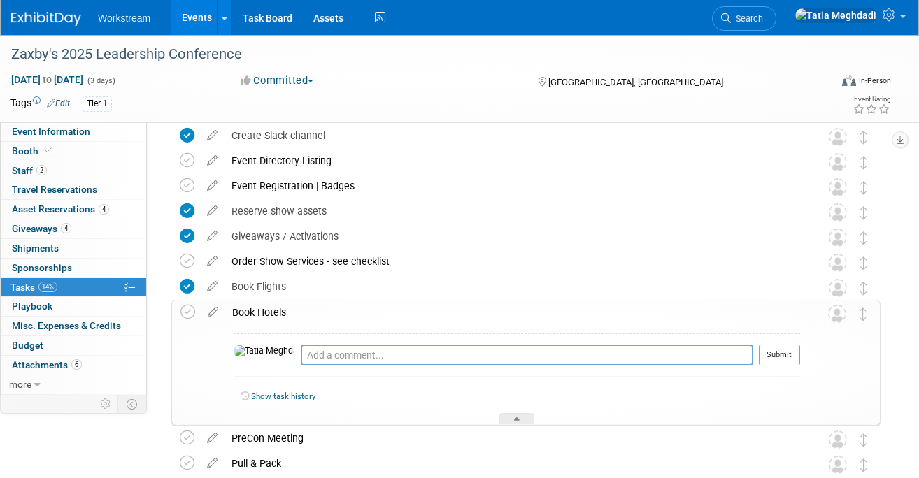
click at [300, 311] on div "Book Hotels" at bounding box center [512, 313] width 575 height 24
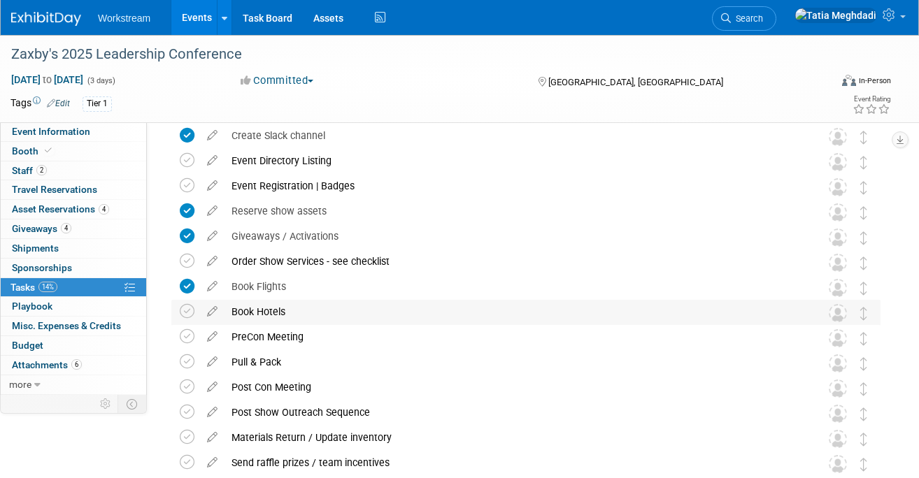
click at [300, 310] on div "Book Hotels" at bounding box center [513, 312] width 576 height 24
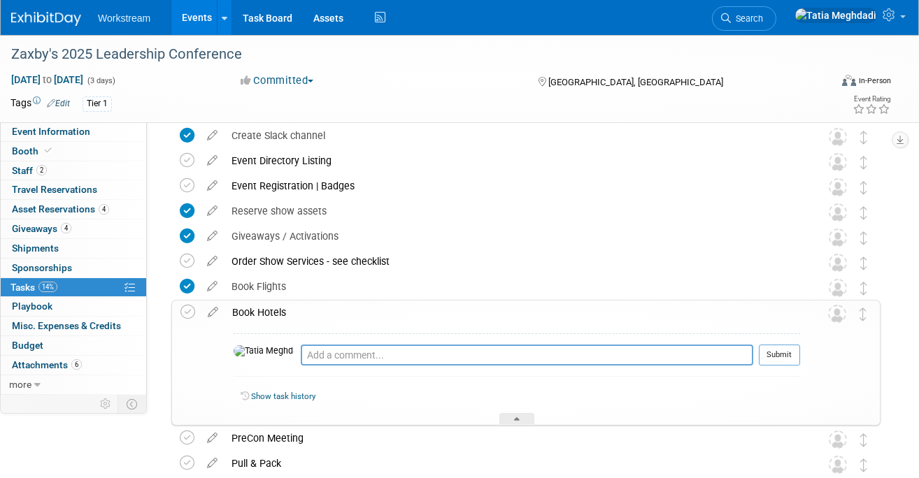
click at [300, 310] on div "Book Hotels" at bounding box center [512, 313] width 575 height 24
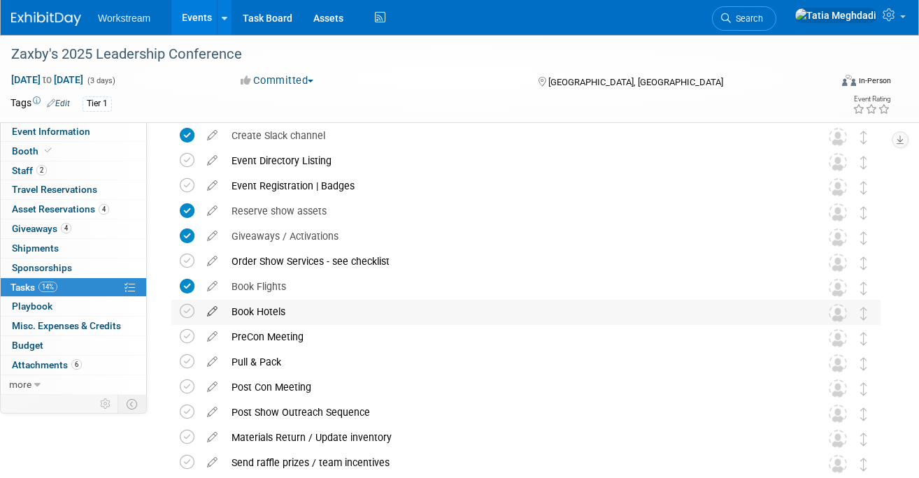
click at [211, 306] on icon at bounding box center [212, 308] width 24 height 17
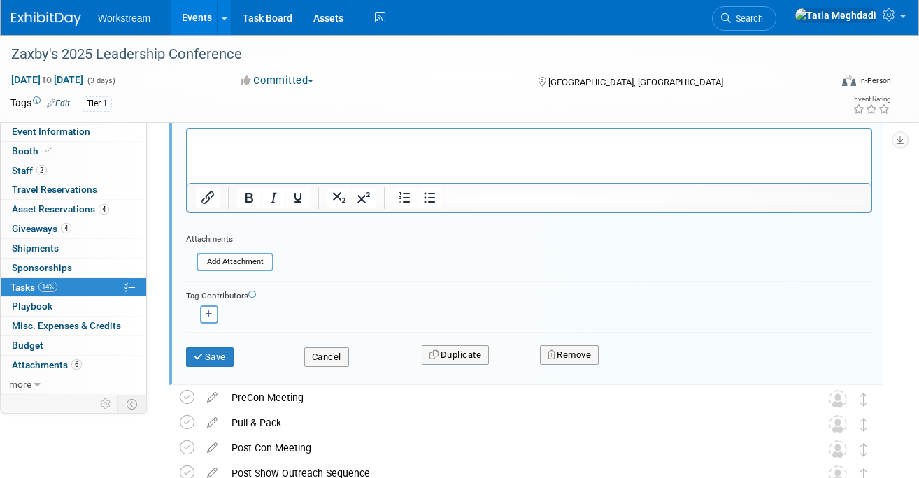
scroll to position [586, 0]
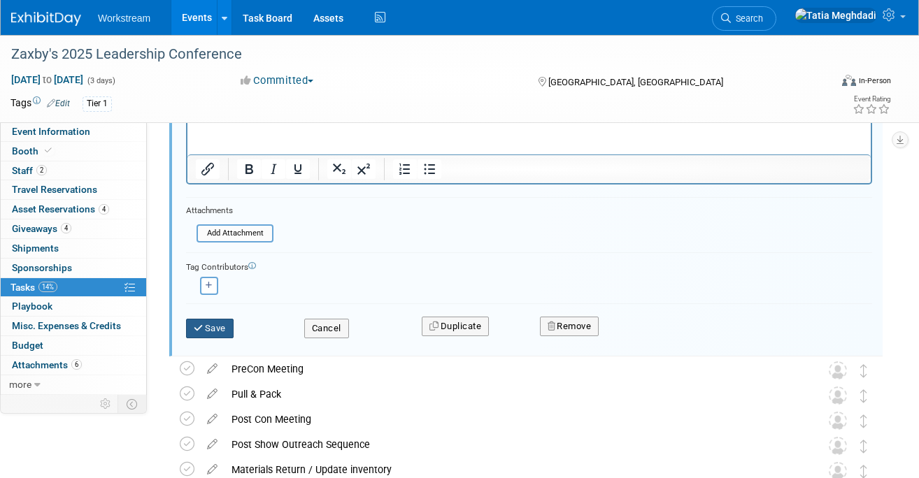
type input "Book Hotel - DEXTER"
click at [215, 332] on button "Save" at bounding box center [210, 329] width 48 height 20
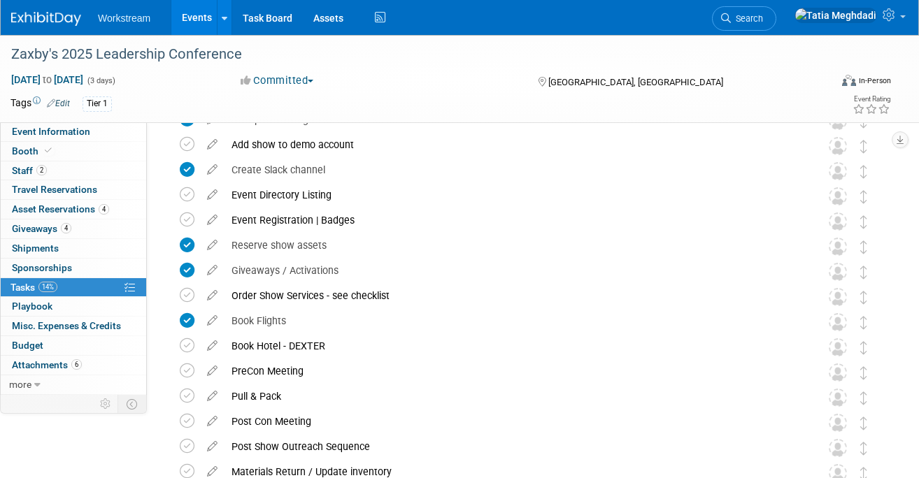
scroll to position [0, 0]
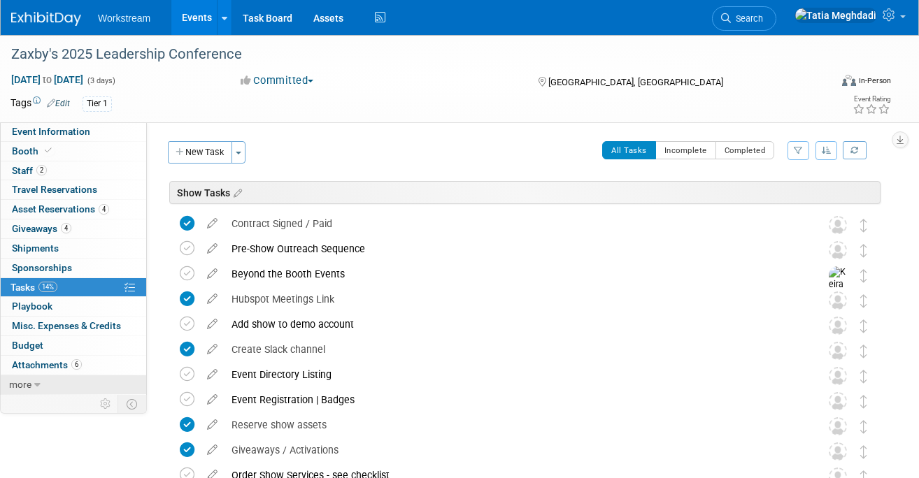
click at [23, 389] on span "more" at bounding box center [20, 384] width 22 height 11
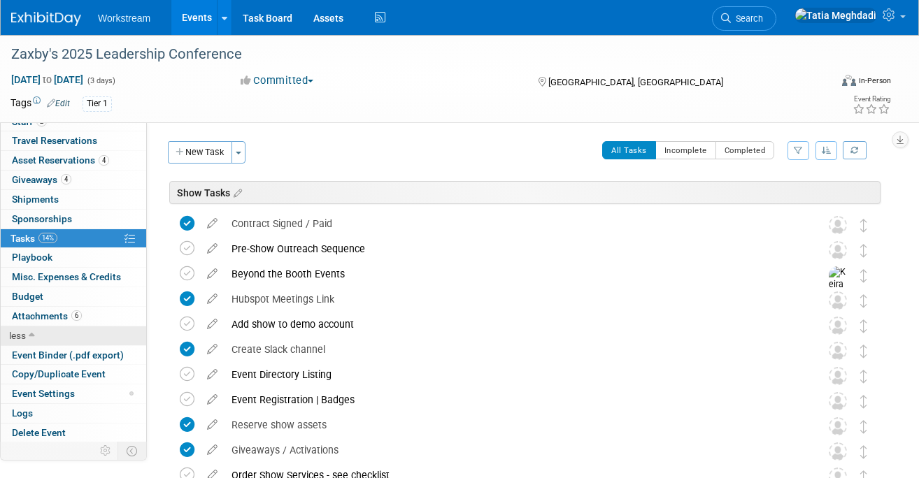
scroll to position [50, 0]
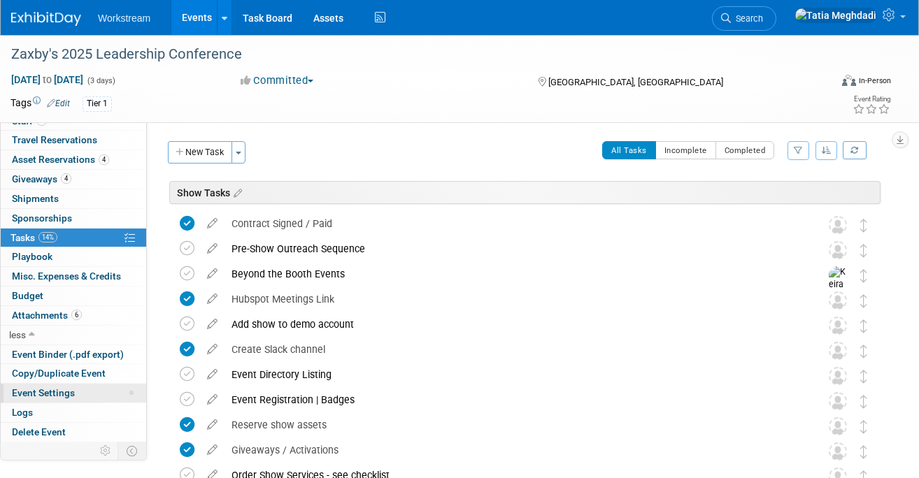
click at [46, 395] on span "Event Settings" at bounding box center [43, 393] width 63 height 11
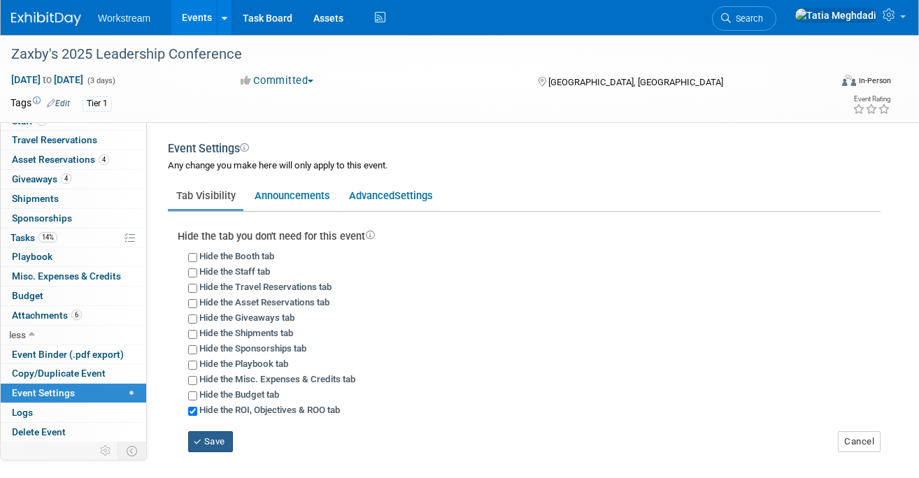
click at [206, 437] on button "Save" at bounding box center [210, 442] width 45 height 21
click at [24, 336] on span "less" at bounding box center [17, 334] width 17 height 11
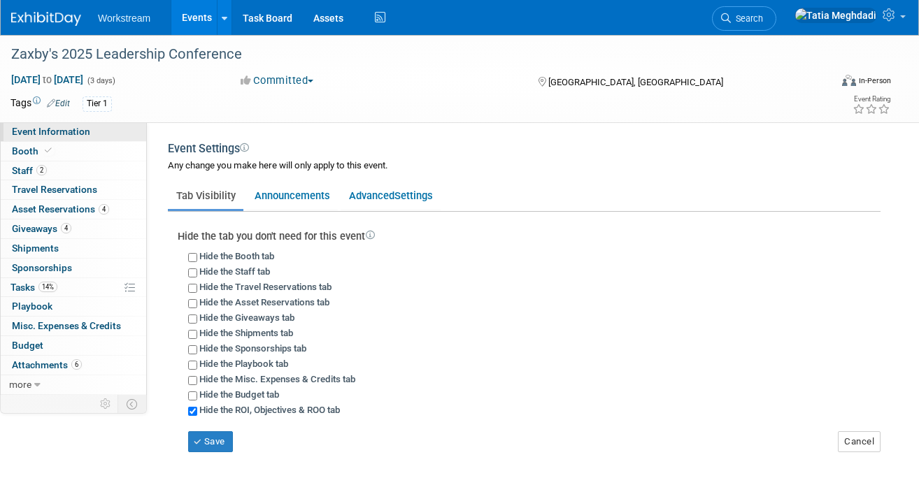
click at [49, 135] on span "Event Information" at bounding box center [51, 131] width 78 height 11
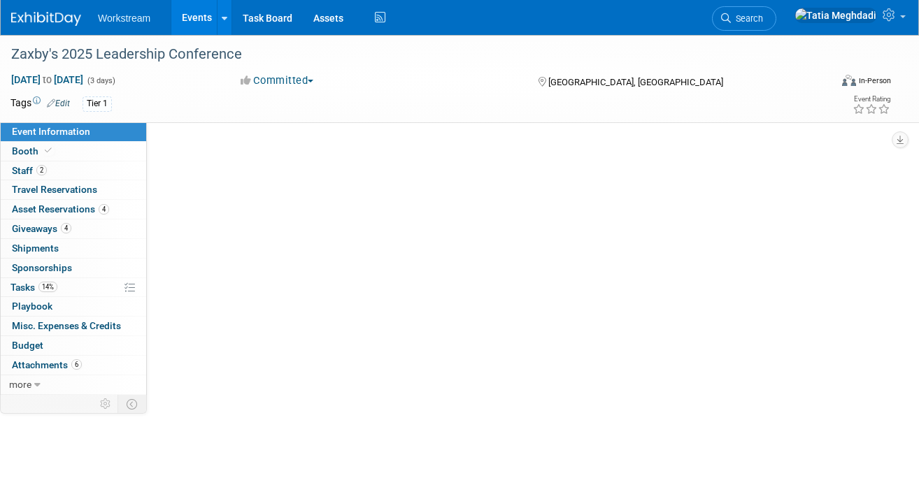
select select "Franchise"
select select "Restaurant"
select select "No"
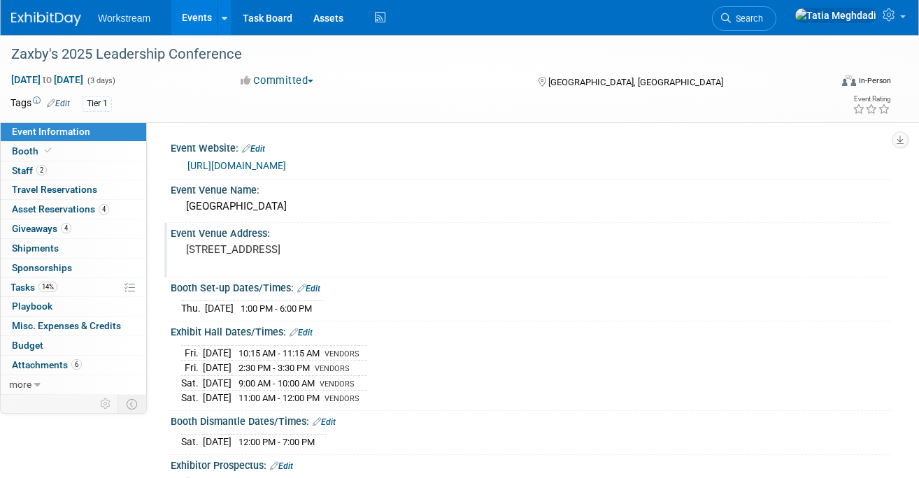
scroll to position [1, 0]
click at [194, 17] on link "Events" at bounding box center [196, 17] width 51 height 35
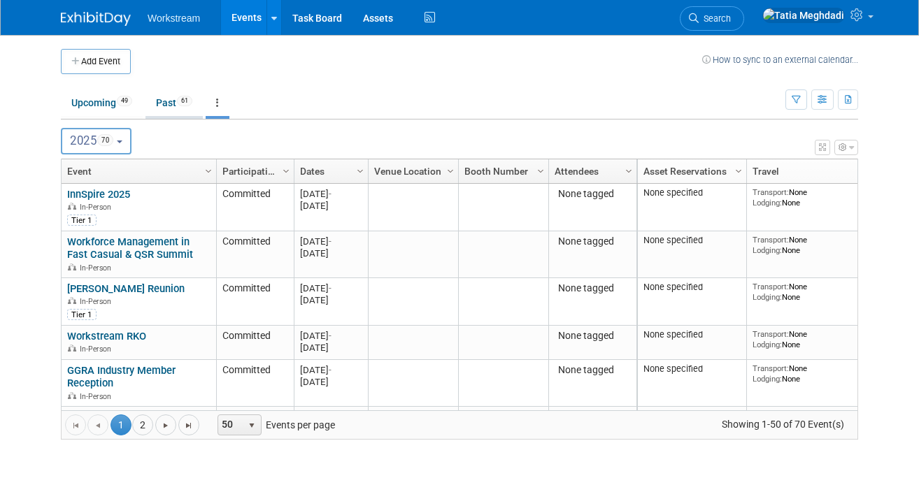
click at [167, 97] on link "Past 61" at bounding box center [174, 103] width 57 height 27
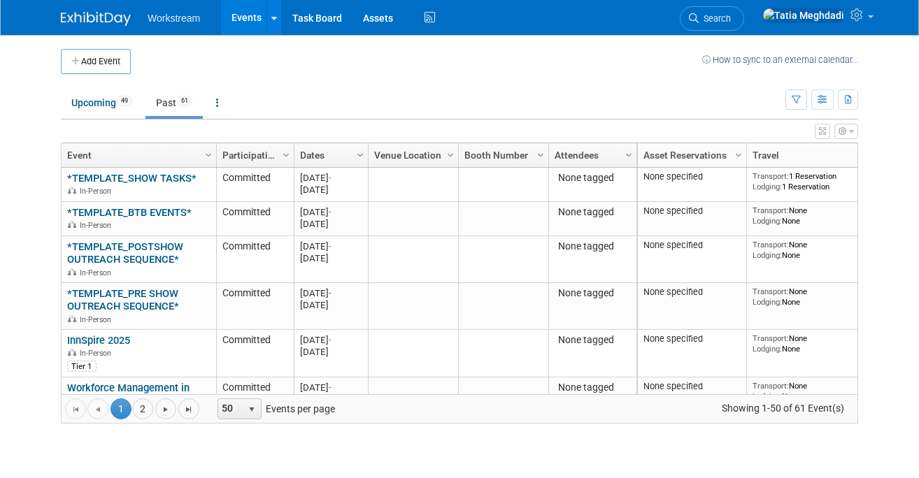
click at [362, 157] on span "Column Settings" at bounding box center [360, 155] width 11 height 11
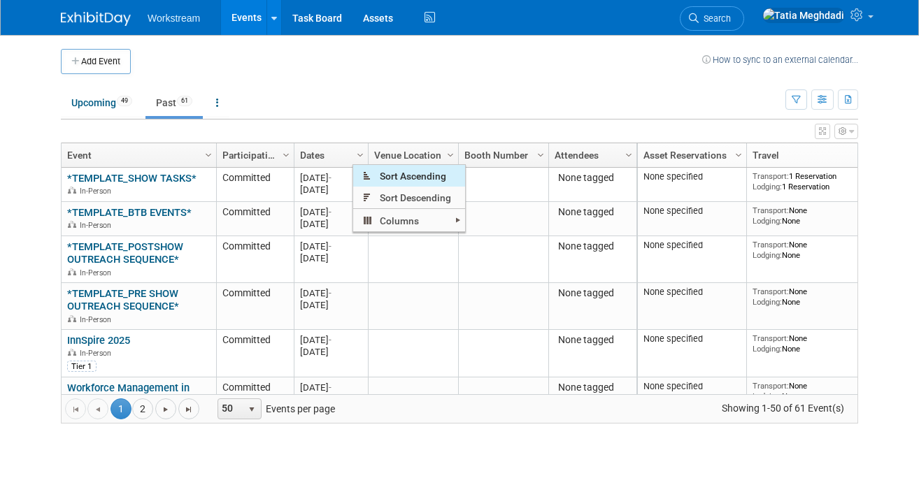
click at [384, 185] on span "Sort Ascending" at bounding box center [409, 176] width 112 height 22
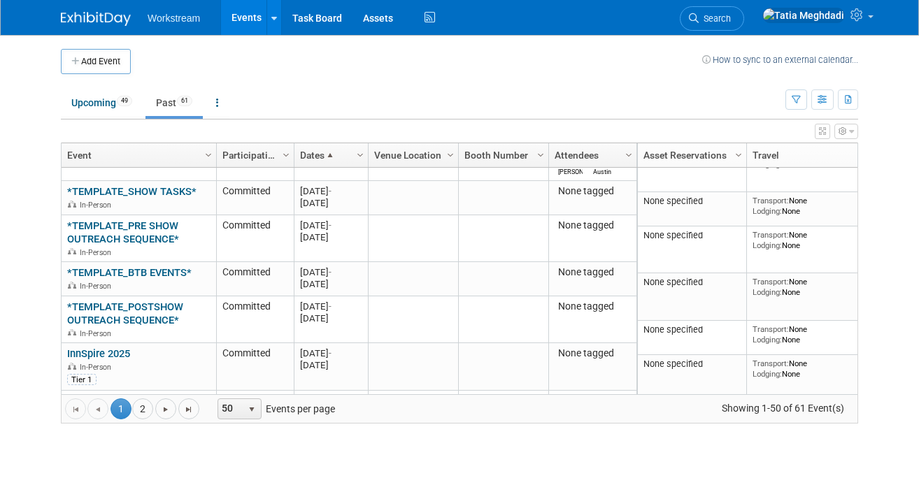
scroll to position [361, 0]
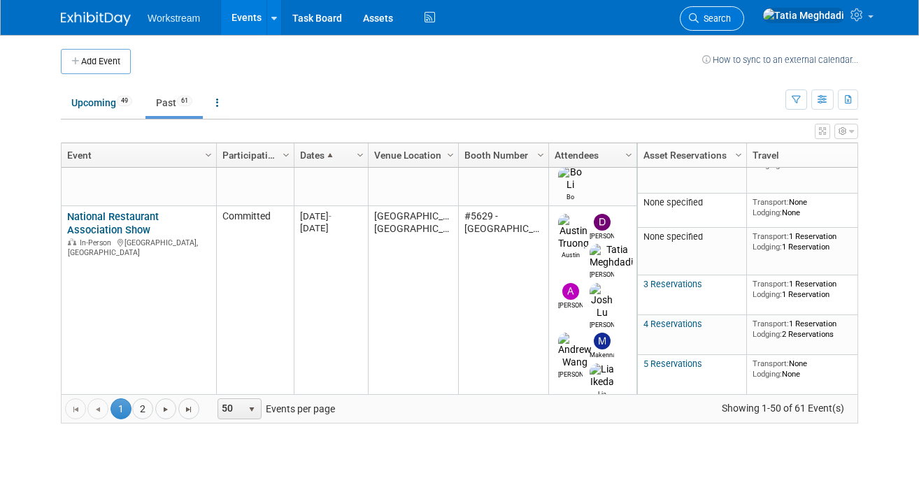
click at [744, 27] on link "Search" at bounding box center [712, 18] width 64 height 24
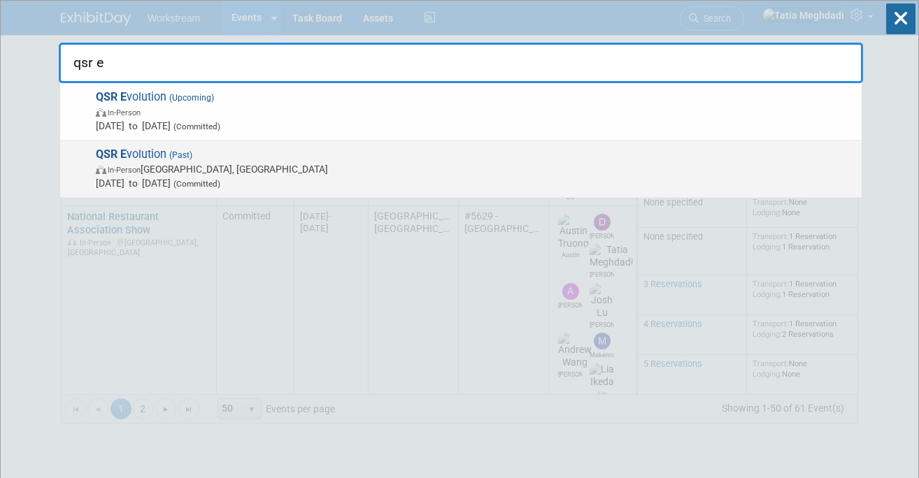
type input "qsr e"
click at [124, 153] on strong "QSR E" at bounding box center [111, 154] width 31 height 13
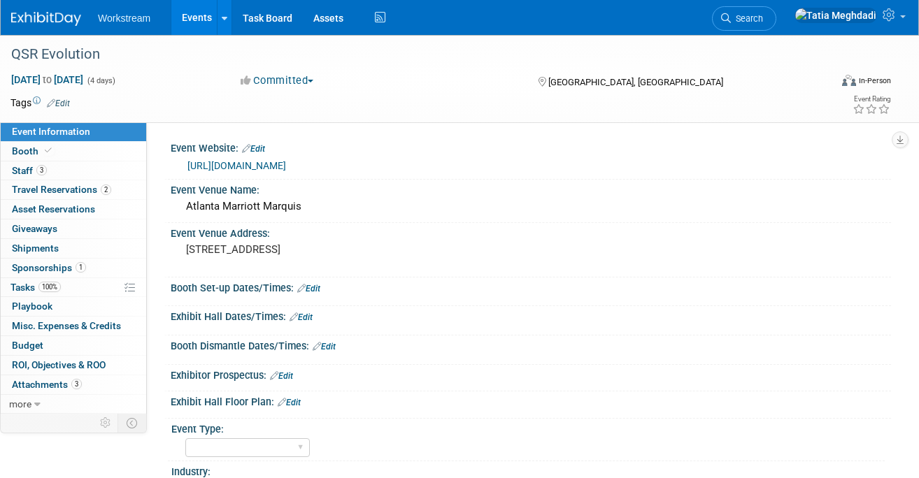
select select "Restaurant"
select select "TBD"
select select "Tatia Meghdadi"
click at [30, 150] on span "Booth" at bounding box center [33, 151] width 43 height 11
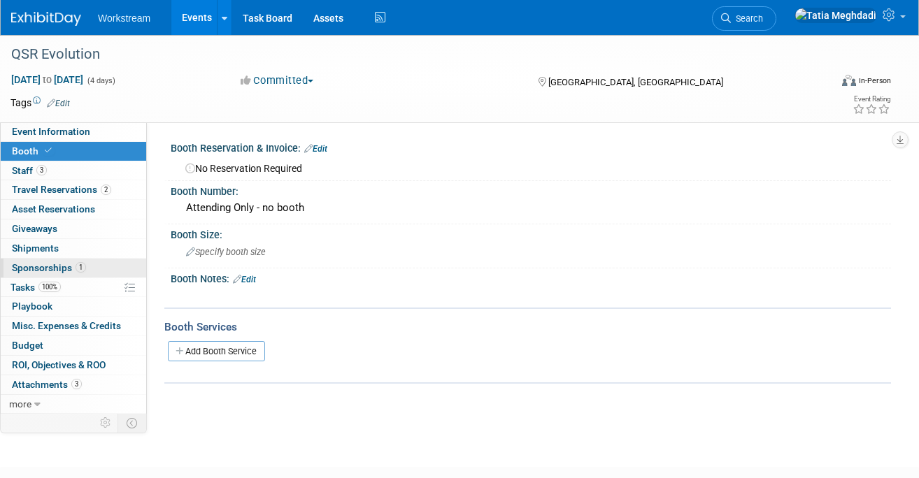
click at [48, 267] on span "Sponsorships 1" at bounding box center [49, 267] width 74 height 11
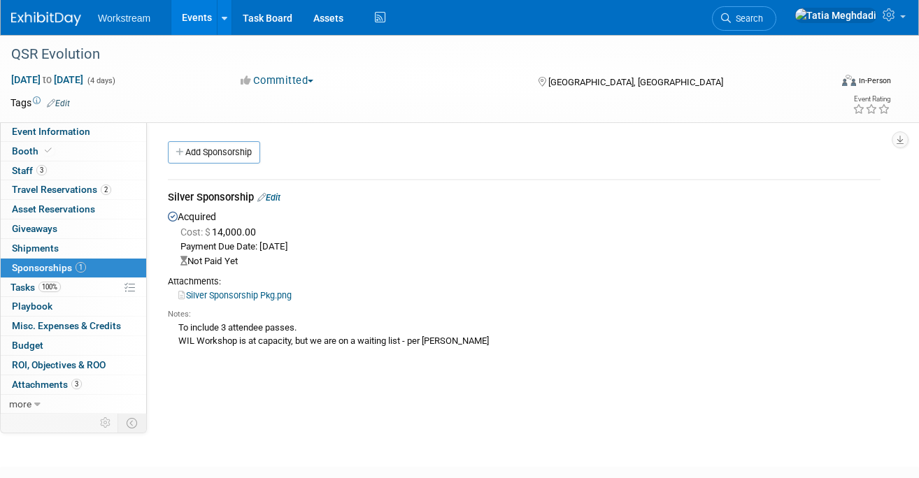
click at [206, 14] on link "Events" at bounding box center [196, 17] width 51 height 35
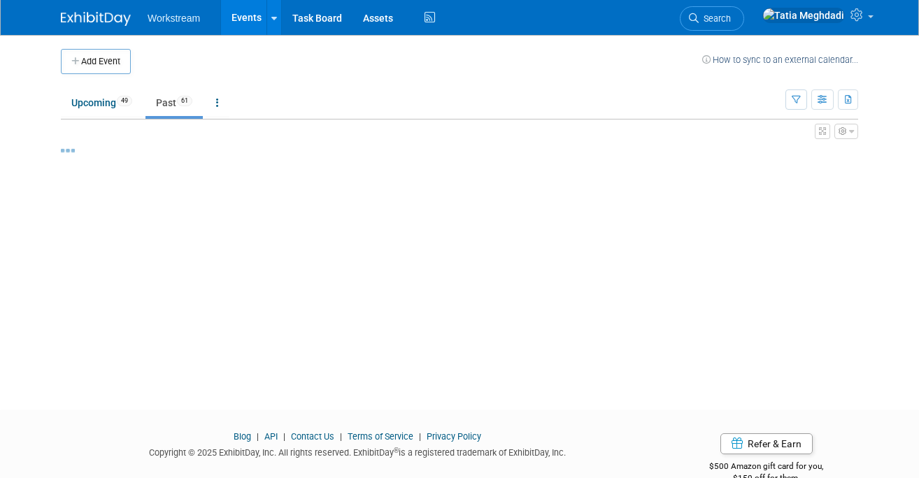
click at [190, 27] on ul "Workstream Events Add Event Bulk Upload Events Shareable Event Boards Recently …" at bounding box center [293, 17] width 291 height 35
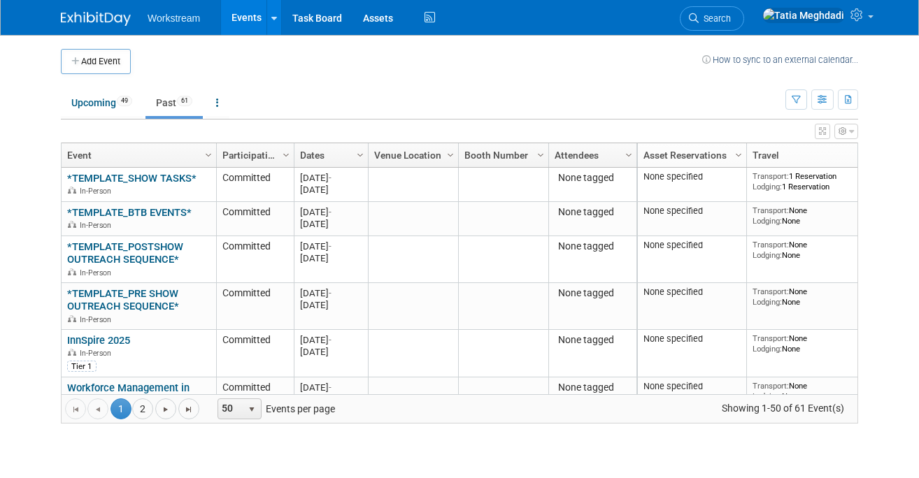
click at [198, 60] on td at bounding box center [417, 61] width 572 height 25
click at [104, 104] on link "Upcoming 49" at bounding box center [102, 103] width 82 height 27
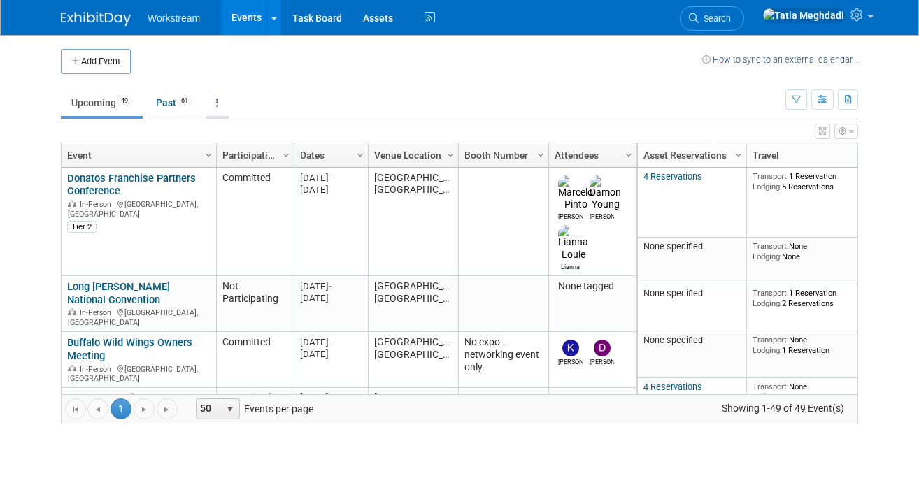
click at [224, 97] on link at bounding box center [218, 103] width 24 height 27
click at [253, 171] on span "Events grouped by year" at bounding box center [261, 172] width 83 height 11
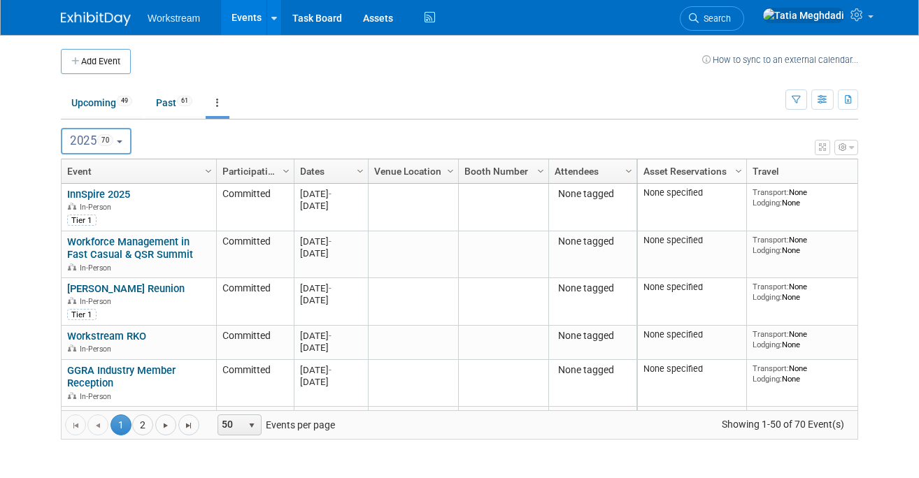
click at [82, 135] on span "2025 70" at bounding box center [91, 141] width 43 height 14
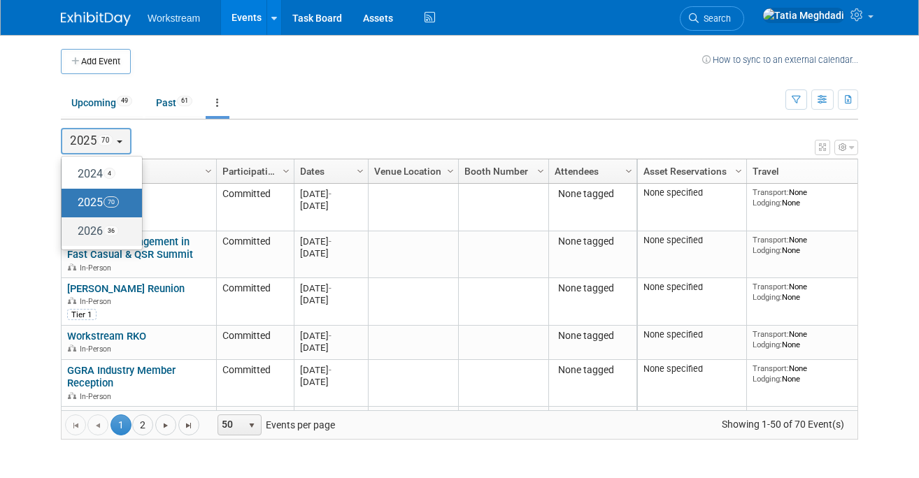
click at [92, 234] on label "2026 36" at bounding box center [98, 231] width 59 height 23
click at [73, 234] on input "2026 36" at bounding box center [68, 231] width 9 height 9
select select "2026"
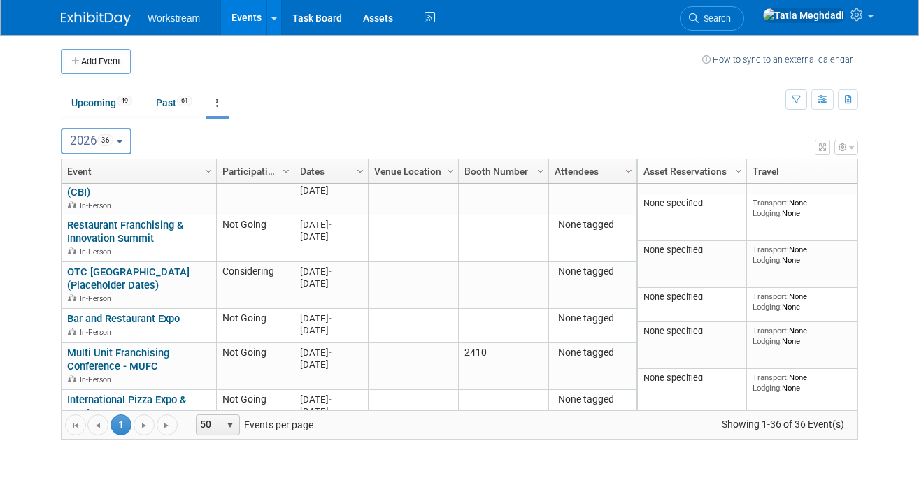
scroll to position [348, 0]
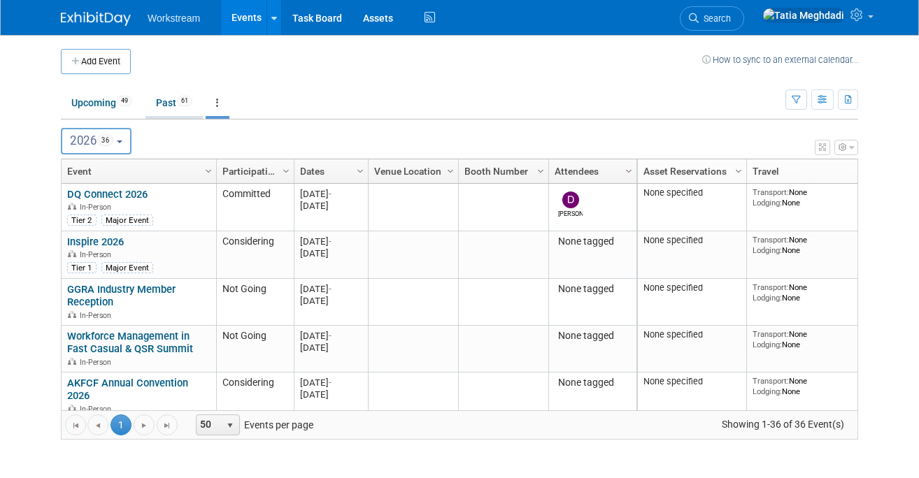
click at [168, 106] on link "Past 61" at bounding box center [174, 103] width 57 height 27
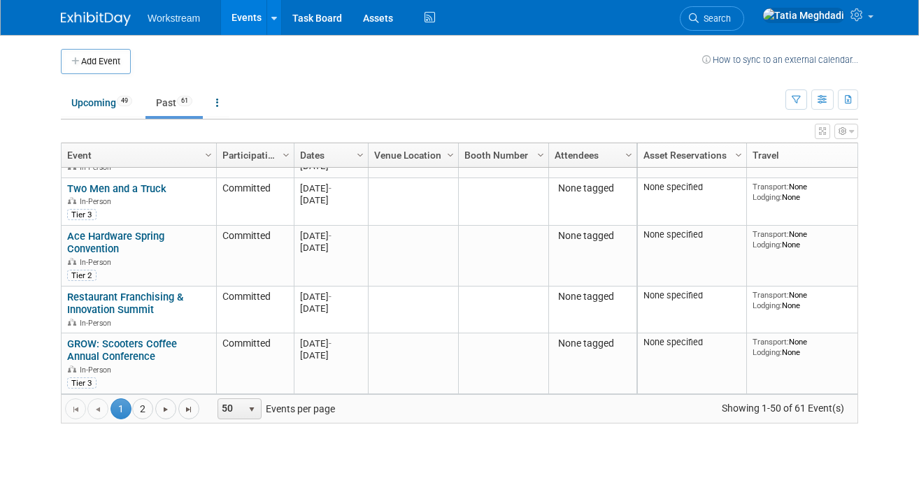
scroll to position [416, 0]
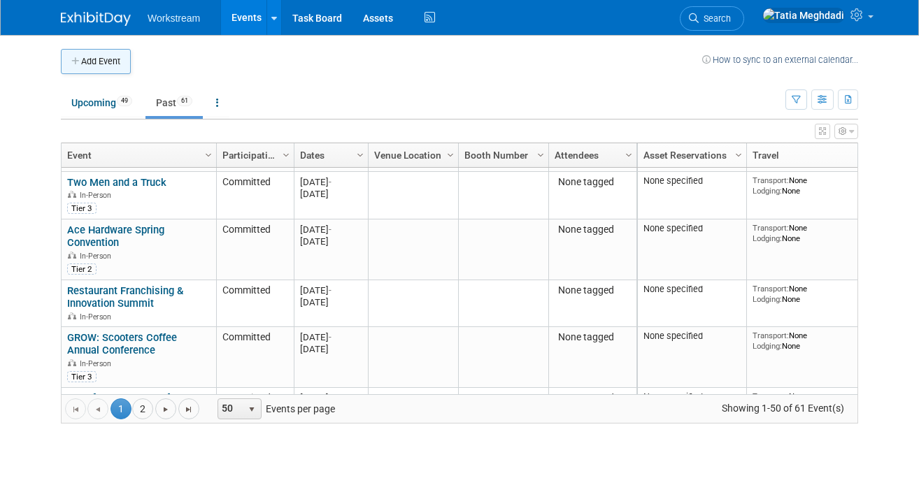
click at [97, 64] on button "Add Event" at bounding box center [96, 61] width 70 height 25
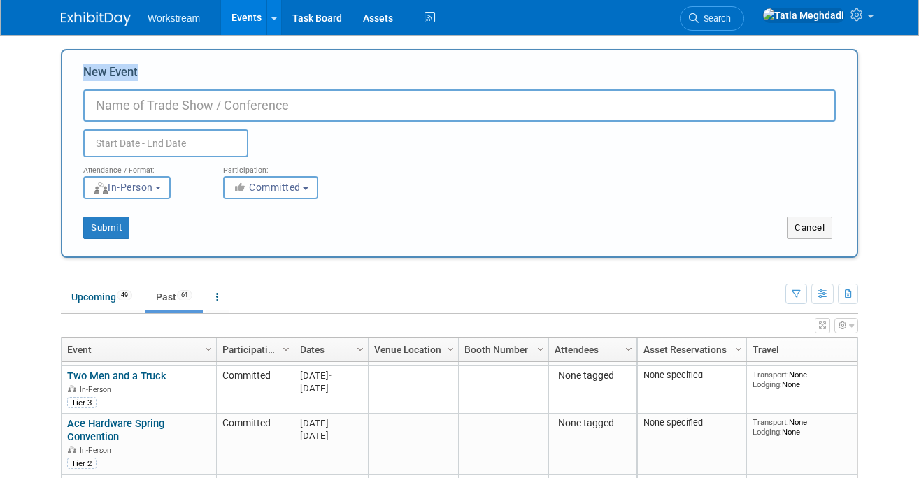
click at [30, 89] on body "Workstream Events Add Event Bulk Upload Events Shareable Event Boards Recently …" at bounding box center [459, 239] width 919 height 478
click at [821, 229] on button "Cancel" at bounding box center [809, 228] width 45 height 22
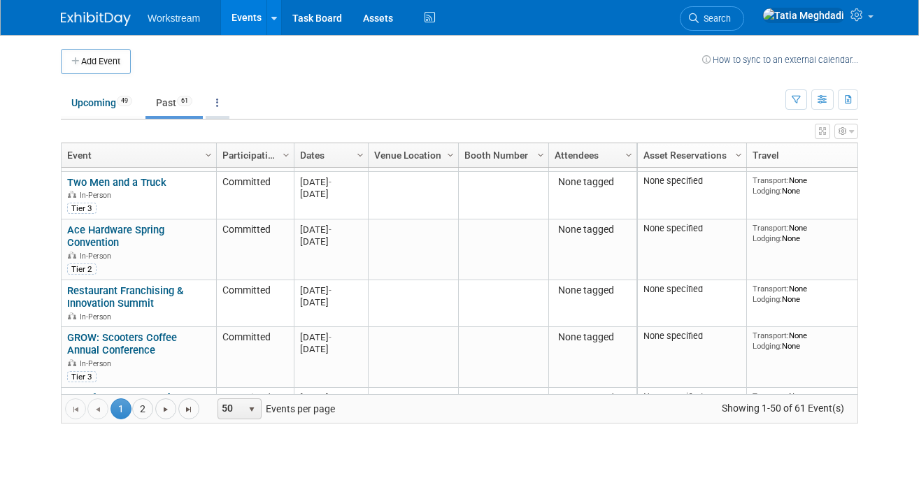
click at [226, 104] on link at bounding box center [218, 103] width 24 height 27
click at [249, 169] on span "Events grouped by year" at bounding box center [261, 172] width 83 height 11
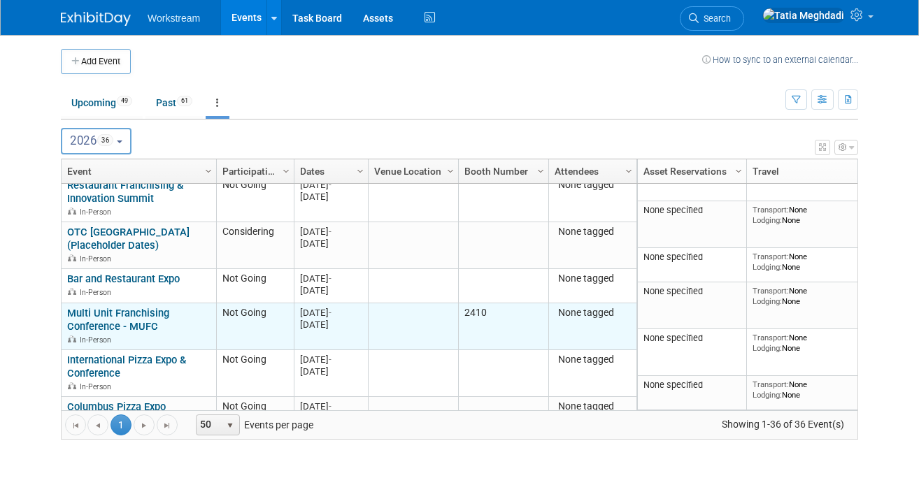
scroll to position [514, 0]
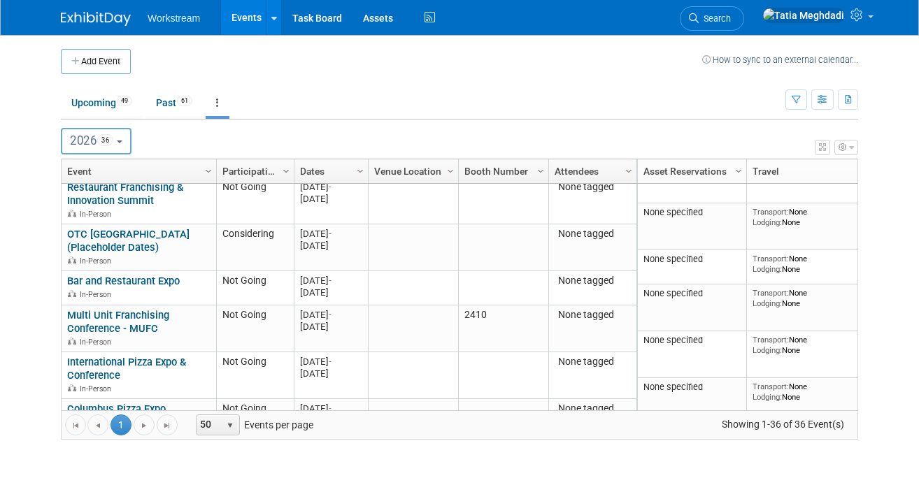
click at [88, 141] on span "2026 36" at bounding box center [91, 141] width 43 height 14
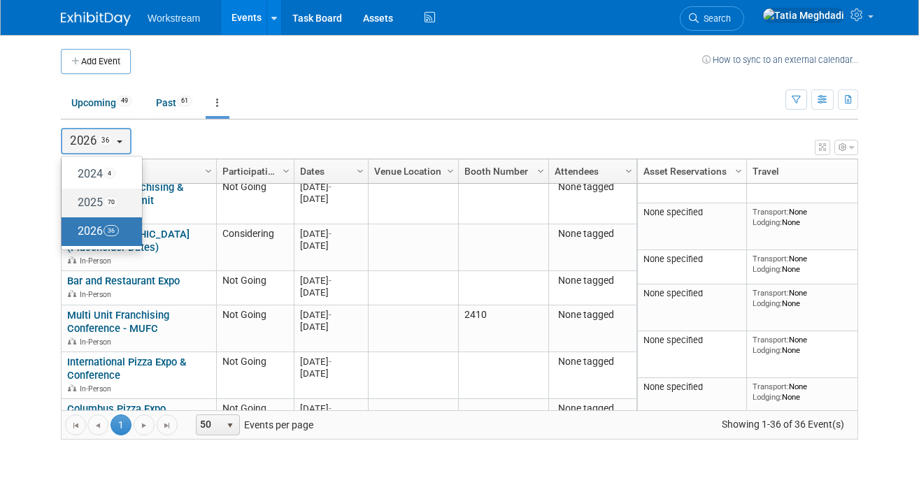
click at [101, 203] on label "2025 70" at bounding box center [98, 203] width 59 height 23
click at [73, 203] on input "2025 70" at bounding box center [68, 202] width 9 height 9
select select "2025"
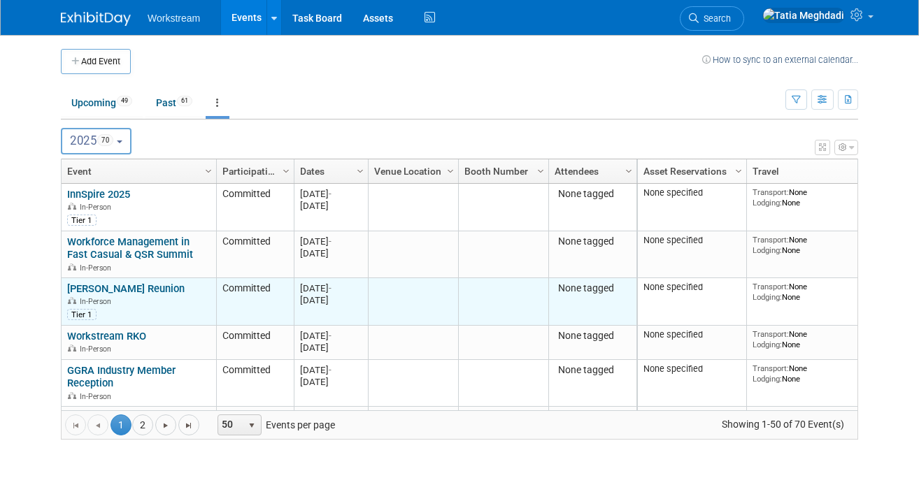
scroll to position [2, 0]
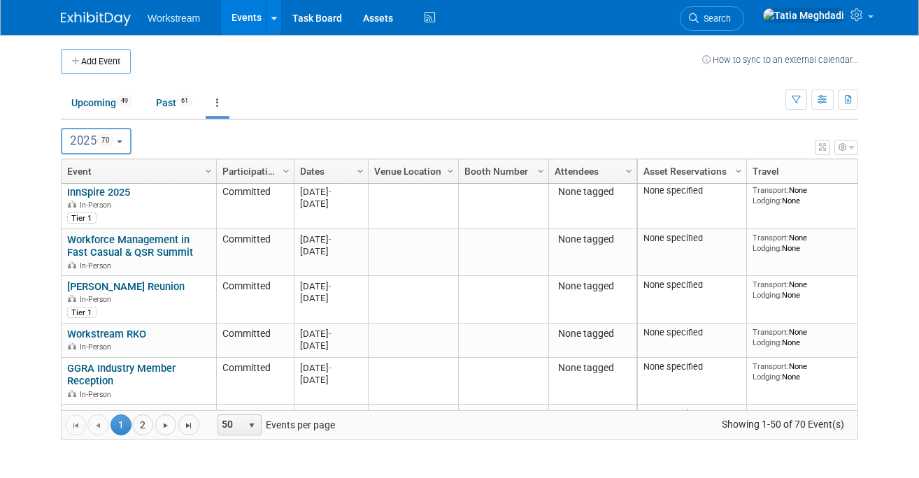
click at [359, 173] on span "Column Settings" at bounding box center [360, 171] width 11 height 11
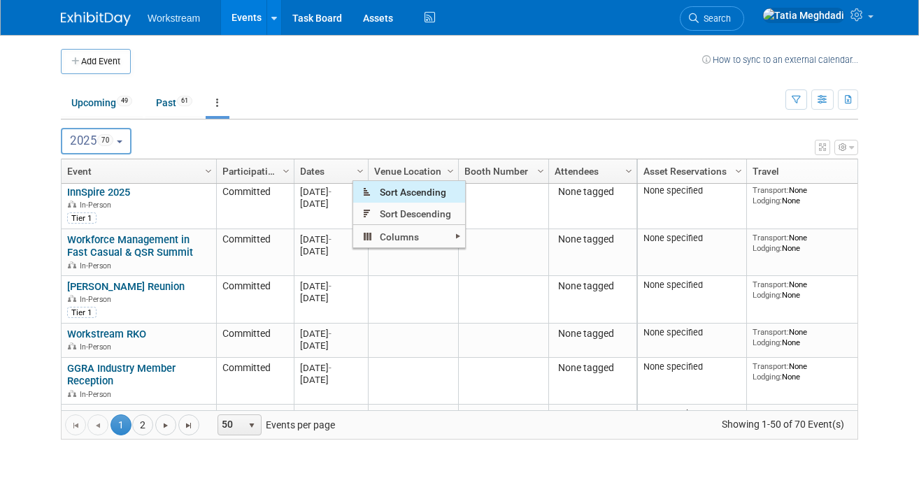
click at [395, 190] on span "Sort Ascending" at bounding box center [409, 192] width 112 height 22
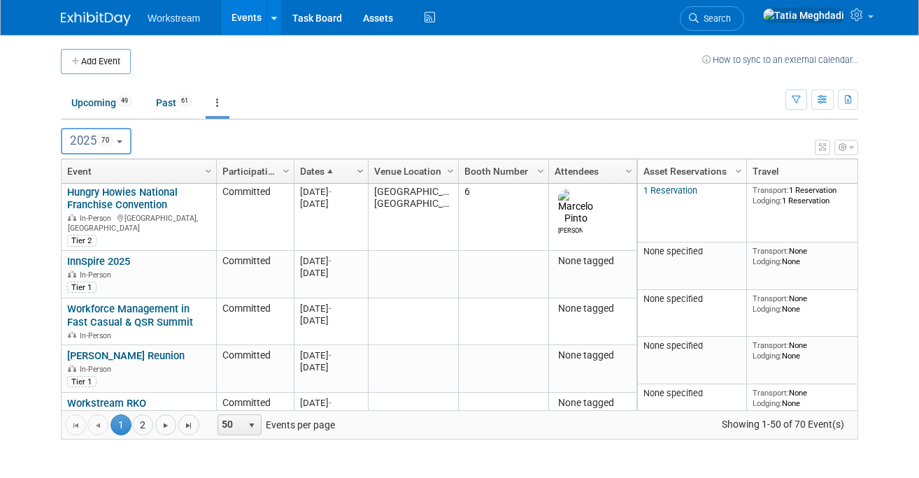
click at [360, 173] on span "Column Settings" at bounding box center [360, 171] width 11 height 11
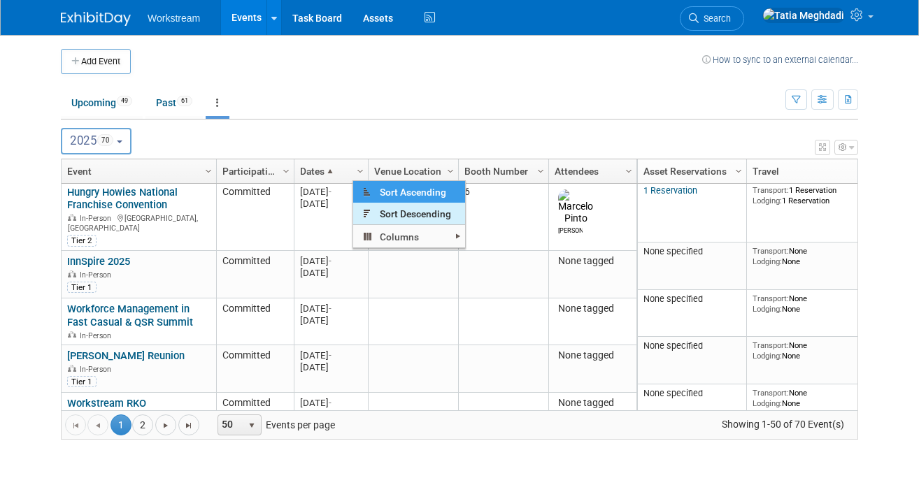
click at [390, 213] on span "Sort Descending" at bounding box center [409, 214] width 112 height 22
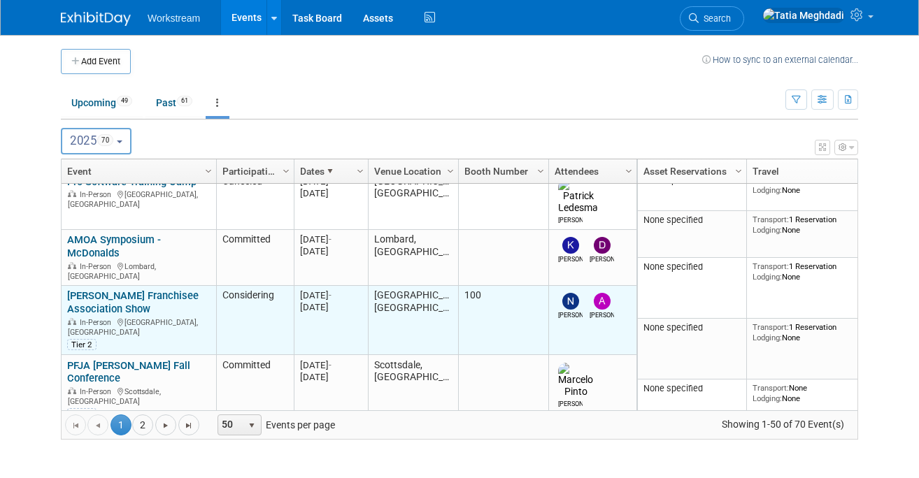
scroll to position [0, 0]
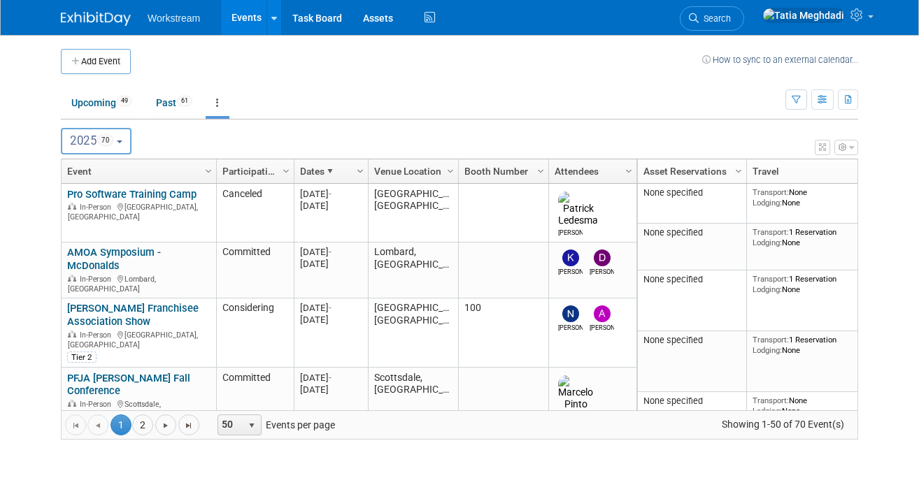
click at [355, 169] on span "Column Settings" at bounding box center [360, 171] width 11 height 11
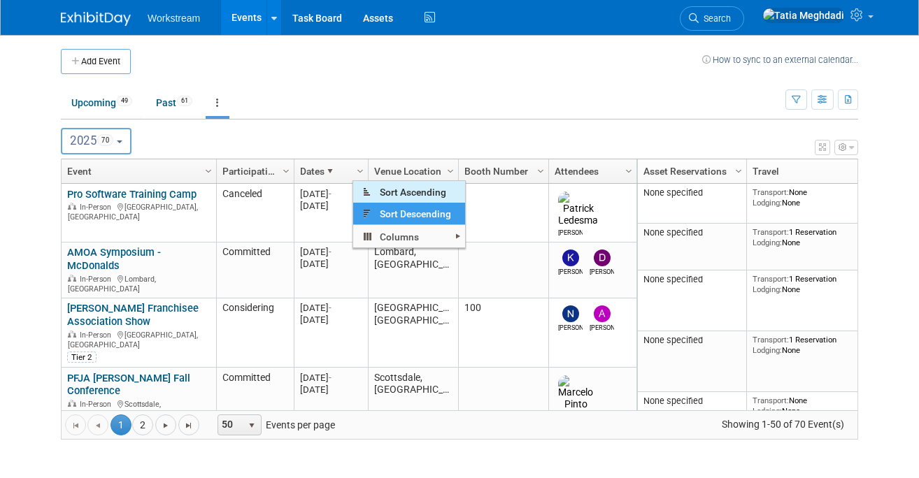
click at [368, 190] on span at bounding box center [367, 192] width 11 height 11
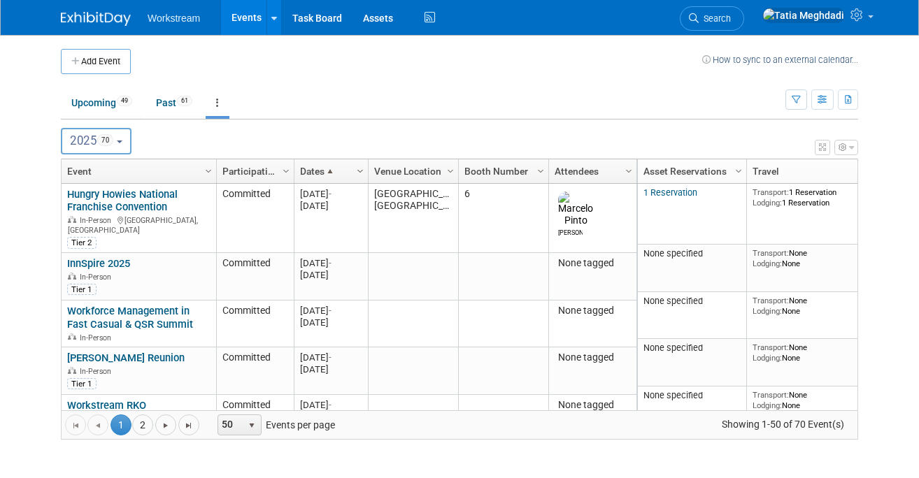
click at [361, 171] on span "Column Settings" at bounding box center [360, 171] width 11 height 11
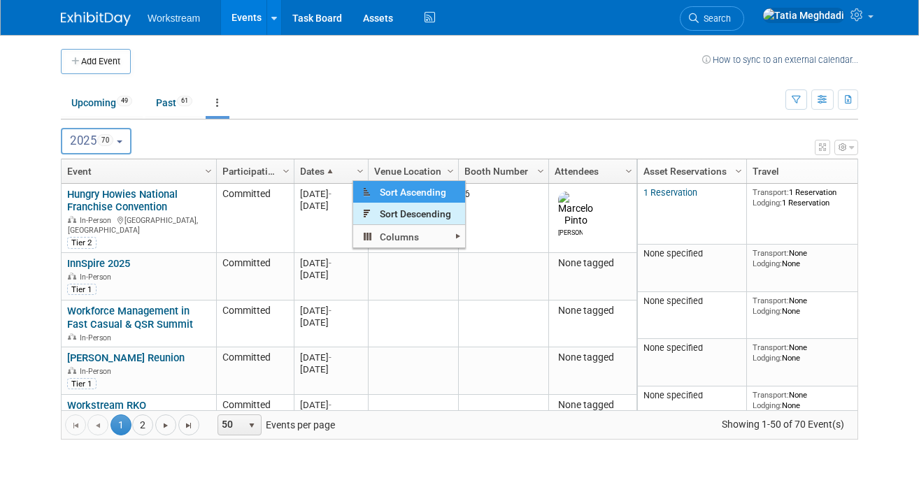
click at [379, 212] on span "Sort Descending" at bounding box center [409, 214] width 112 height 22
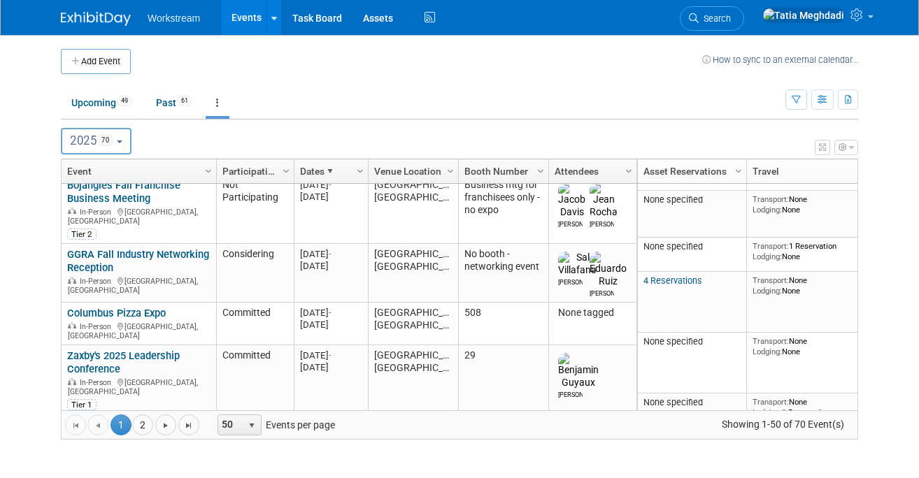
scroll to position [260, 0]
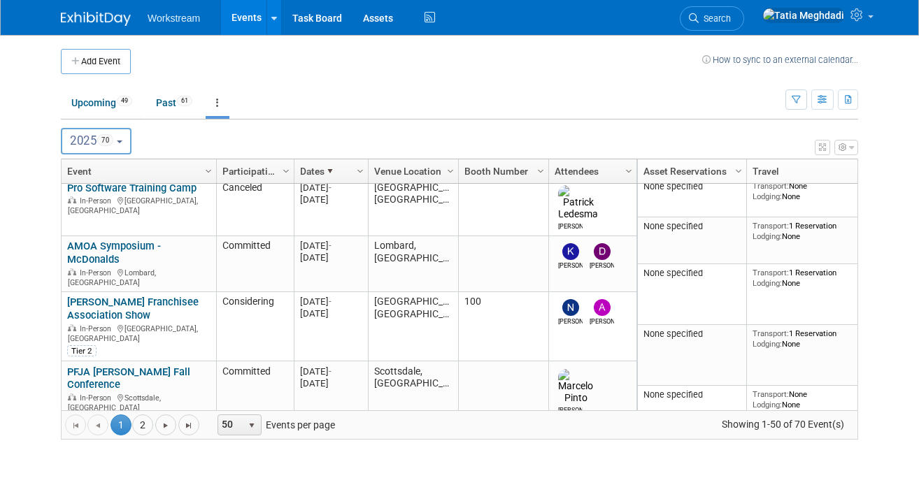
click at [326, 167] on span at bounding box center [330, 171] width 11 height 11
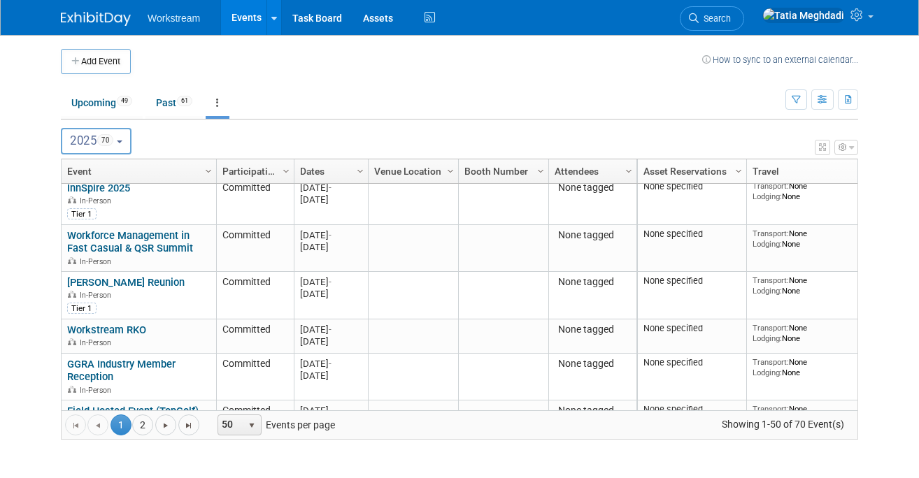
click at [326, 167] on link "Dates" at bounding box center [329, 171] width 59 height 24
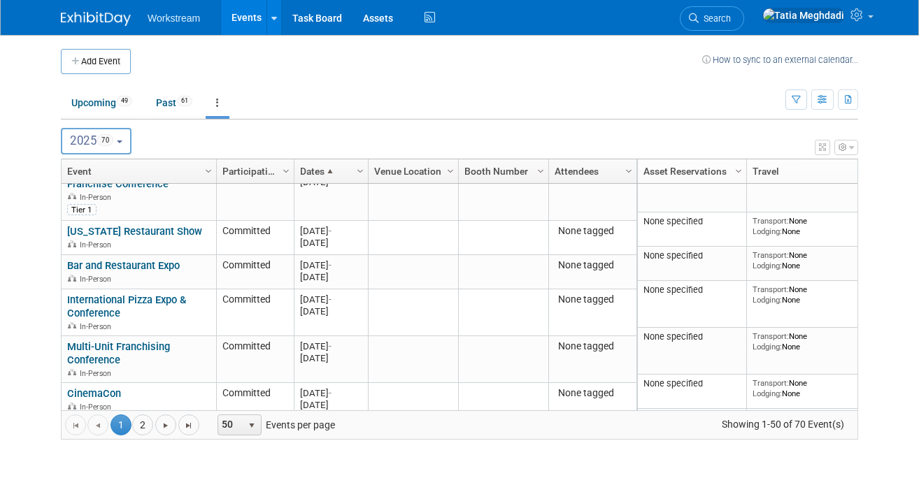
scroll to position [592, 0]
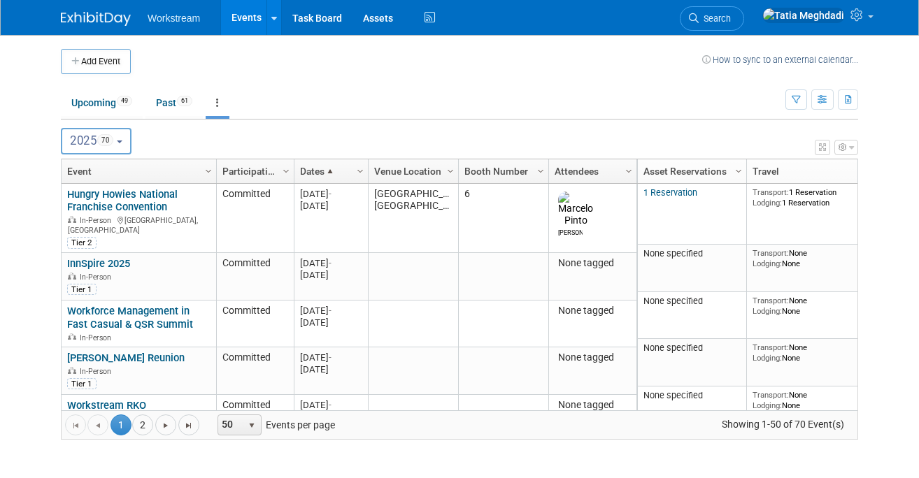
click at [329, 176] on span at bounding box center [330, 171] width 11 height 11
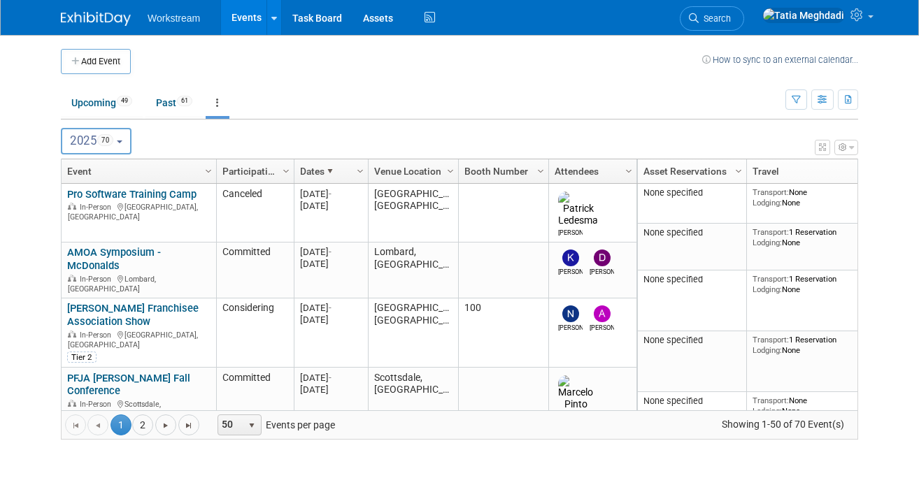
click at [350, 176] on link "Dates" at bounding box center [329, 171] width 59 height 24
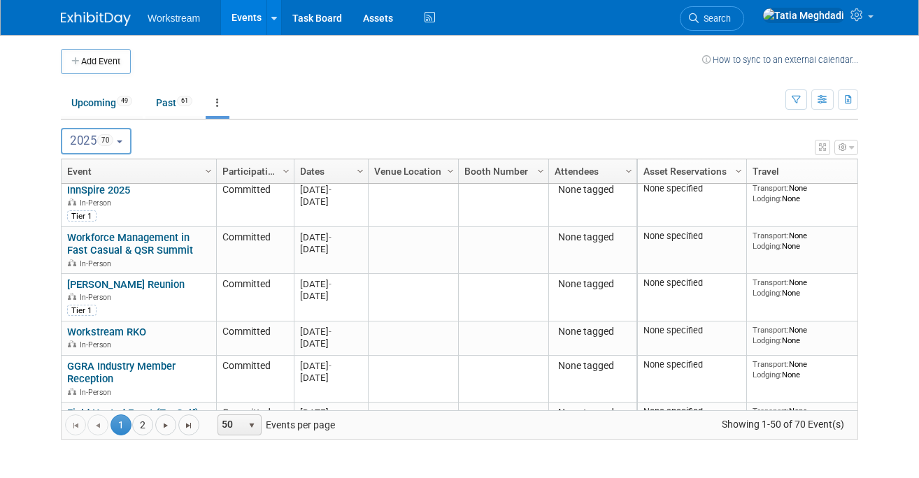
click at [362, 169] on span "Column Settings" at bounding box center [360, 171] width 11 height 11
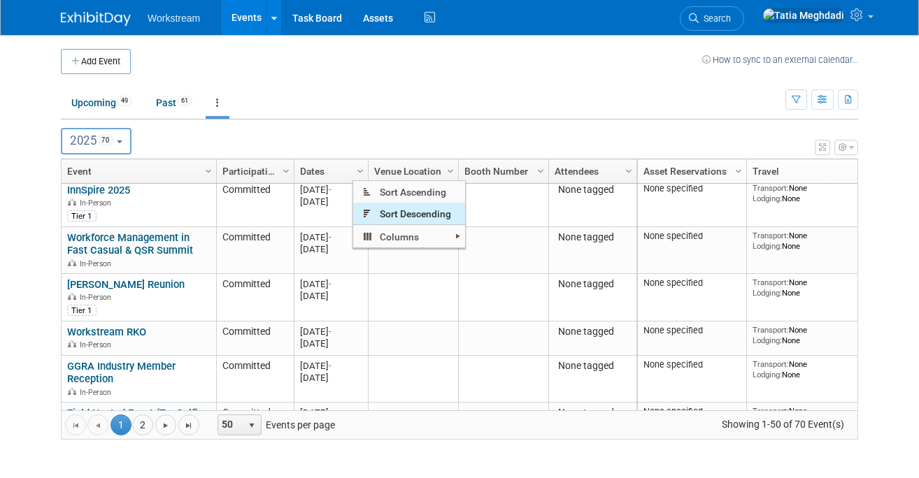
click at [381, 210] on span "Sort Descending" at bounding box center [409, 214] width 112 height 22
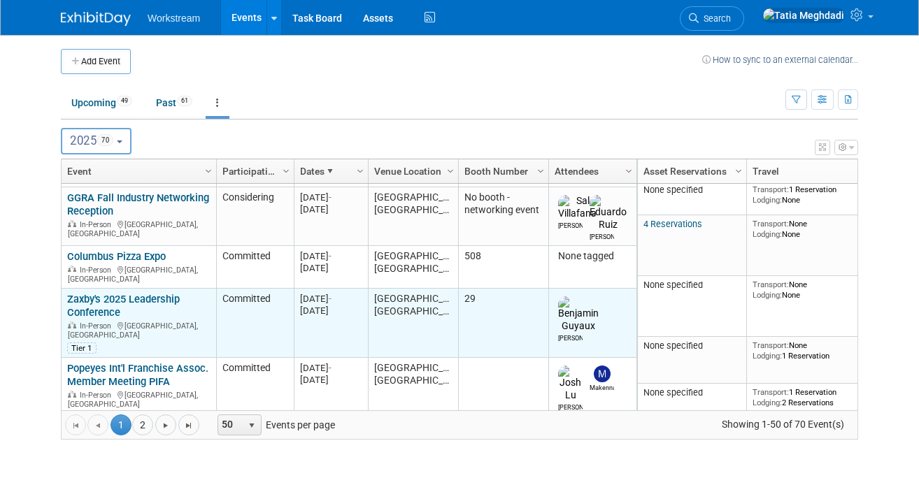
click at [90, 293] on link "Zaxby's 2025 Leadership Conference" at bounding box center [123, 306] width 113 height 26
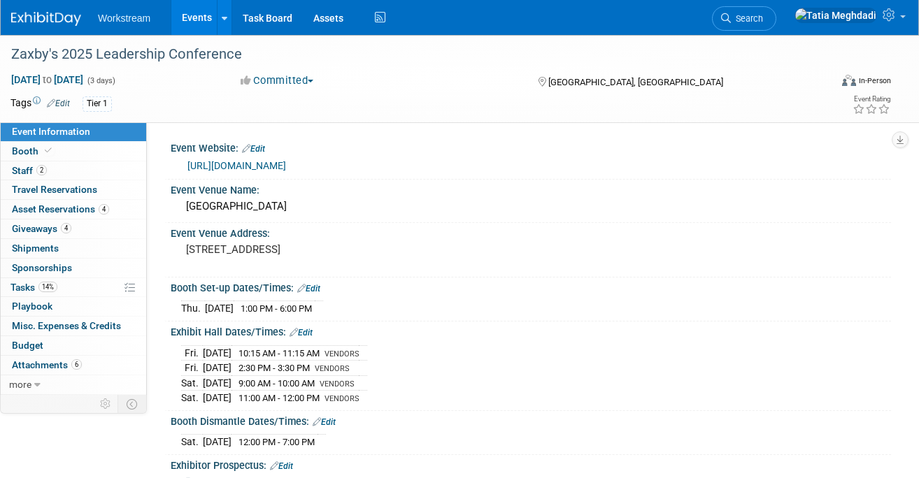
select select "Franchise"
select select "Restaurant"
select select "No"
click at [52, 185] on span "Travel Reservations 0" at bounding box center [54, 189] width 85 height 11
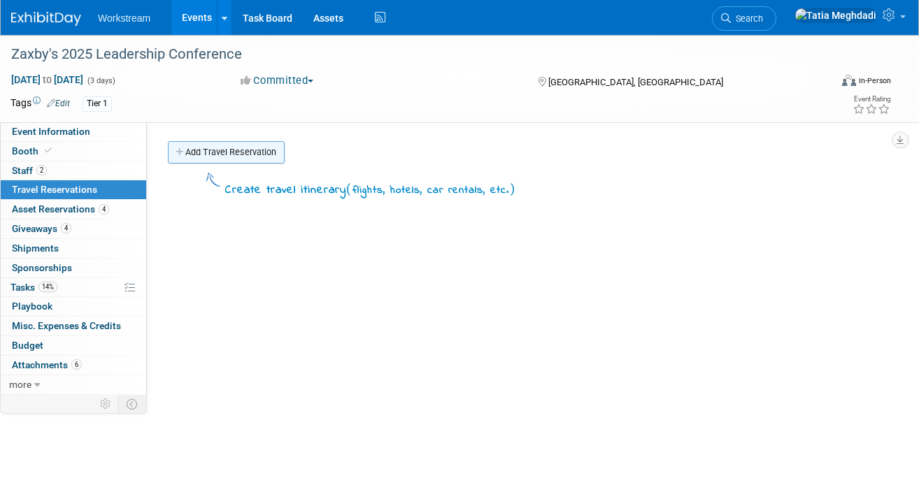
click at [236, 157] on link "Add Travel Reservation" at bounding box center [226, 152] width 117 height 22
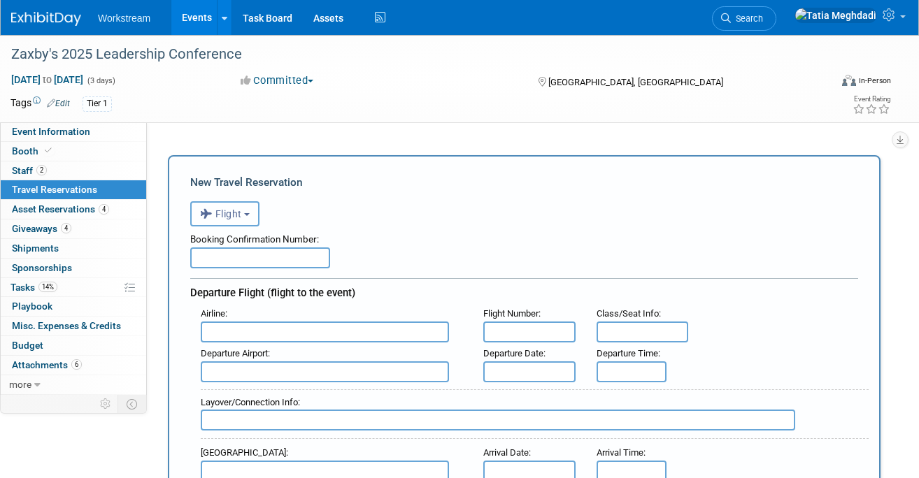
click at [238, 218] on span "Flight" at bounding box center [221, 213] width 42 height 11
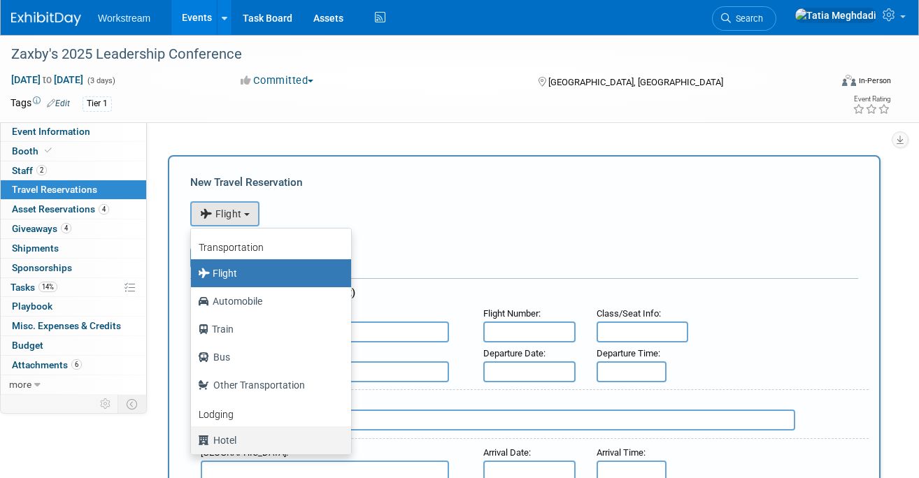
click at [233, 446] on label "Hotel" at bounding box center [267, 441] width 139 height 22
click at [193, 444] on input "Hotel" at bounding box center [188, 438] width 9 height 9
select select "6"
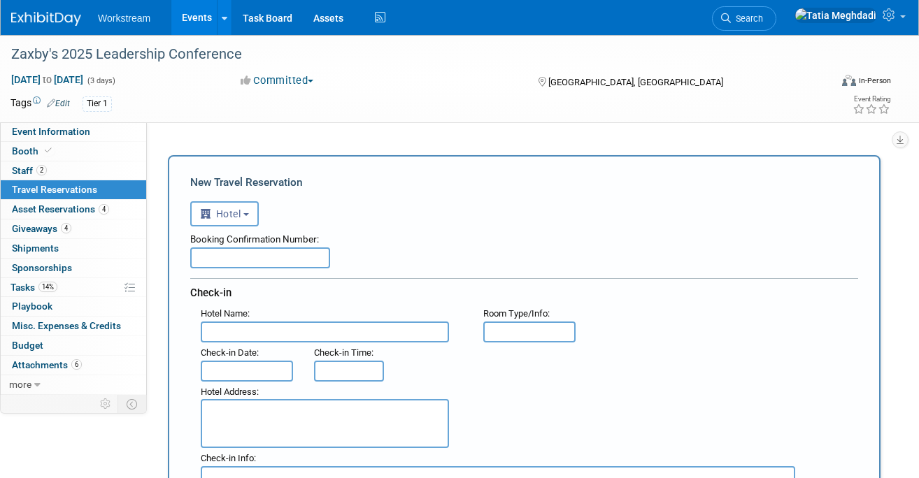
click at [262, 371] on input "text" at bounding box center [247, 371] width 92 height 21
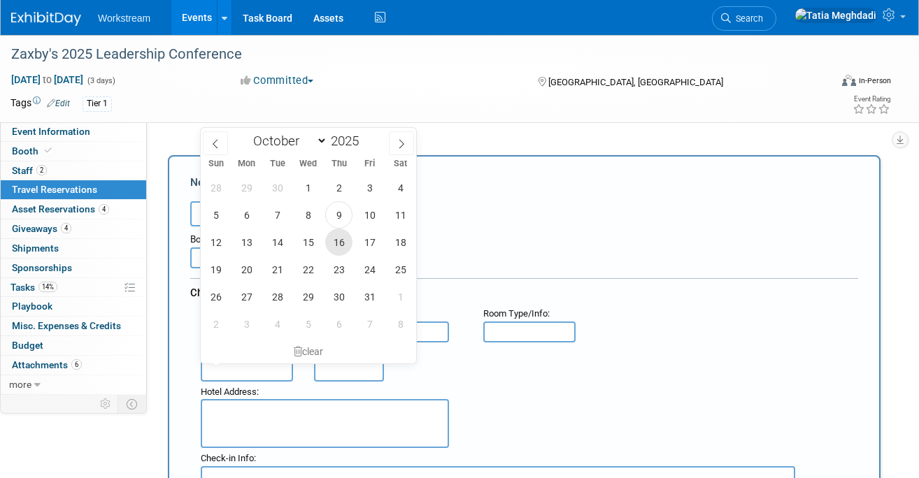
click at [343, 242] on span "16" at bounding box center [338, 242] width 27 height 27
type input "[DATE]"
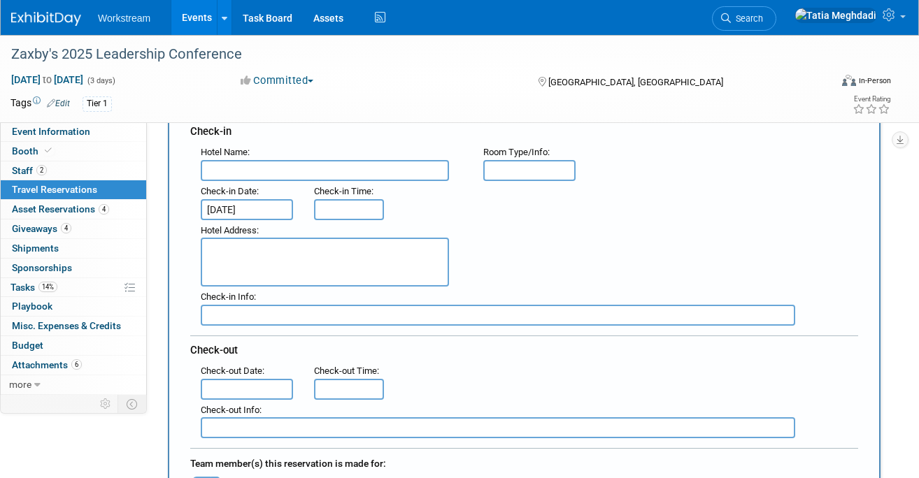
scroll to position [183, 0]
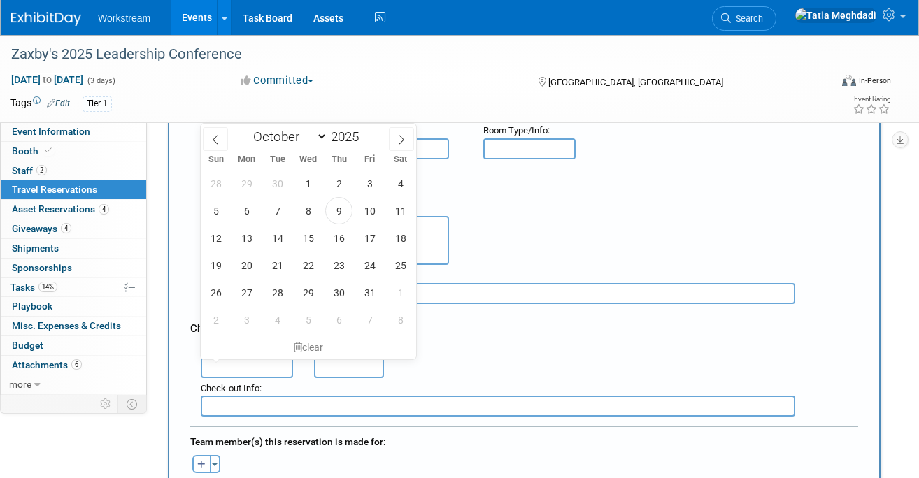
click at [248, 364] on input "text" at bounding box center [247, 367] width 92 height 21
click at [219, 278] on span "19" at bounding box center [215, 265] width 27 height 27
type input "[DATE]"
click at [514, 248] on div "Hotel Address :" at bounding box center [529, 232] width 679 height 67
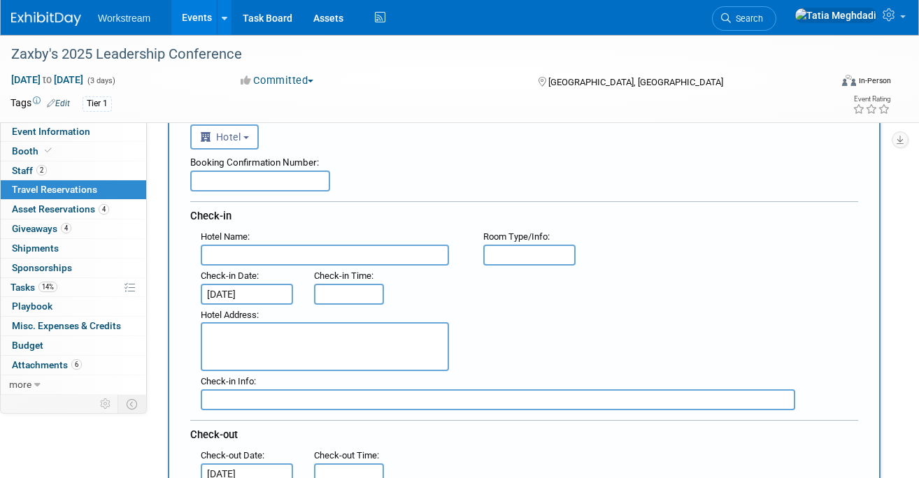
scroll to position [63, 0]
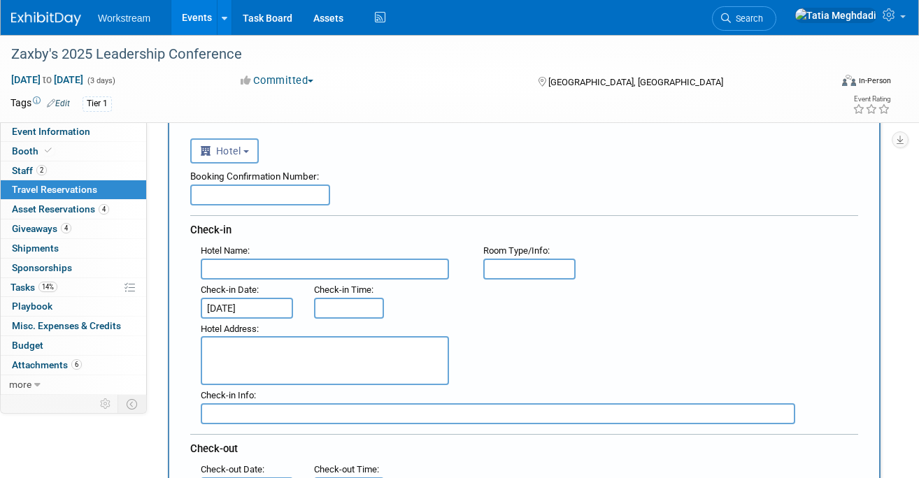
click at [301, 197] on input "text" at bounding box center [260, 195] width 140 height 21
paste input "86137898"
type input "86137898"
click at [406, 181] on div "Booking Confirmation Number:" at bounding box center [524, 174] width 668 height 21
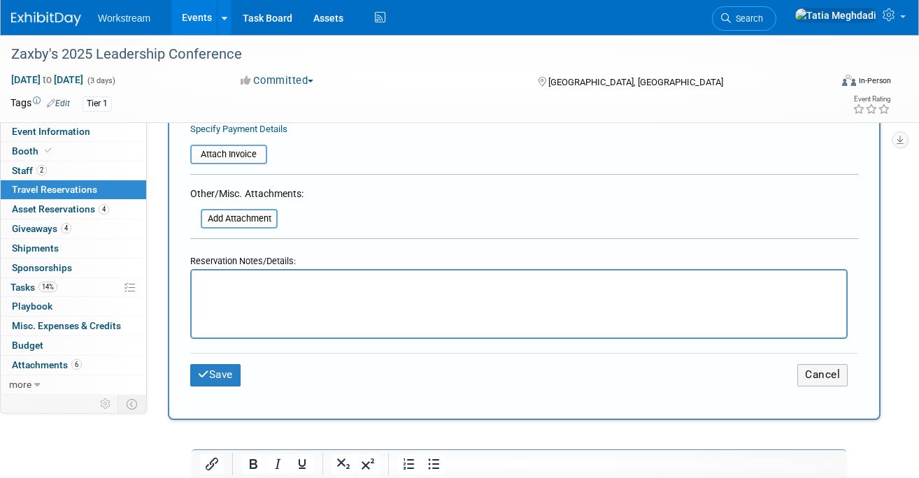
scroll to position [613, 0]
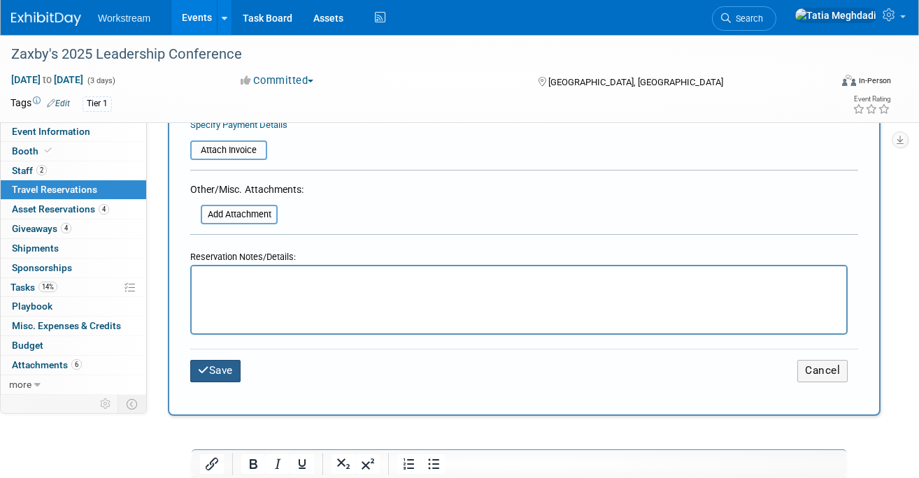
click at [231, 371] on button "Save" at bounding box center [215, 371] width 50 height 22
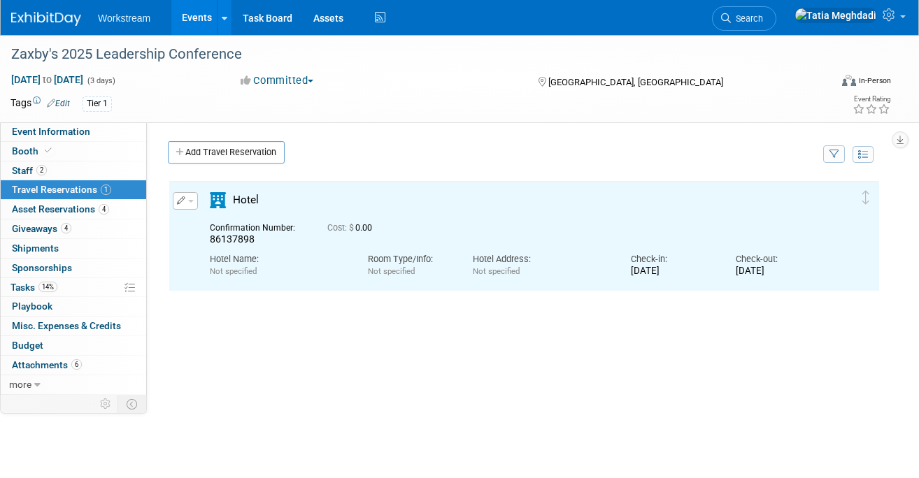
scroll to position [0, 0]
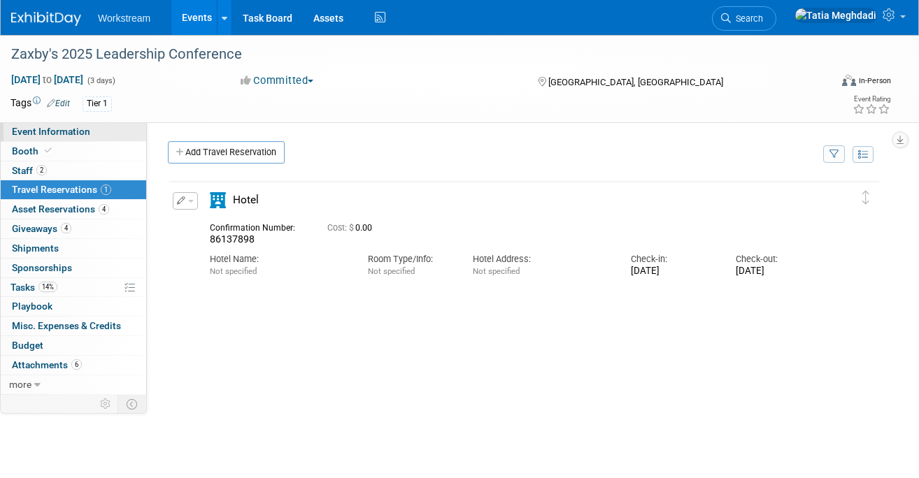
click at [81, 128] on span "Event Information" at bounding box center [51, 131] width 78 height 11
select select "Franchise"
select select "Restaurant"
select select "No"
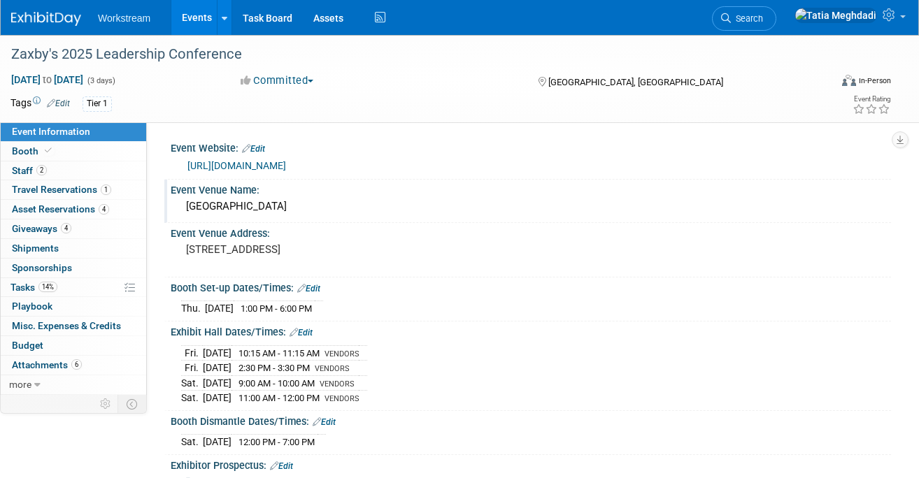
click at [266, 207] on div "[GEOGRAPHIC_DATA]" at bounding box center [531, 207] width 700 height 22
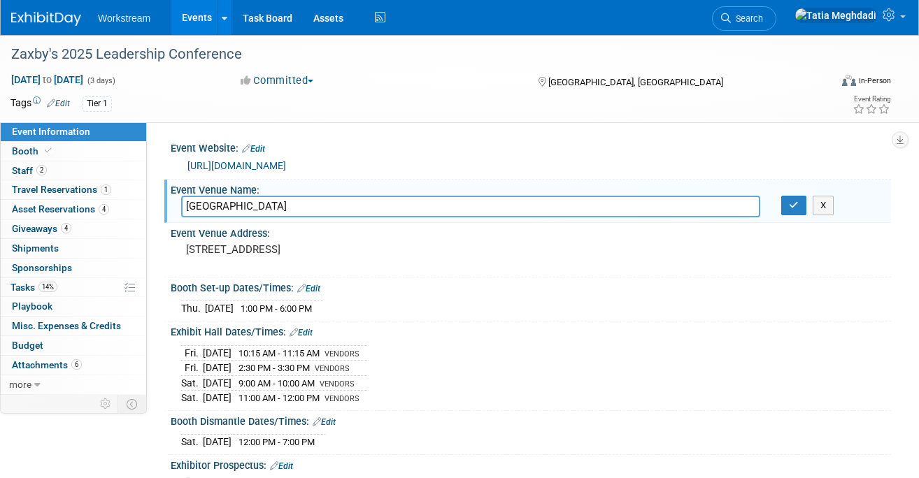
click at [266, 207] on input "[GEOGRAPHIC_DATA]" at bounding box center [470, 207] width 579 height 22
click at [57, 187] on span "Travel Reservations 1" at bounding box center [61, 189] width 99 height 11
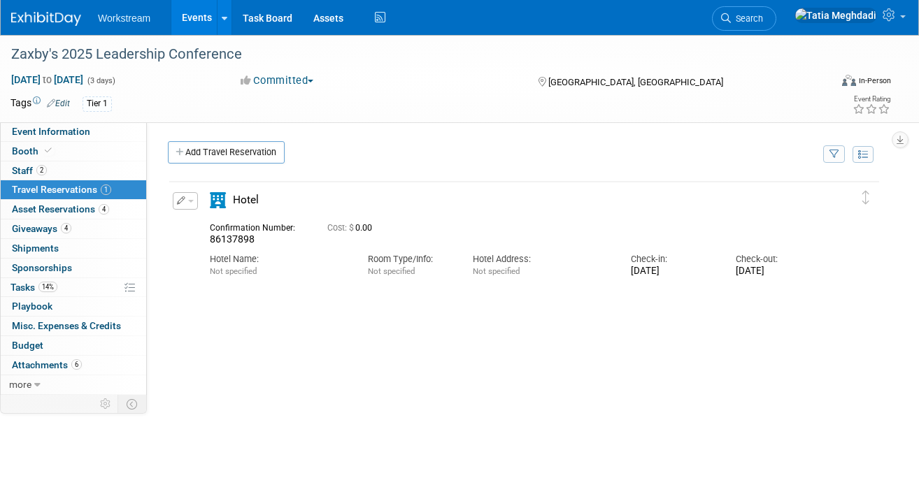
click at [189, 196] on button "button" at bounding box center [185, 200] width 25 height 17
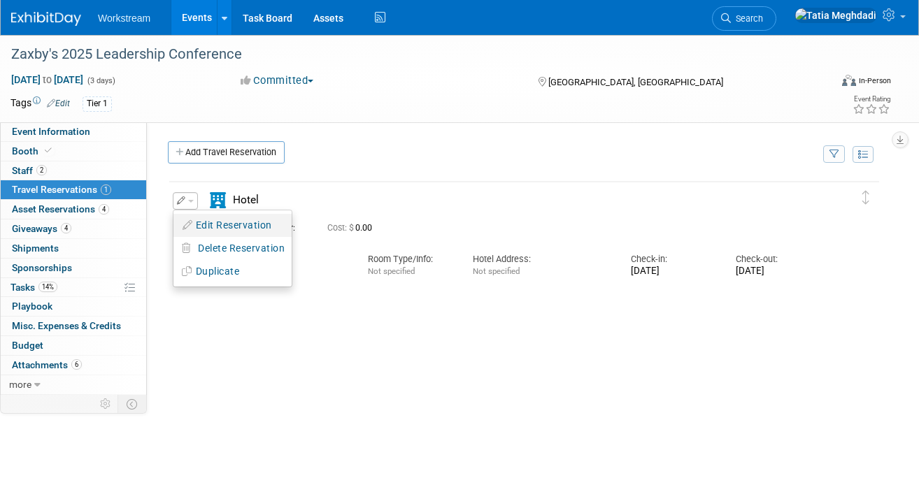
click at [234, 227] on button "Edit Reservation" at bounding box center [232, 225] width 118 height 20
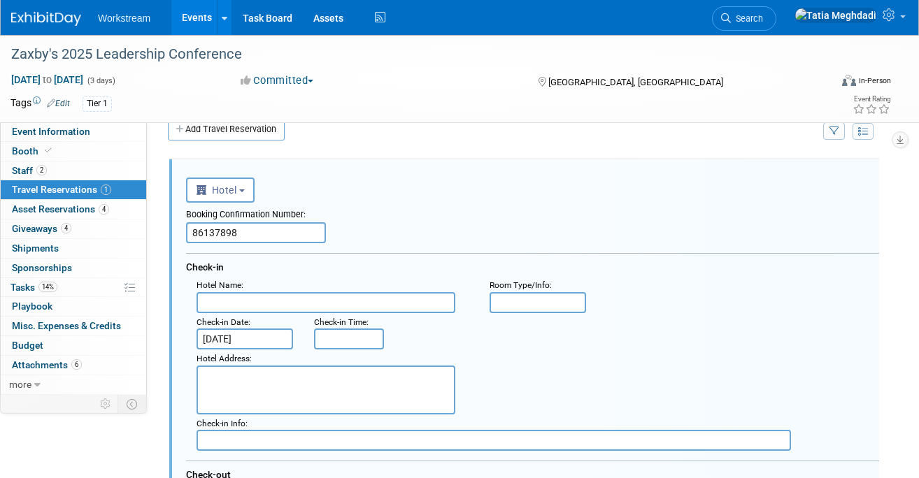
scroll to position [24, 0]
click at [289, 303] on input "text" at bounding box center [326, 302] width 259 height 21
paste input "[GEOGRAPHIC_DATA]"
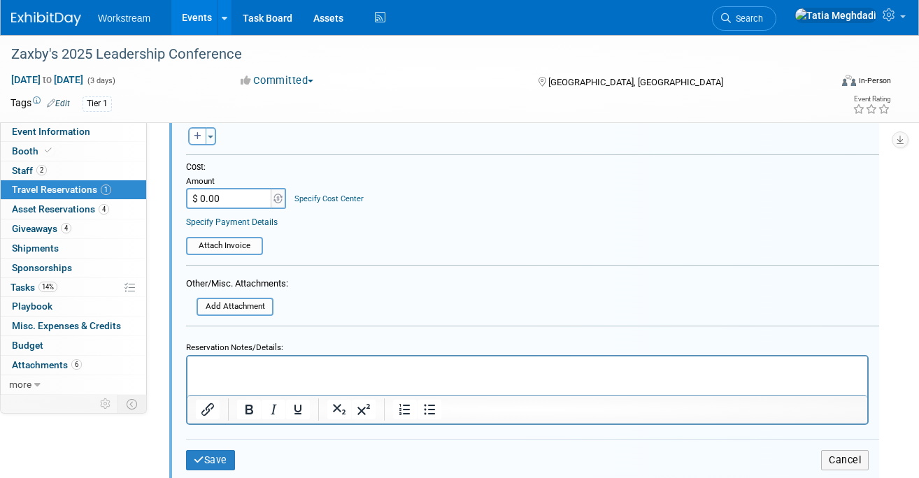
scroll to position [571, 0]
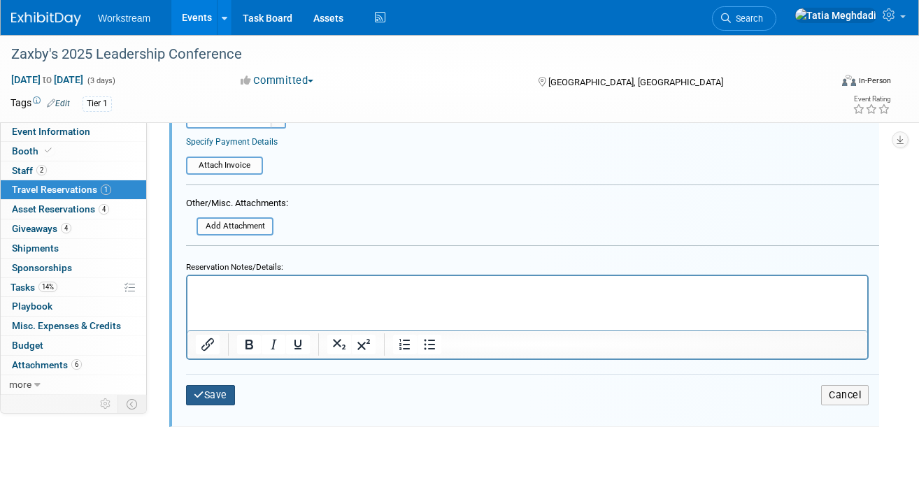
type input "[GEOGRAPHIC_DATA]"
click at [203, 404] on button "Save" at bounding box center [210, 395] width 49 height 20
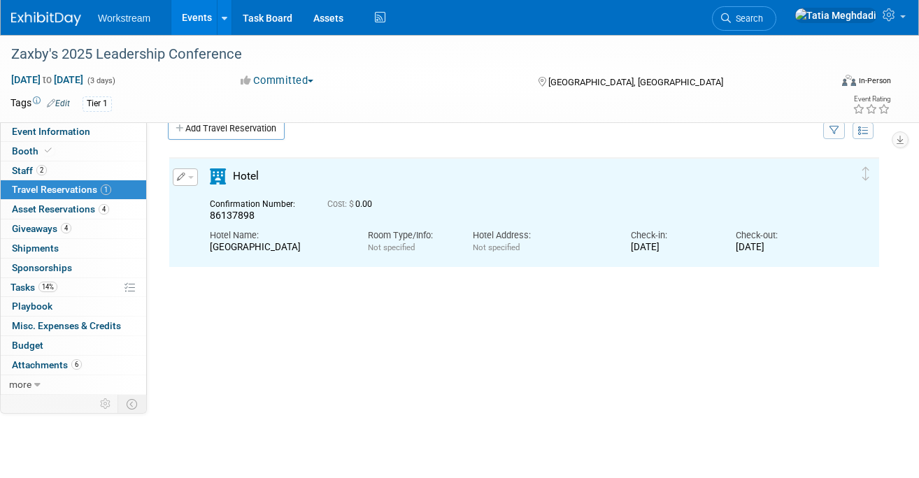
scroll to position [0, 0]
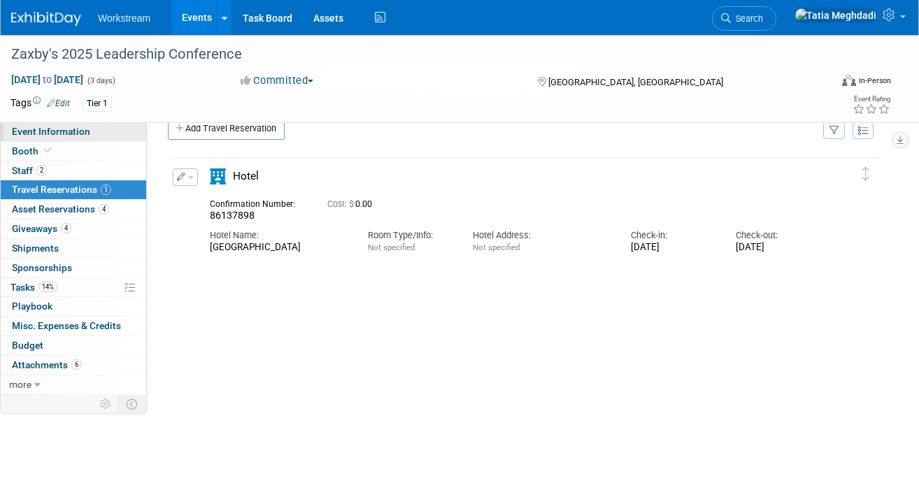
click at [41, 131] on span "Event Information" at bounding box center [51, 131] width 78 height 11
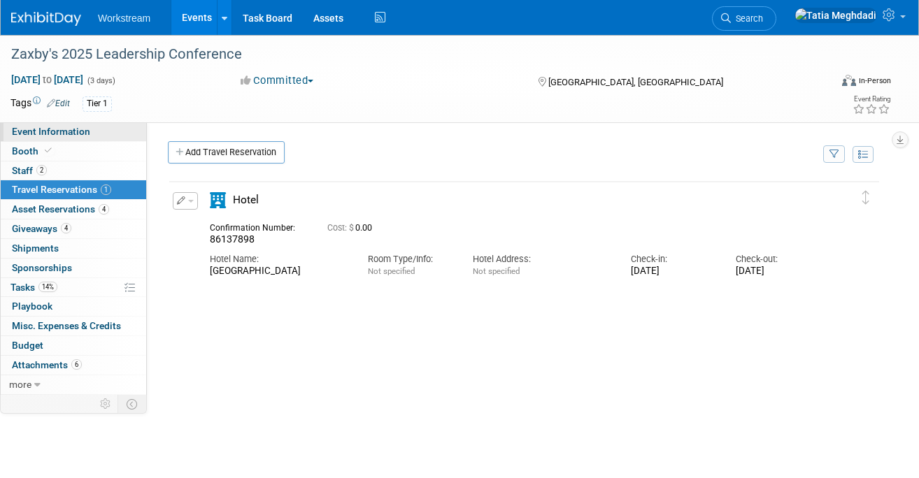
select select "Franchise"
select select "Restaurant"
select select "No"
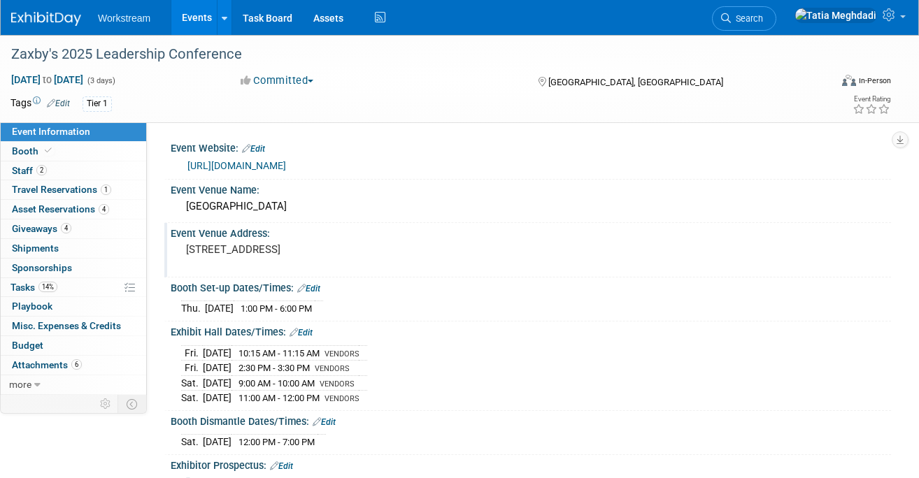
drag, startPoint x: 283, startPoint y: 262, endPoint x: 177, endPoint y: 255, distance: 105.9
click at [177, 255] on div "[STREET_ADDRESS]" at bounding box center [321, 257] width 300 height 34
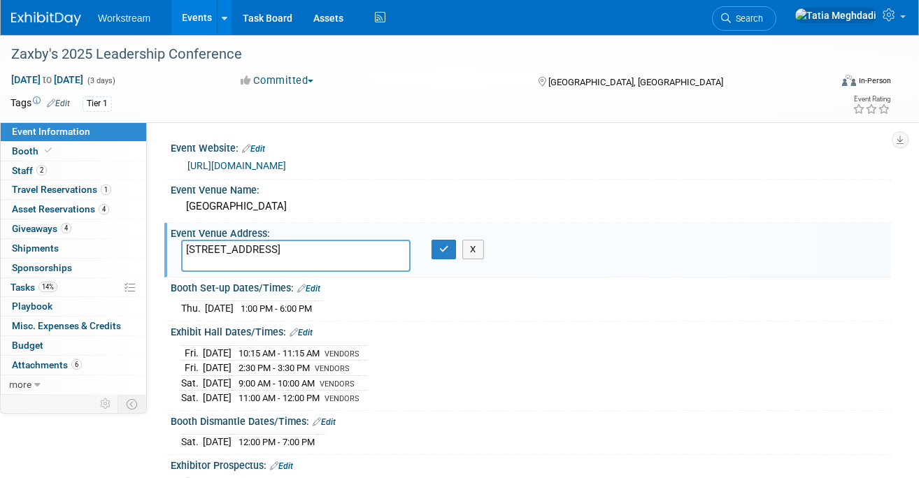
click at [36, 180] on div "2 Staff 2 Staff" at bounding box center [74, 172] width 146 height 20
click at [37, 185] on span "Travel Reservations 1" at bounding box center [61, 189] width 99 height 11
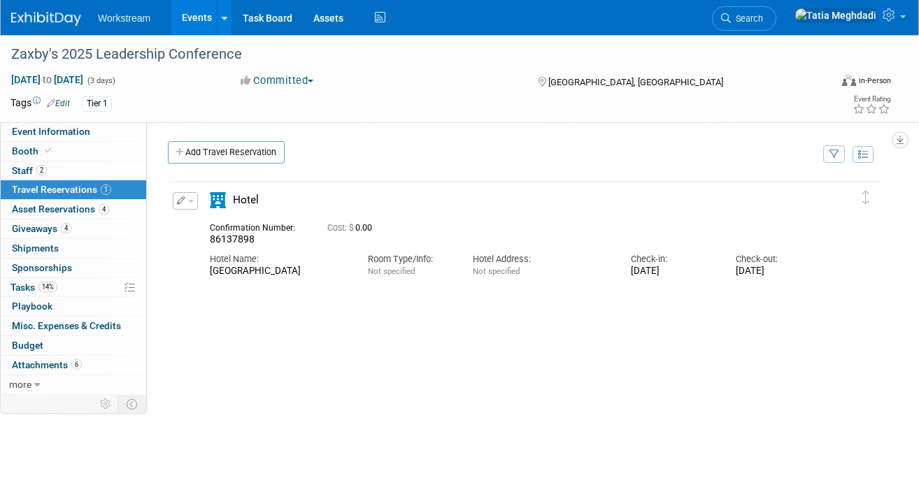
click at [190, 193] on button "button" at bounding box center [185, 200] width 25 height 17
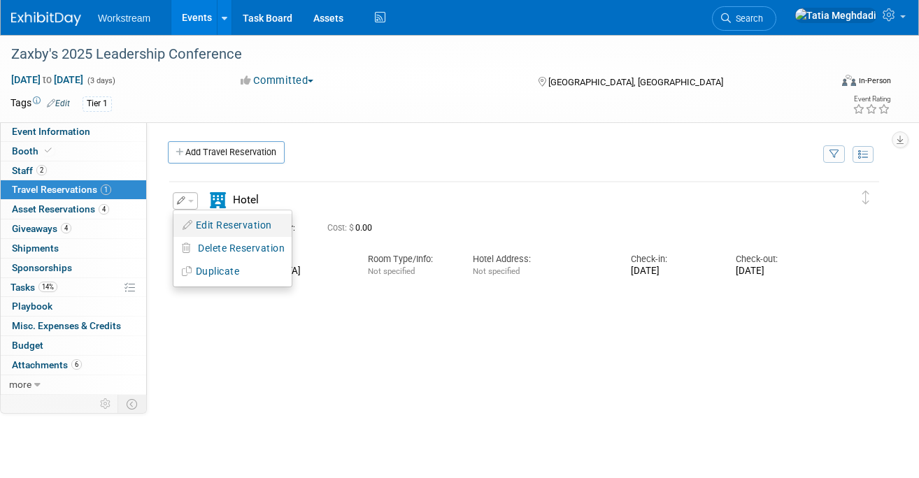
click at [227, 220] on button "Edit Reservation" at bounding box center [232, 225] width 118 height 20
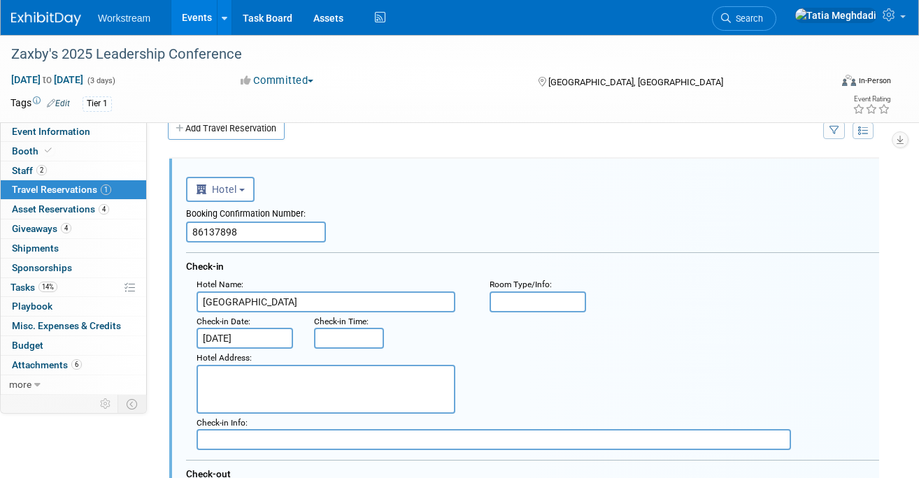
click at [262, 385] on textarea at bounding box center [326, 389] width 259 height 49
paste textarea "[GEOGRAPHIC_DATA]"
type textarea "[GEOGRAPHIC_DATA]"
click at [311, 380] on textarea "[GEOGRAPHIC_DATA]" at bounding box center [326, 389] width 259 height 49
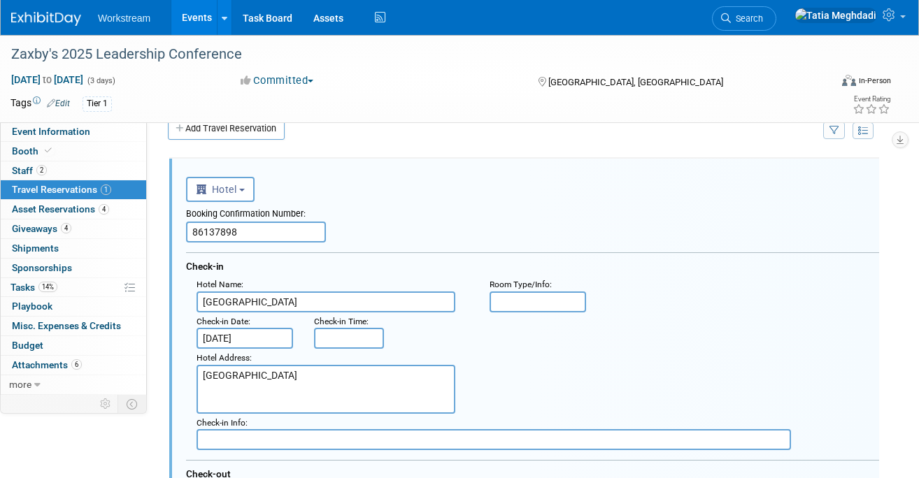
click at [311, 380] on textarea "[GEOGRAPHIC_DATA]" at bounding box center [326, 389] width 259 height 49
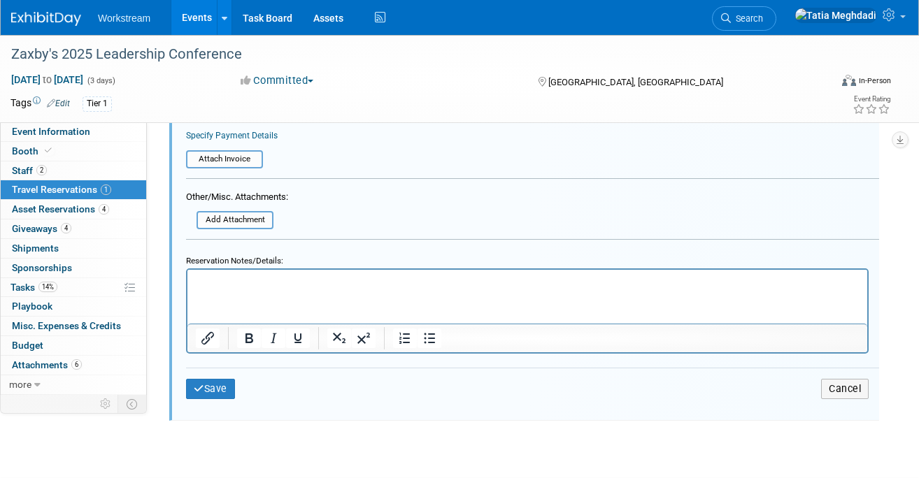
scroll to position [586, 0]
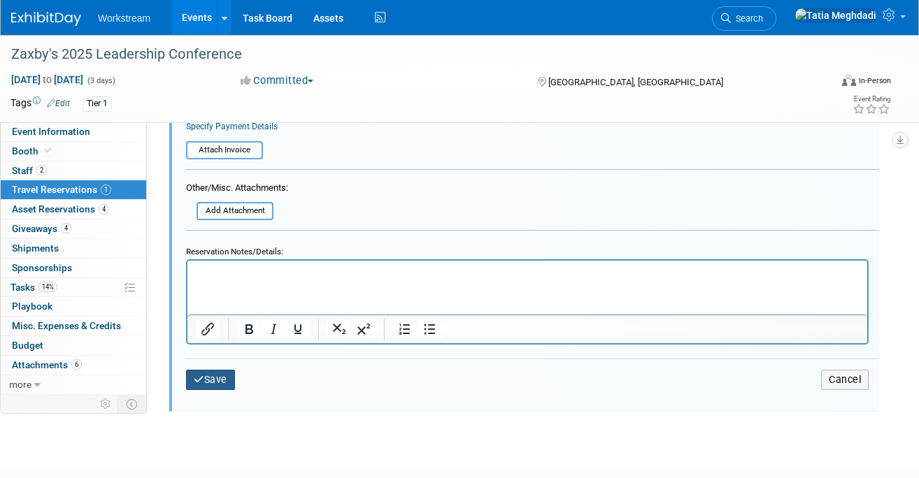
click at [212, 382] on button "Save" at bounding box center [210, 380] width 49 height 20
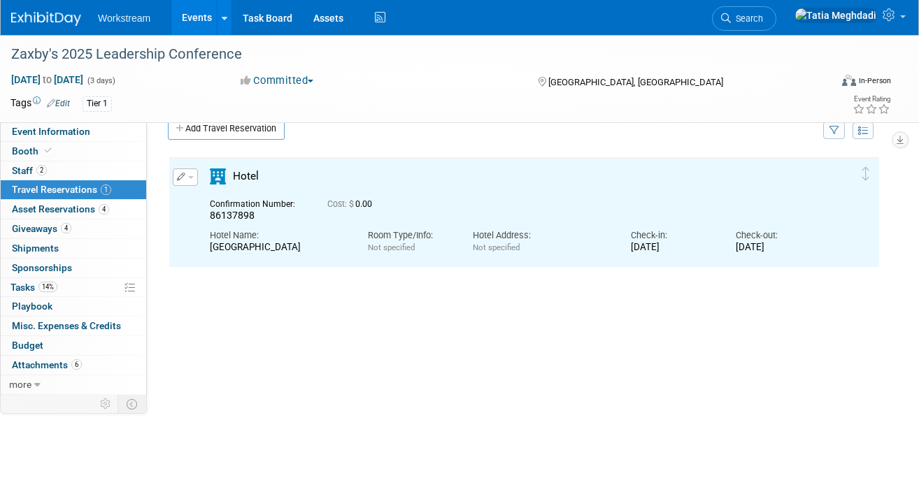
scroll to position [0, 0]
